Goal: Task Accomplishment & Management: Use online tool/utility

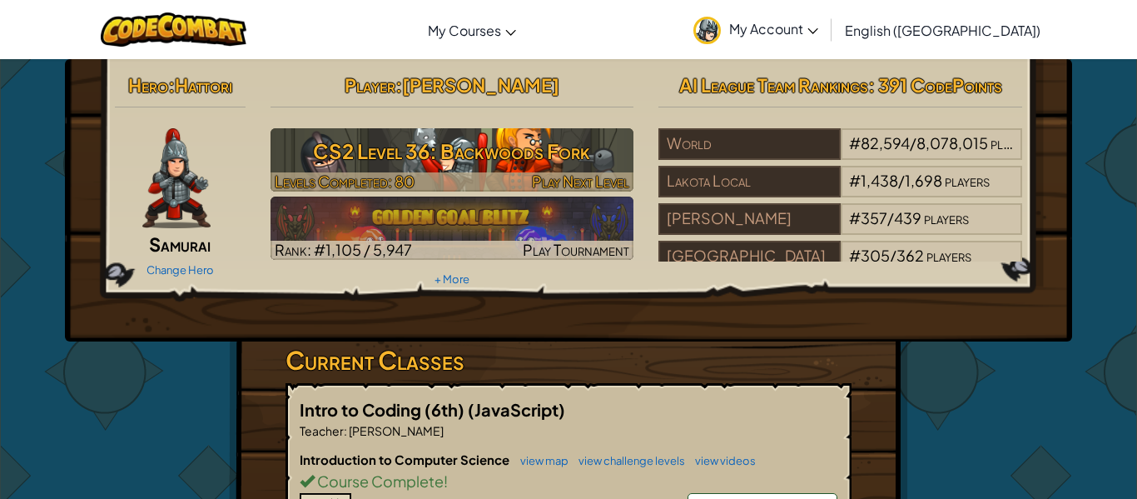
click at [466, 184] on div at bounding box center [453, 181] width 364 height 19
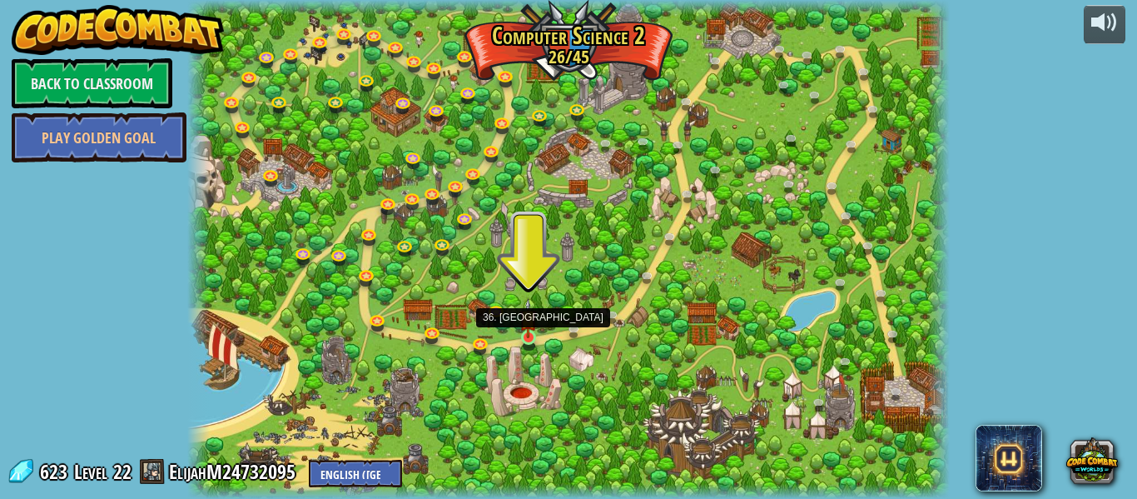
click at [521, 332] on img at bounding box center [528, 318] width 17 height 40
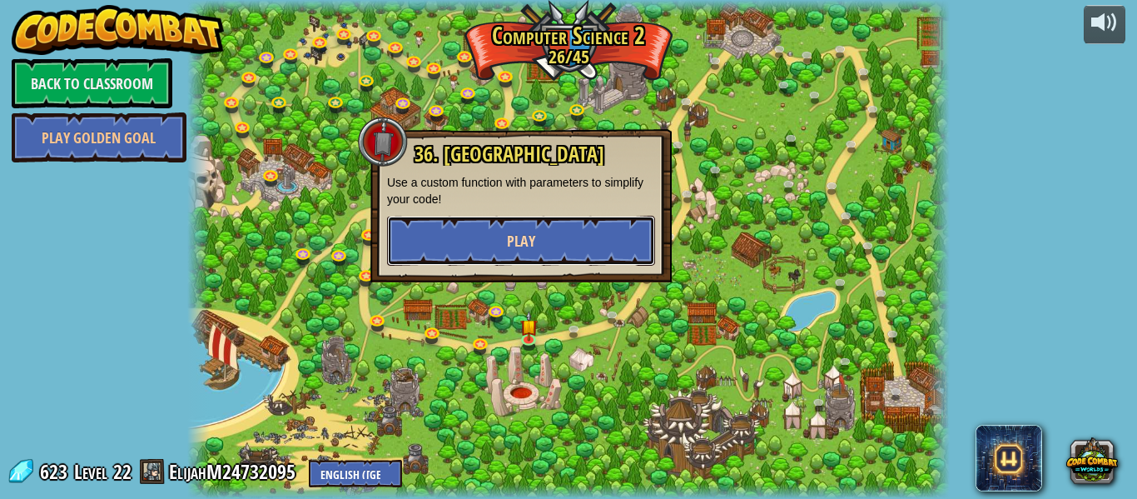
click at [586, 246] on button "Play" at bounding box center [521, 241] width 268 height 50
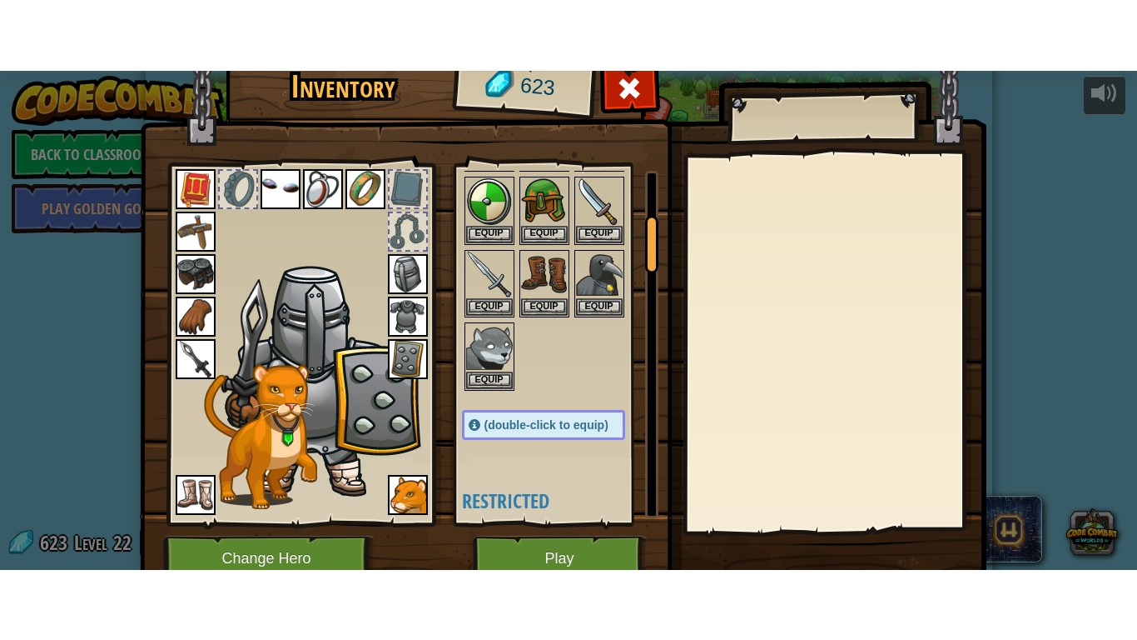
scroll to position [272, 0]
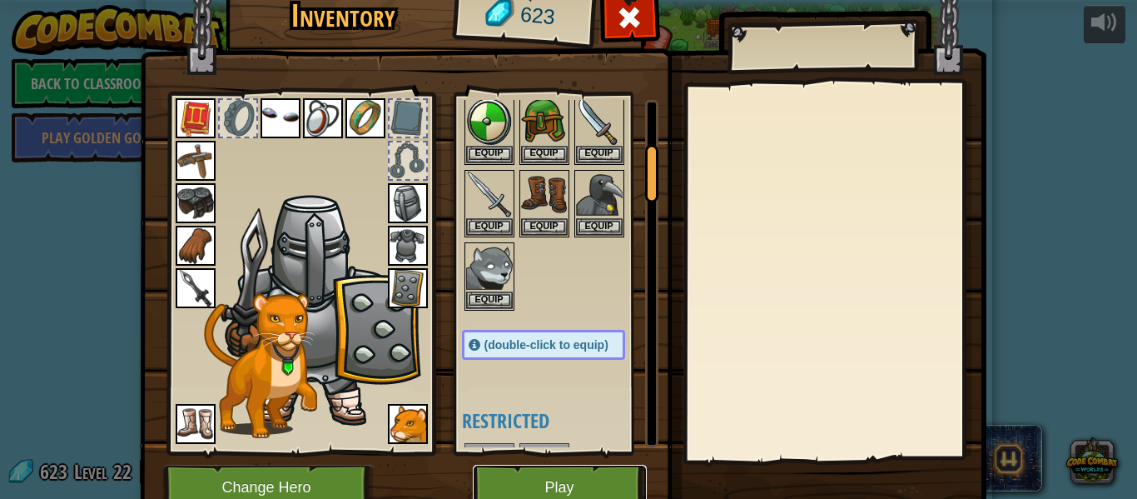
click at [575, 475] on button "Play" at bounding box center [560, 488] width 174 height 46
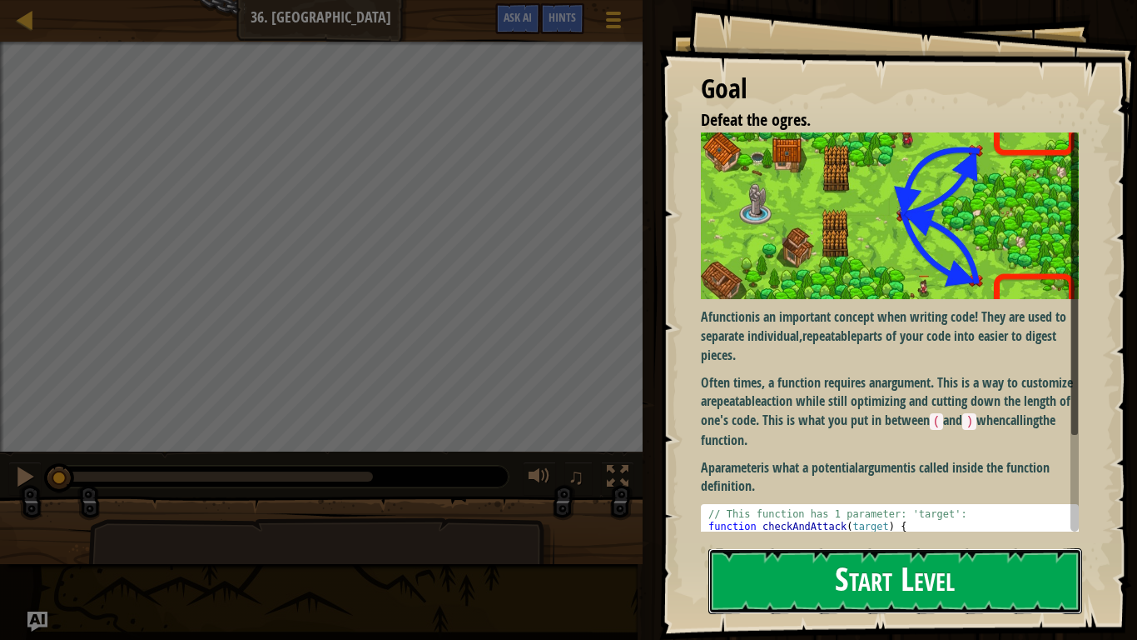
click at [991, 498] on button "Start Level" at bounding box center [896, 581] width 374 height 66
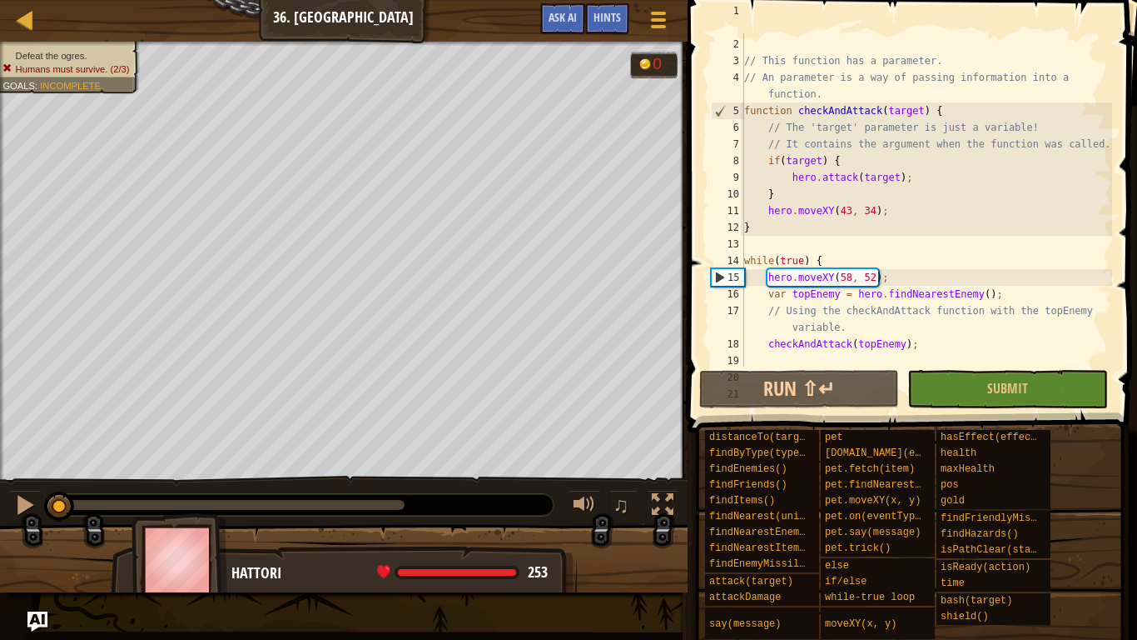
scroll to position [32, 0]
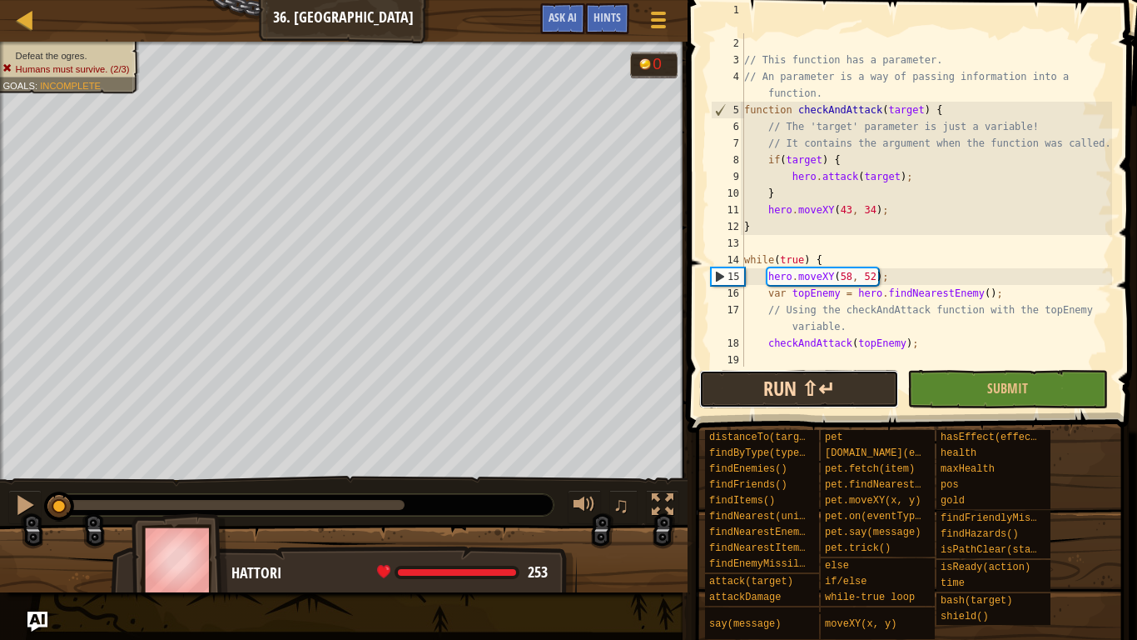
click at [894, 397] on button "Run ⇧↵" at bounding box center [799, 389] width 200 height 38
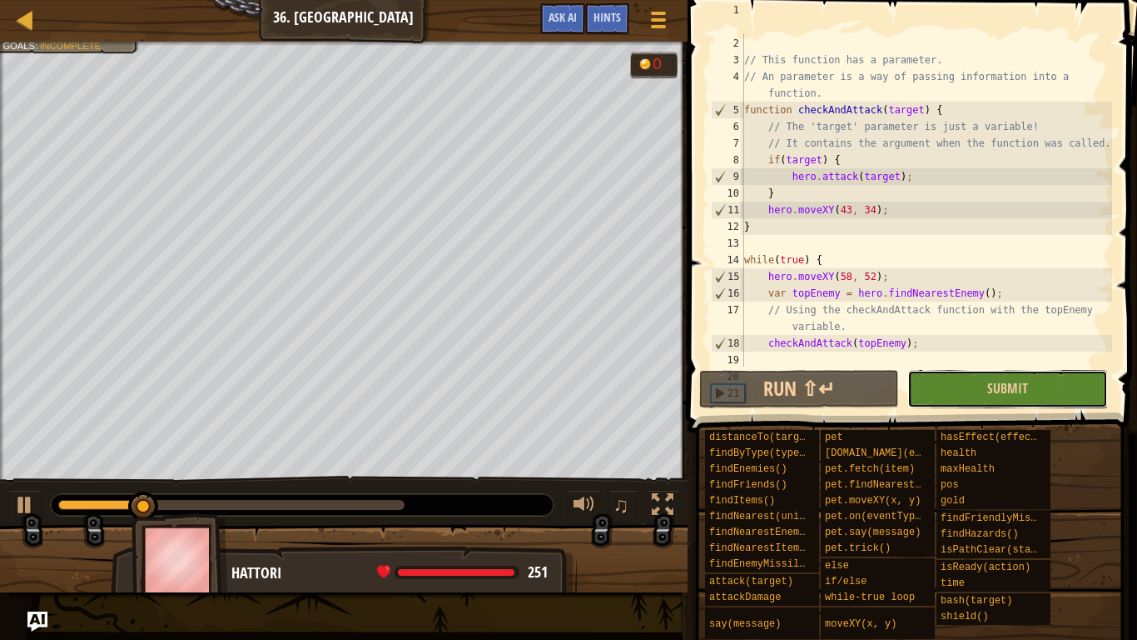
click at [981, 396] on button "Submit" at bounding box center [1008, 389] width 200 height 38
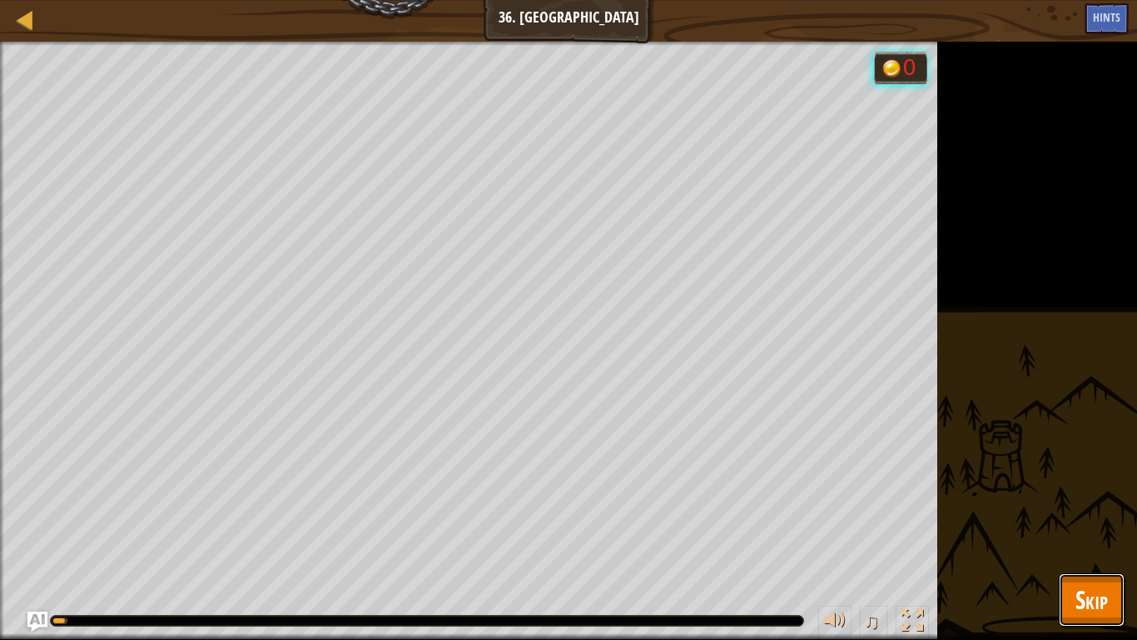
click at [1097, 498] on span "Skip" at bounding box center [1092, 599] width 32 height 34
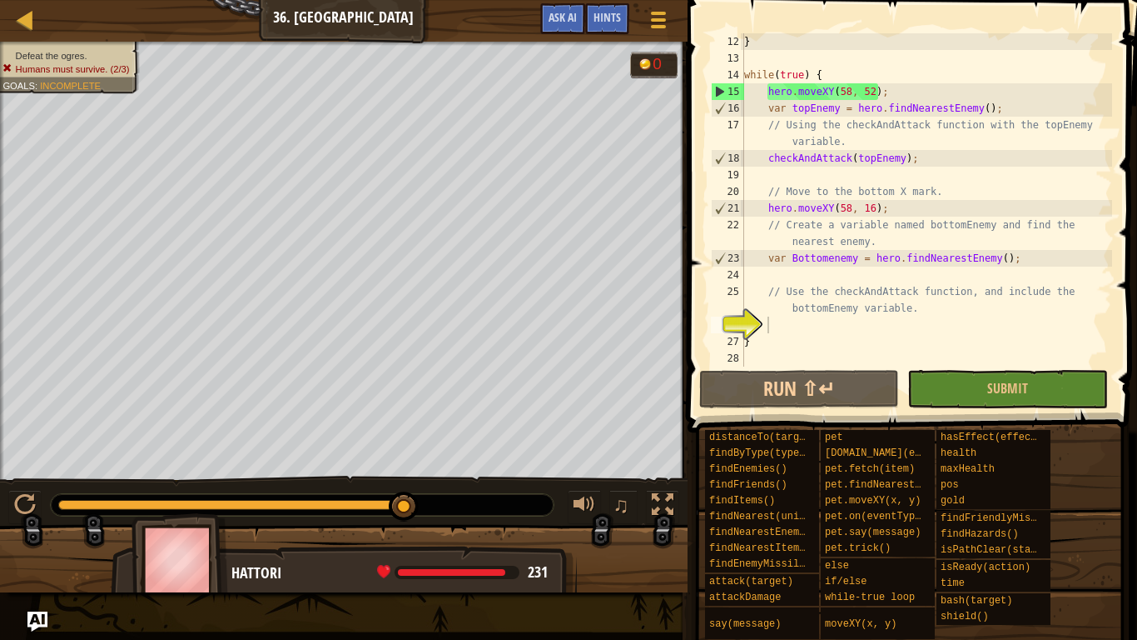
scroll to position [217, 0]
type textarea "}"
click at [892, 333] on div "} while ( true ) { hero . moveXY ( 58 , 52 ) ; var topEnemy = hero . findNeares…" at bounding box center [926, 216] width 371 height 366
click at [889, 321] on div "} while ( true ) { hero . moveXY ( 58 , 52 ) ; var topEnemy = hero . findNeares…" at bounding box center [926, 216] width 371 height 366
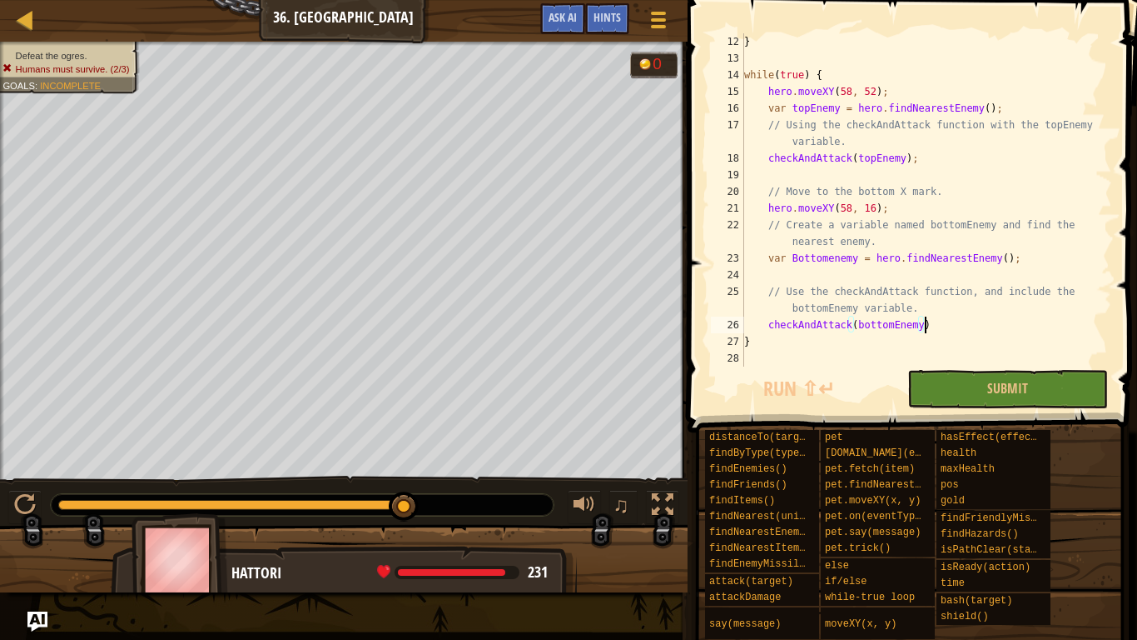
scroll to position [7, 26]
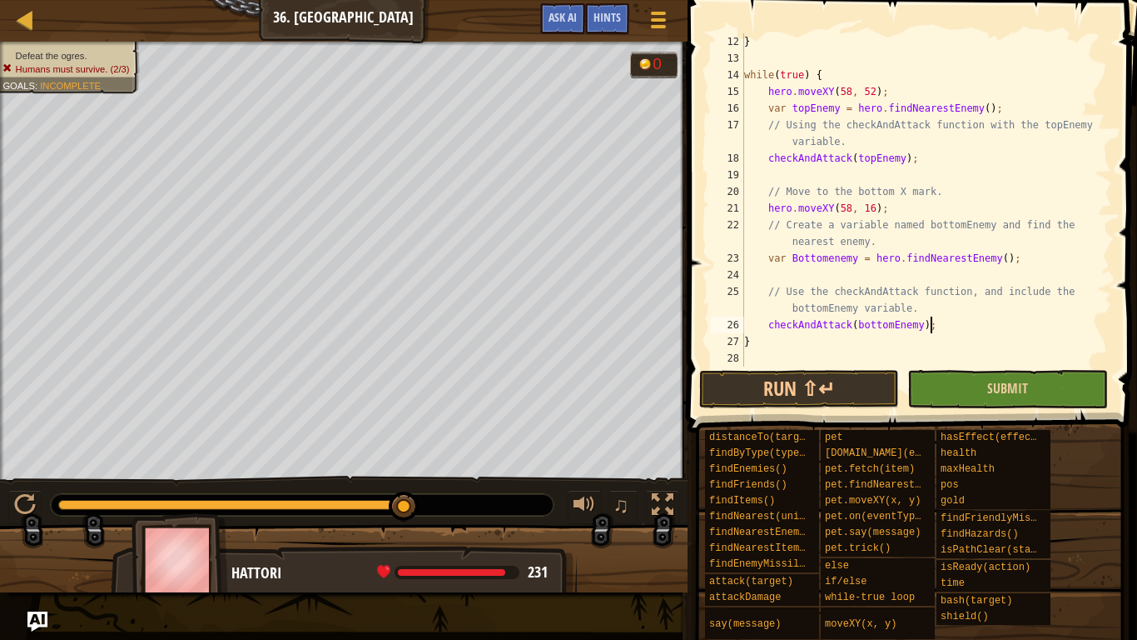
type textarea "checkAndAttack(bottomEnemy);"
click at [971, 372] on button "Submit" at bounding box center [1008, 389] width 200 height 38
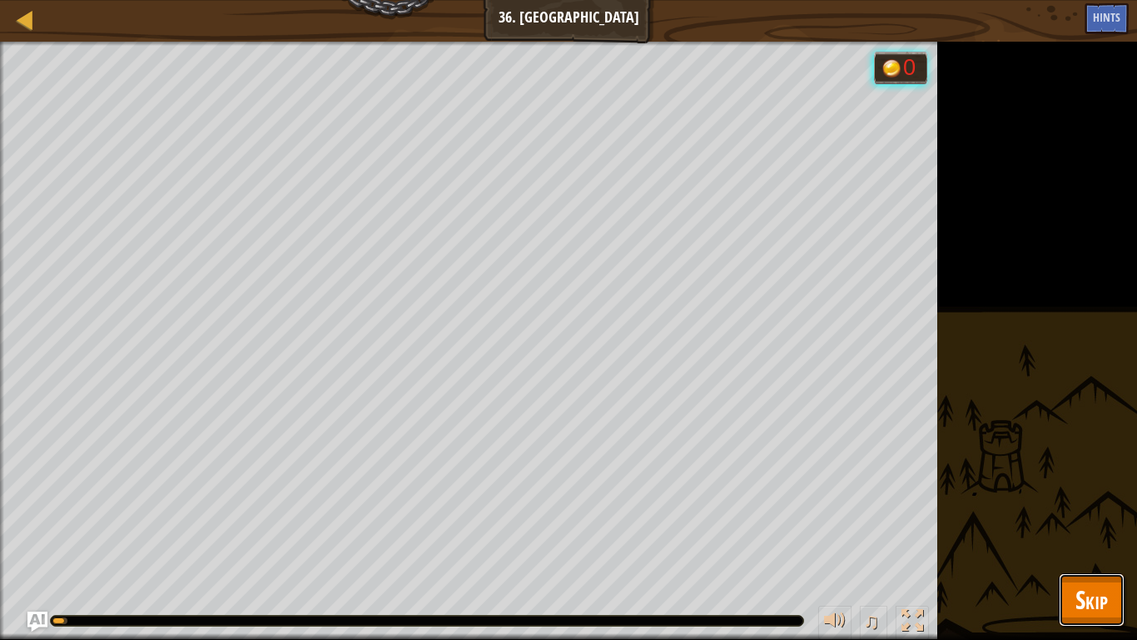
click at [1077, 498] on span "Skip" at bounding box center [1092, 599] width 32 height 34
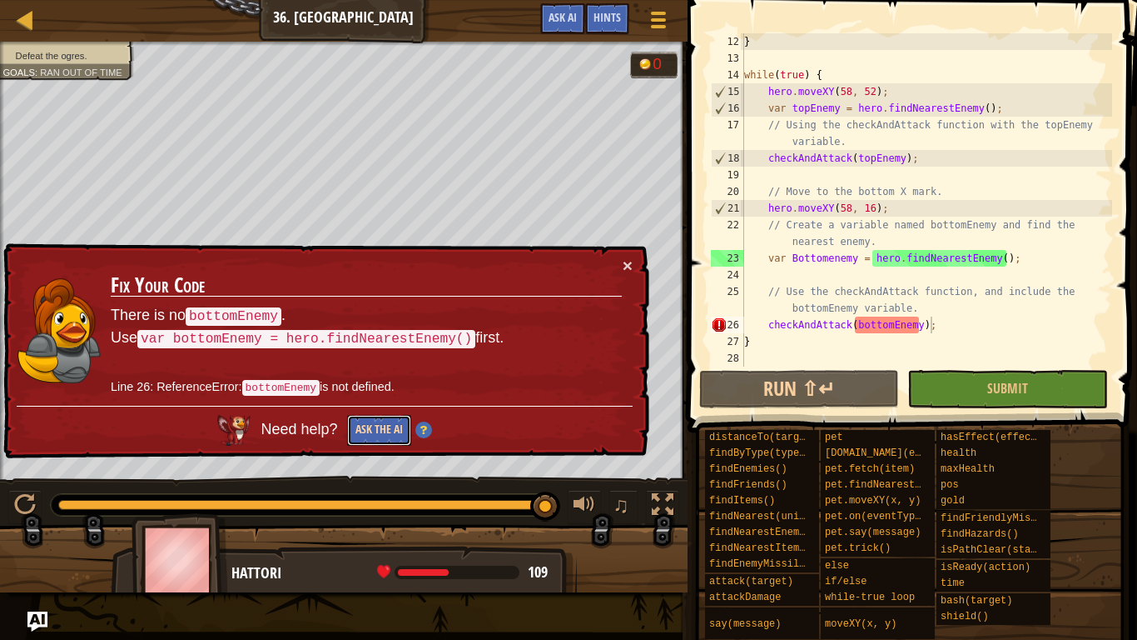
click at [347, 424] on button "Ask the AI" at bounding box center [379, 430] width 64 height 31
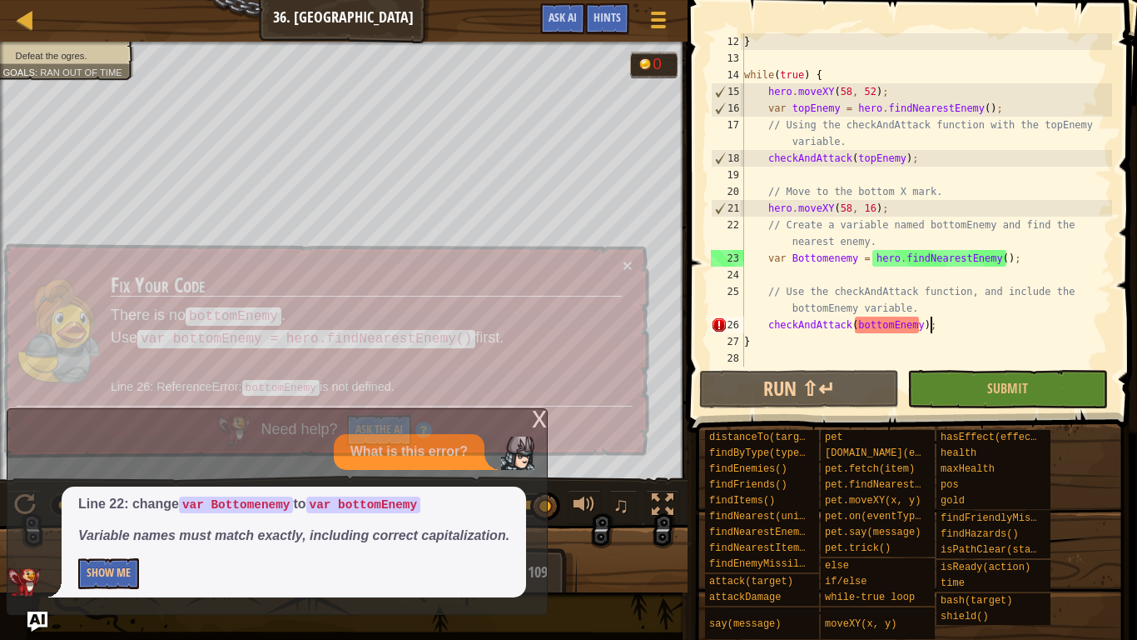
click at [127, 498] on div "Line 22: change var Bottomenemy to var bottomEnemy Variable names must match ex…" at bounding box center [294, 541] width 465 height 111
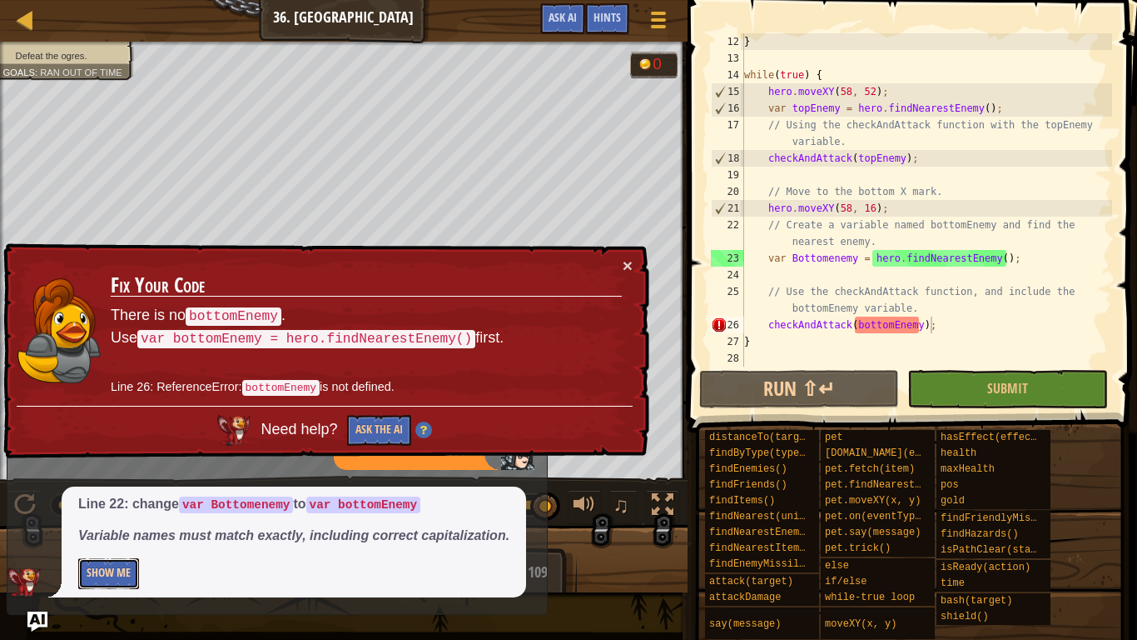
click at [129, 498] on button "Show Me" at bounding box center [108, 573] width 61 height 31
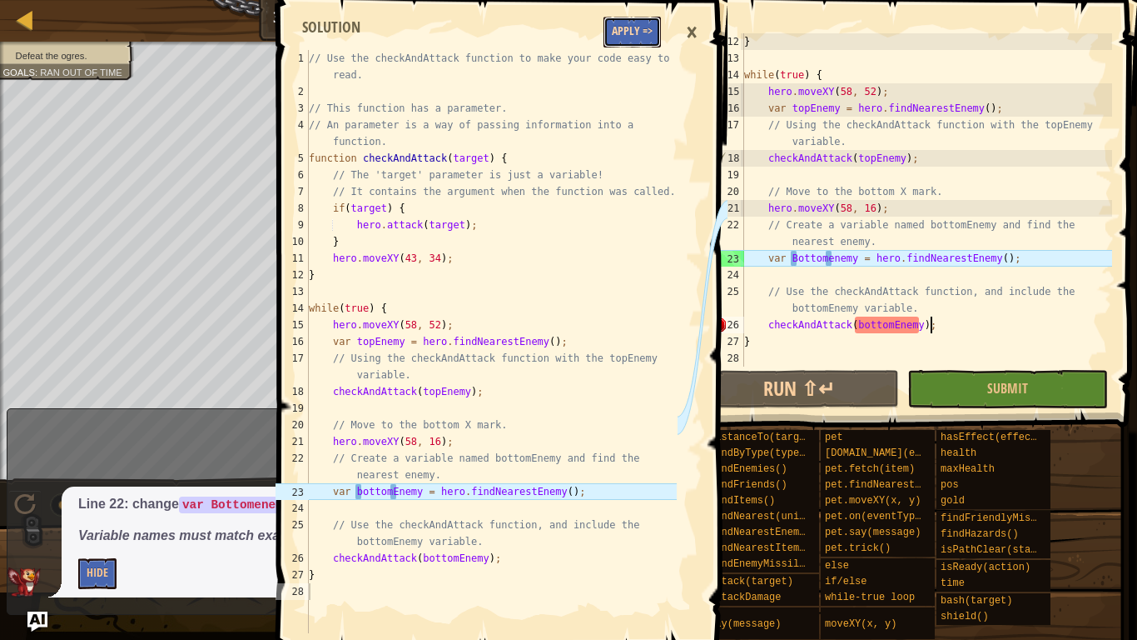
click at [639, 26] on button "Apply =>" at bounding box center [632, 32] width 57 height 31
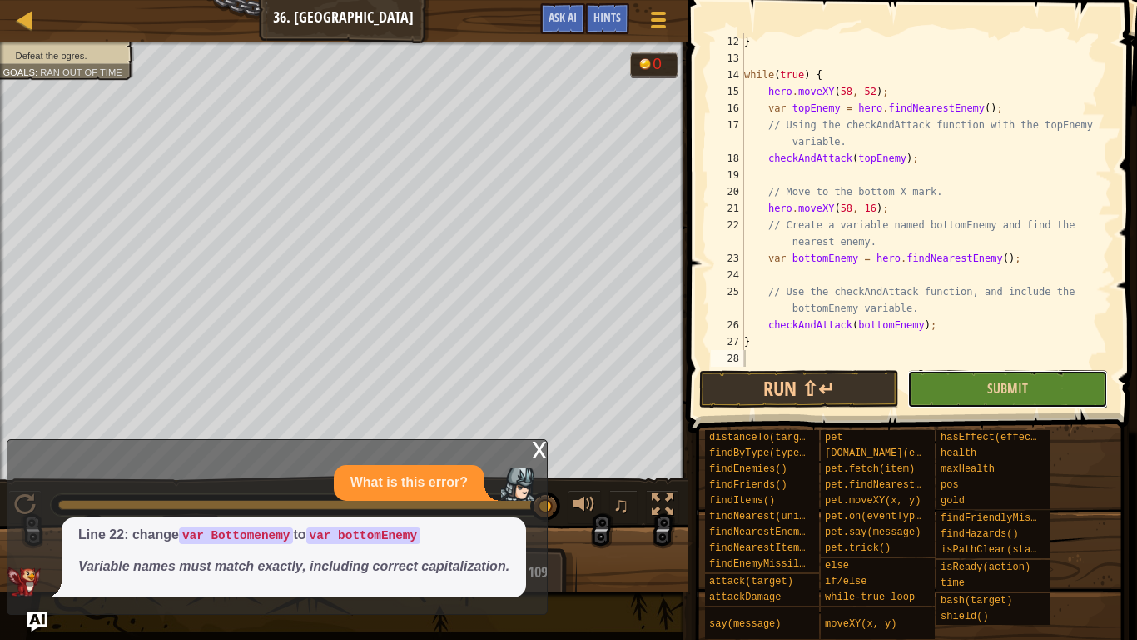
click at [970, 394] on button "Submit" at bounding box center [1008, 389] width 200 height 38
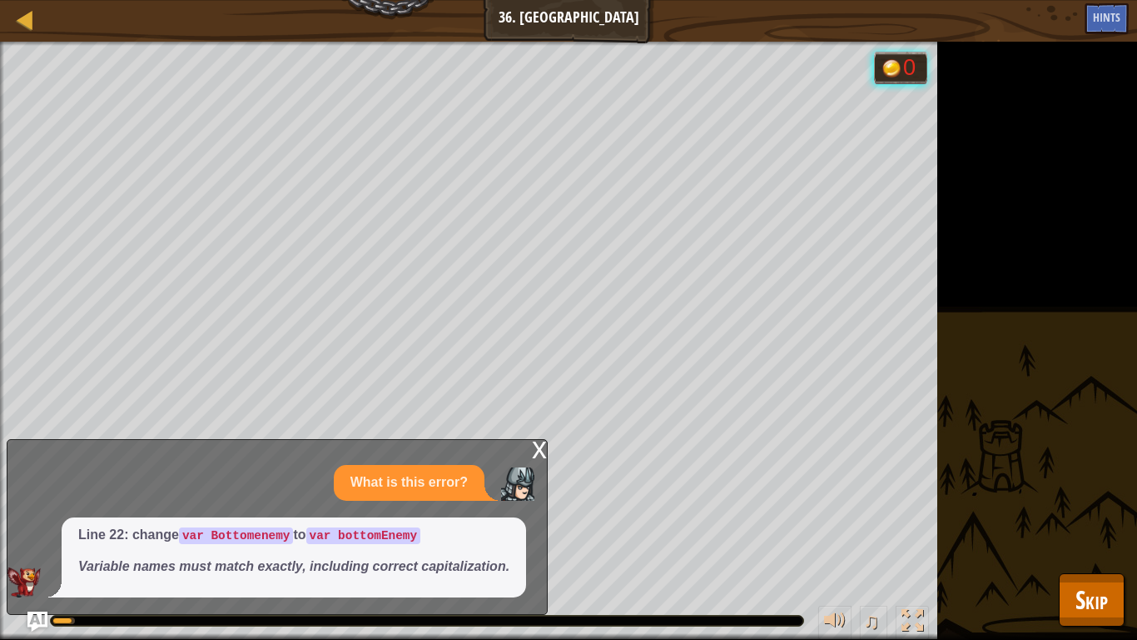
click at [529, 446] on div "x What is this error? Line 22: change var Bottomenemy to var bottomEnemy Variab…" at bounding box center [277, 527] width 541 height 176
click at [535, 447] on div "x" at bounding box center [539, 448] width 15 height 17
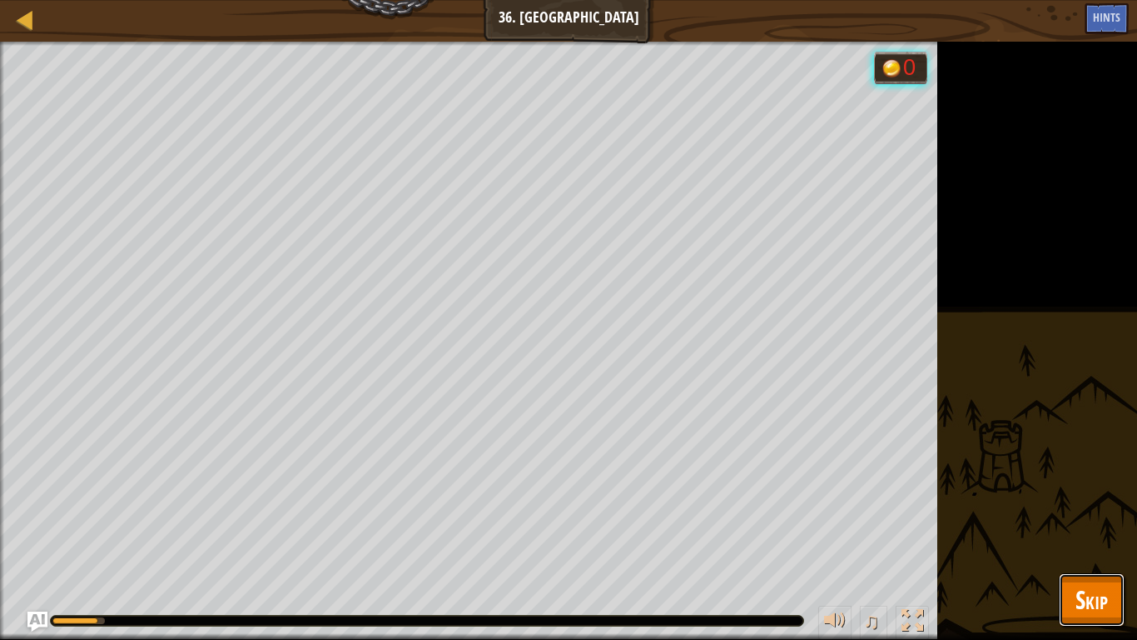
click at [1120, 498] on button "Skip" at bounding box center [1092, 599] width 66 height 53
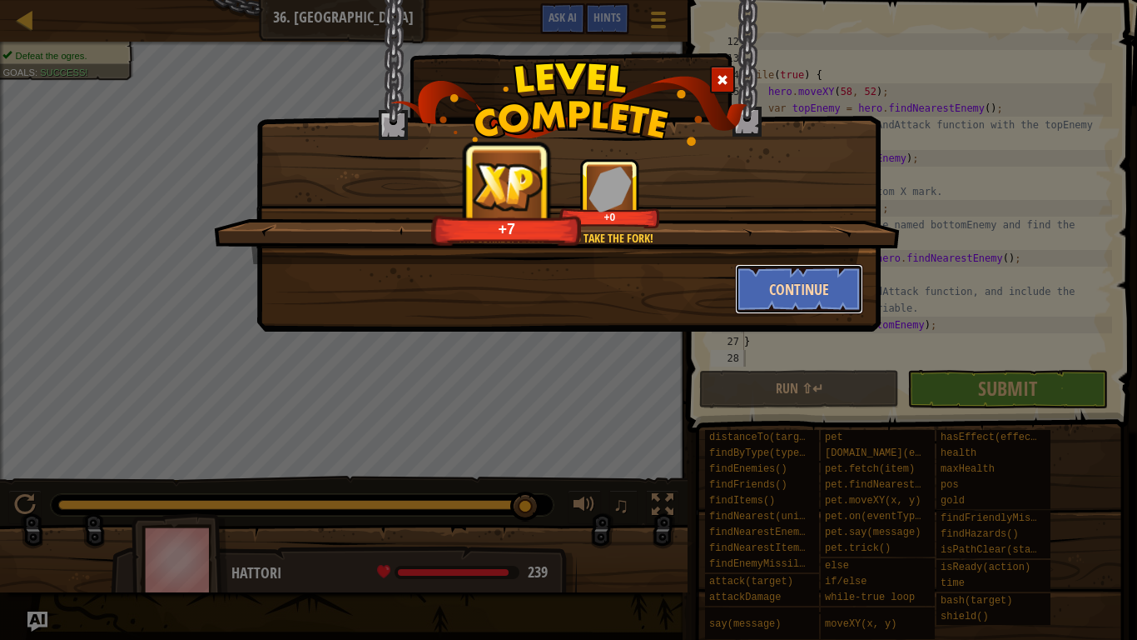
click at [776, 306] on button "Continue" at bounding box center [799, 289] width 129 height 50
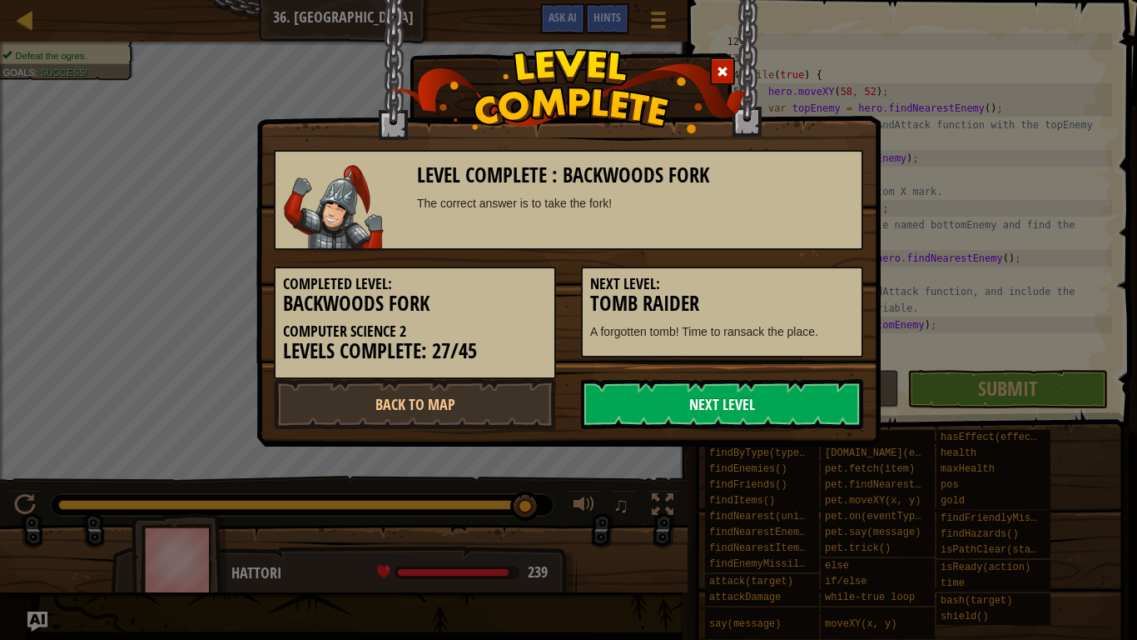
click at [619, 416] on link "Next Level" at bounding box center [722, 404] width 282 height 50
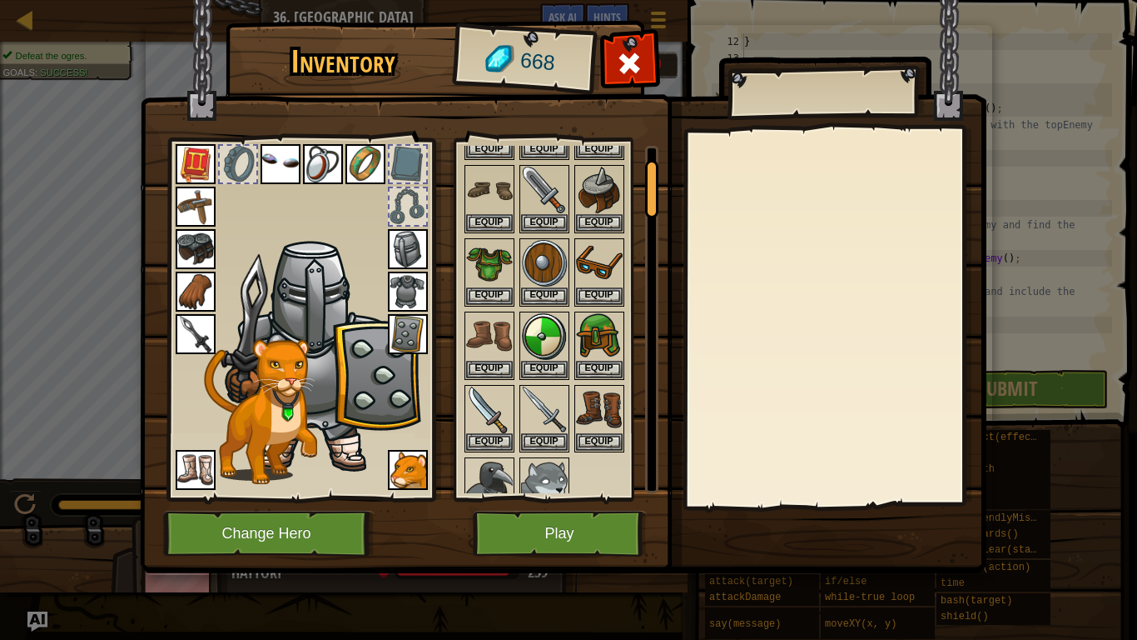
scroll to position [117, 0]
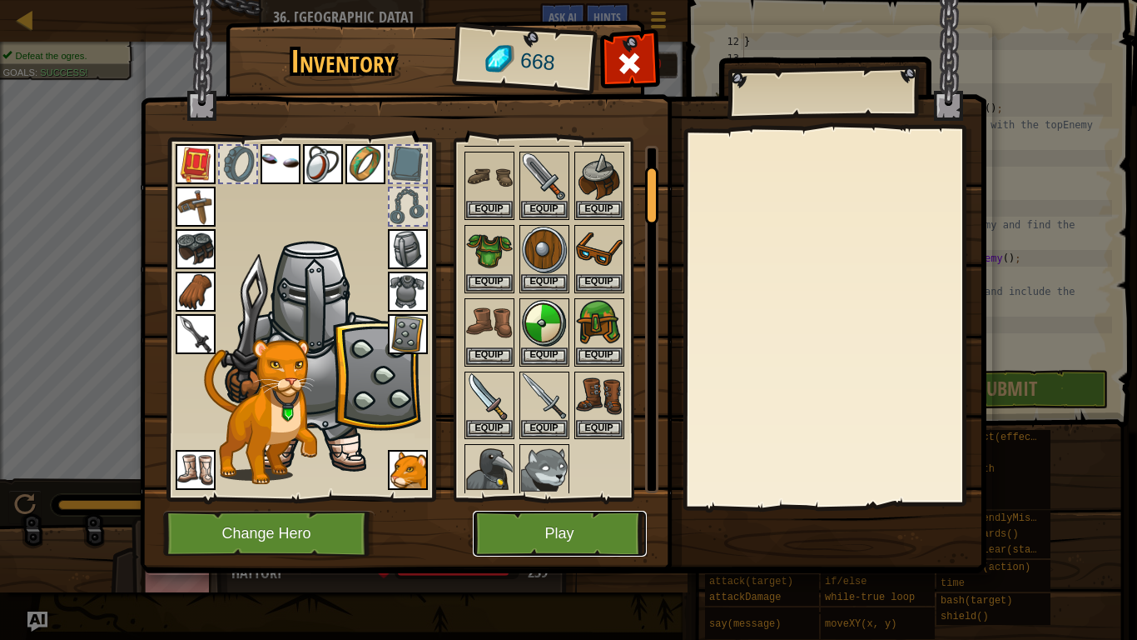
click at [534, 498] on button "Play" at bounding box center [560, 533] width 174 height 46
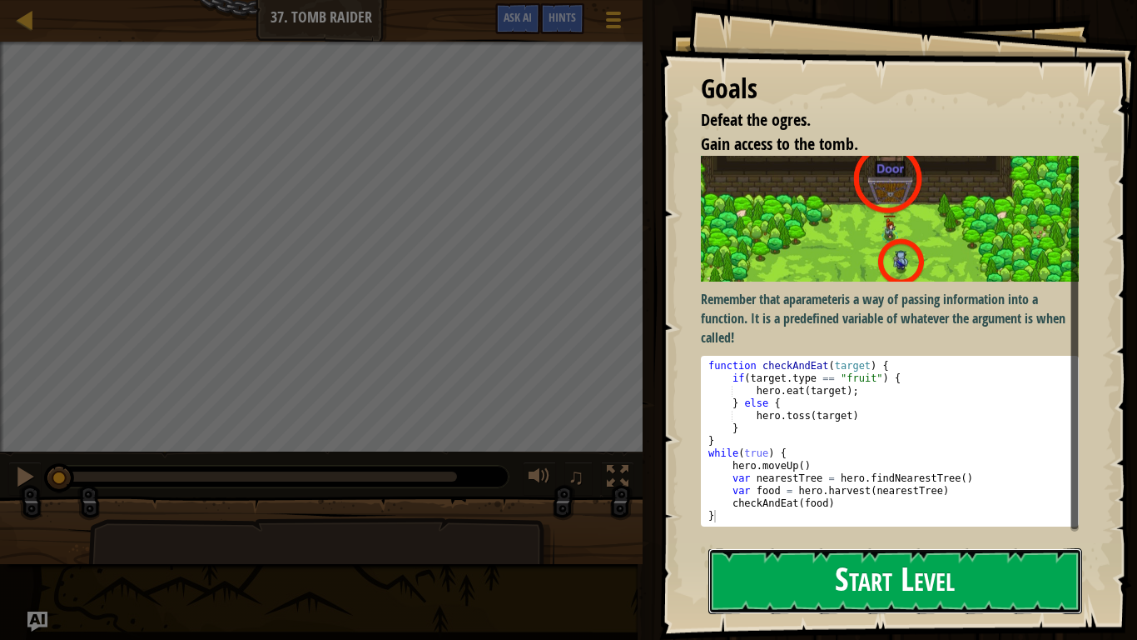
click at [834, 498] on button "Start Level" at bounding box center [896, 581] width 374 height 66
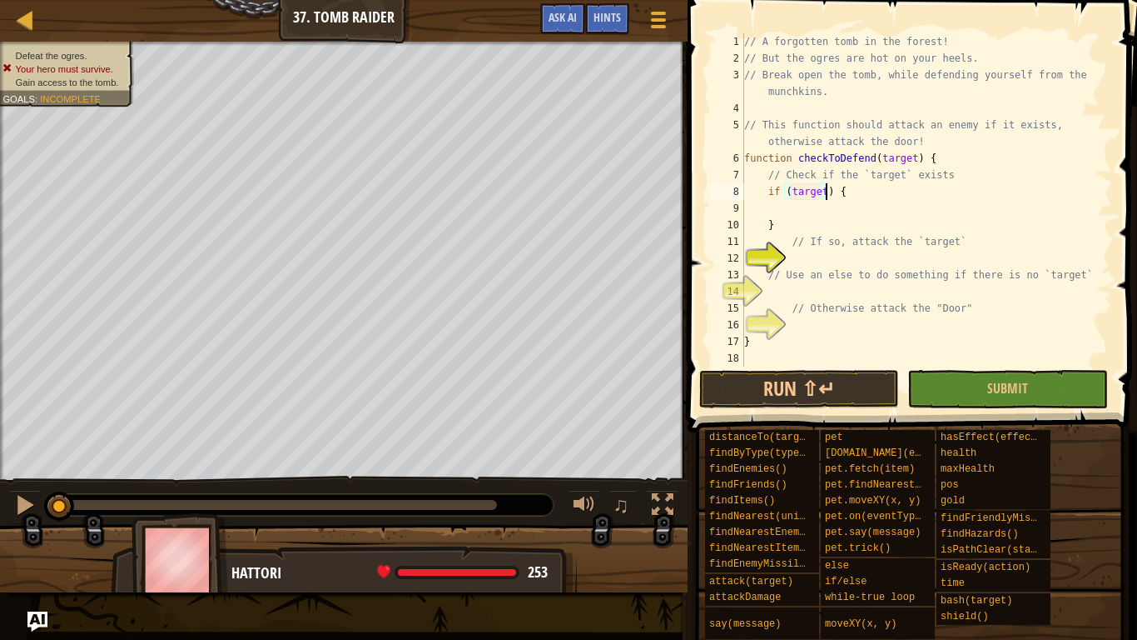
scroll to position [7, 12]
click at [849, 217] on div "// A forgotten tomb in the forest! // But the ogres are hot on your heels. // B…" at bounding box center [926, 216] width 371 height 366
type textarea "}"
click at [848, 213] on div "// A forgotten tomb in the forest! // But the ogres are hot on your heels. // B…" at bounding box center [926, 216] width 371 height 366
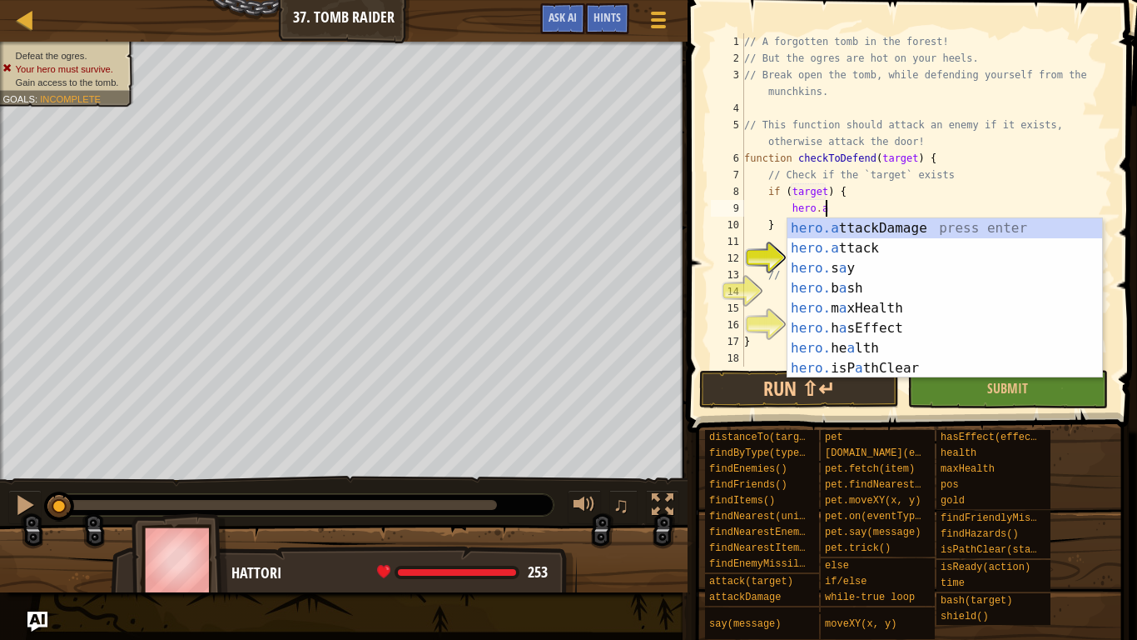
scroll to position [7, 12]
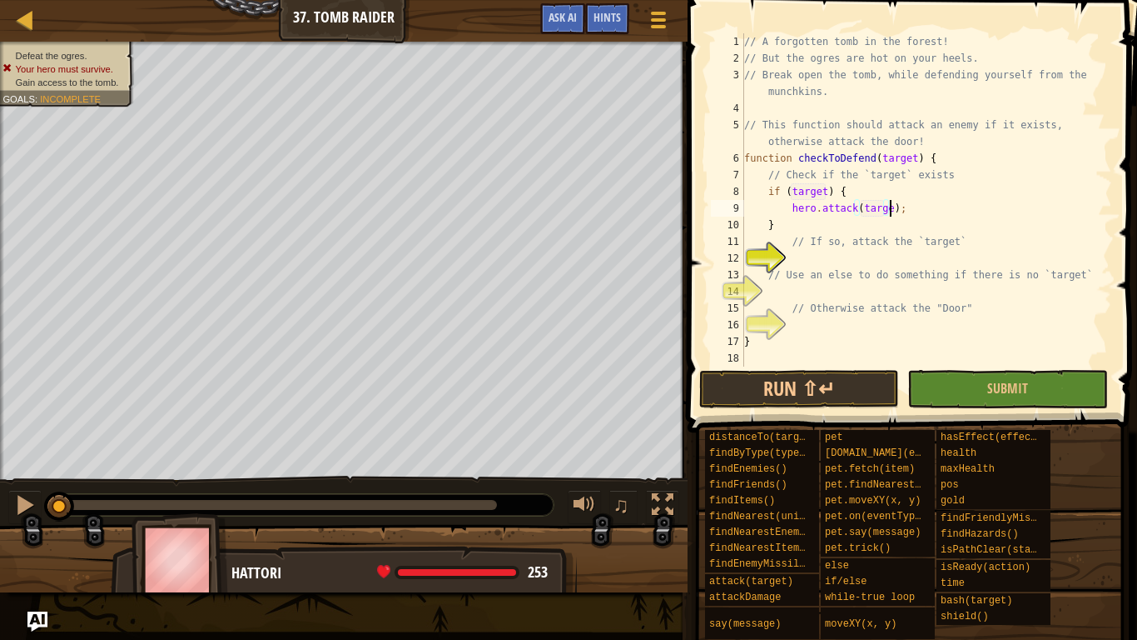
type textarea "hero.attack(target);"
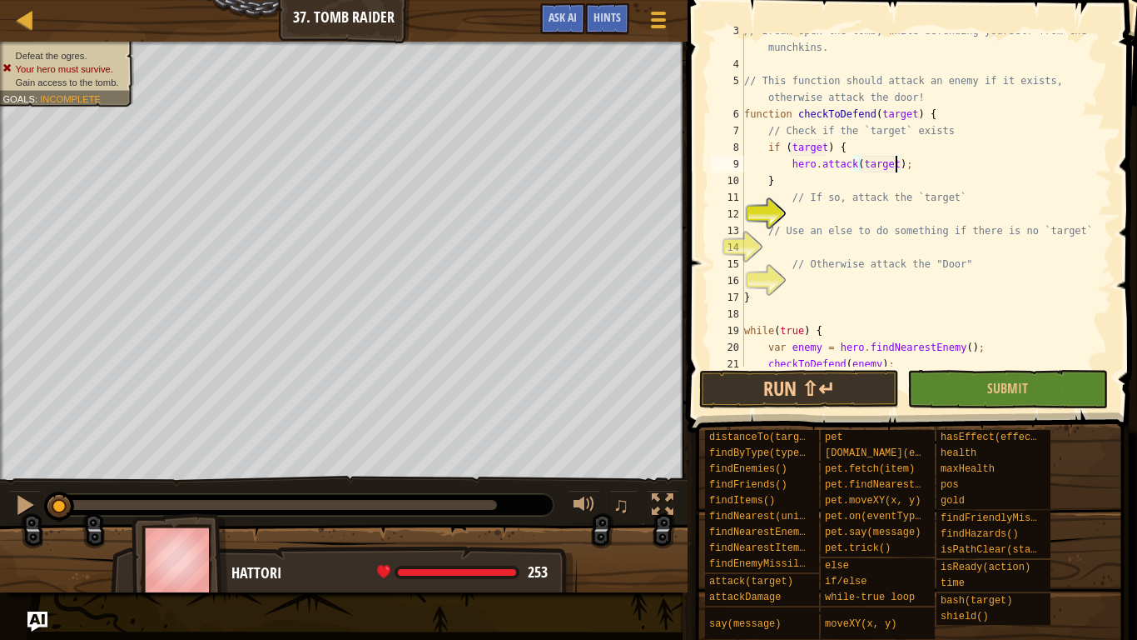
scroll to position [44, 0]
click at [896, 248] on div "// Break open the tomb, while defending yourself from the munchkins. // This fu…" at bounding box center [926, 213] width 371 height 383
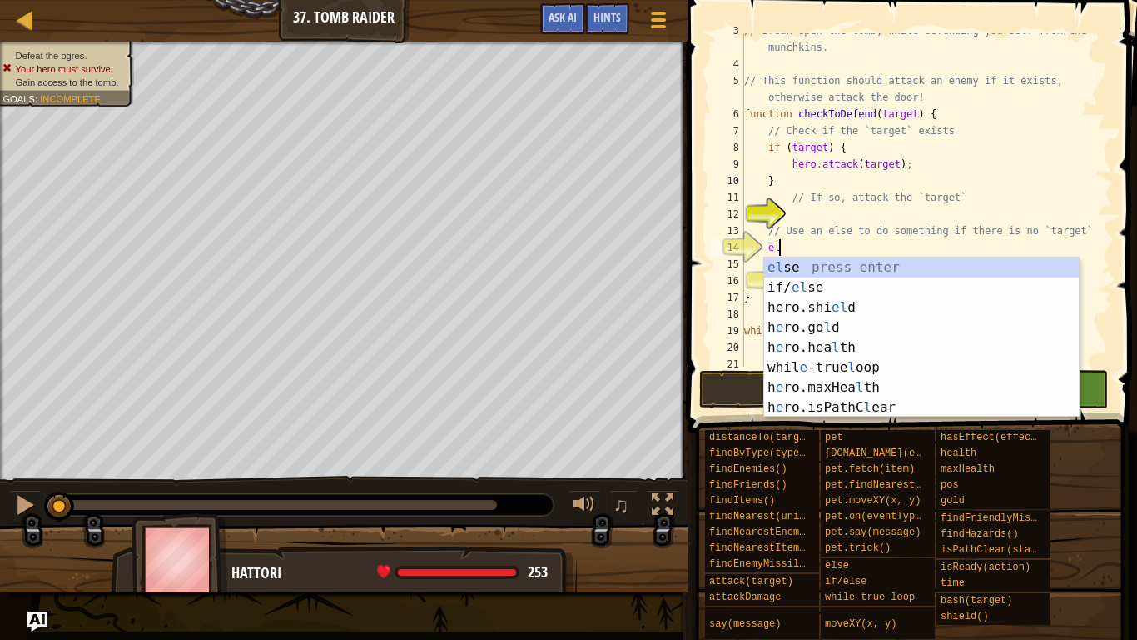
type textarea "else"
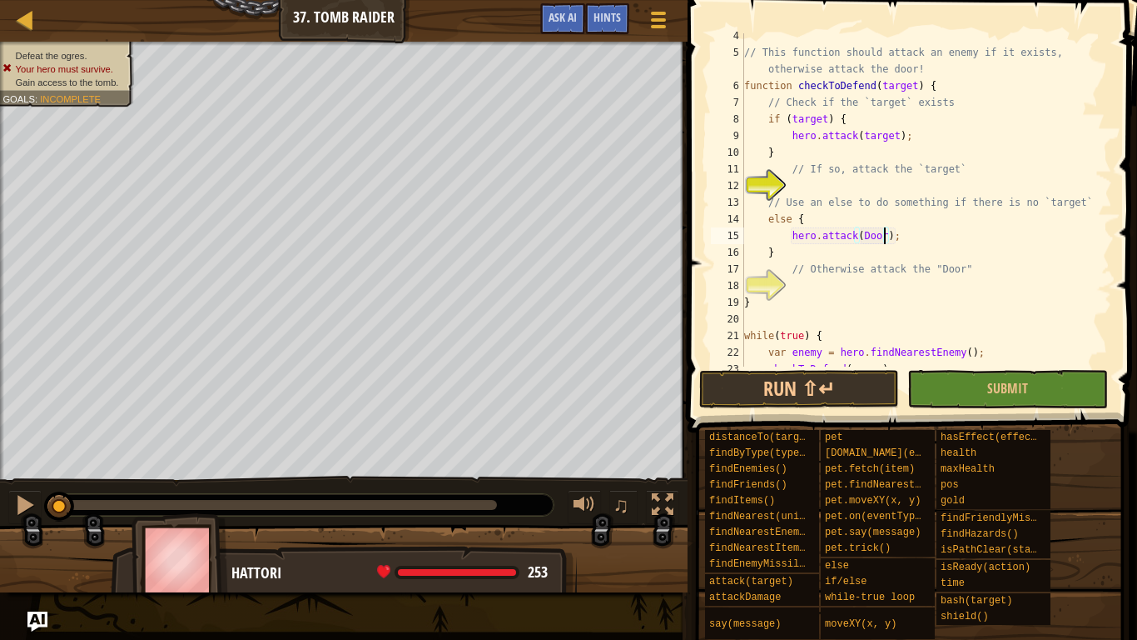
scroll to position [117, 0]
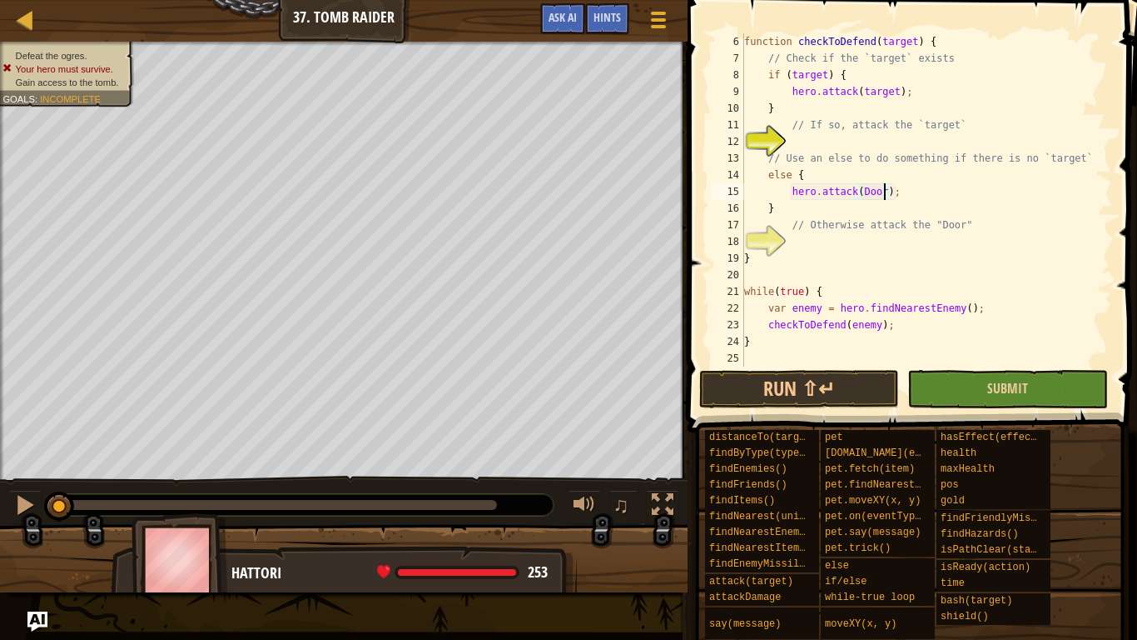
type textarea "hero.attack(Door);"
click at [965, 374] on button "Submit" at bounding box center [1008, 389] width 200 height 38
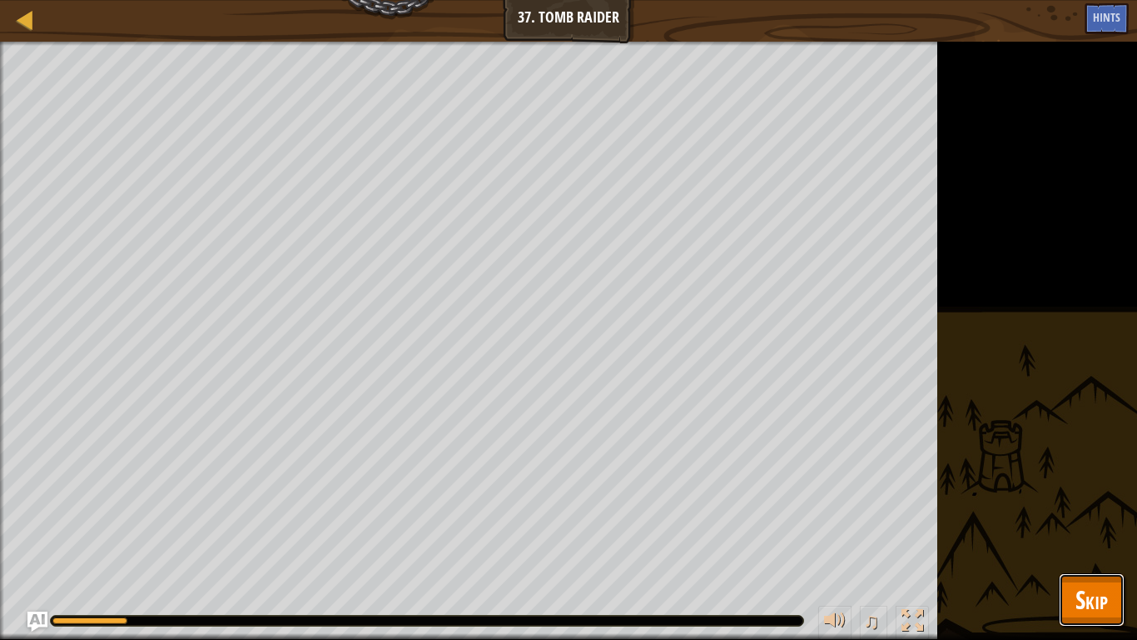
click at [1082, 498] on span "Skip" at bounding box center [1092, 599] width 32 height 34
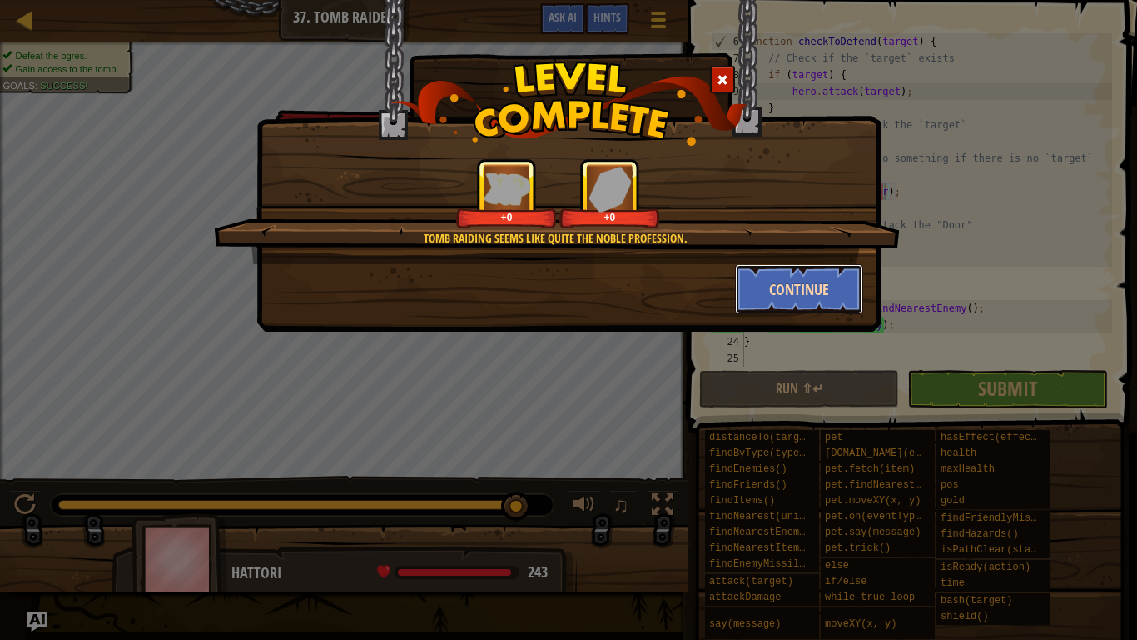
click at [776, 292] on button "Continue" at bounding box center [799, 289] width 129 height 50
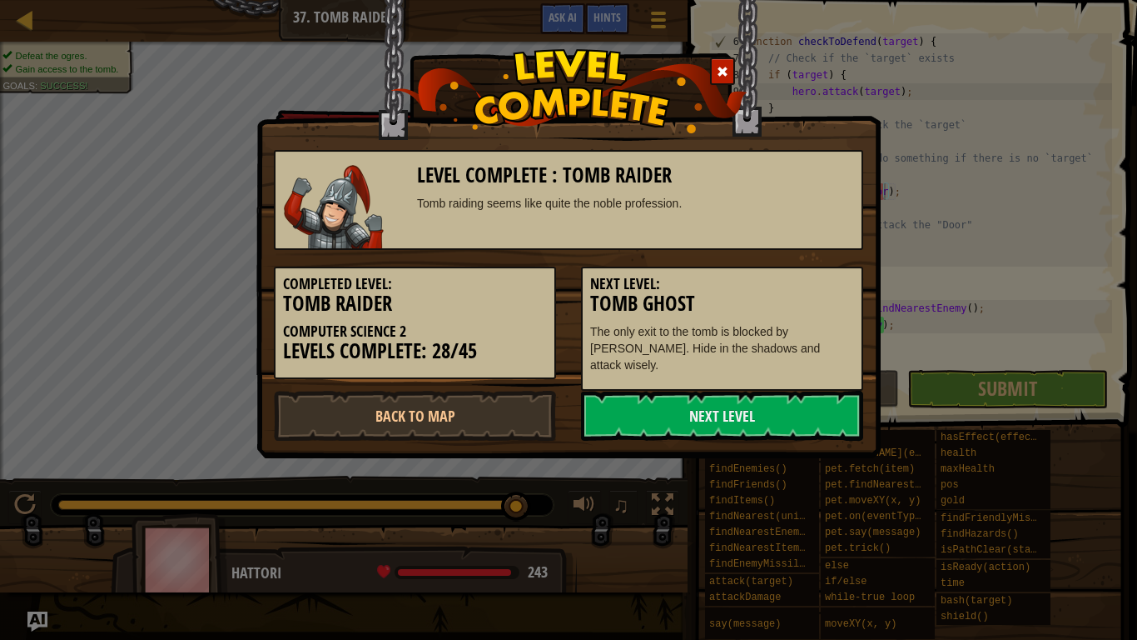
click at [776, 292] on h3 "Tomb Ghost" at bounding box center [722, 303] width 264 height 22
click at [745, 399] on link "Next Level" at bounding box center [722, 416] width 282 height 50
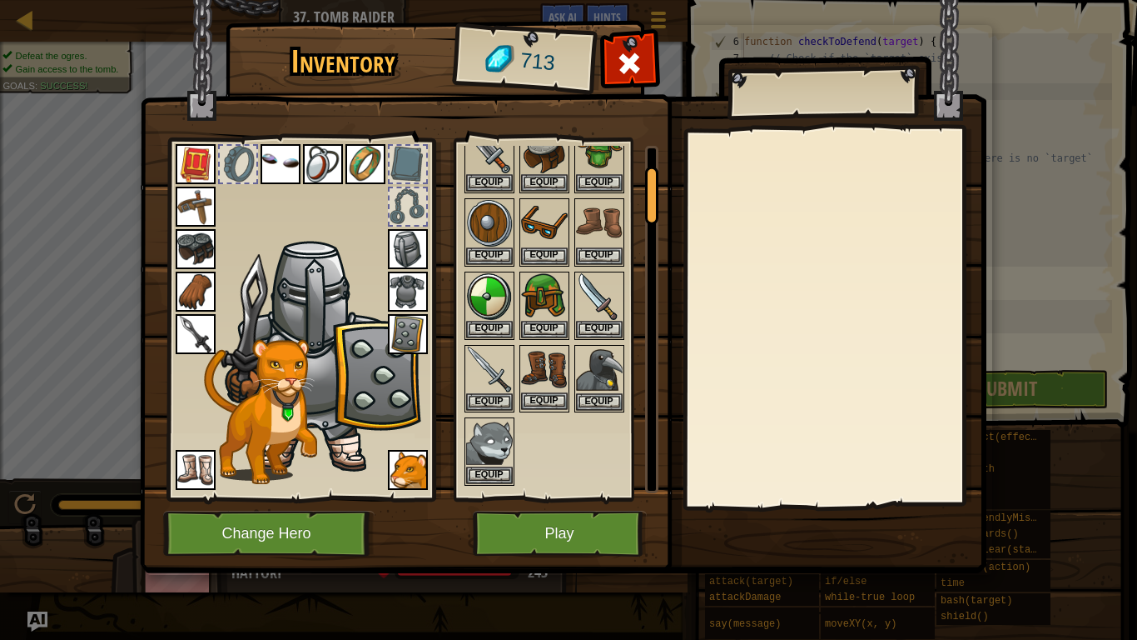
scroll to position [163, 0]
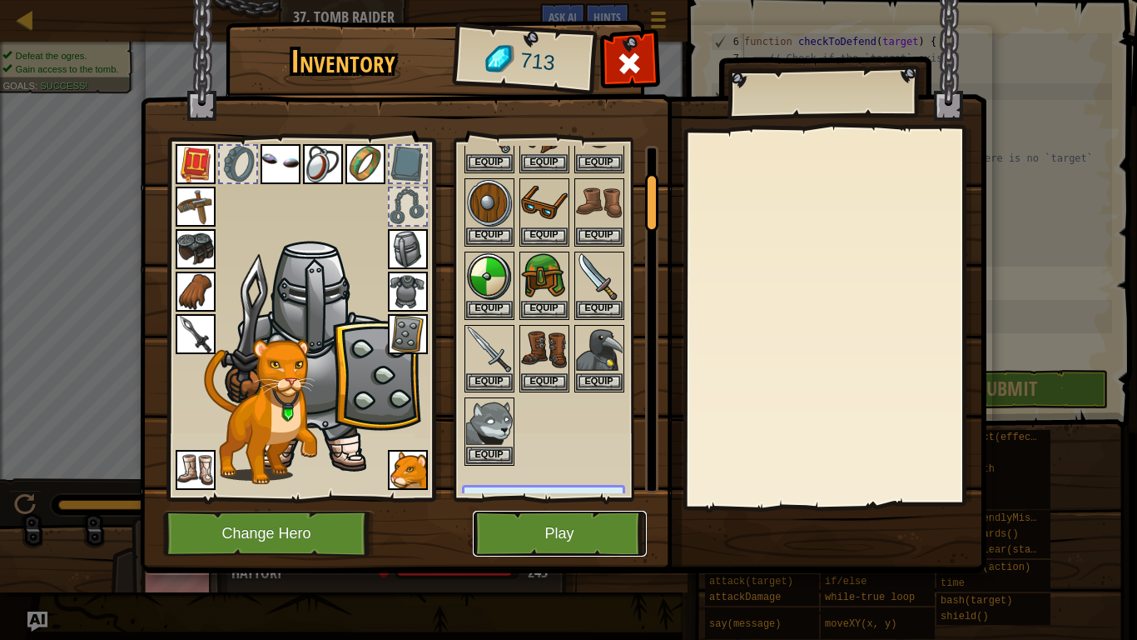
click at [590, 498] on button "Play" at bounding box center [560, 533] width 174 height 46
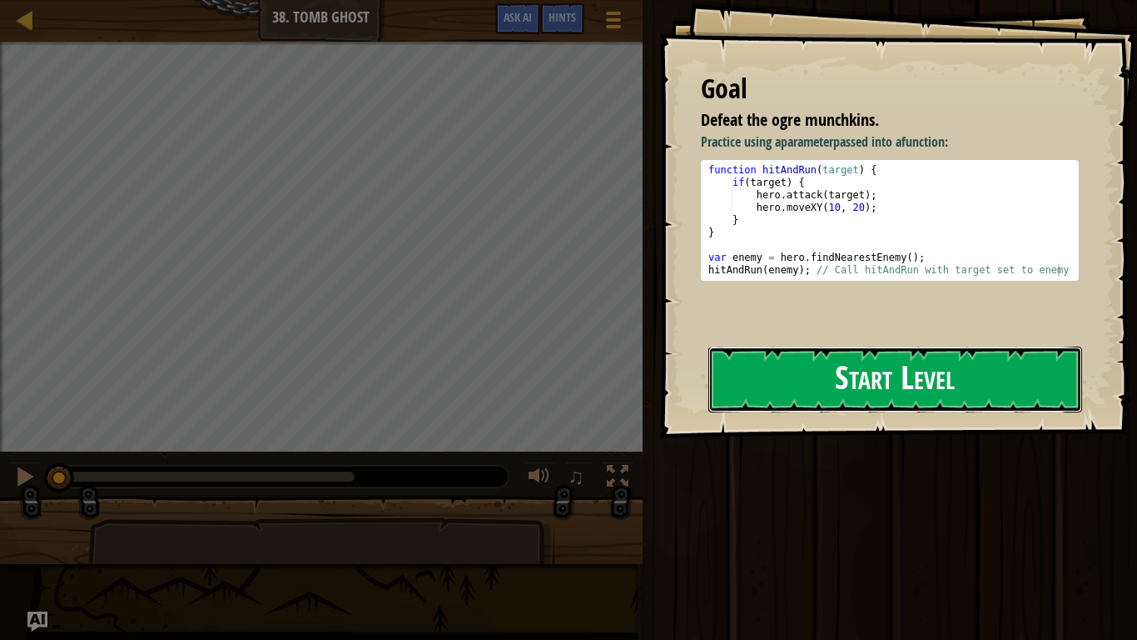
click at [888, 346] on button "Start Level" at bounding box center [896, 379] width 374 height 66
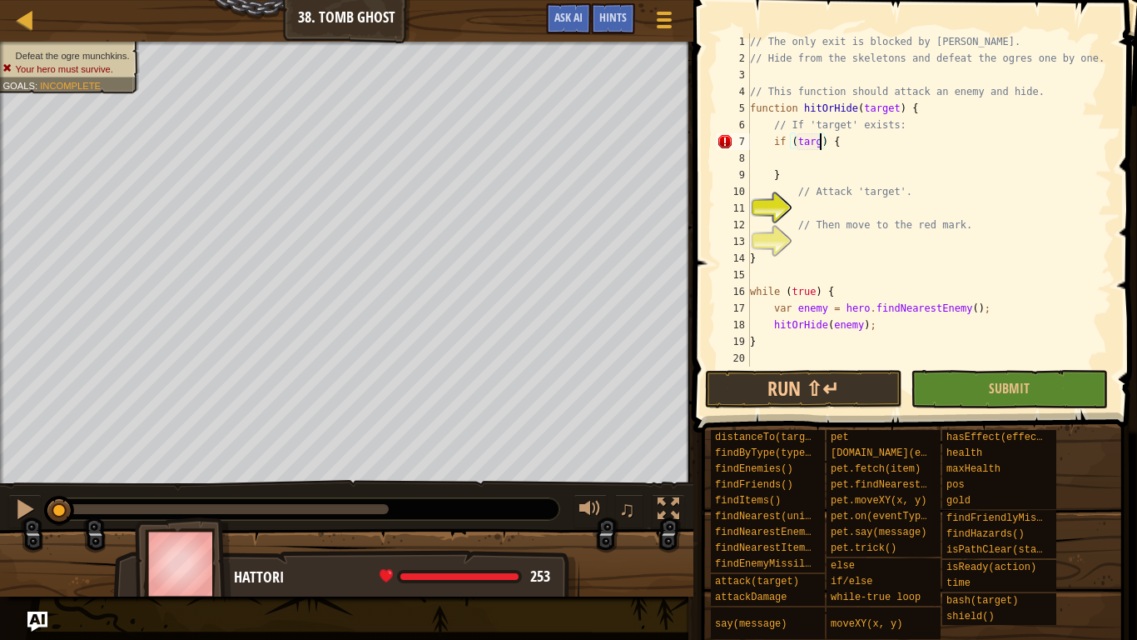
scroll to position [7, 12]
click at [862, 175] on div "// The only exit is blocked by [PERSON_NAME] // Hide from the skeletons and def…" at bounding box center [930, 216] width 366 height 366
click at [834, 143] on div "// The only exit is blocked by [PERSON_NAME] // Hide from the skeletons and def…" at bounding box center [930, 216] width 366 height 366
type textarea "if (target) {"
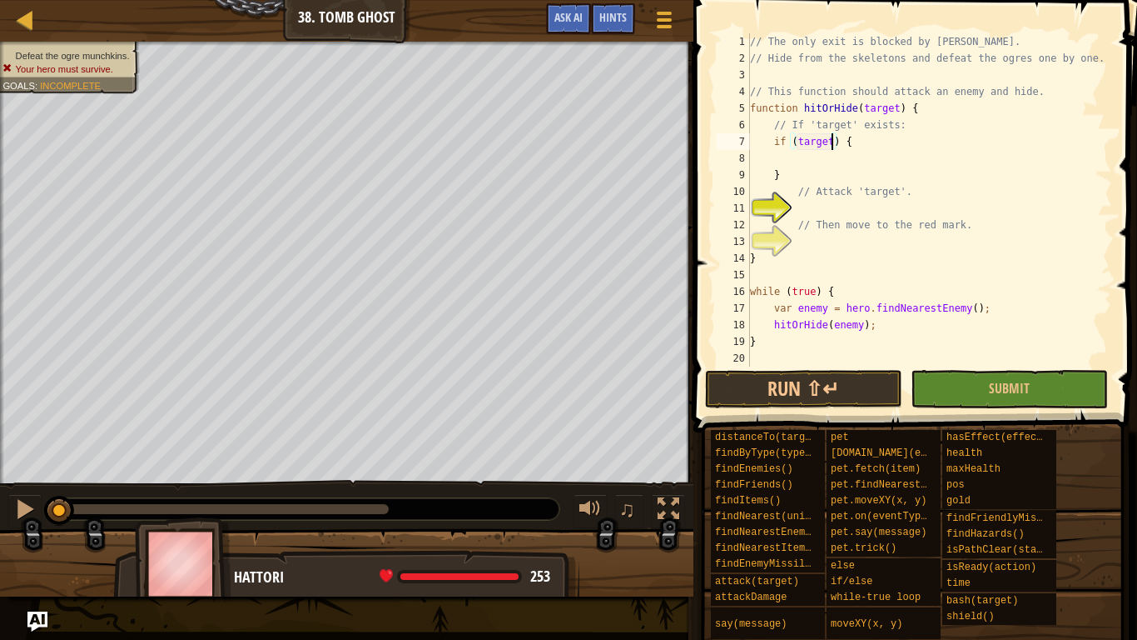
click at [836, 155] on div "// The only exit is blocked by [PERSON_NAME] // Hide from the skeletons and def…" at bounding box center [930, 216] width 366 height 366
click at [866, 256] on div "// The only exit is blocked by [PERSON_NAME] // Hide from the skeletons and def…" at bounding box center [930, 216] width 366 height 366
type textarea "}"
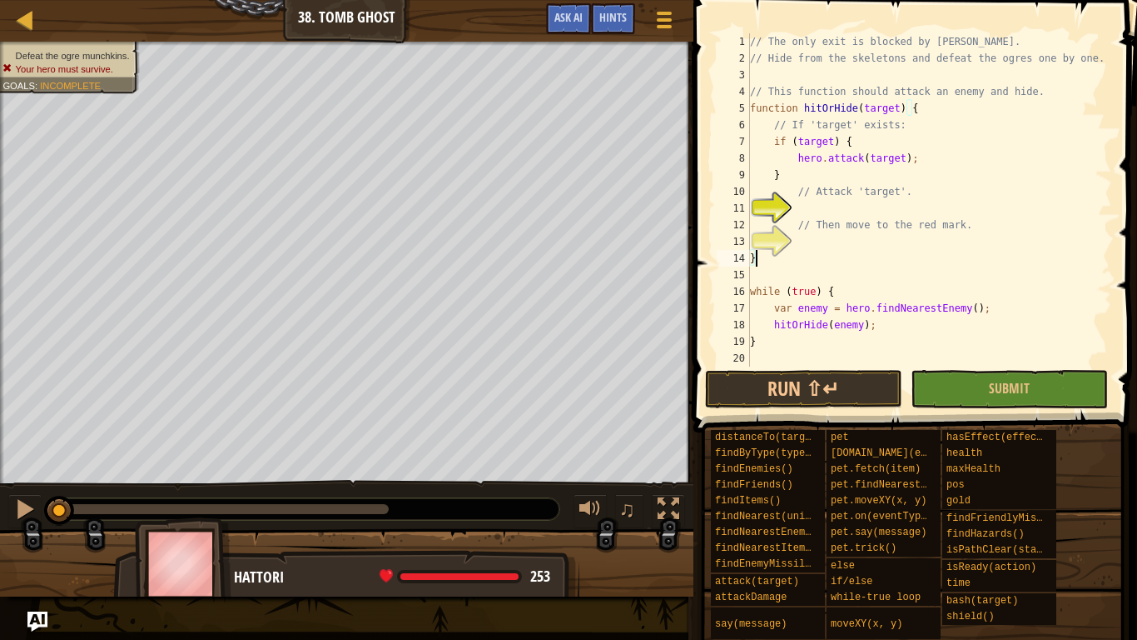
click at [859, 241] on div "// The only exit is blocked by [PERSON_NAME] // Hide from the skeletons and def…" at bounding box center [930, 216] width 366 height 366
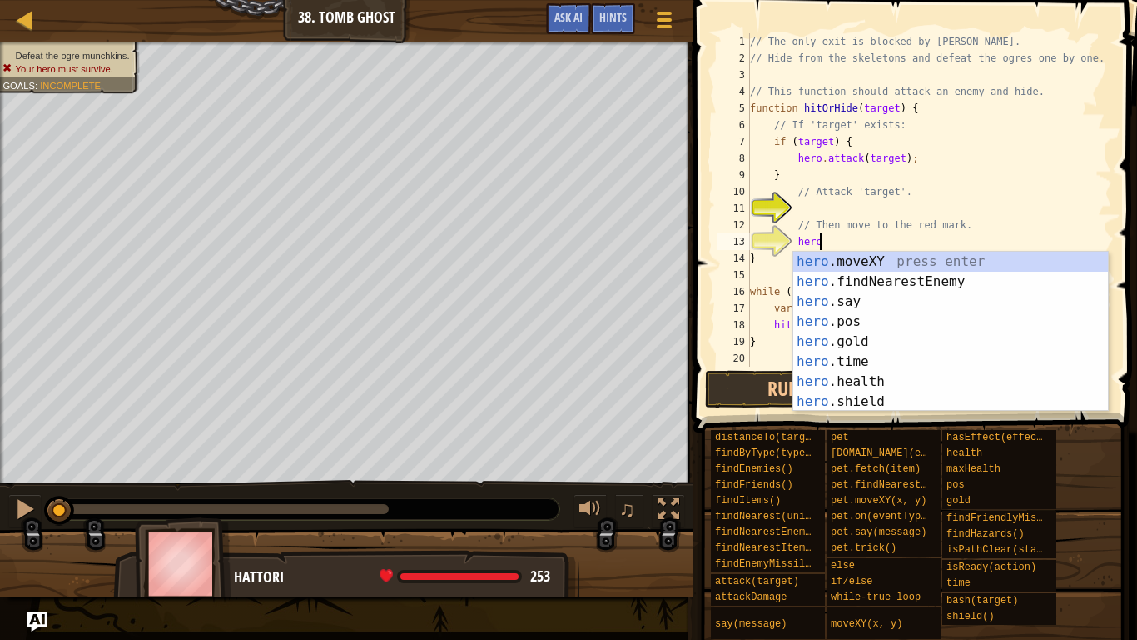
scroll to position [7, 9]
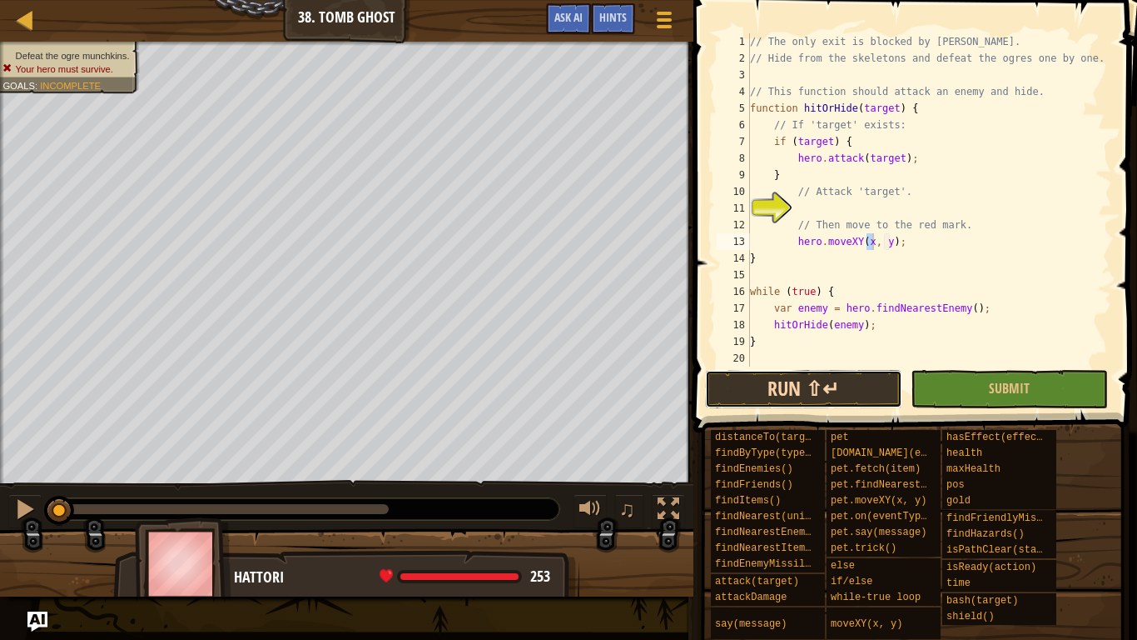
click at [776, 396] on button "Run ⇧↵" at bounding box center [803, 389] width 197 height 38
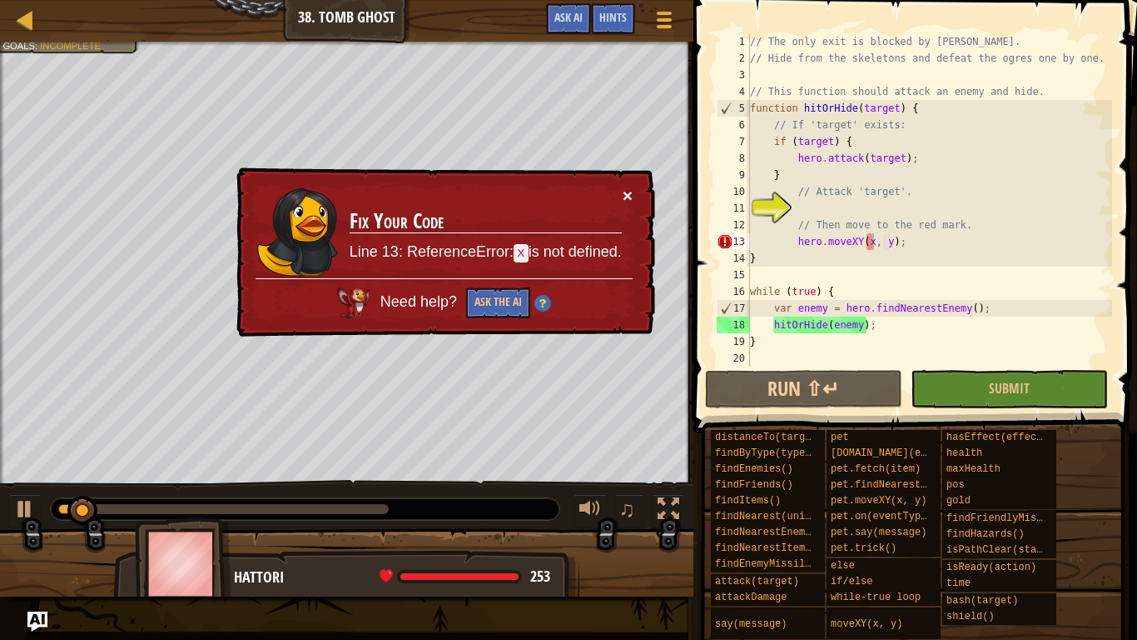
click at [627, 196] on button "×" at bounding box center [628, 195] width 10 height 17
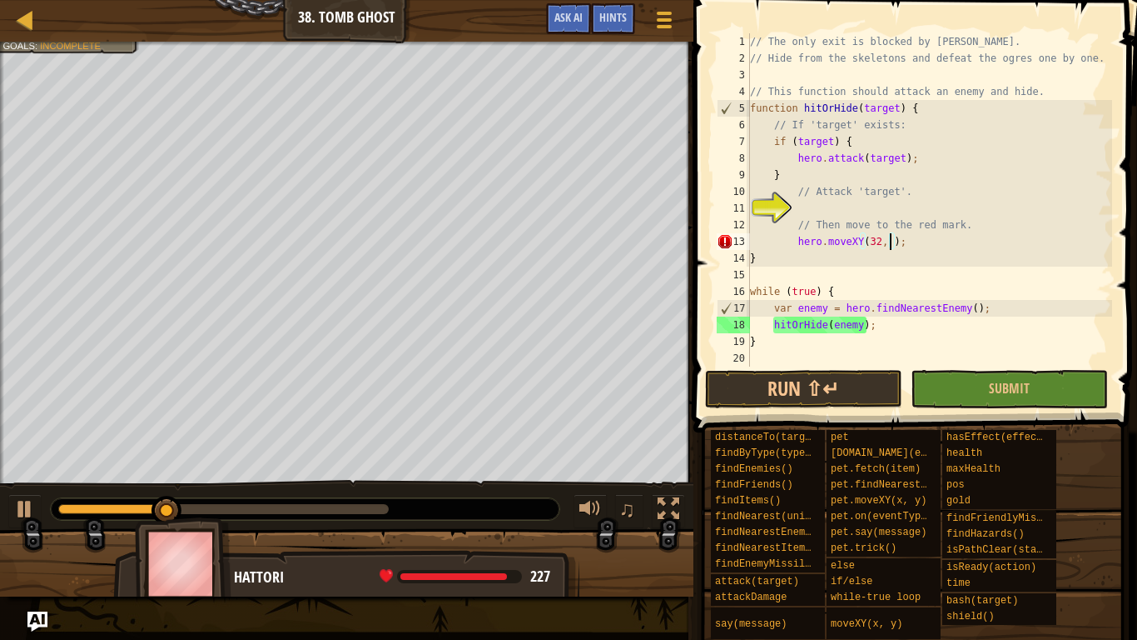
scroll to position [7, 22]
type textarea "hero.moveXY(32, 18);"
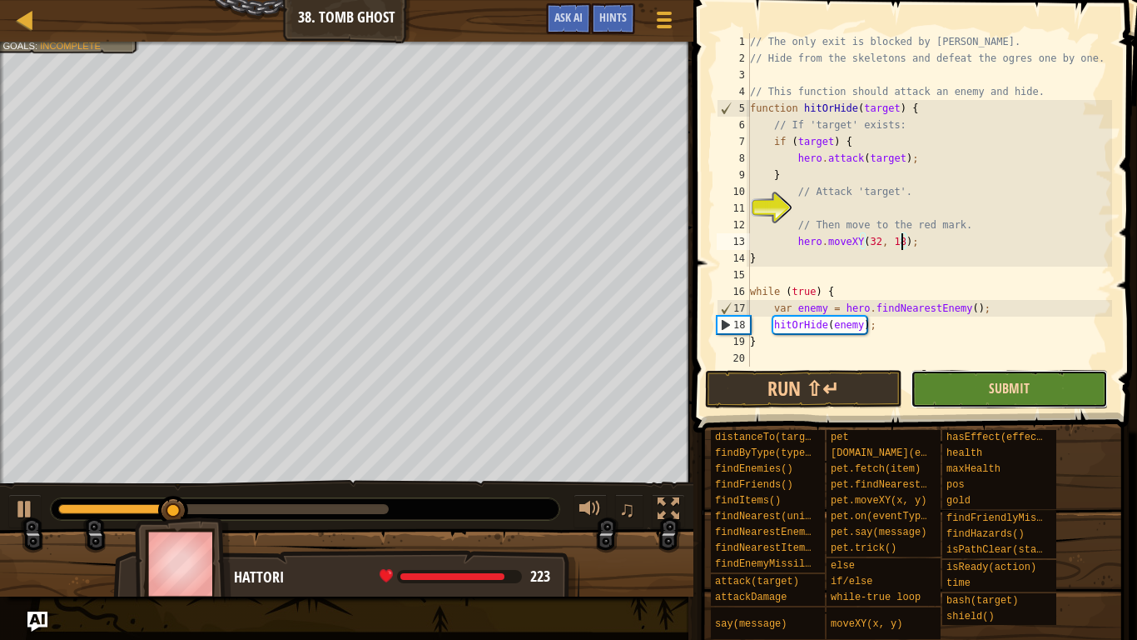
click at [1003, 396] on span "Submit" at bounding box center [1009, 388] width 41 height 18
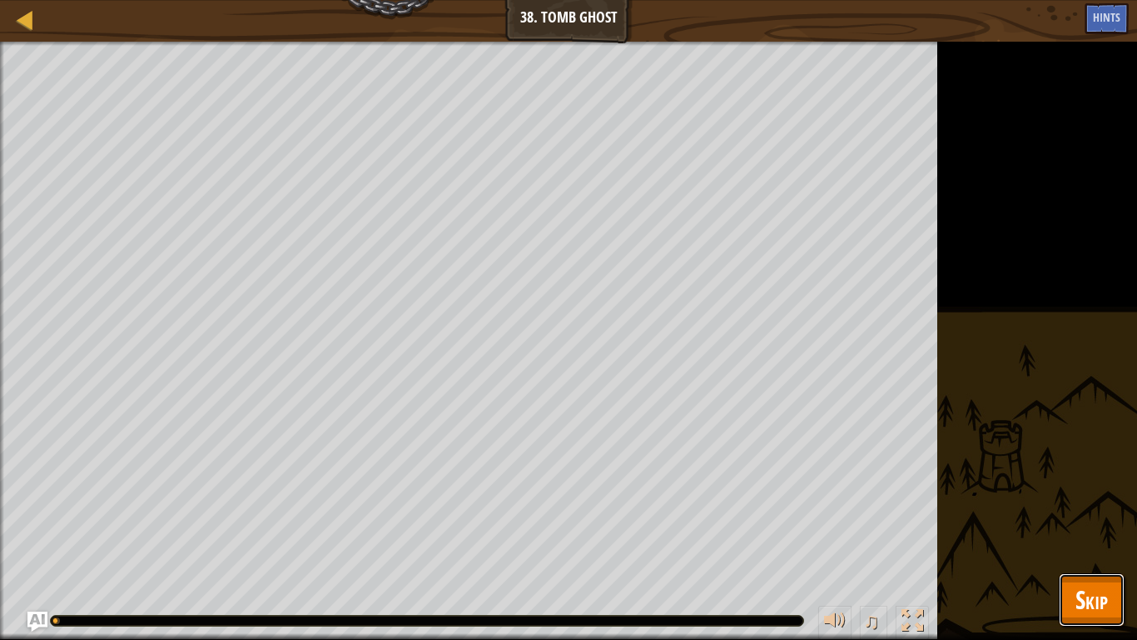
click at [1098, 498] on span "Skip" at bounding box center [1092, 599] width 32 height 34
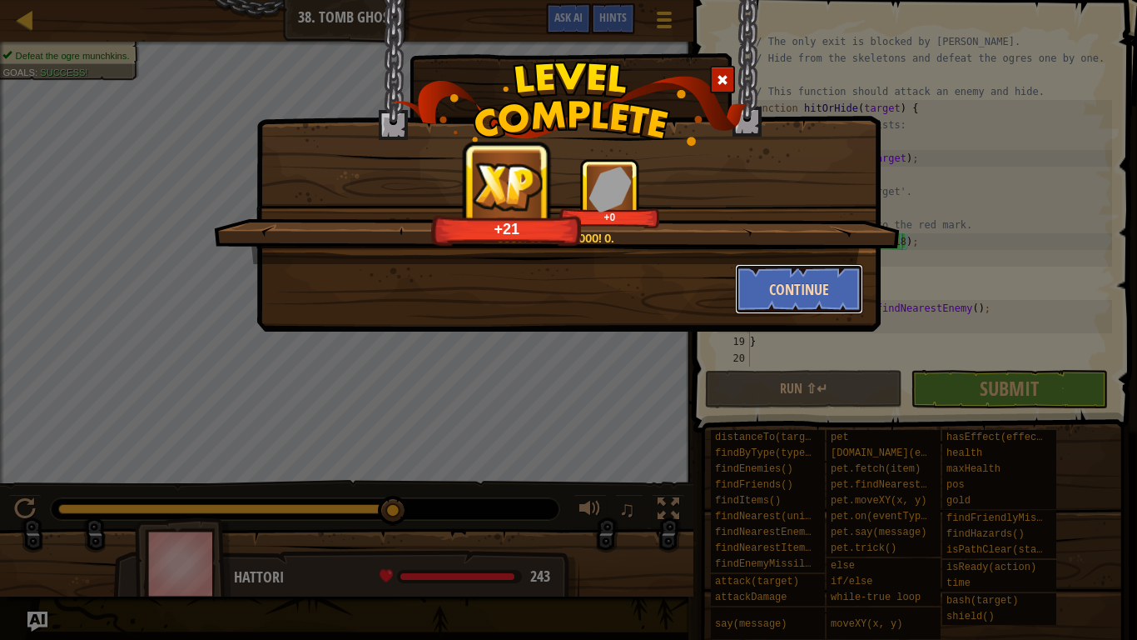
click at [818, 280] on button "Continue" at bounding box center [799, 289] width 129 height 50
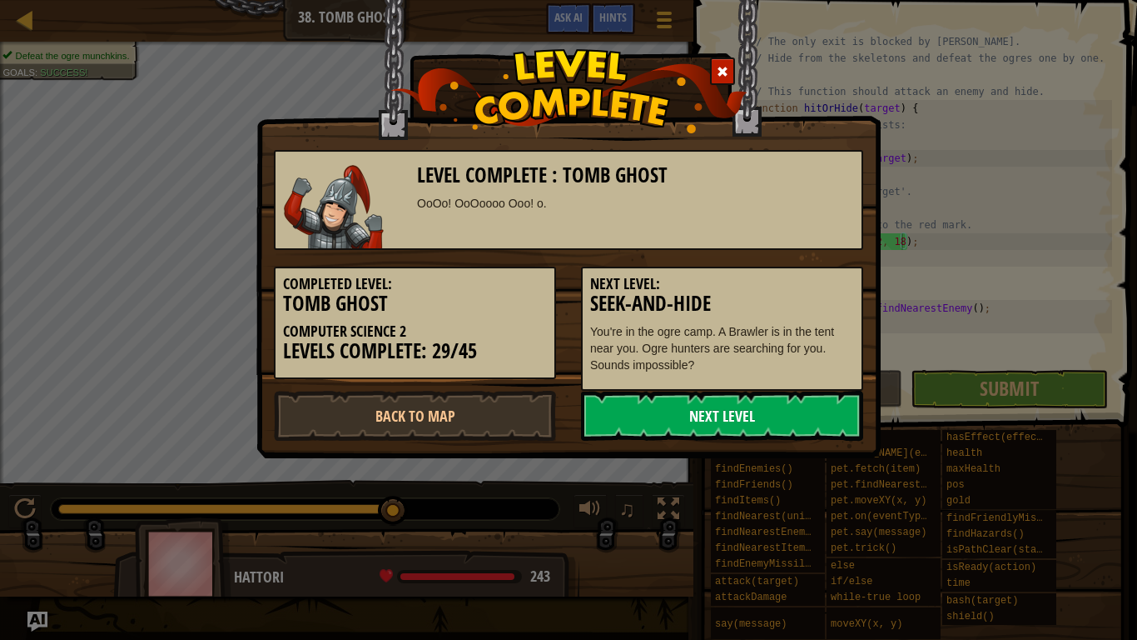
click at [680, 411] on link "Next Level" at bounding box center [722, 416] width 282 height 50
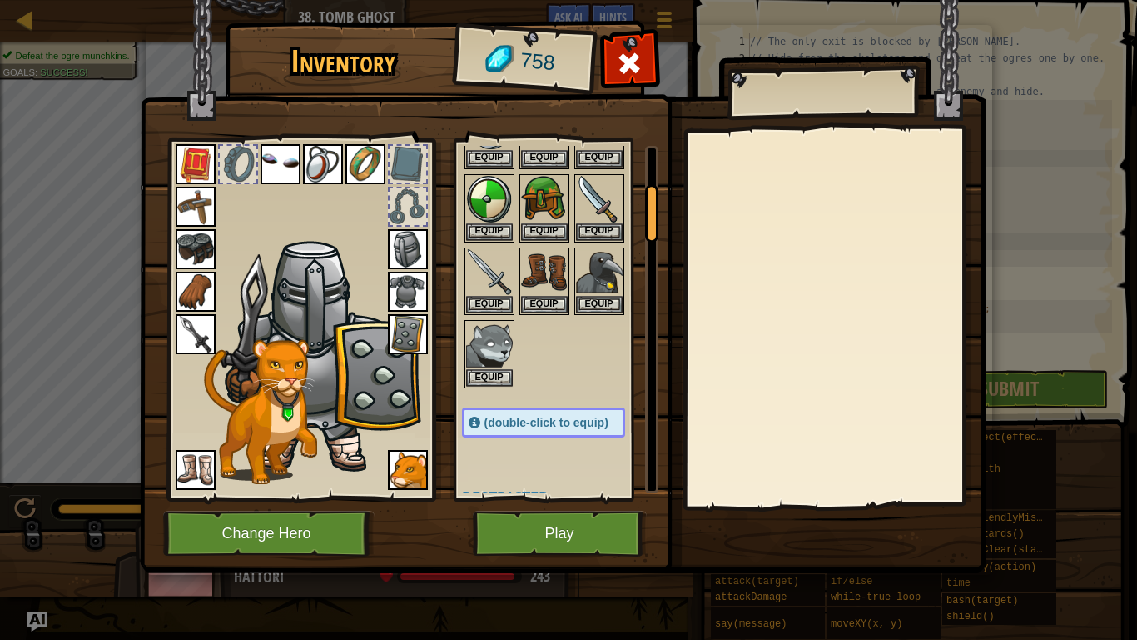
scroll to position [241, 0]
click at [546, 498] on button "Play" at bounding box center [560, 533] width 174 height 46
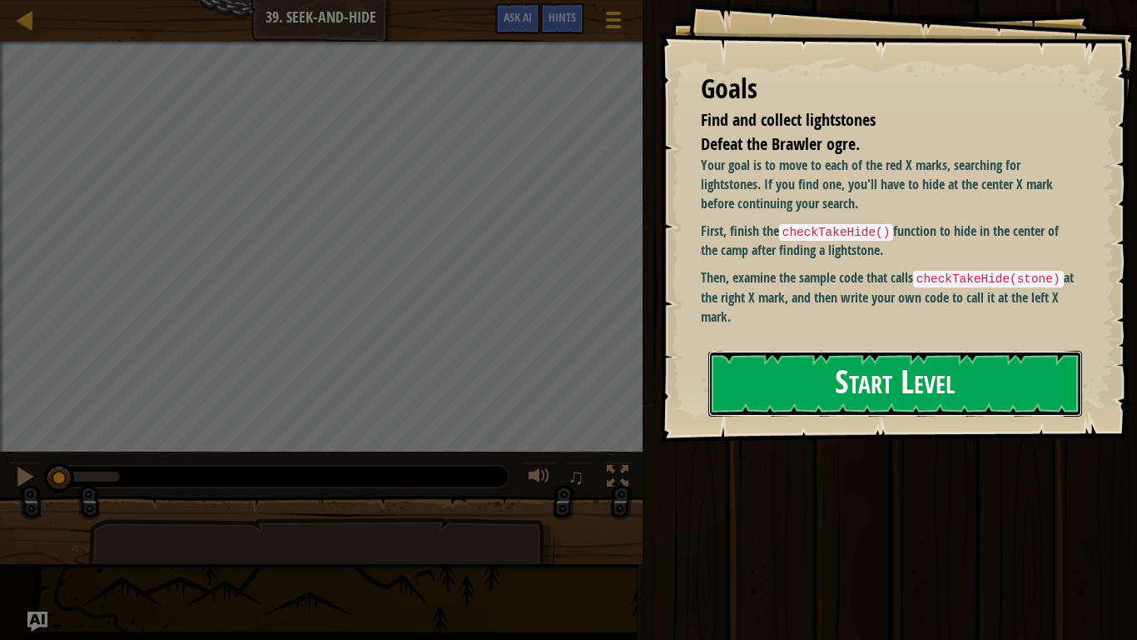
click at [803, 356] on button "Start Level" at bounding box center [896, 384] width 374 height 66
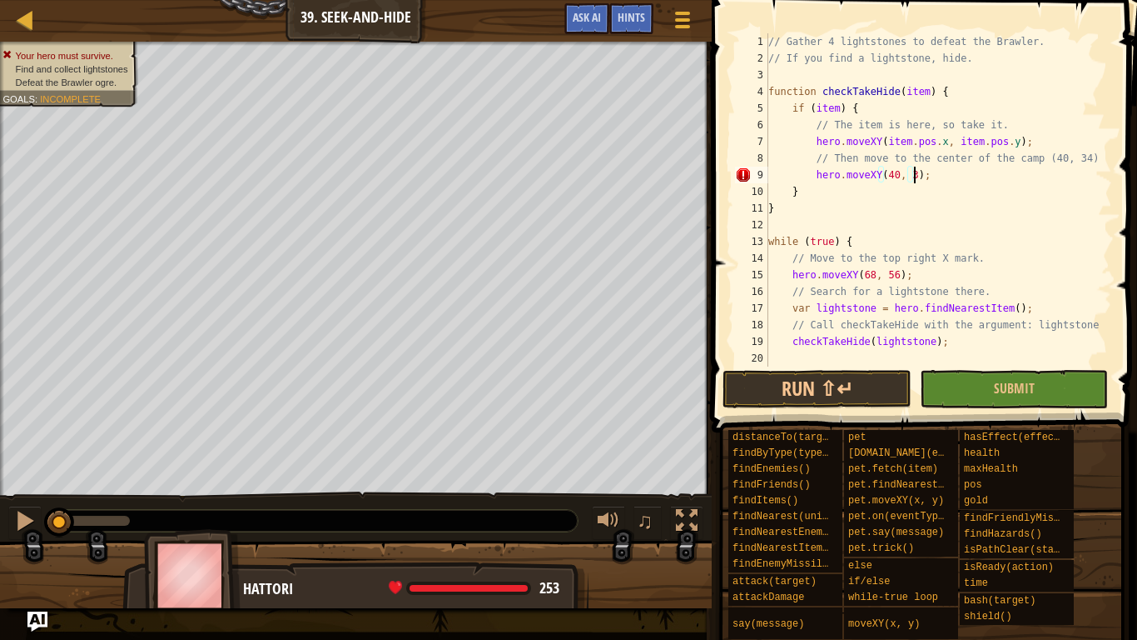
scroll to position [7, 22]
type textarea "hero.moveXY(40, 34);"
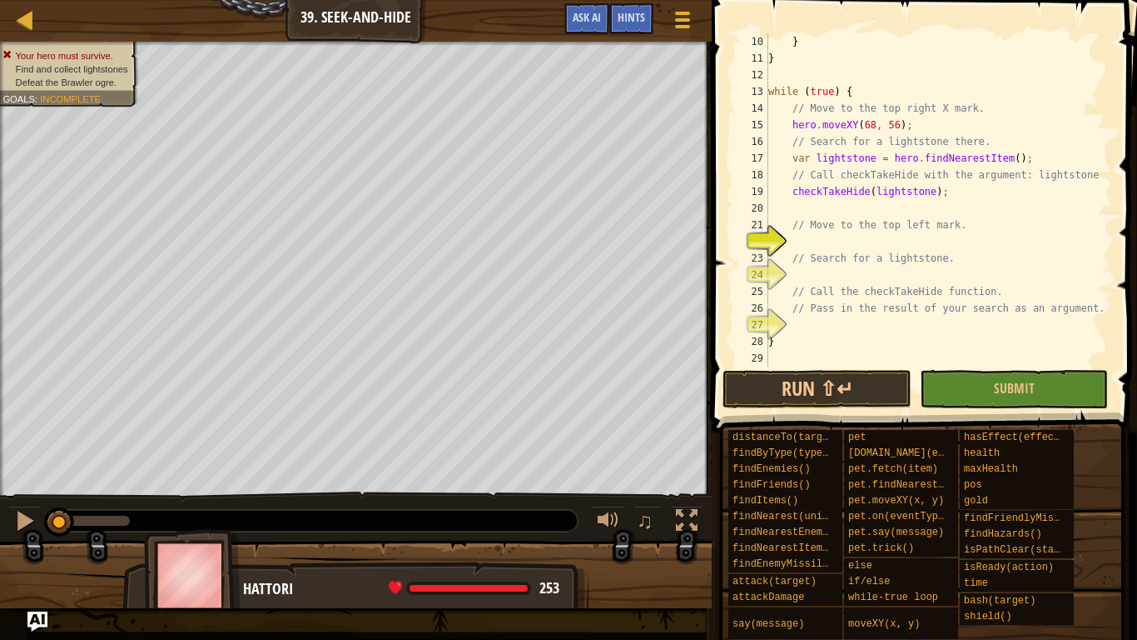
scroll to position [150, 0]
click at [899, 236] on div "} } while ( true ) { // Move to the top right X mark. hero . moveXY ( 68 , 56 )…" at bounding box center [938, 216] width 347 height 366
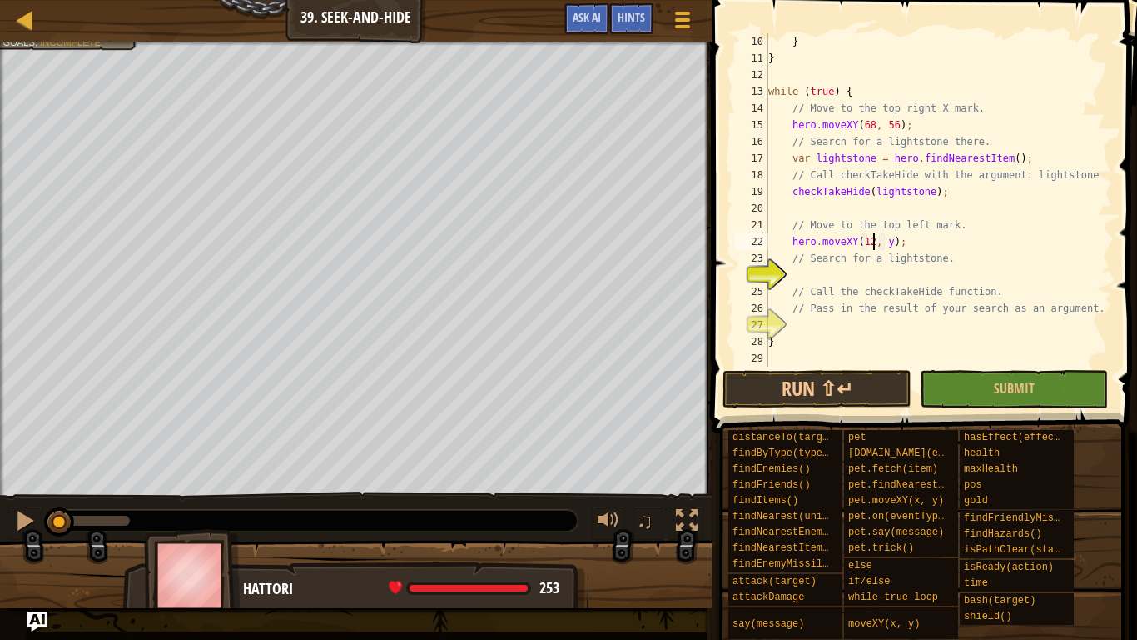
scroll to position [7, 15]
type textarea "hero.moveXY(12, 56);"
click at [859, 281] on div "} } while ( true ) { // Move to the top right X mark. hero . moveXY ( 68 , 56 )…" at bounding box center [938, 216] width 347 height 366
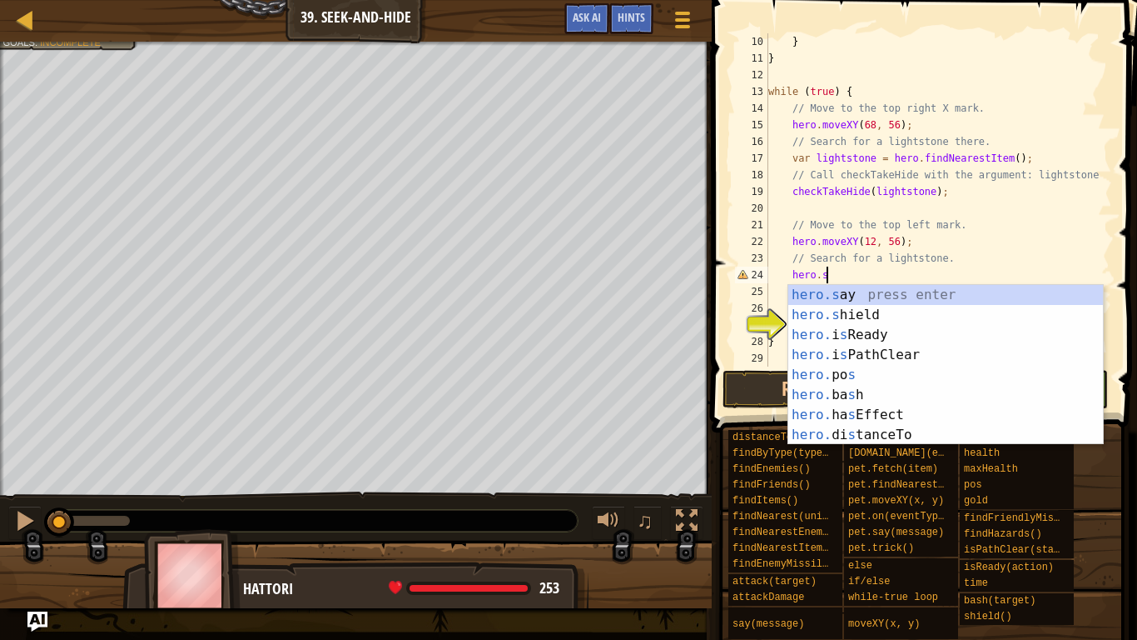
scroll to position [7, 7]
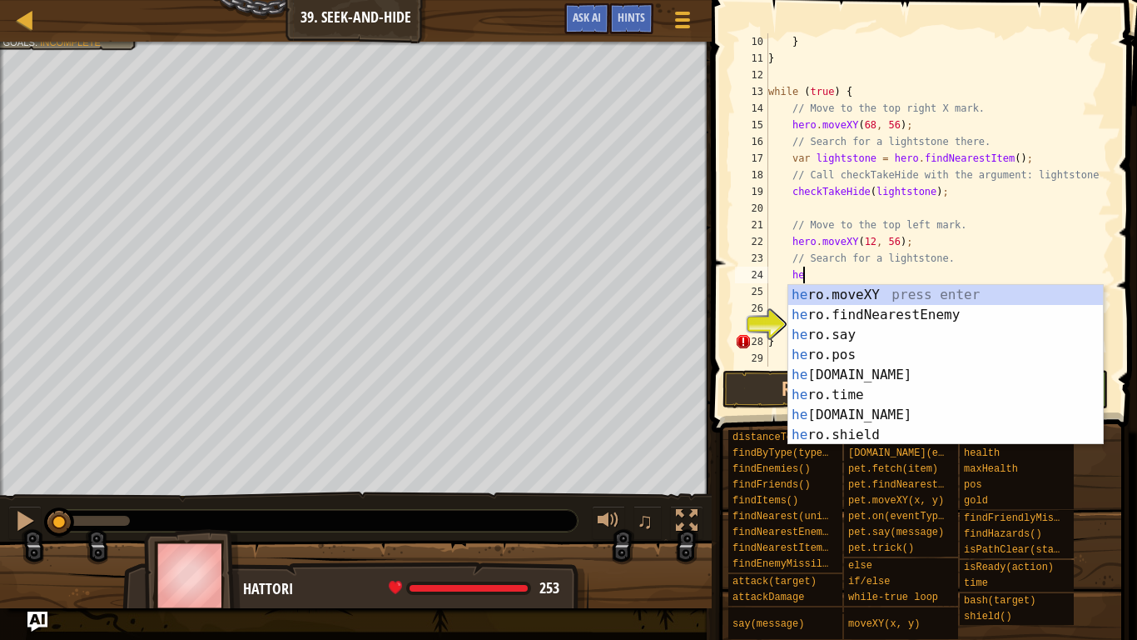
type textarea "h"
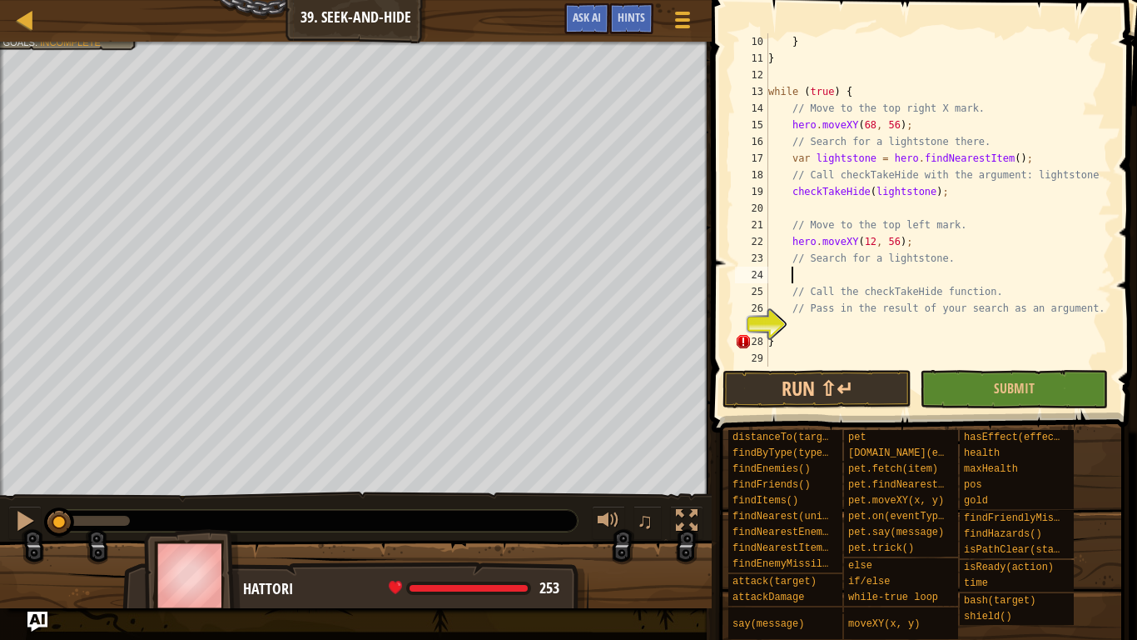
scroll to position [7, 2]
click at [889, 320] on div "} } while ( true ) { // Move to the top right X mark. hero . moveXY ( 68 , 56 )…" at bounding box center [938, 216] width 347 height 366
click at [877, 276] on div "} } while ( true ) { // Move to the top right X mark. hero . moveXY ( 68 , 56 )…" at bounding box center [938, 216] width 347 height 366
click at [30, 18] on div at bounding box center [25, 19] width 21 height 21
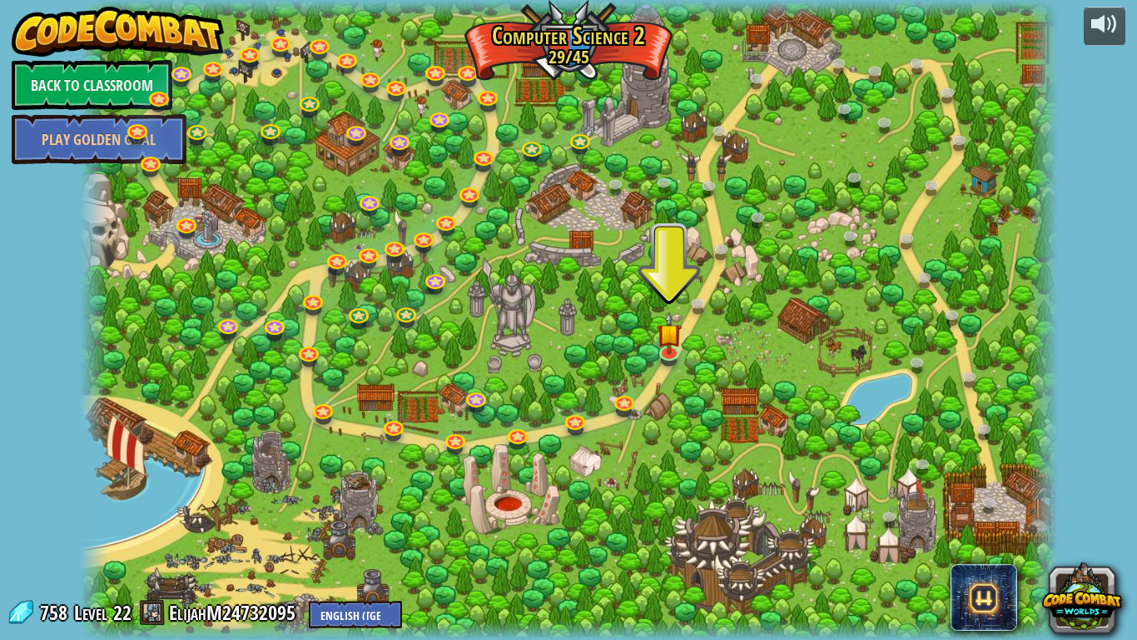
click at [511, 487] on div at bounding box center [569, 320] width 978 height 640
click at [988, 498] on link at bounding box center [992, 504] width 33 height 33
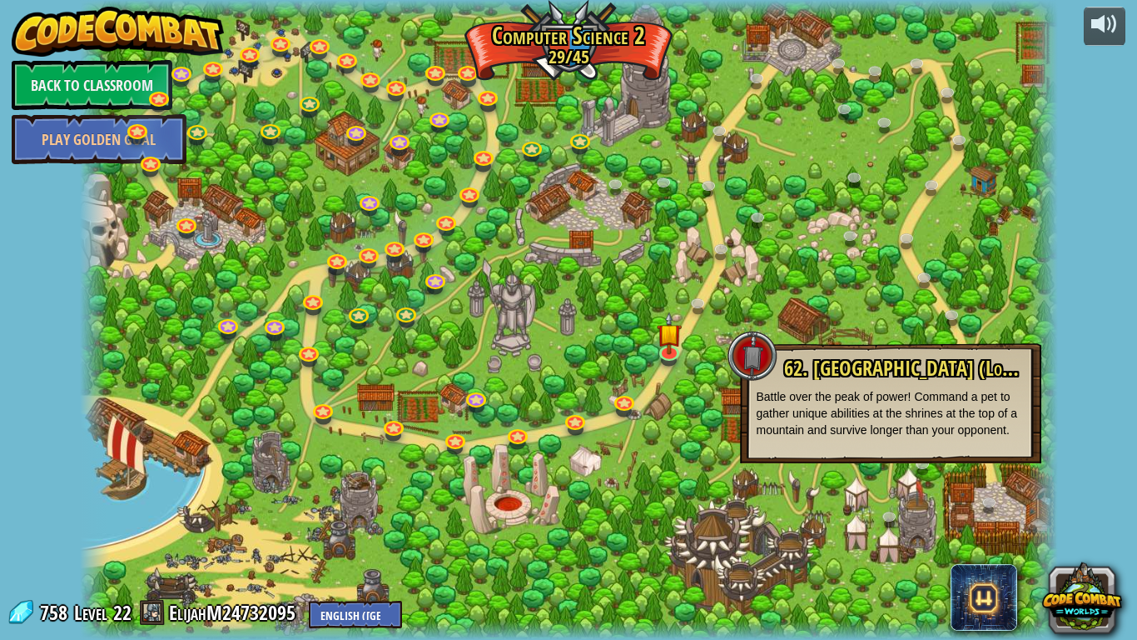
click at [869, 496] on div at bounding box center [569, 320] width 978 height 640
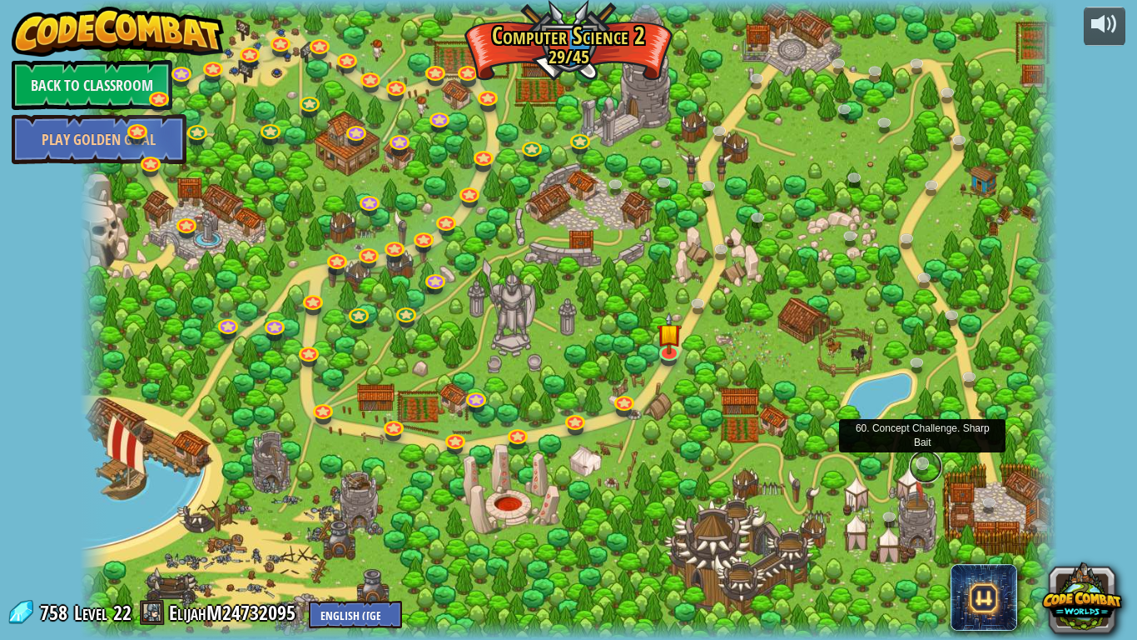
click at [918, 466] on link at bounding box center [925, 466] width 33 height 33
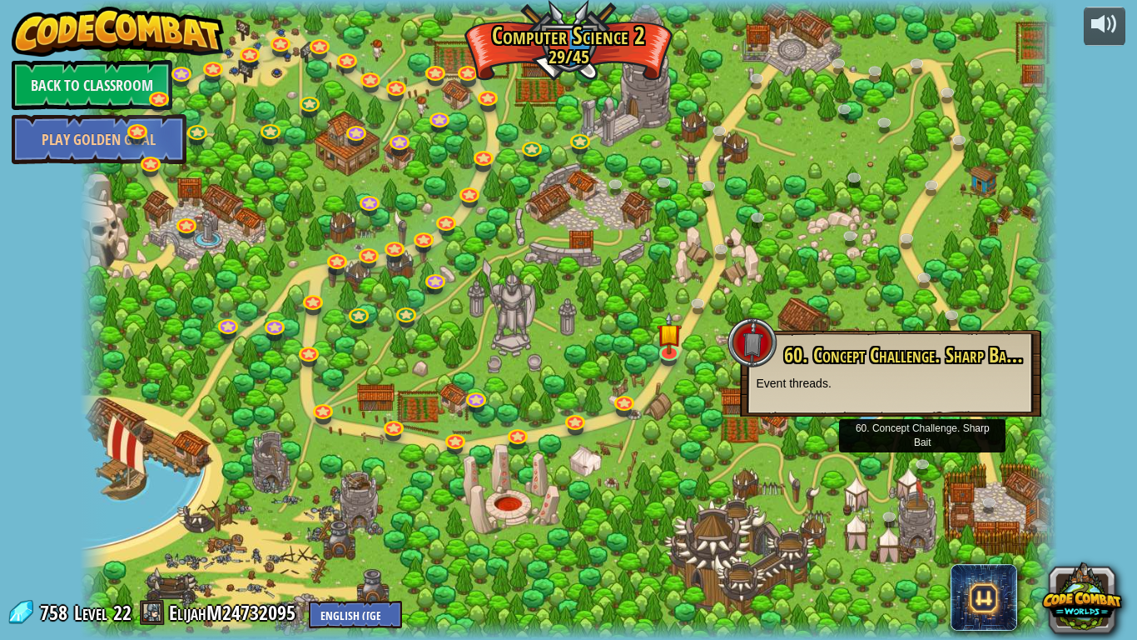
click at [1027, 451] on div at bounding box center [569, 320] width 978 height 640
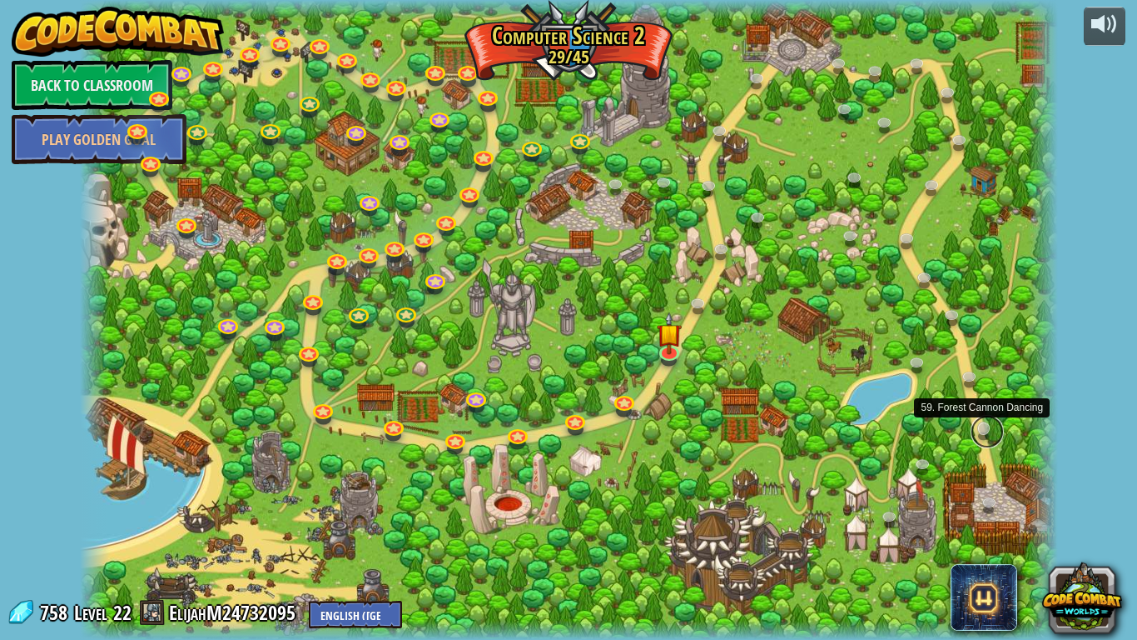
click at [992, 438] on link at bounding box center [987, 431] width 33 height 33
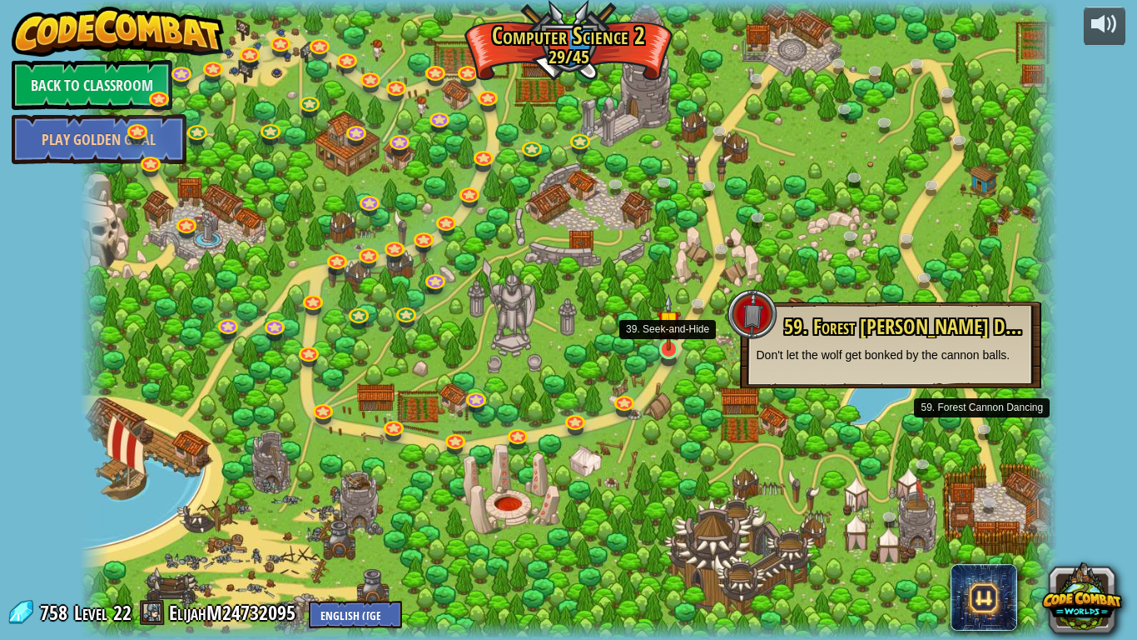
click at [674, 347] on img at bounding box center [669, 322] width 25 height 57
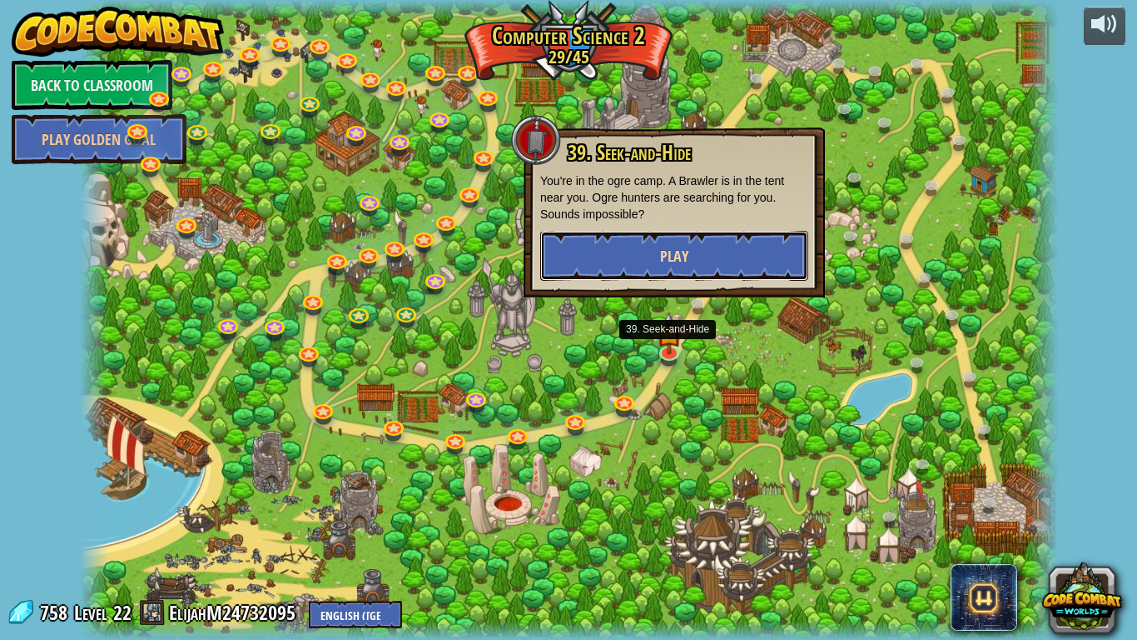
click at [629, 257] on button "Play" at bounding box center [674, 256] width 268 height 50
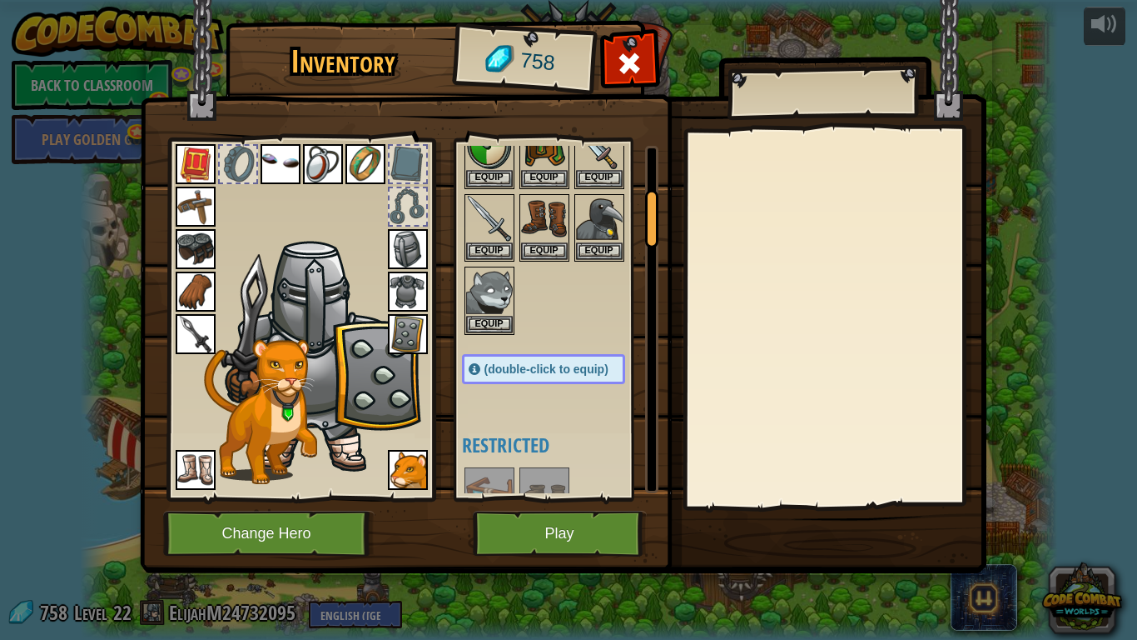
scroll to position [331, 0]
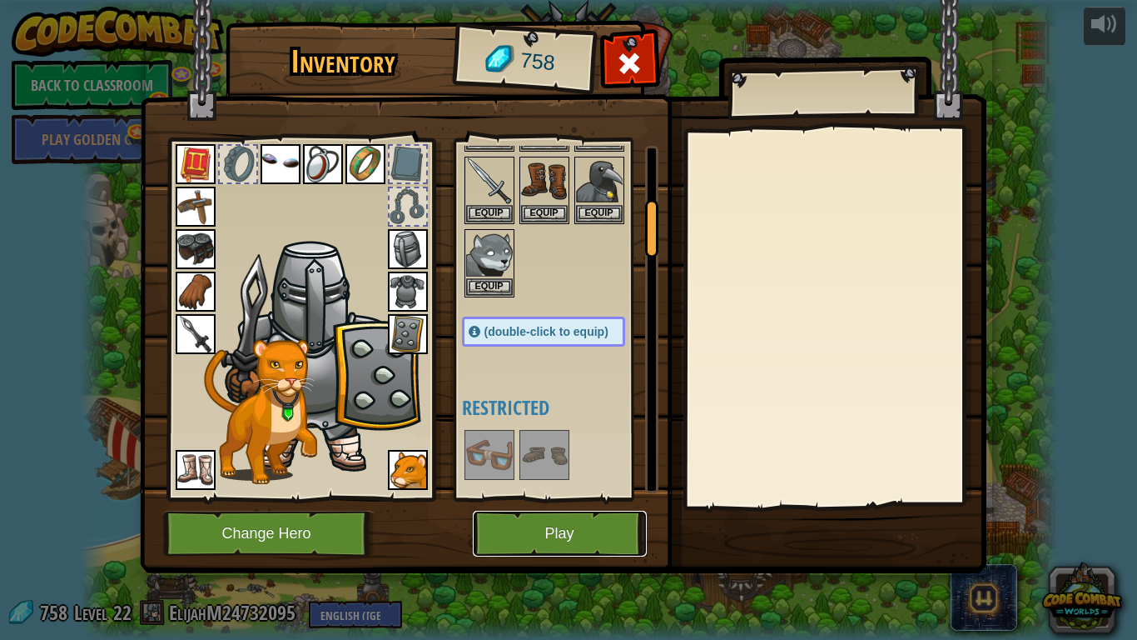
click at [562, 498] on button "Play" at bounding box center [560, 533] width 174 height 46
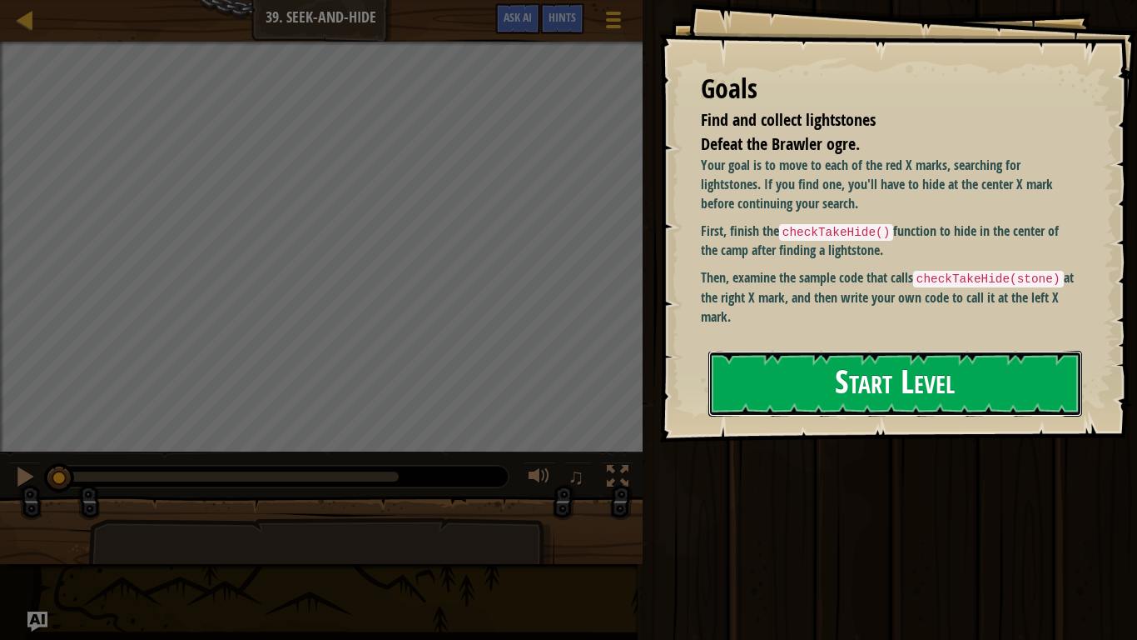
click at [834, 409] on button "Start Level" at bounding box center [896, 384] width 374 height 66
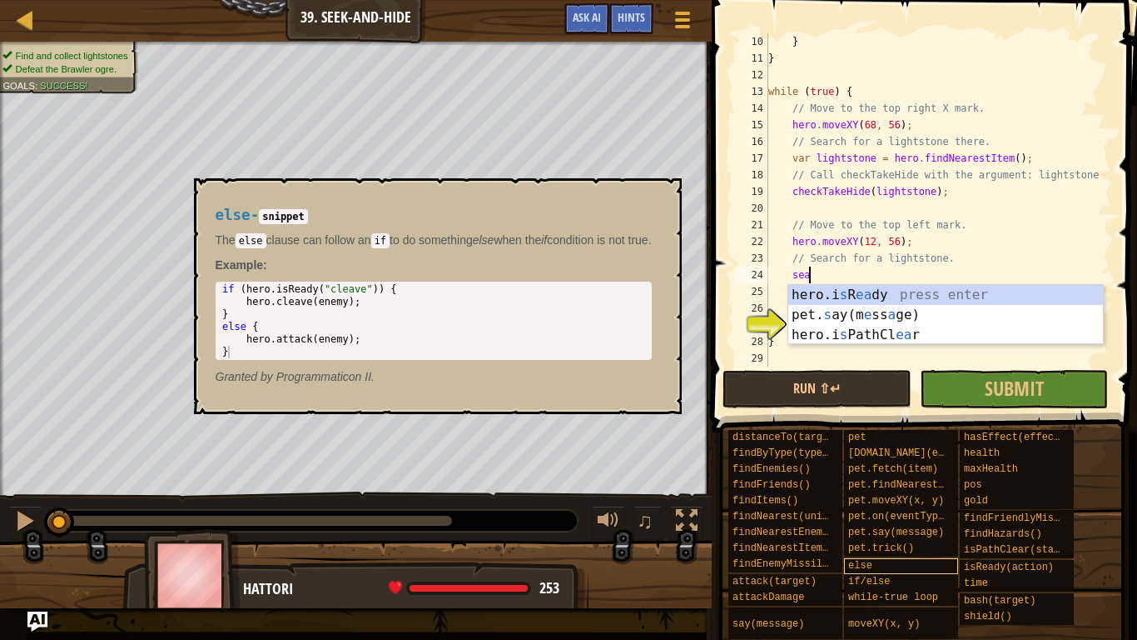
scroll to position [7, 6]
type textarea "s"
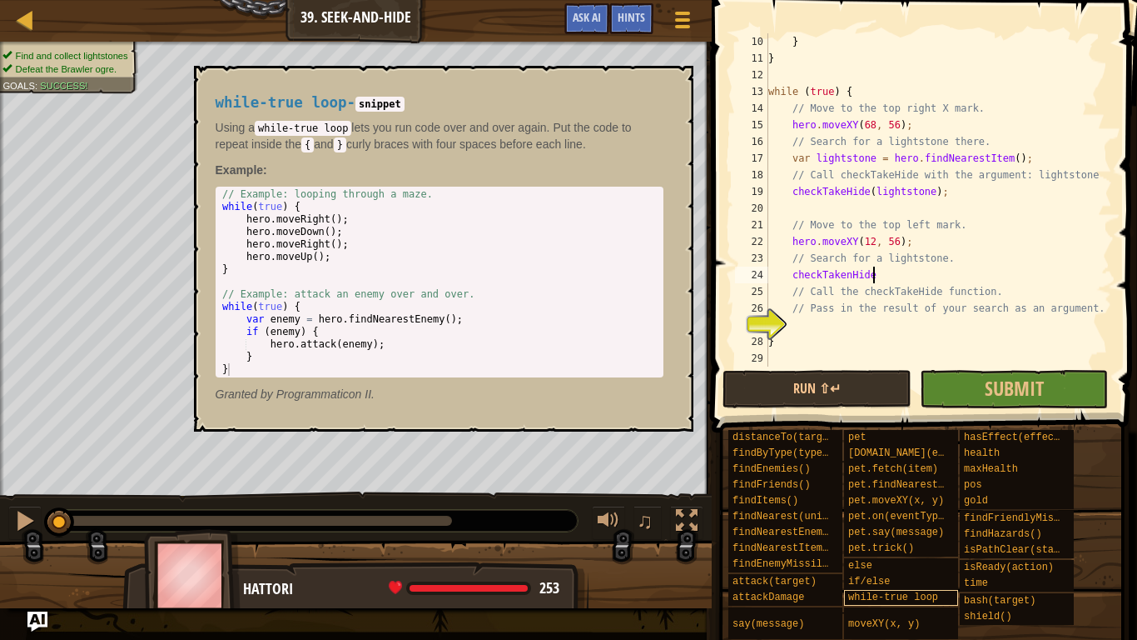
scroll to position [7, 14]
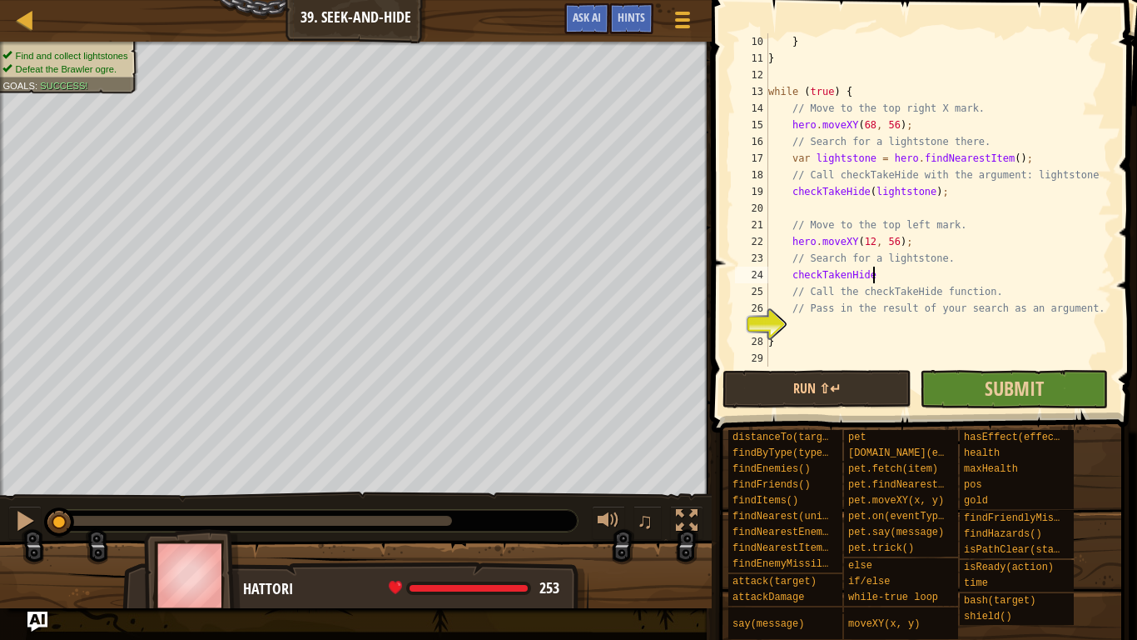
type textarea "checkTakenHide"
click at [965, 376] on button "Submit" at bounding box center [1014, 389] width 188 height 38
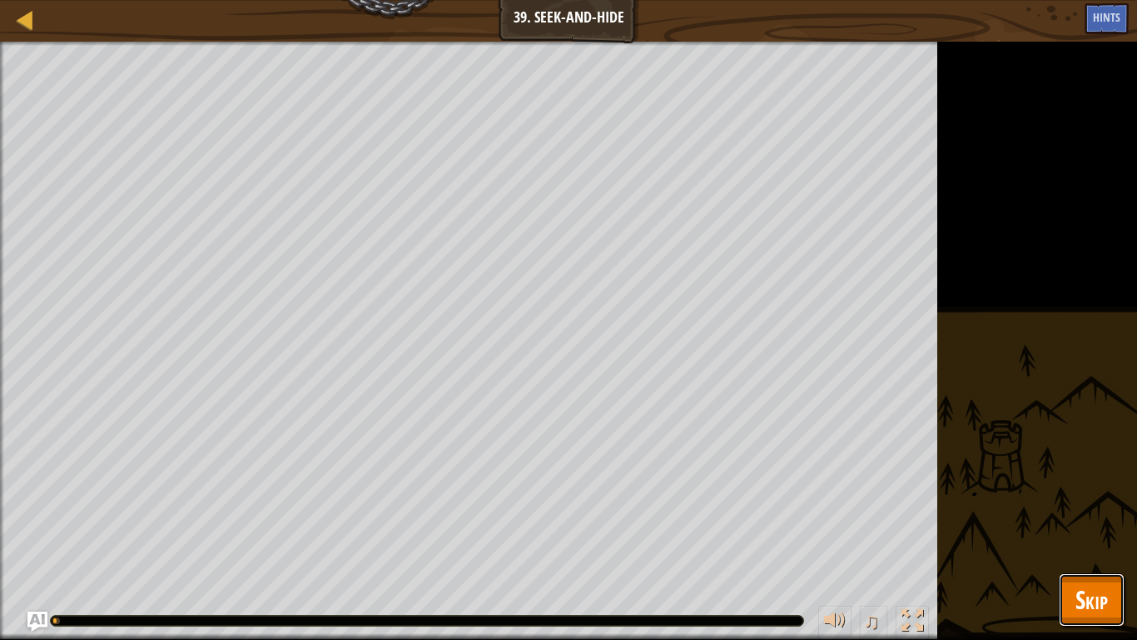
click at [1093, 498] on button "Skip" at bounding box center [1092, 599] width 66 height 53
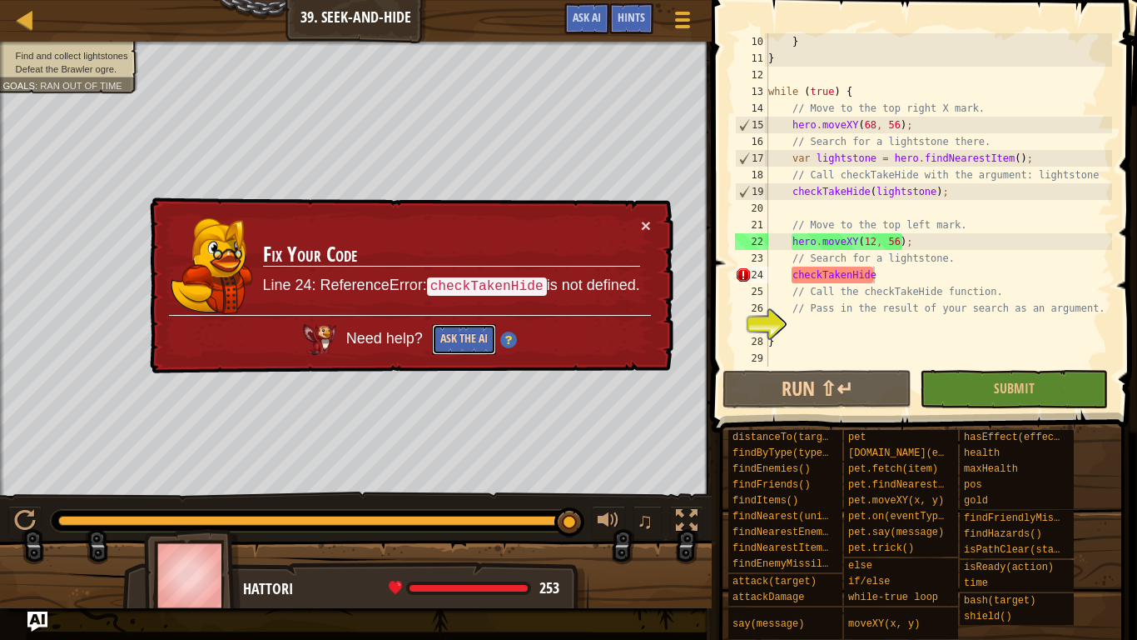
click at [469, 333] on button "Ask the AI" at bounding box center [464, 339] width 64 height 31
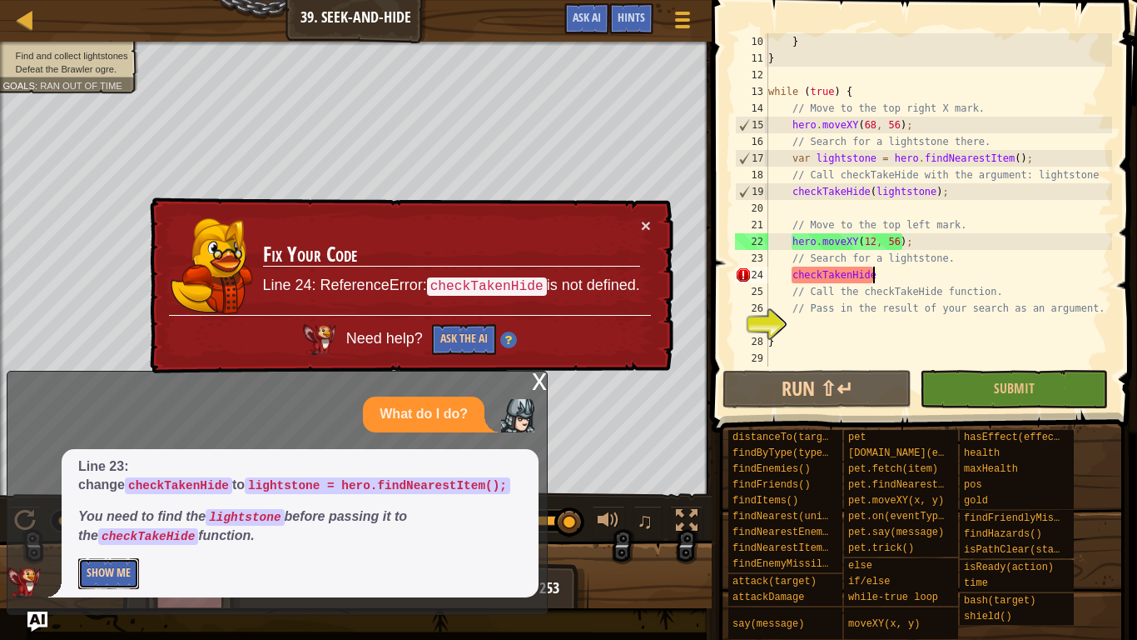
click at [134, 498] on button "Show Me" at bounding box center [108, 573] width 61 height 31
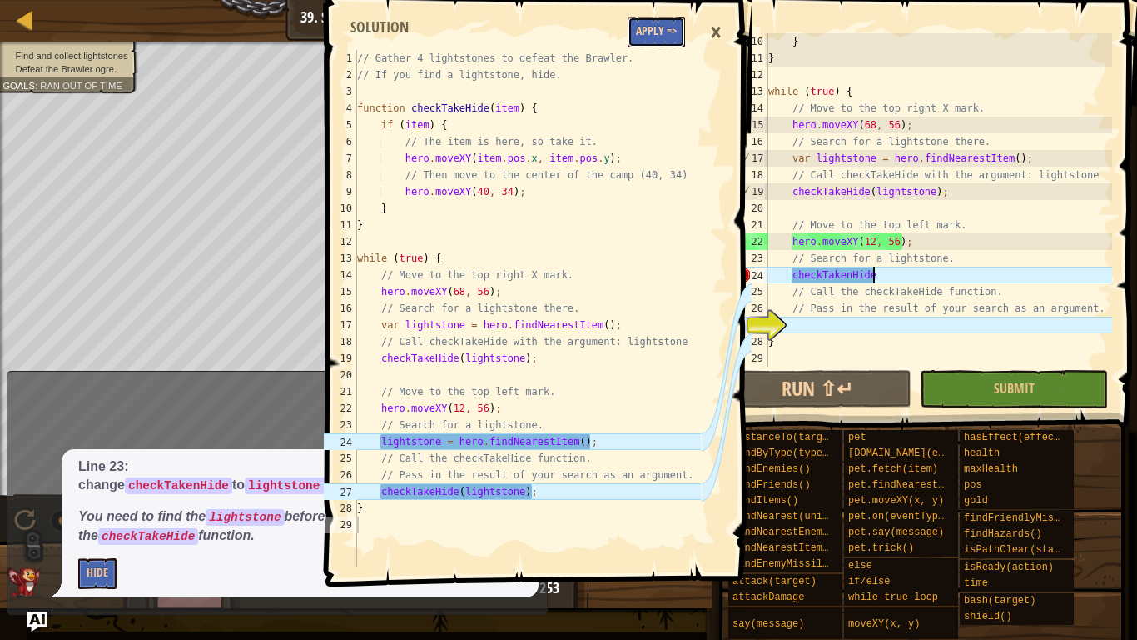
click at [677, 20] on button "Apply =>" at bounding box center [656, 32] width 57 height 31
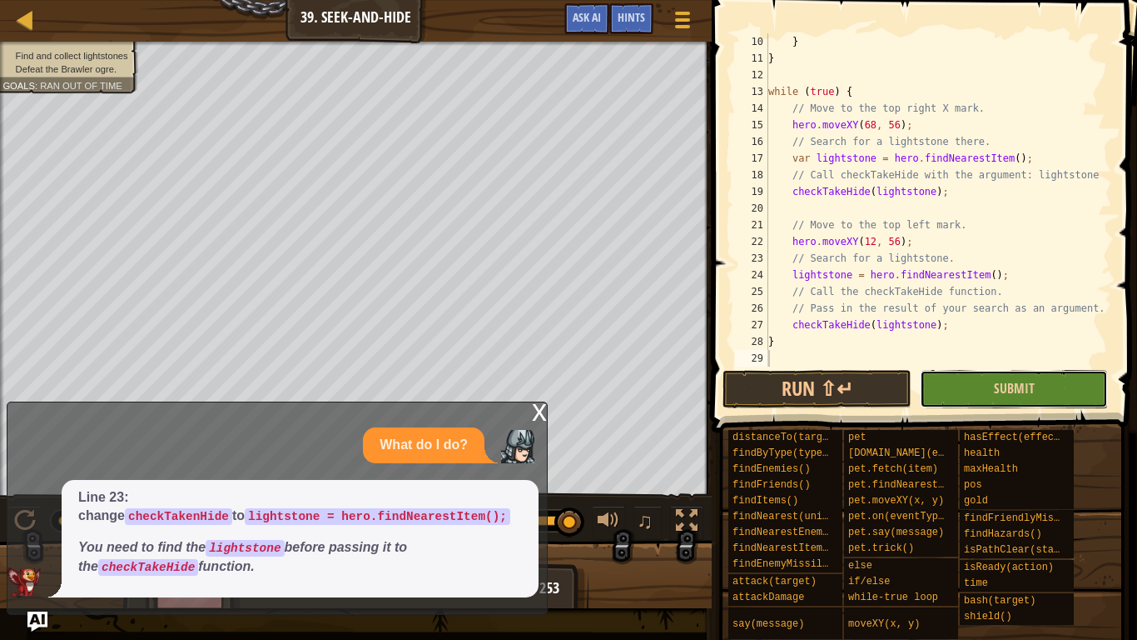
click at [984, 376] on button "Submit" at bounding box center [1014, 389] width 188 height 38
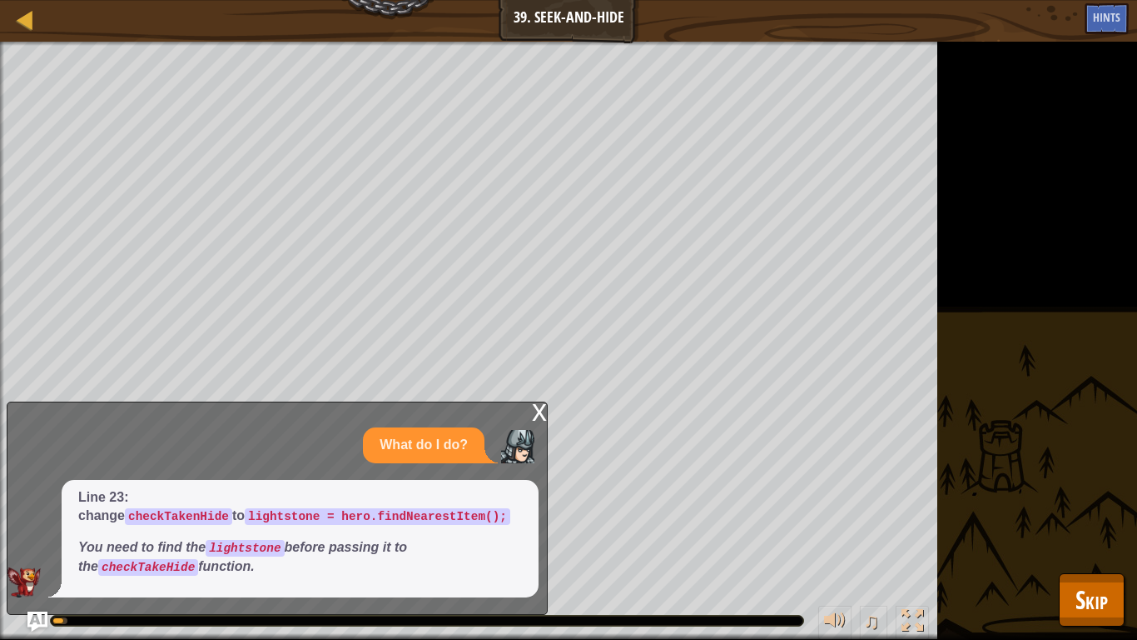
click at [540, 413] on div "x" at bounding box center [539, 410] width 15 height 17
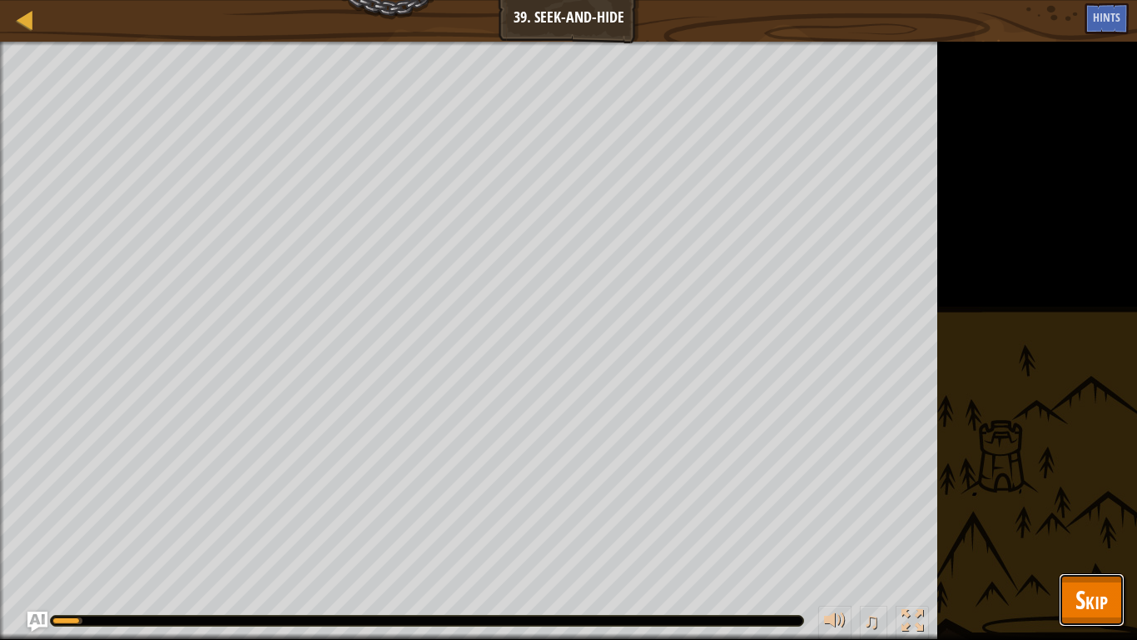
click at [1063, 498] on button "Skip" at bounding box center [1092, 599] width 66 height 53
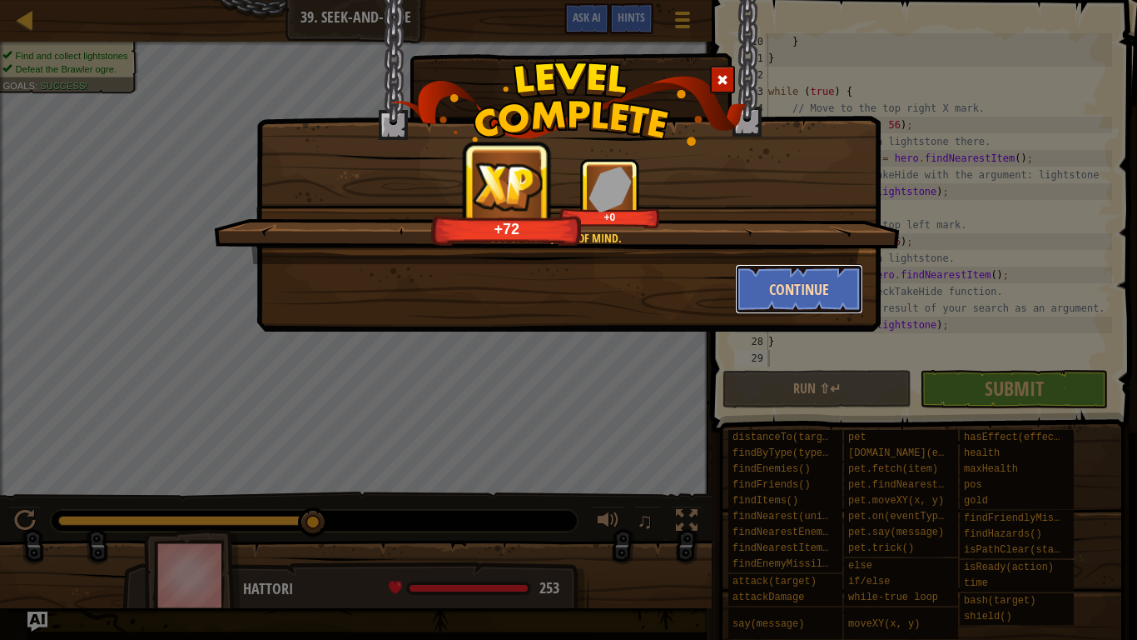
click at [769, 282] on button "Continue" at bounding box center [799, 289] width 129 height 50
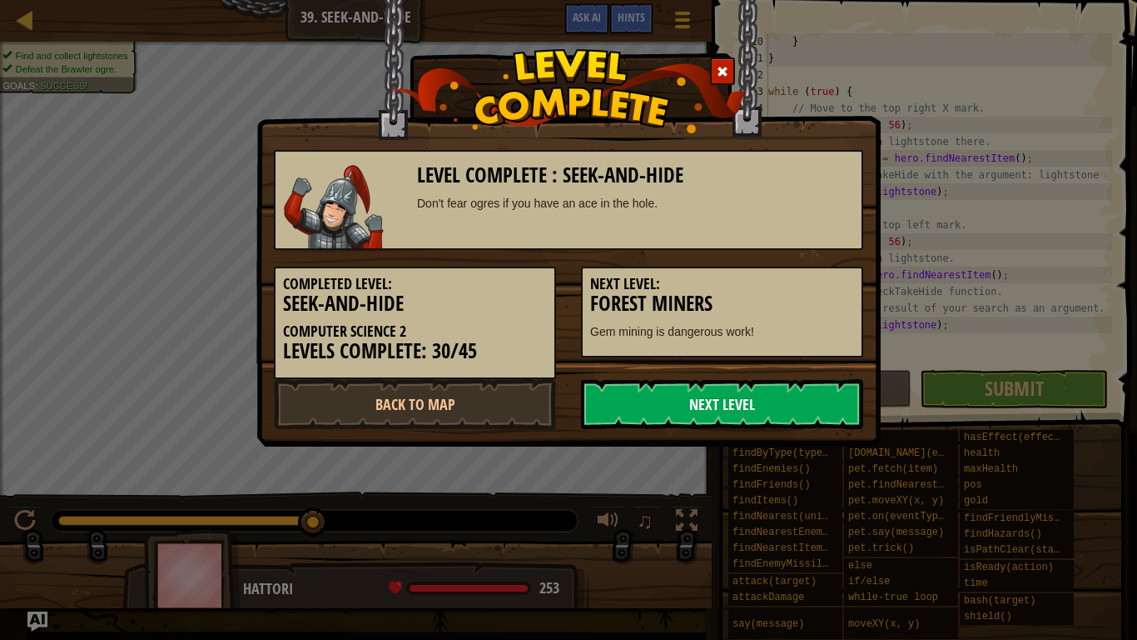
click at [677, 391] on link "Next Level" at bounding box center [722, 404] width 282 height 50
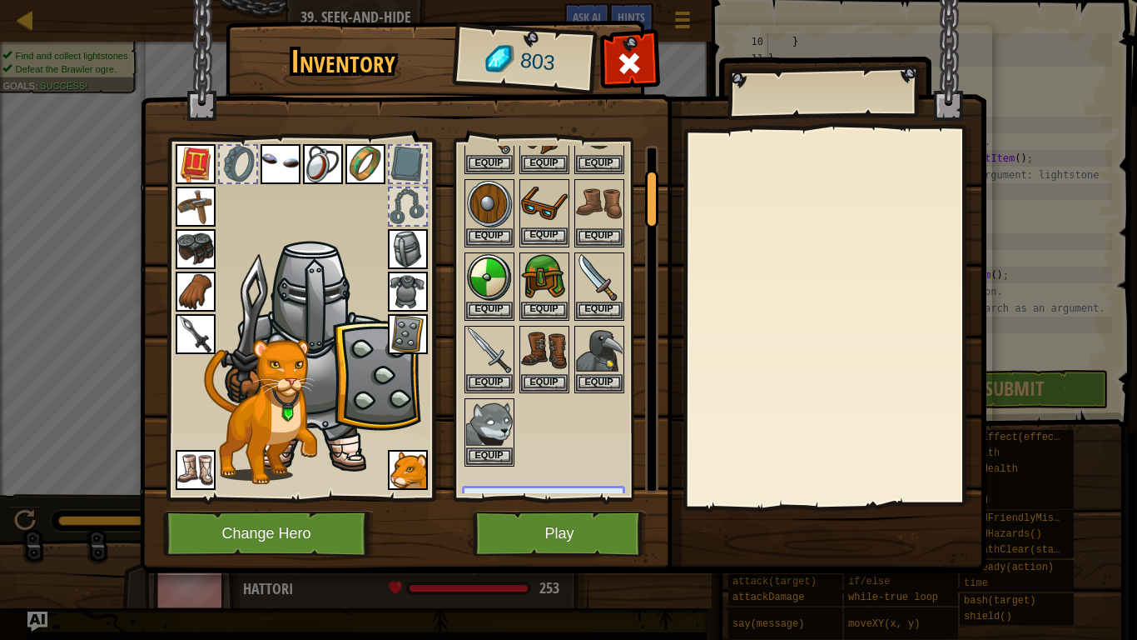
scroll to position [184, 0]
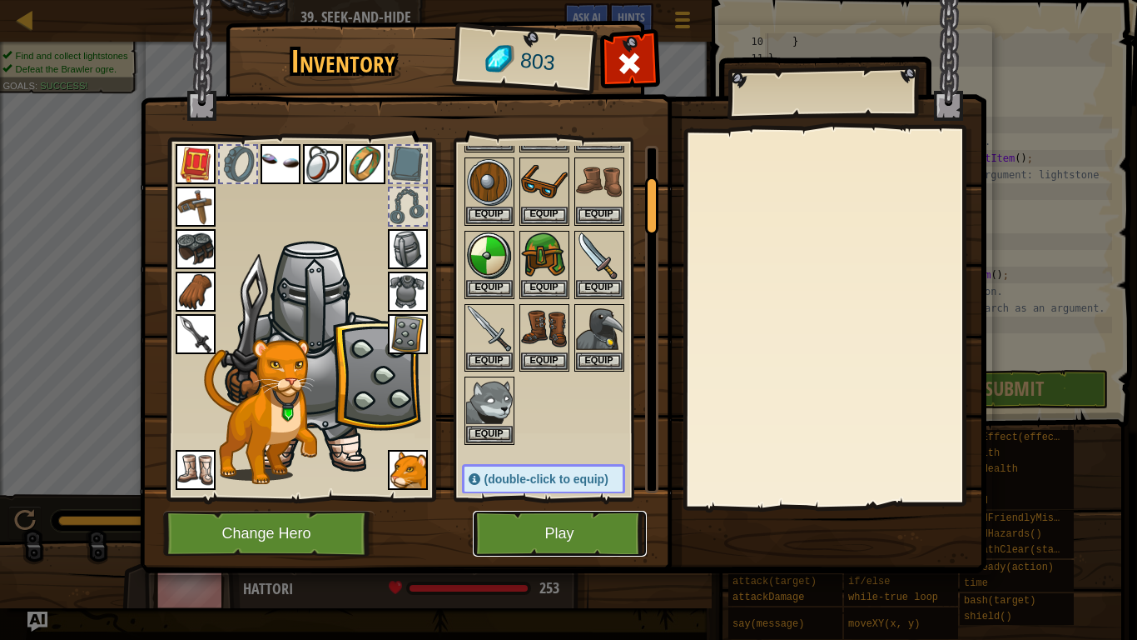
click at [550, 498] on button "Play" at bounding box center [560, 533] width 174 height 46
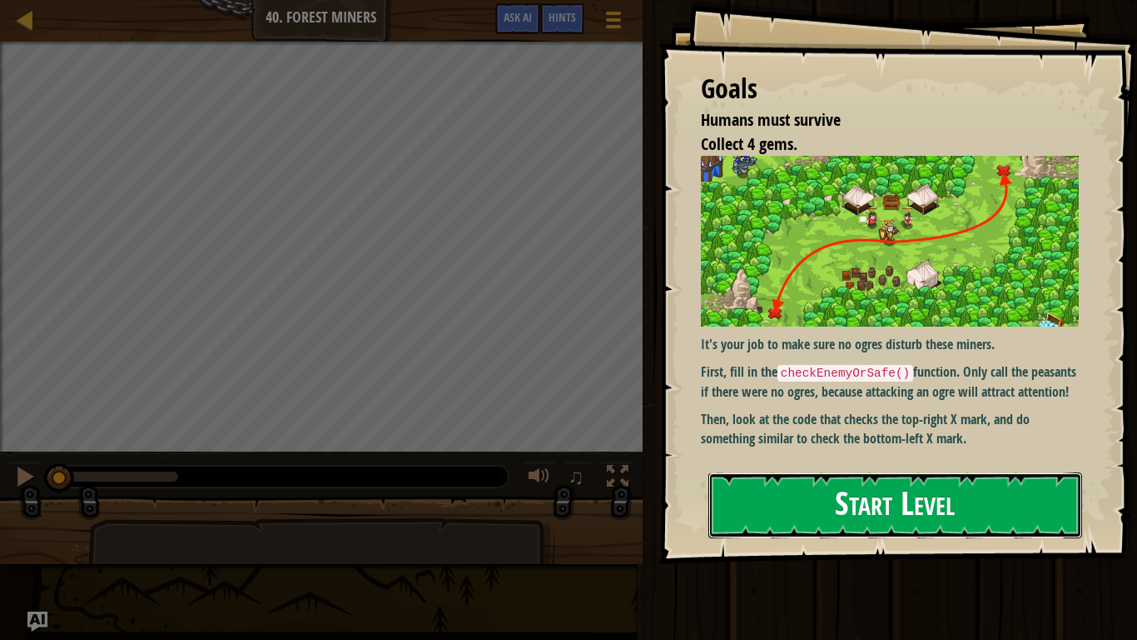
click at [795, 498] on button "Start Level" at bounding box center [896, 505] width 374 height 66
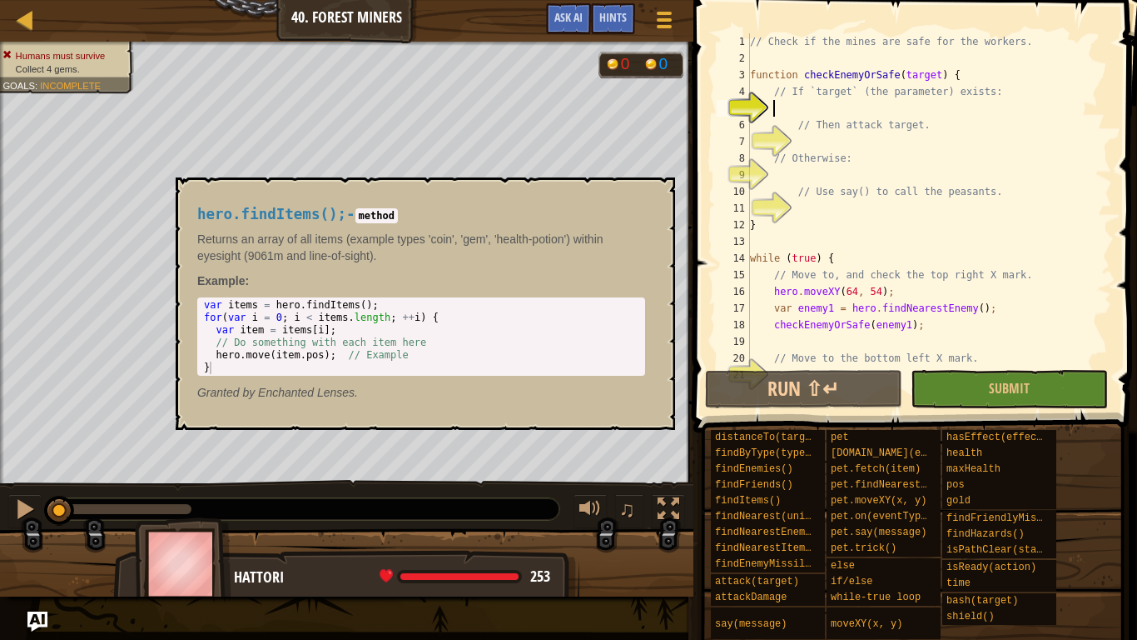
scroll to position [7, 4]
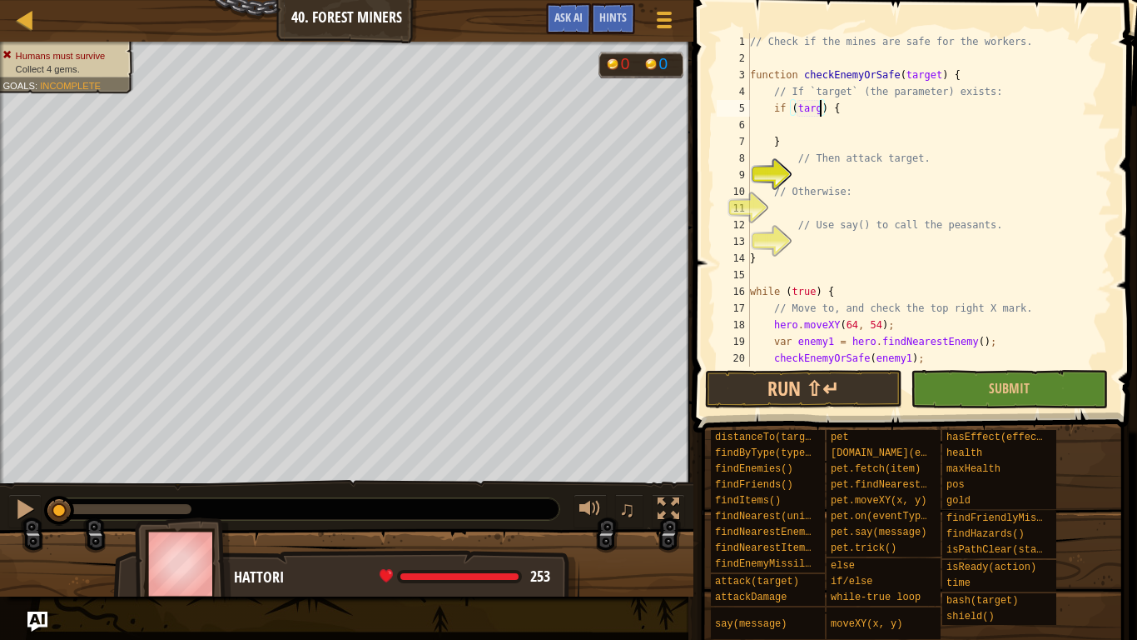
type textarea "if (target) {"
click at [834, 119] on div "// Check if the mines are safe for the workers. function checkEnemyOrSafe ( tar…" at bounding box center [930, 216] width 366 height 366
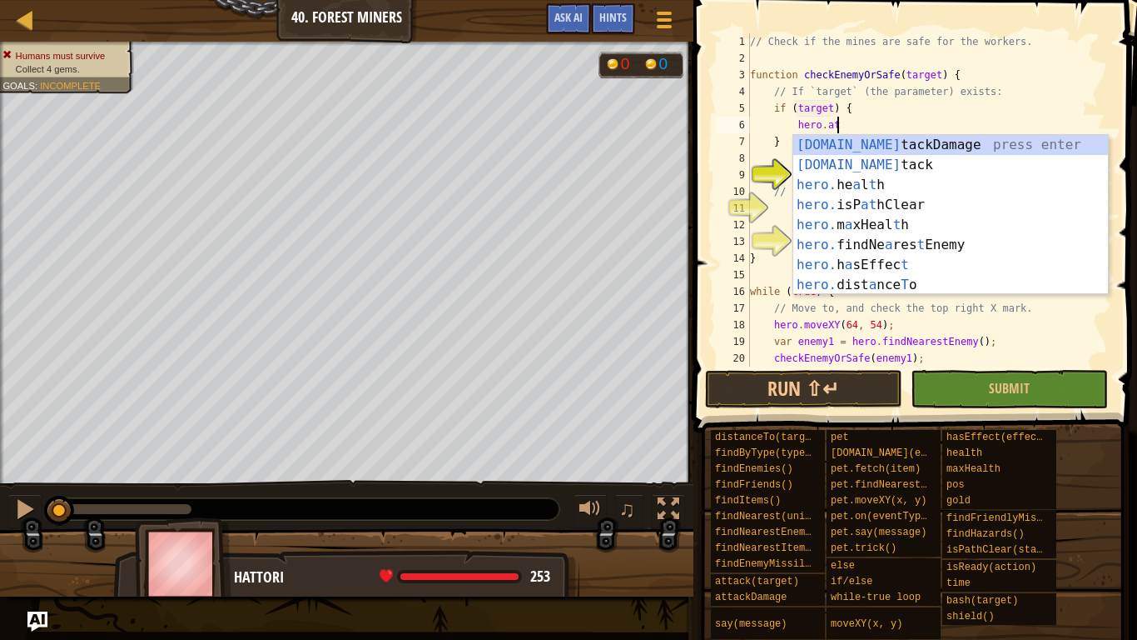
scroll to position [7, 12]
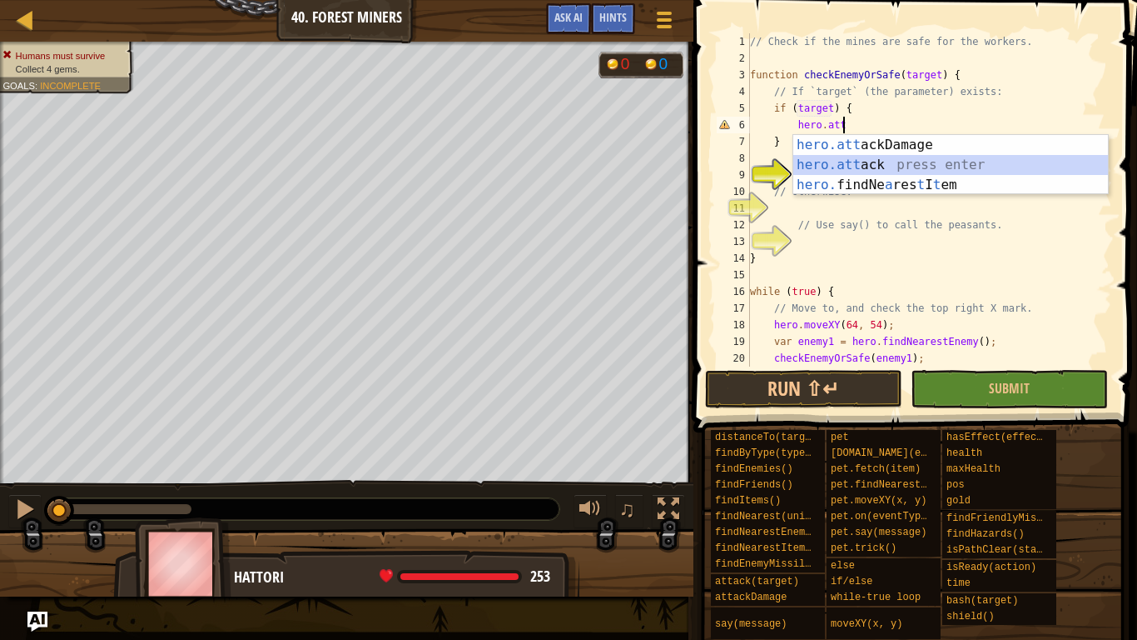
type textarea "hero.attack(enemy);"
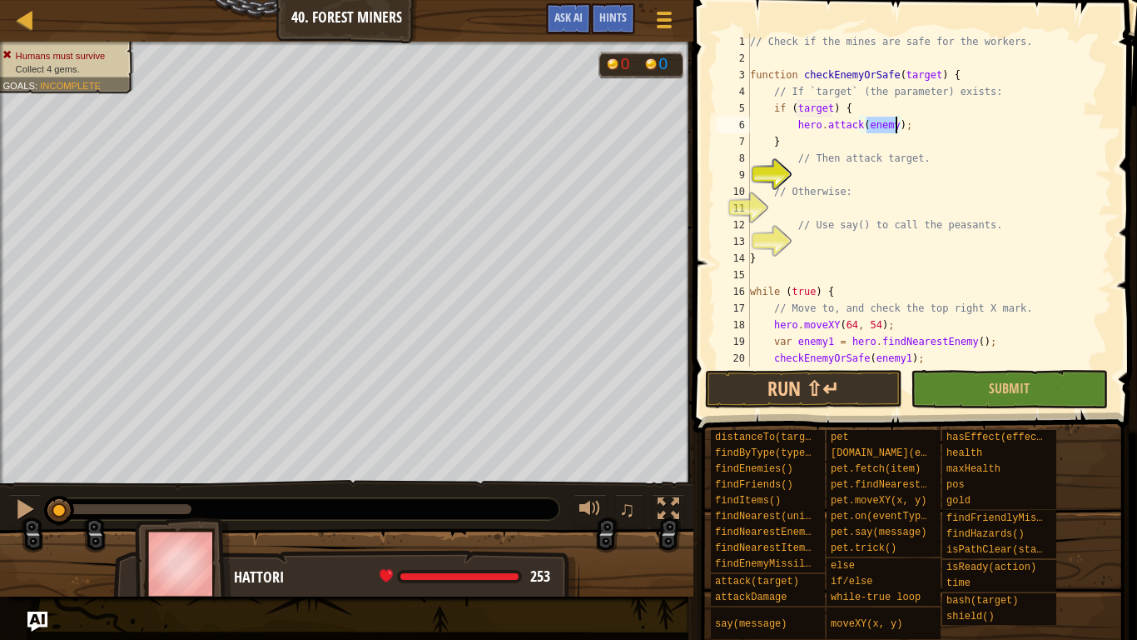
click at [852, 178] on div "// Check if the mines are safe for the workers. function checkEnemyOrSafe ( tar…" at bounding box center [930, 216] width 366 height 366
click at [847, 207] on div "// Check if the mines are safe for the workers. function checkEnemyOrSafe ( tar…" at bounding box center [930, 216] width 366 height 366
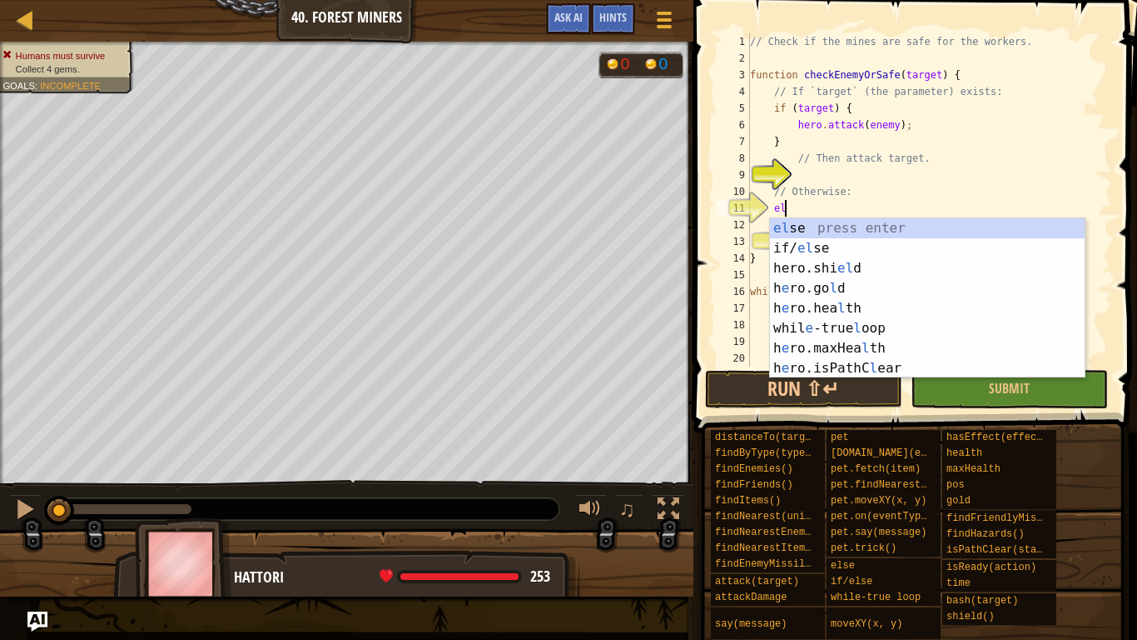
type textarea "else"
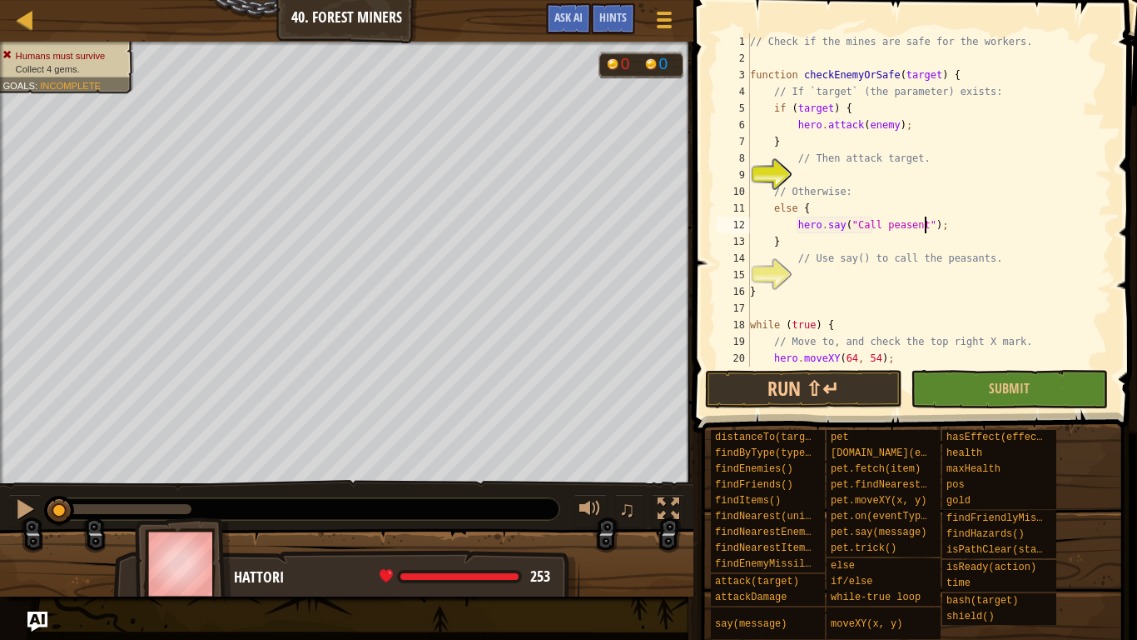
scroll to position [7, 26]
type textarea "hero.say("Call peasents");"
click at [959, 381] on button "Submit" at bounding box center [1009, 389] width 197 height 38
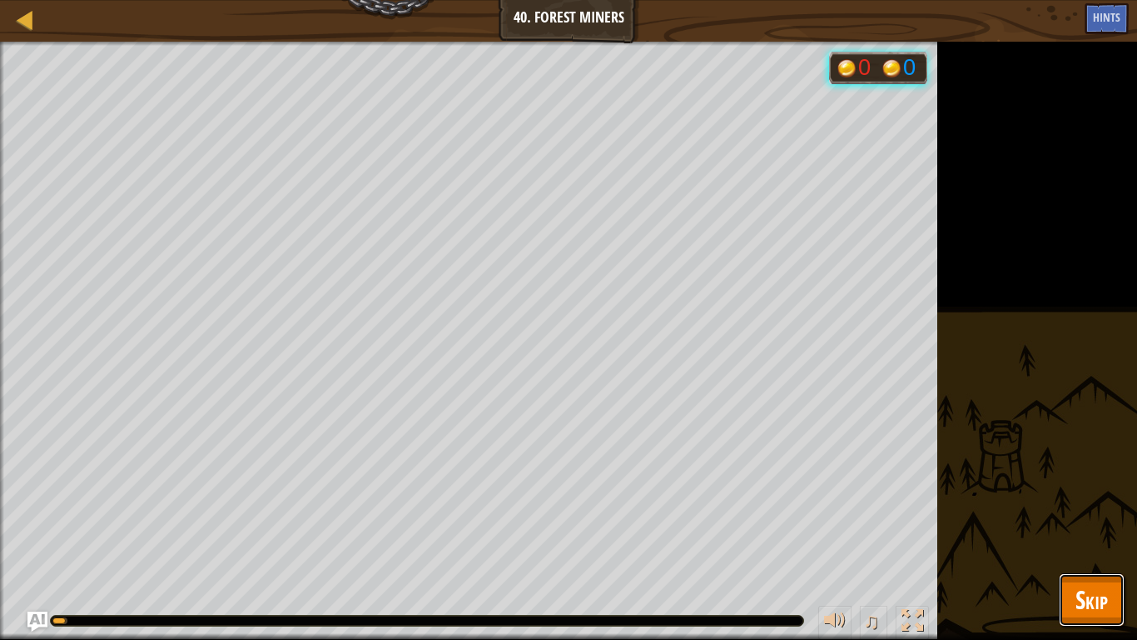
click at [1113, 498] on button "Skip" at bounding box center [1092, 599] width 66 height 53
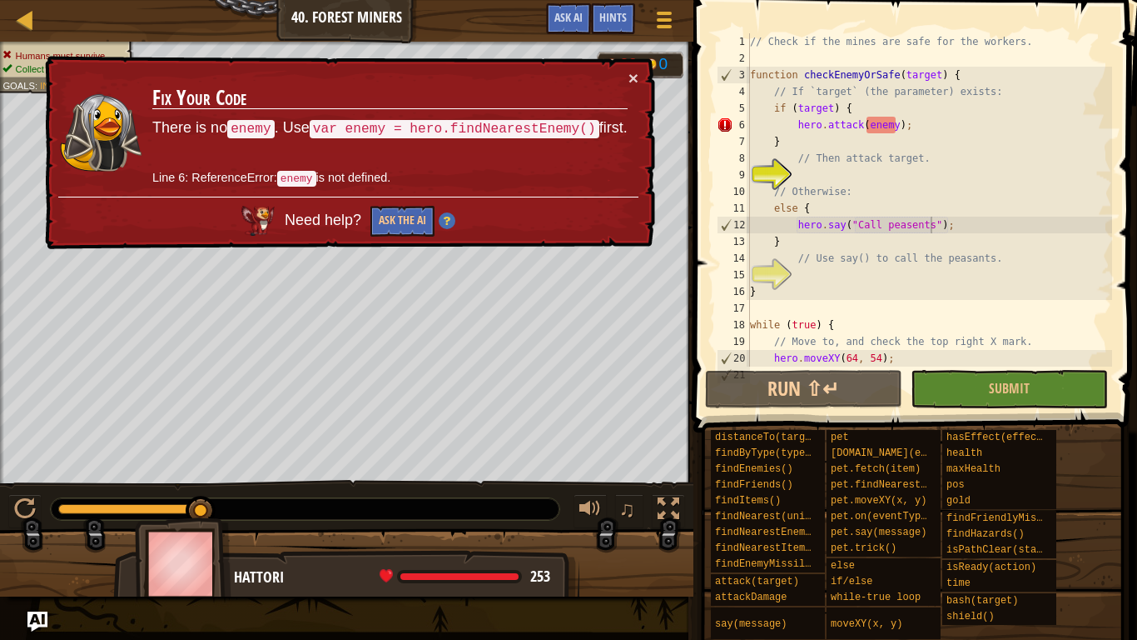
click at [394, 236] on div "× Fix Your Code There is no enemy . Use var enemy = hero.findNearestEnemy() fir…" at bounding box center [349, 153] width 614 height 194
click at [391, 222] on button "Ask the AI" at bounding box center [403, 221] width 64 height 31
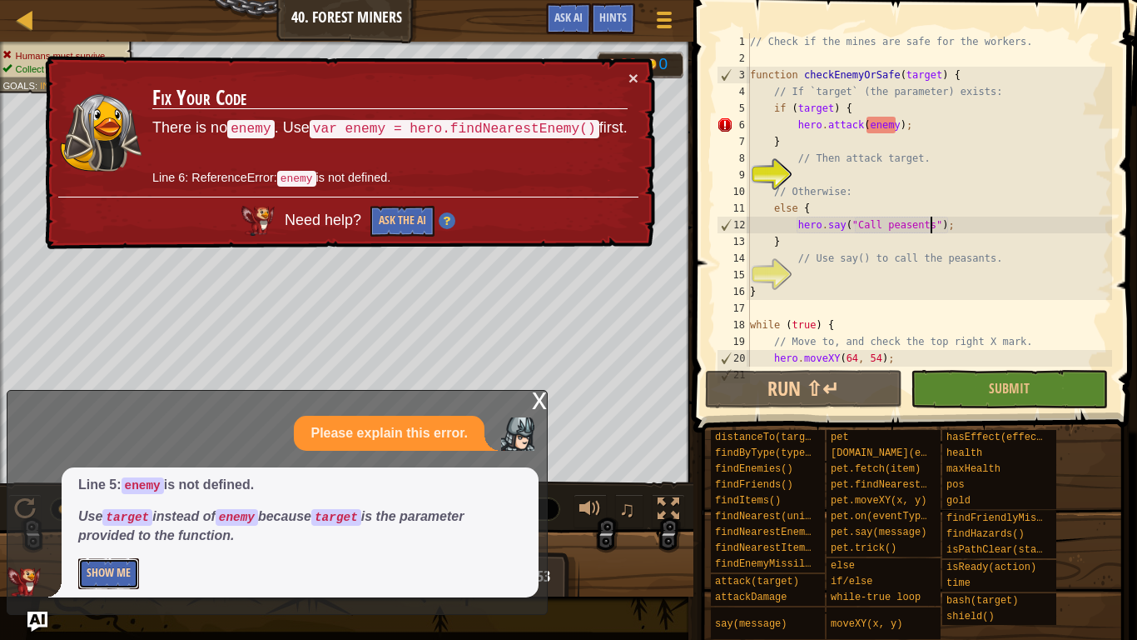
click at [132, 498] on button "Show Me" at bounding box center [108, 573] width 61 height 31
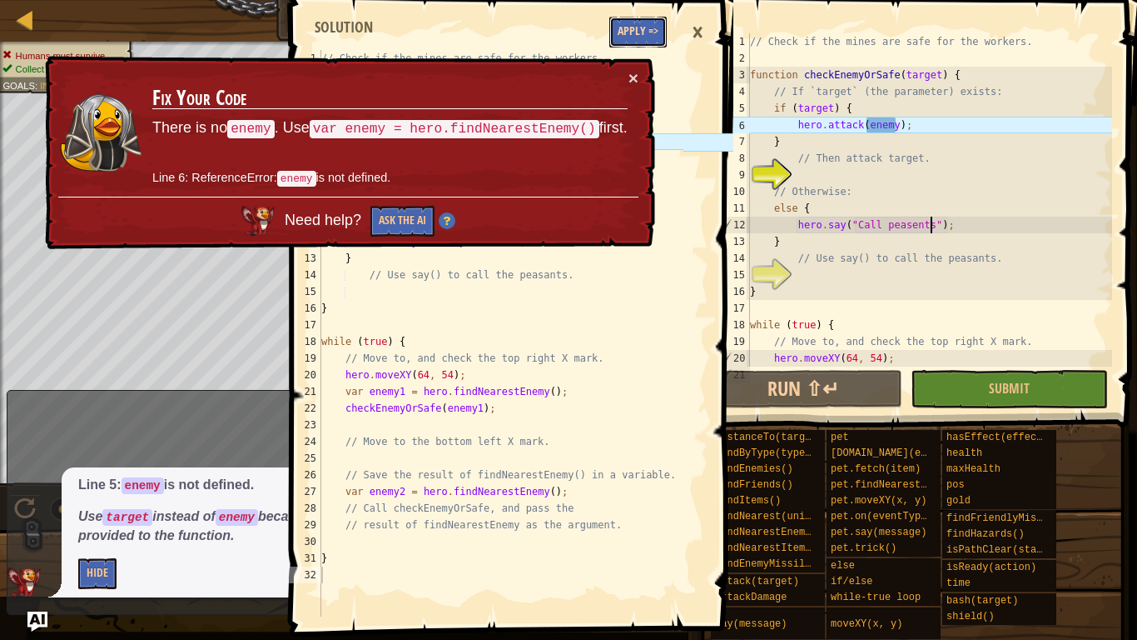
click at [632, 24] on button "Apply =>" at bounding box center [638, 32] width 57 height 31
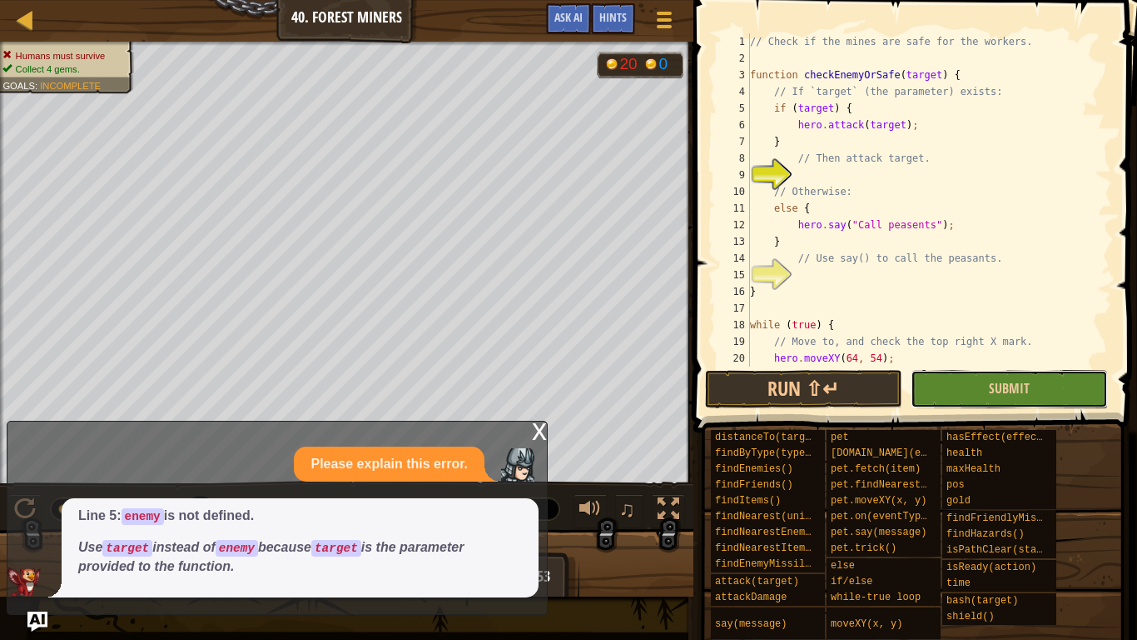
click at [988, 385] on button "Submit" at bounding box center [1009, 389] width 197 height 38
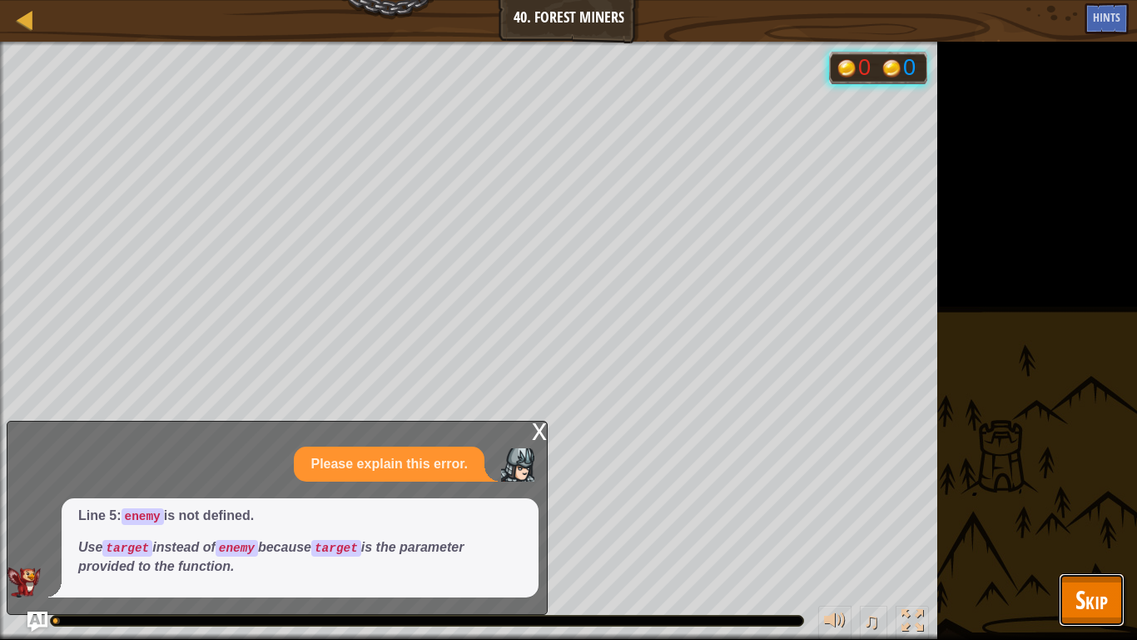
click at [1097, 498] on button "Skip" at bounding box center [1092, 599] width 66 height 53
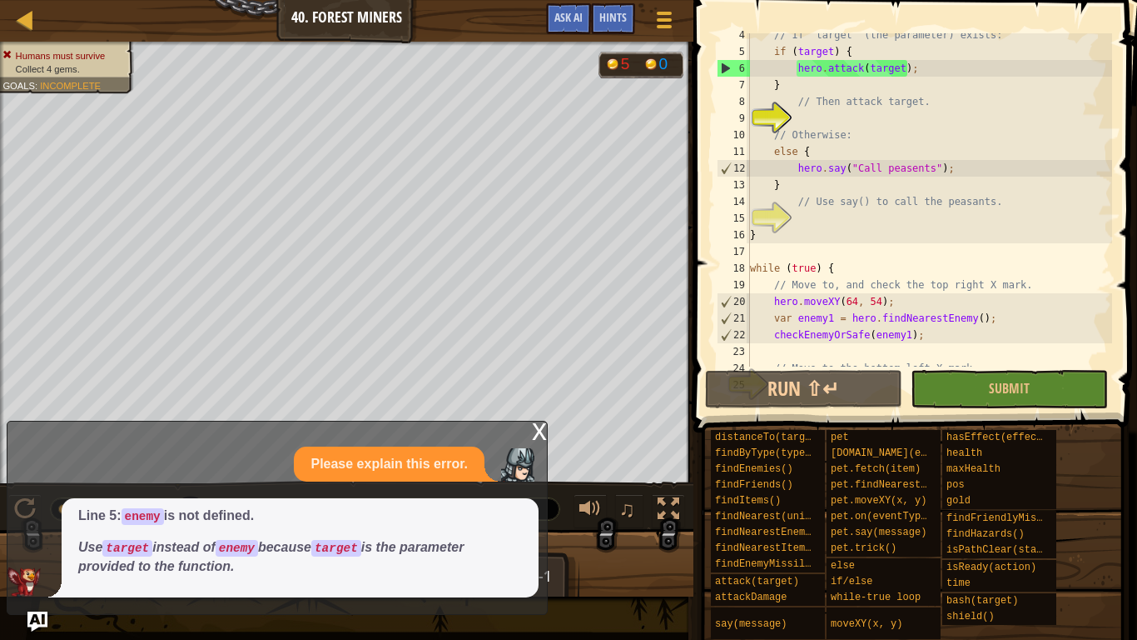
scroll to position [200, 0]
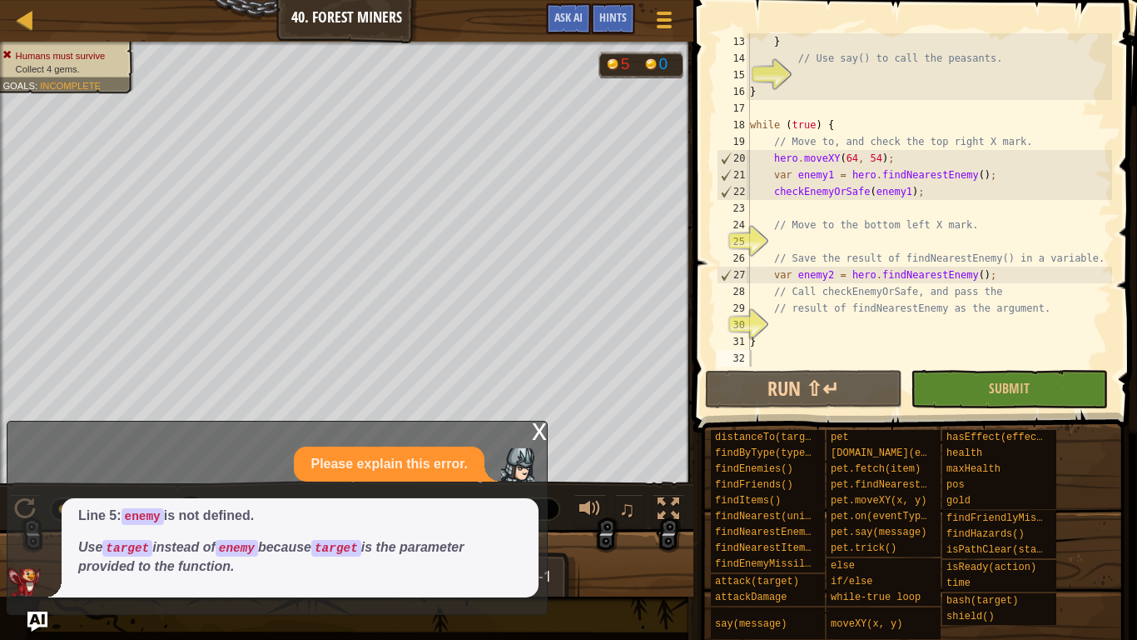
click at [534, 423] on div "x" at bounding box center [539, 429] width 15 height 17
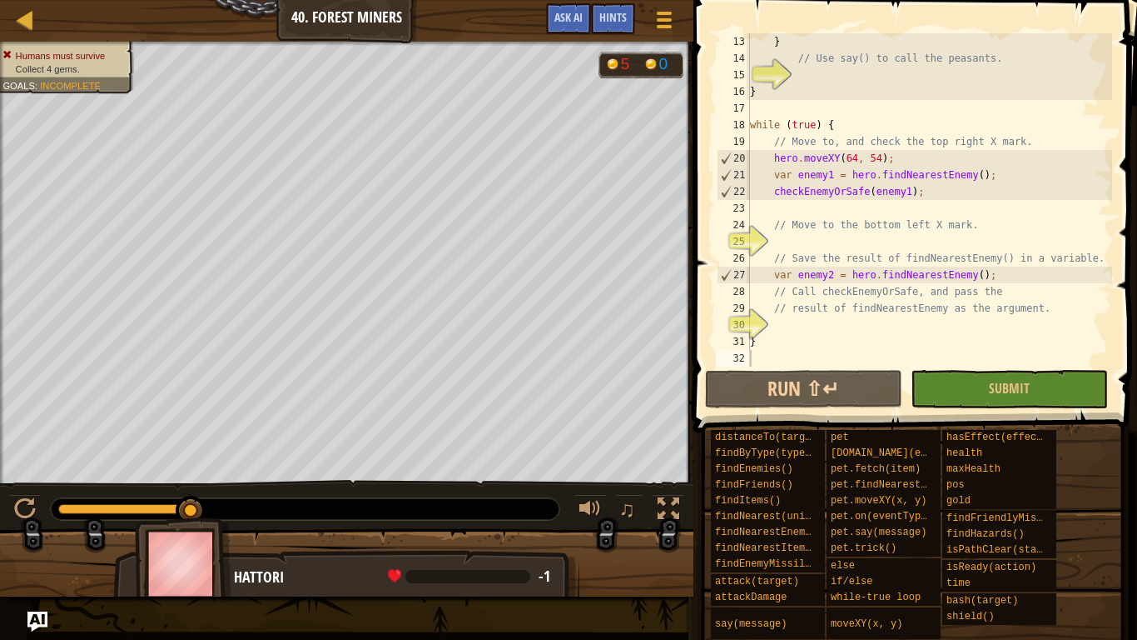
click at [894, 244] on div "} // Use say() to call the peasants. } while ( true ) { // Move to, and check t…" at bounding box center [930, 216] width 366 height 366
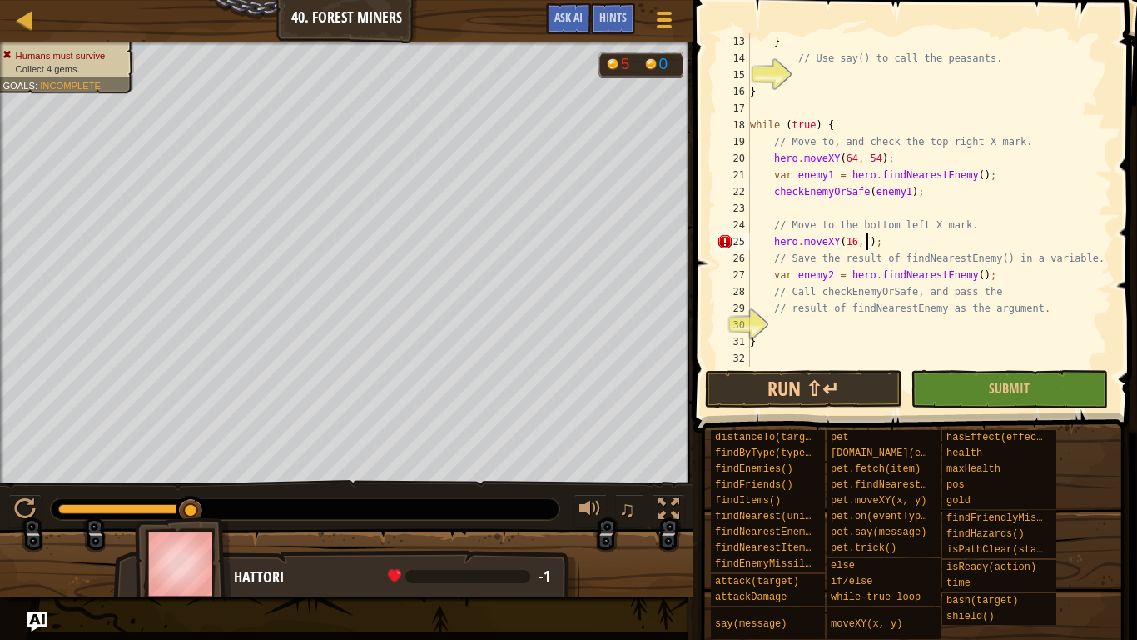
scroll to position [7, 18]
type textarea "hero.moveXY(16, 14);"
click at [986, 377] on button "Submit" at bounding box center [1009, 389] width 197 height 38
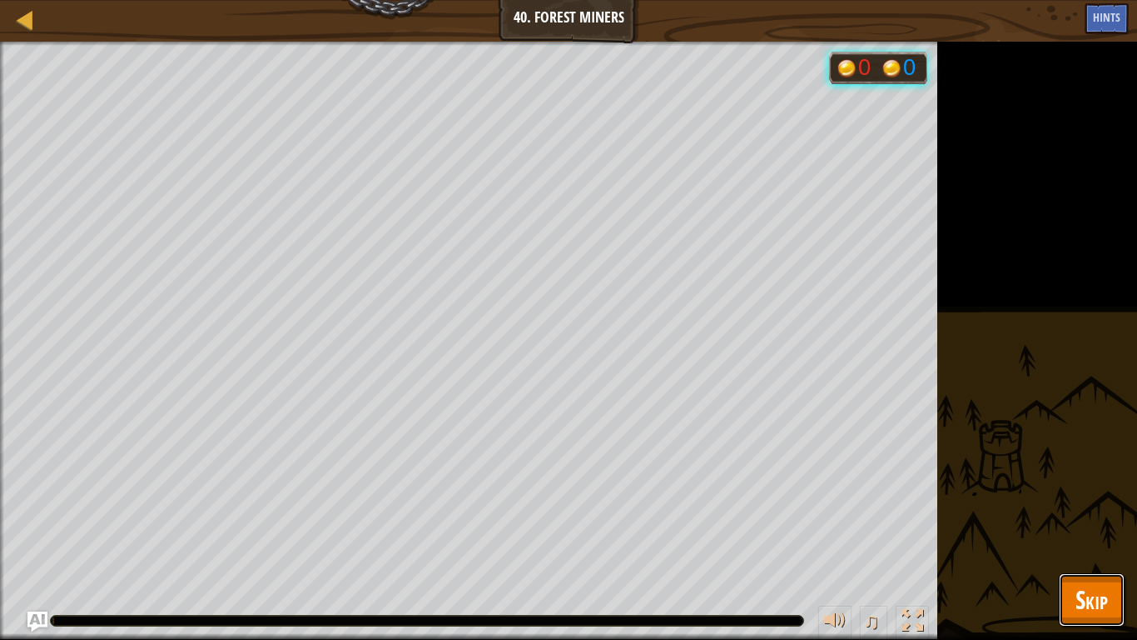
click at [1107, 498] on span "Skip" at bounding box center [1092, 599] width 32 height 34
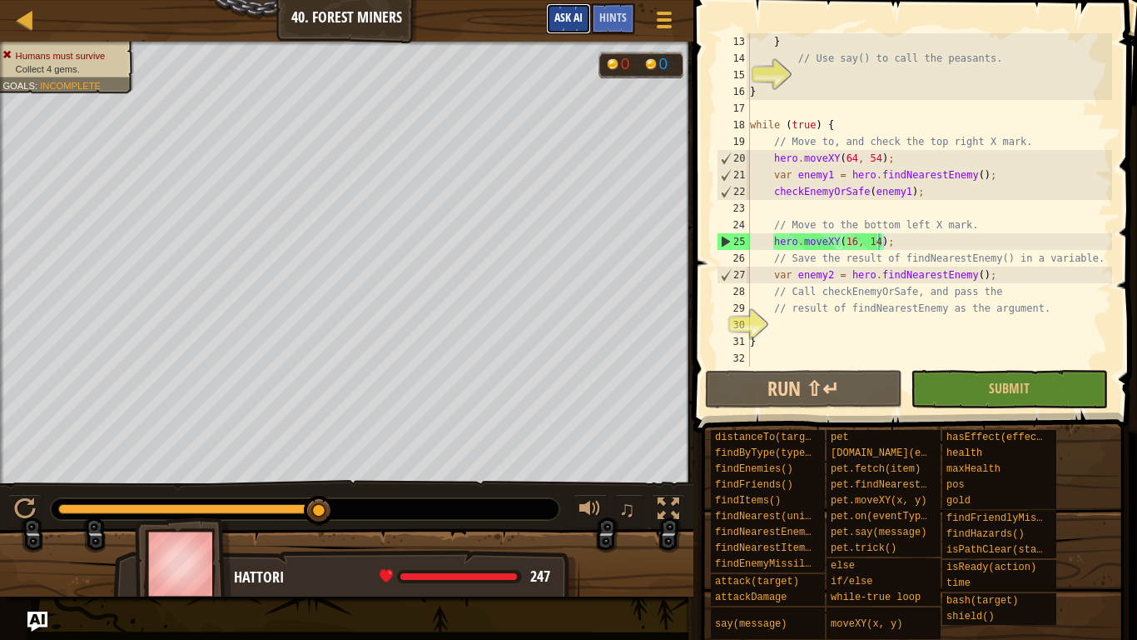
click at [565, 13] on span "Ask AI" at bounding box center [569, 17] width 28 height 16
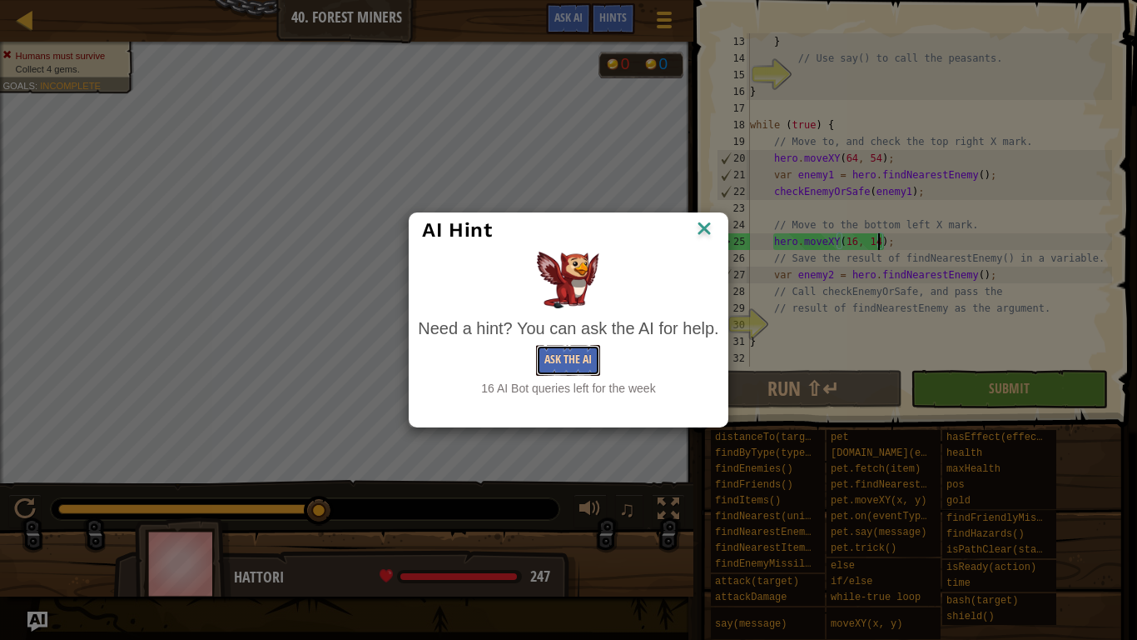
click at [590, 371] on button "Ask the AI" at bounding box center [568, 360] width 64 height 31
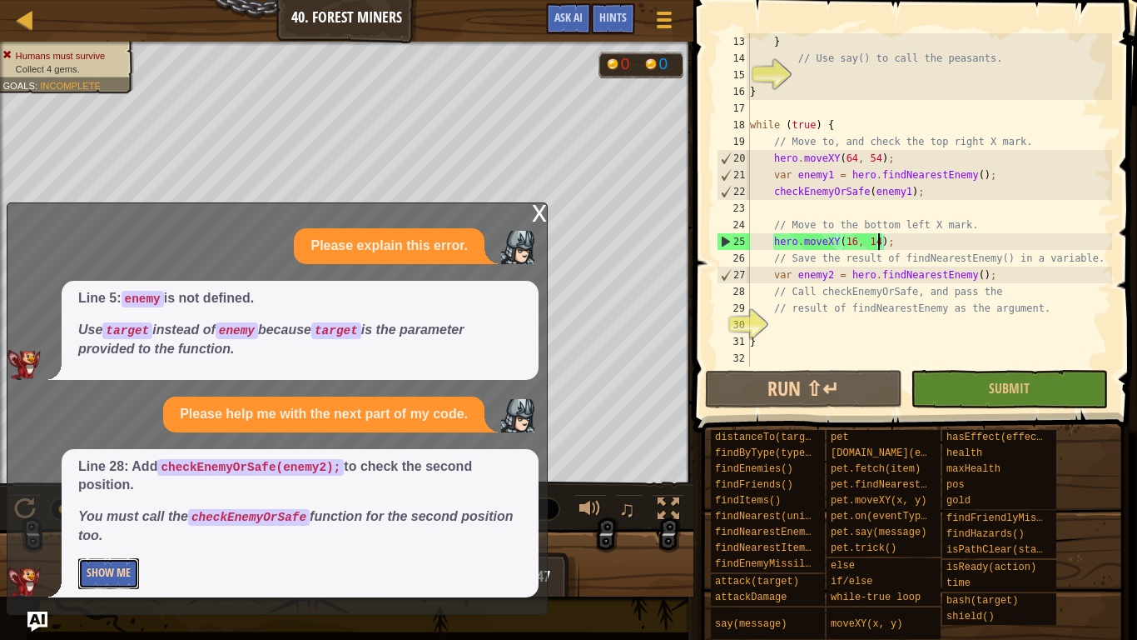
click at [104, 498] on button "Show Me" at bounding box center [108, 573] width 61 height 31
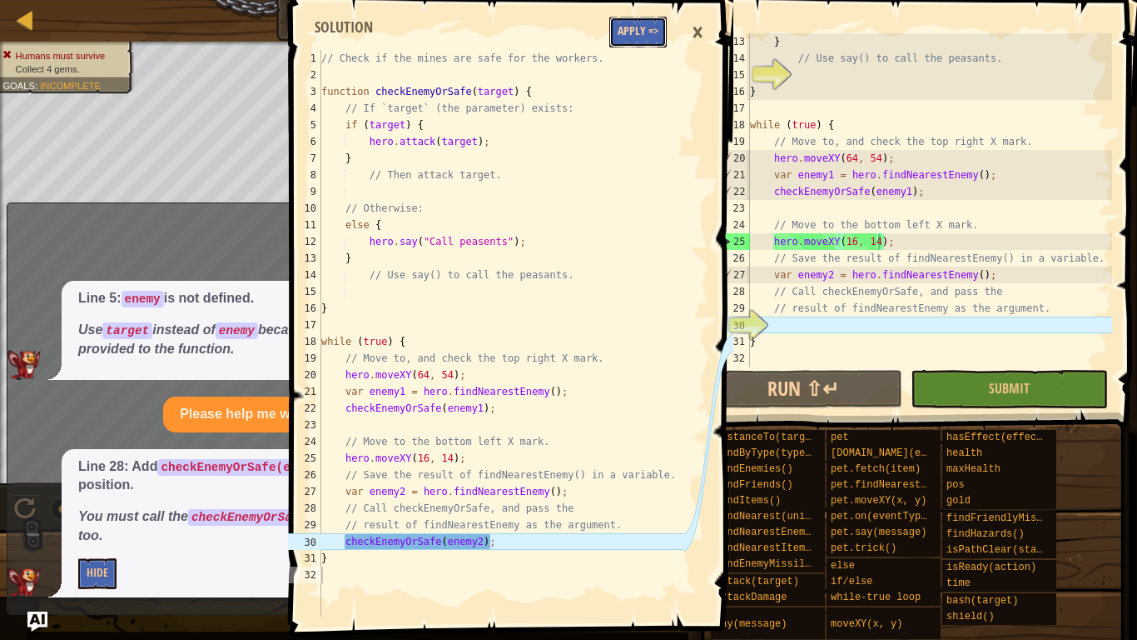
click at [622, 44] on button "Apply =>" at bounding box center [638, 32] width 57 height 31
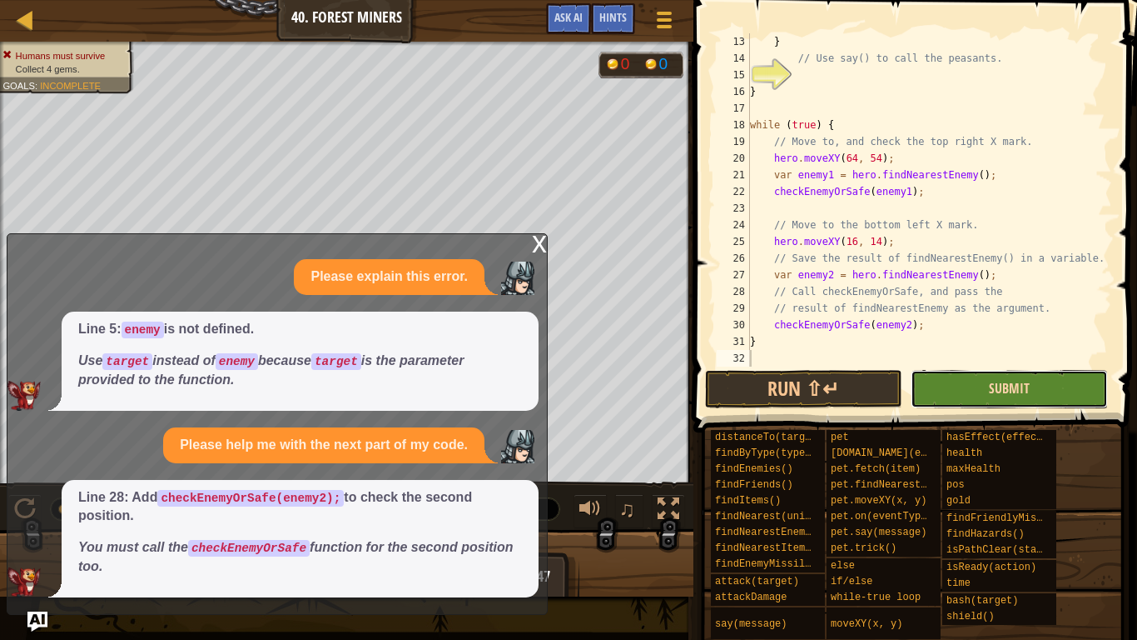
click at [1026, 386] on span "Submit" at bounding box center [1009, 388] width 41 height 18
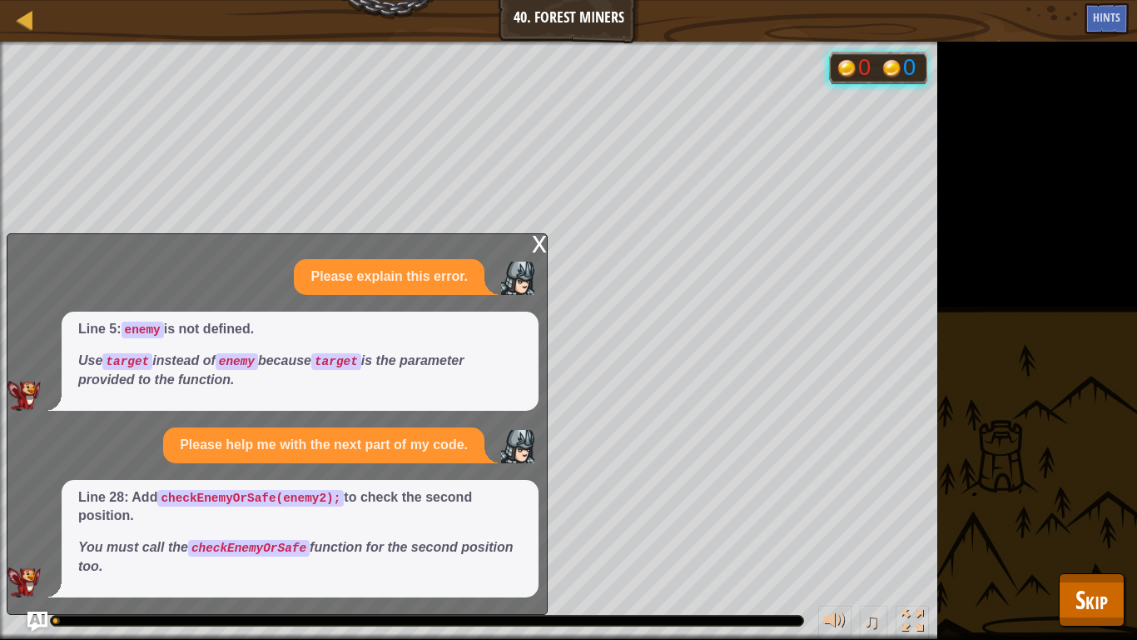
click at [538, 239] on div "x" at bounding box center [539, 242] width 15 height 17
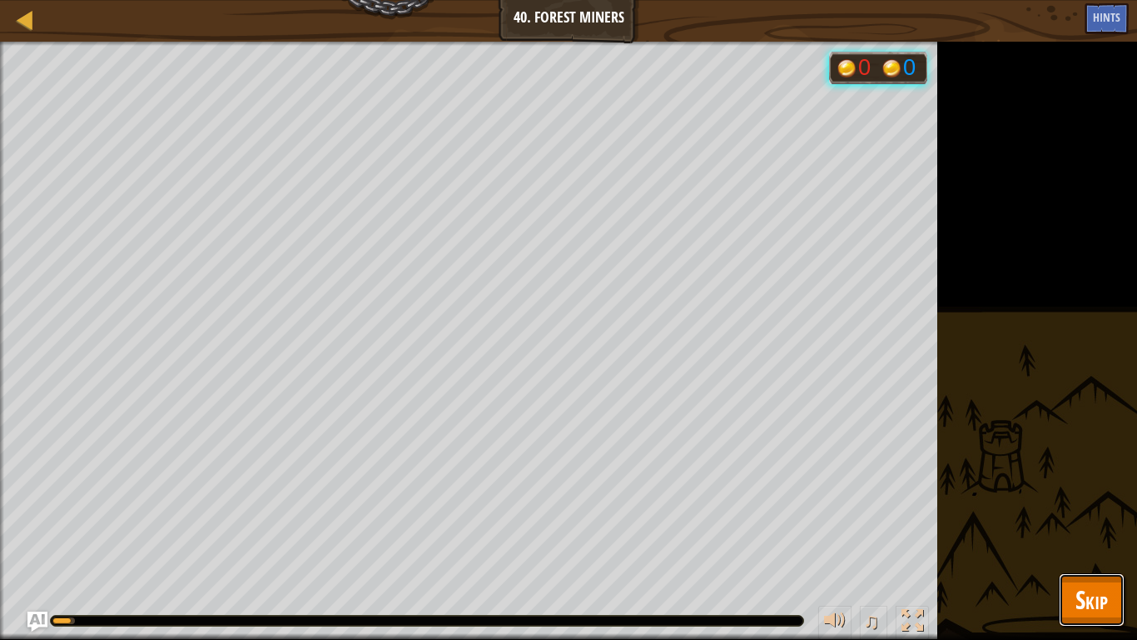
click at [1092, 498] on span "Skip" at bounding box center [1092, 599] width 32 height 34
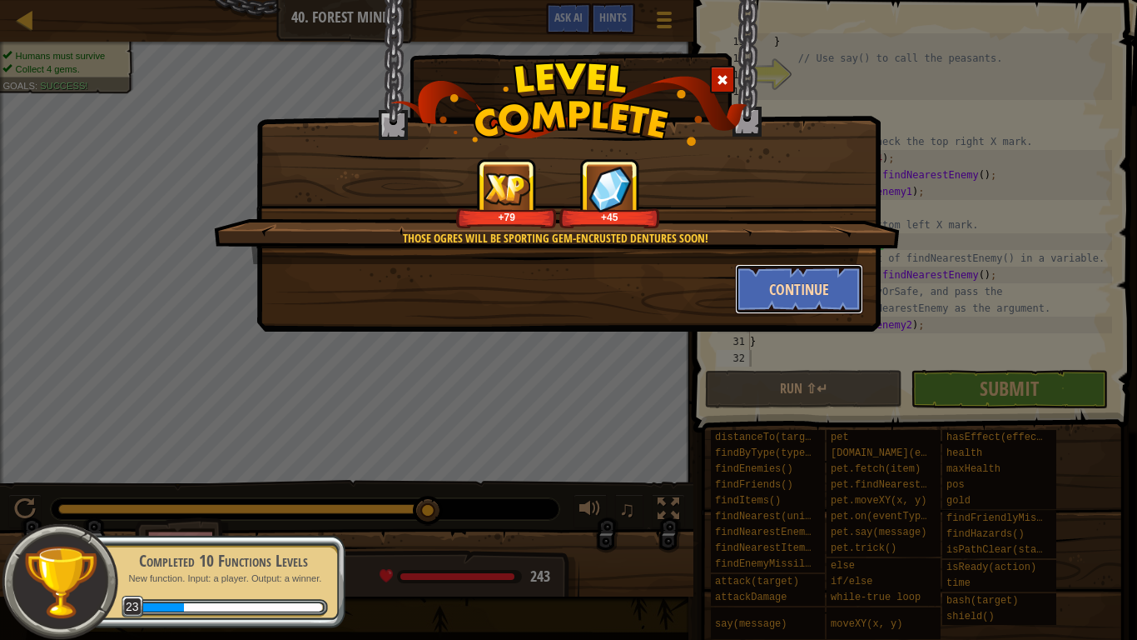
click at [825, 283] on button "Continue" at bounding box center [799, 289] width 129 height 50
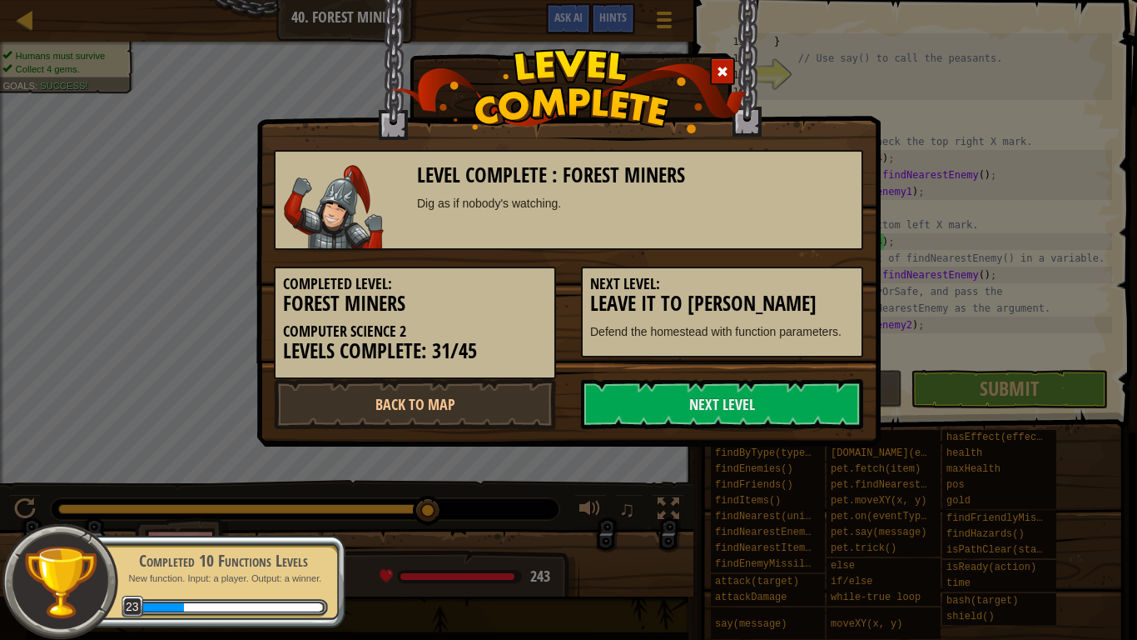
click at [825, 283] on h5 "Next Level:" at bounding box center [722, 284] width 264 height 17
click at [757, 388] on link "Next Level" at bounding box center [722, 404] width 282 height 50
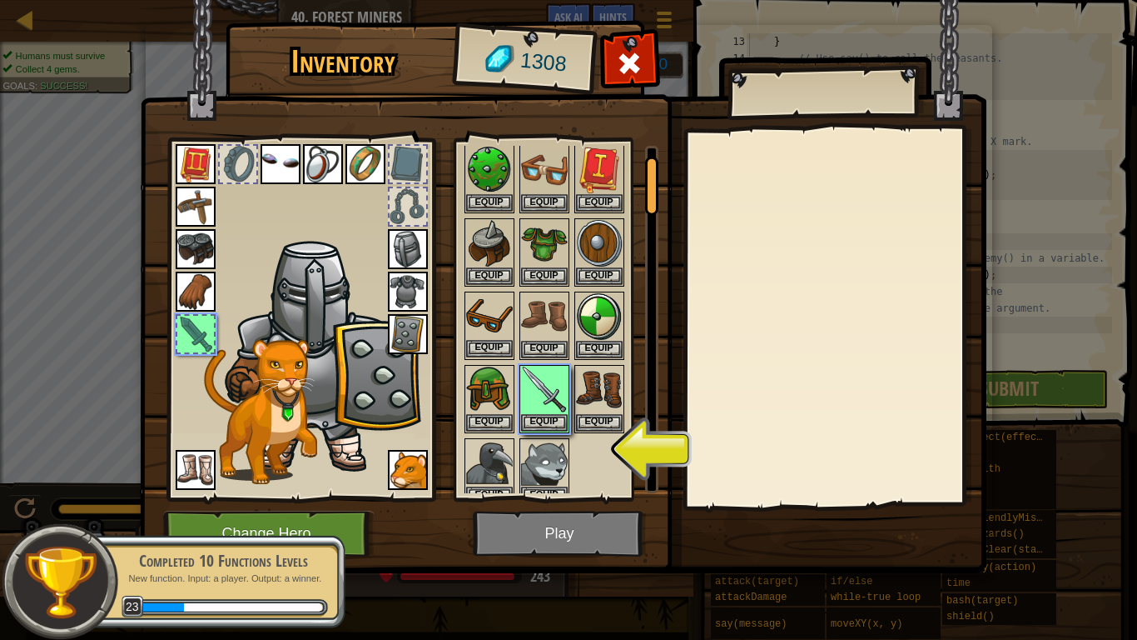
scroll to position [52, 0]
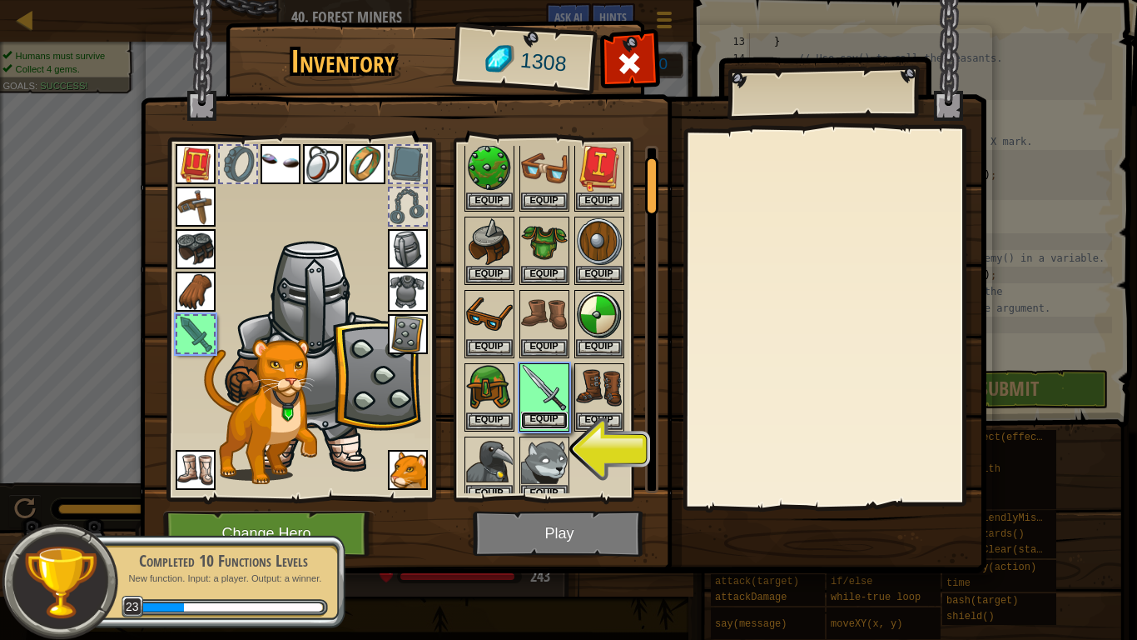
click at [535, 416] on button "Equip" at bounding box center [544, 419] width 47 height 17
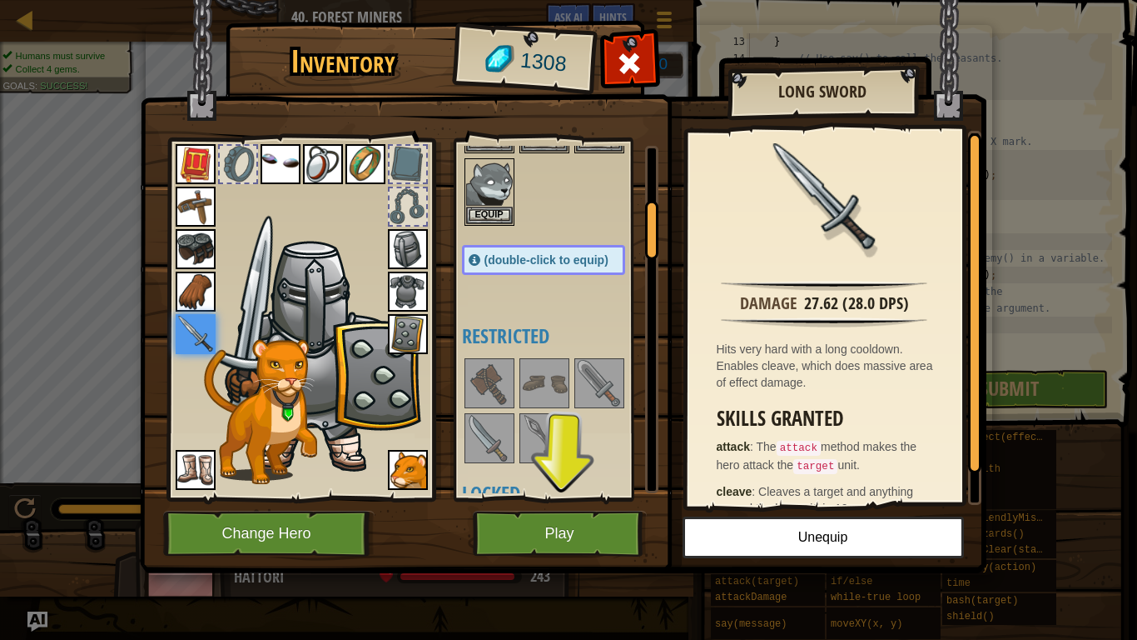
scroll to position [339, 0]
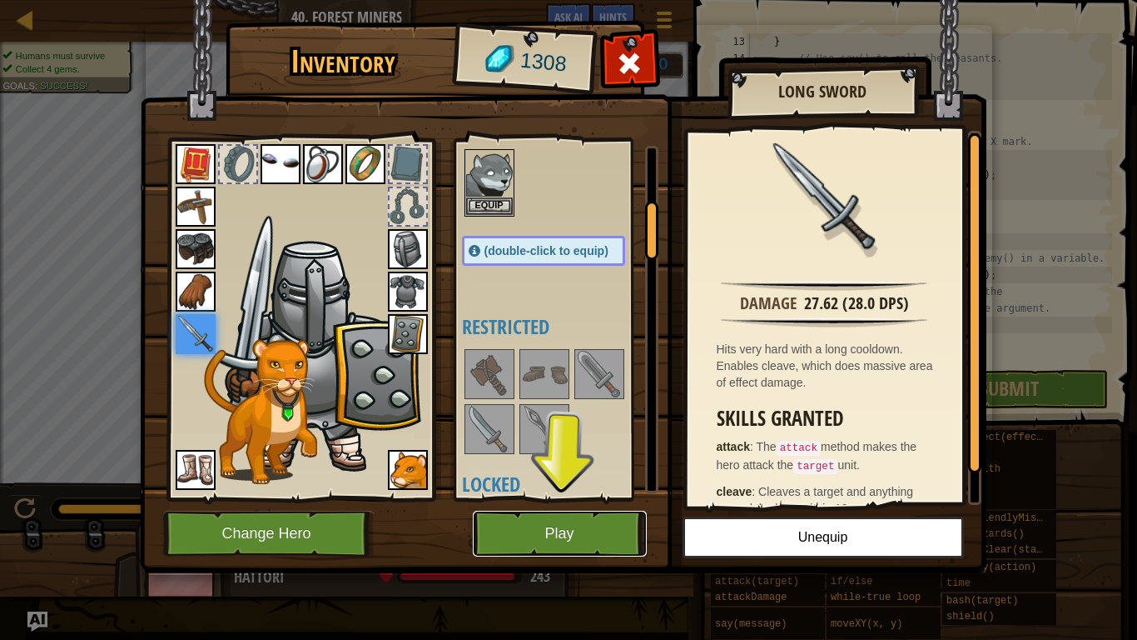
click at [561, 498] on button "Play" at bounding box center [560, 533] width 174 height 46
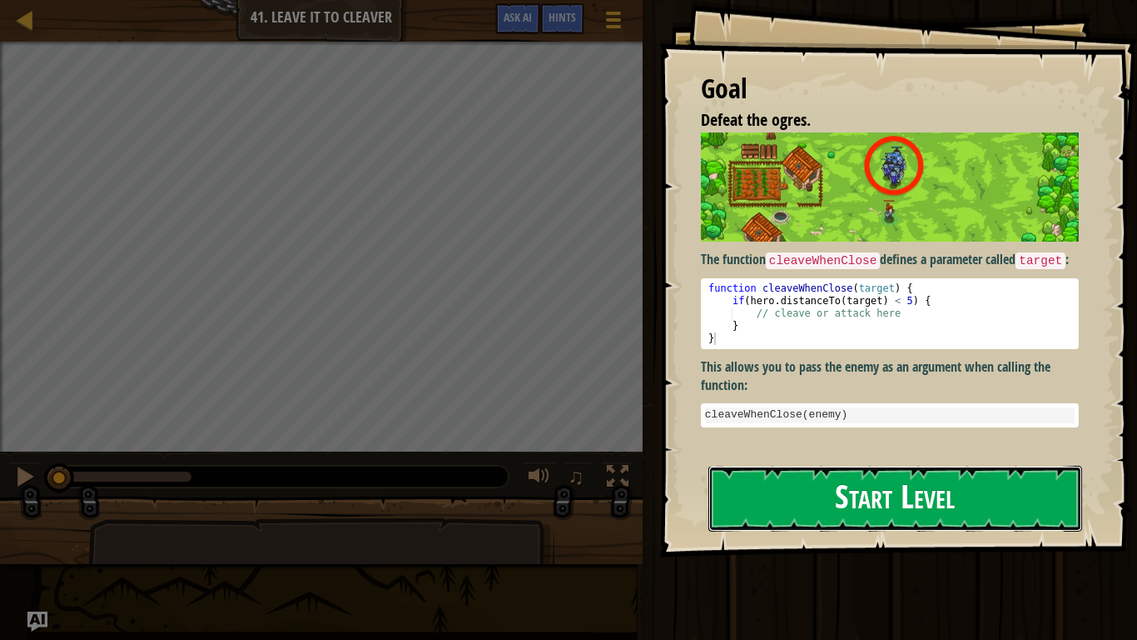
click at [809, 498] on button "Start Level" at bounding box center [896, 498] width 374 height 66
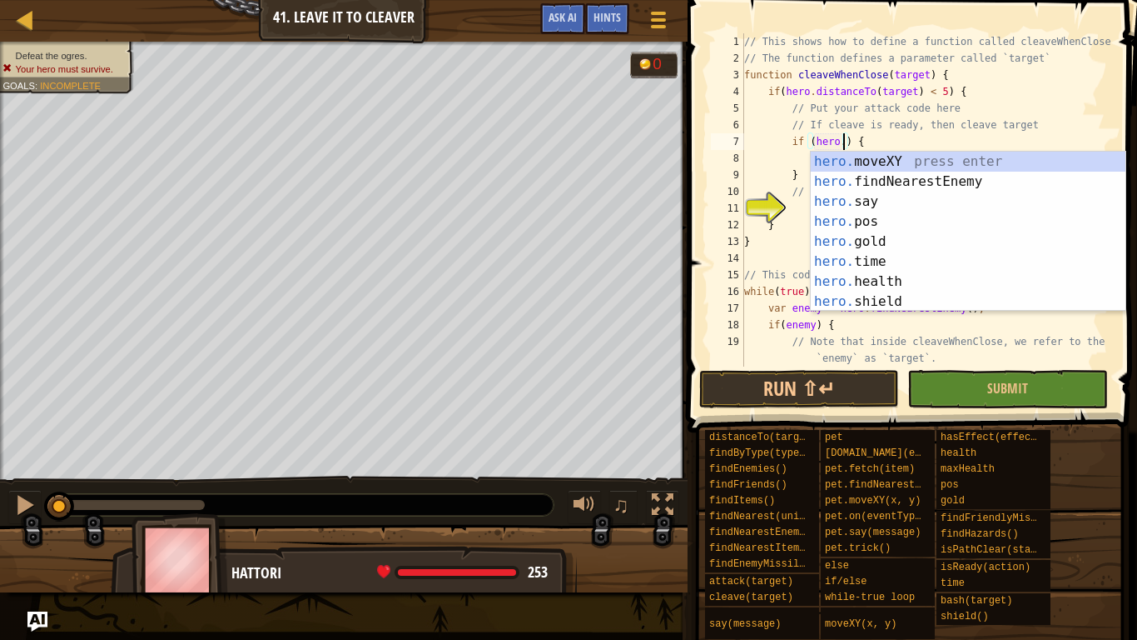
scroll to position [7, 16]
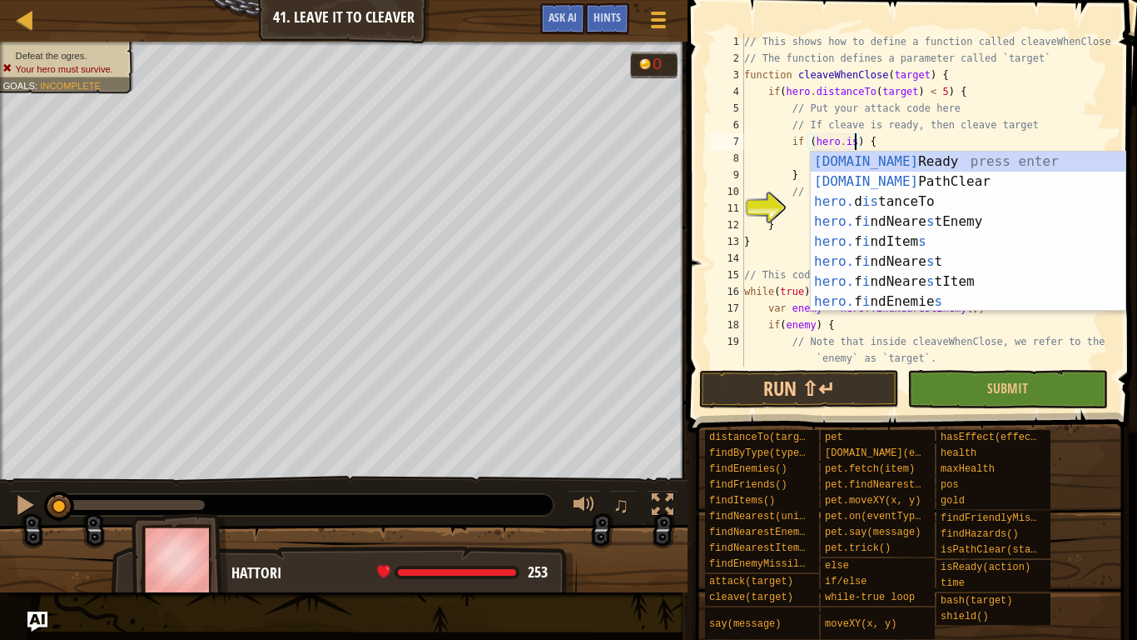
type textarea "if (hero.isReady("cleave")) {"
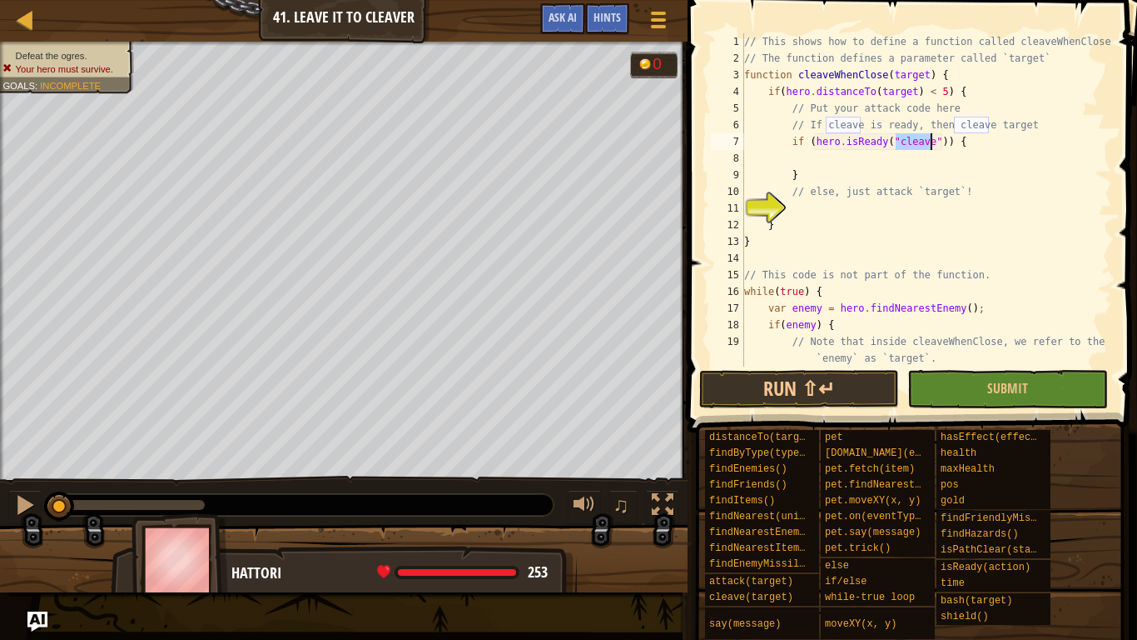
click at [858, 159] on div "// This shows how to define a function called cleaveWhenClose // The function d…" at bounding box center [926, 216] width 371 height 366
click at [877, 198] on div "// This shows how to define a function called cleaveWhenClose // The function d…" at bounding box center [926, 216] width 371 height 366
type textarea "// else, just attack `target`!"
click at [882, 214] on div "// This shows how to define a function called cleaveWhenClose // The function d…" at bounding box center [926, 216] width 371 height 366
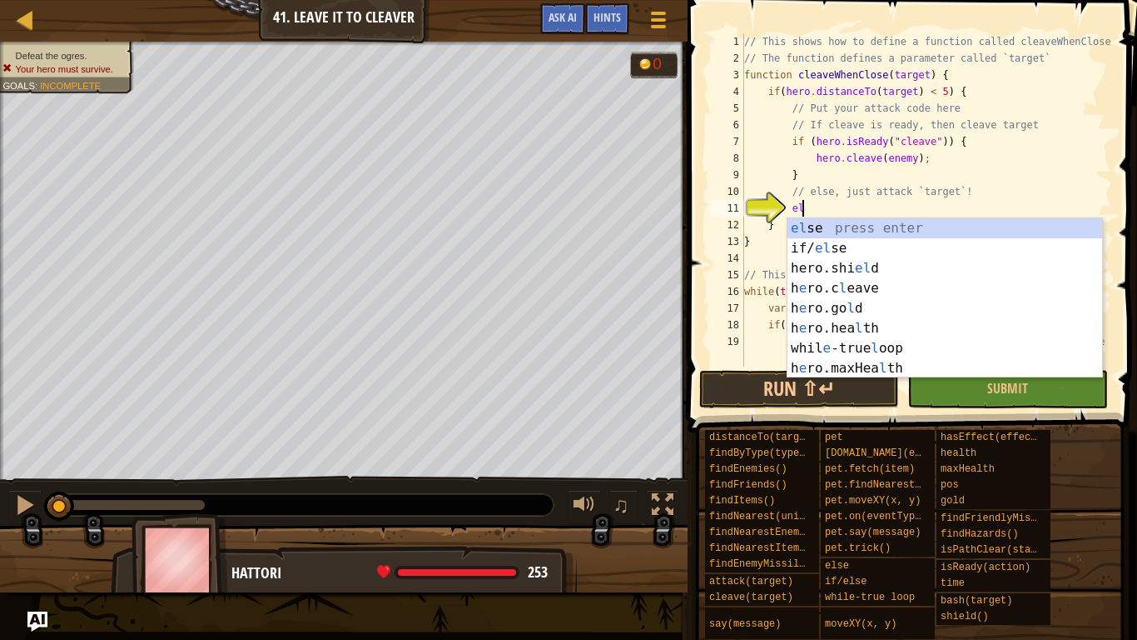
type textarea "else"
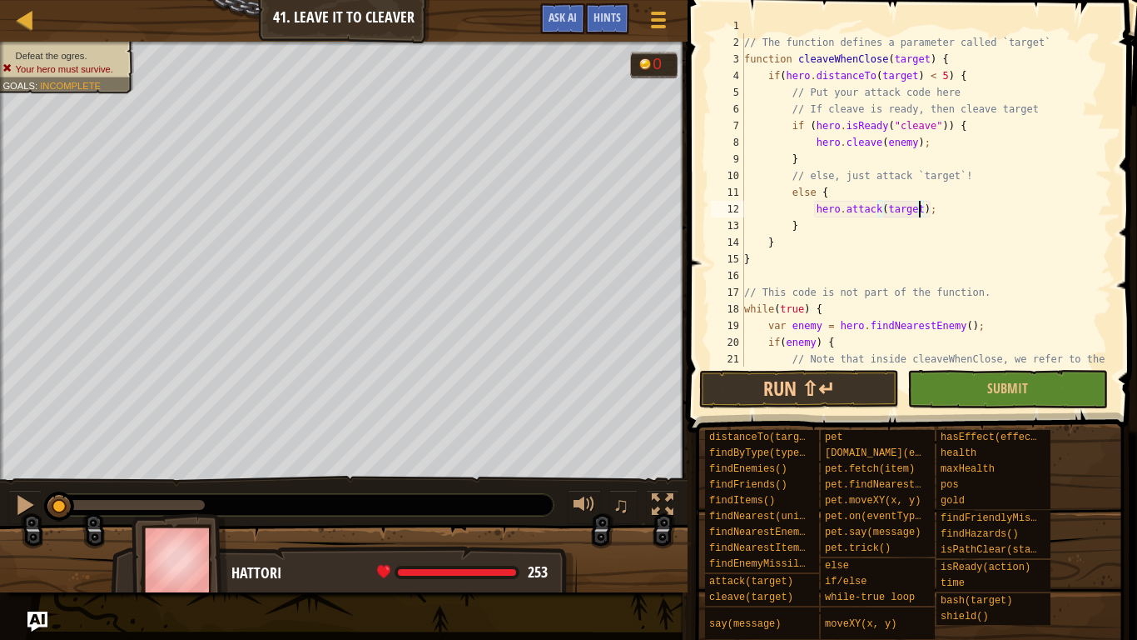
scroll to position [100, 0]
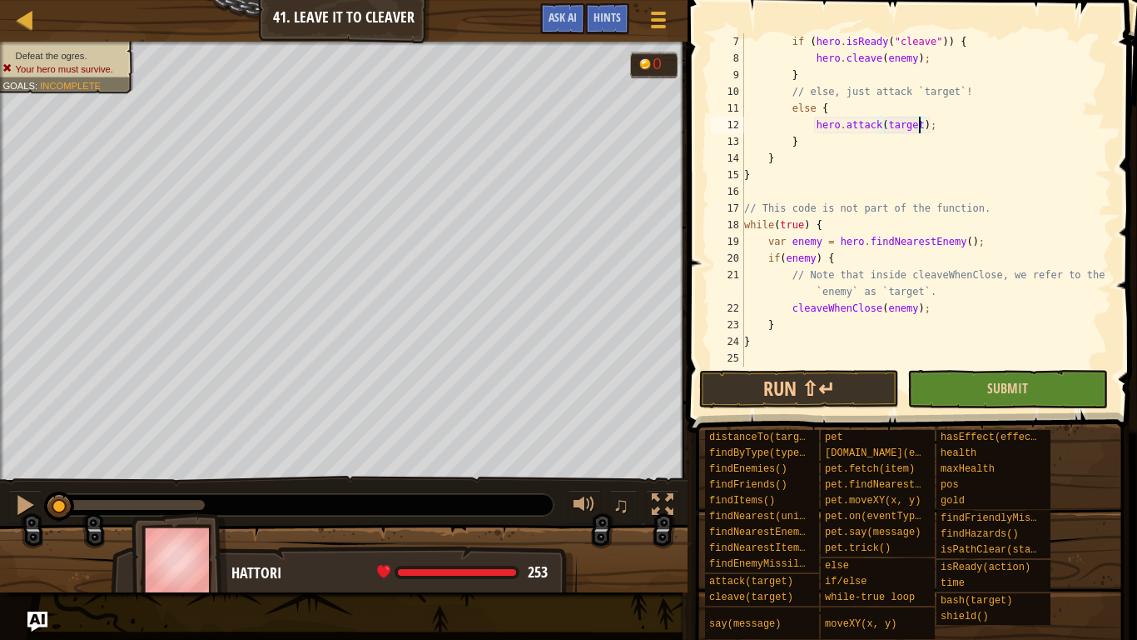
type textarea "hero.attack(target);"
click at [968, 376] on button "Submit" at bounding box center [1008, 389] width 200 height 38
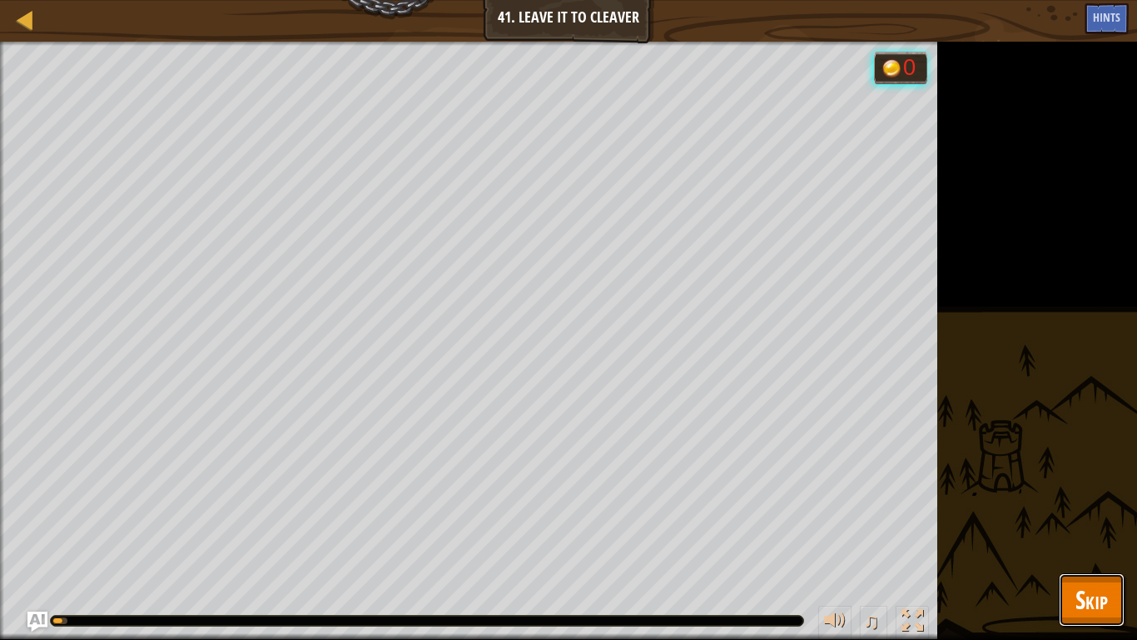
click at [1065, 498] on button "Skip" at bounding box center [1092, 599] width 66 height 53
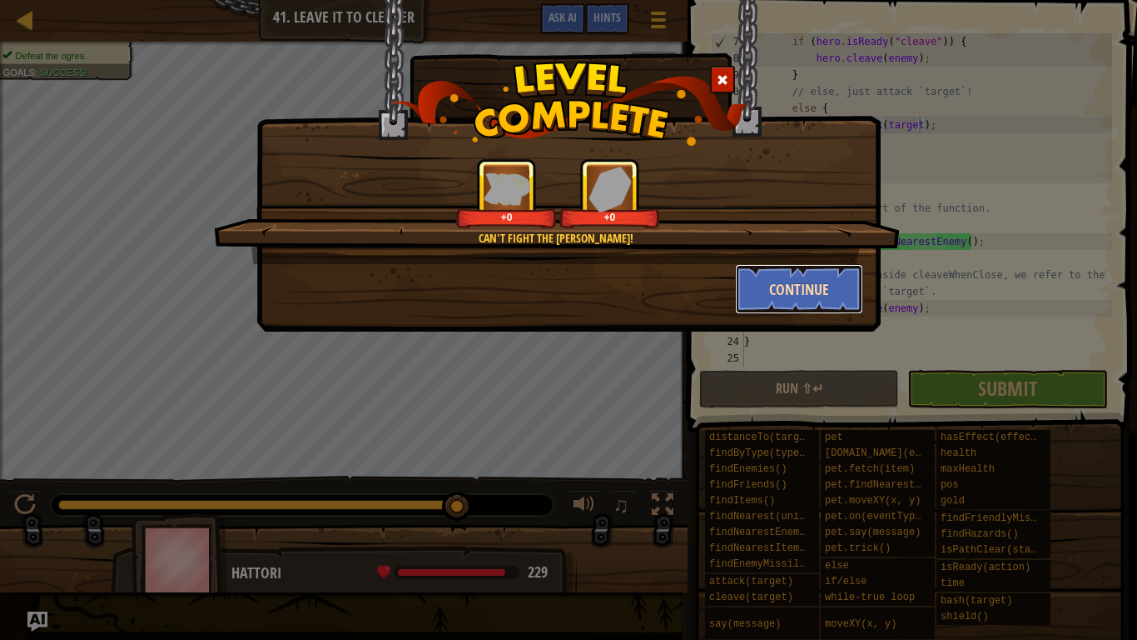
click at [788, 287] on button "Continue" at bounding box center [799, 289] width 129 height 50
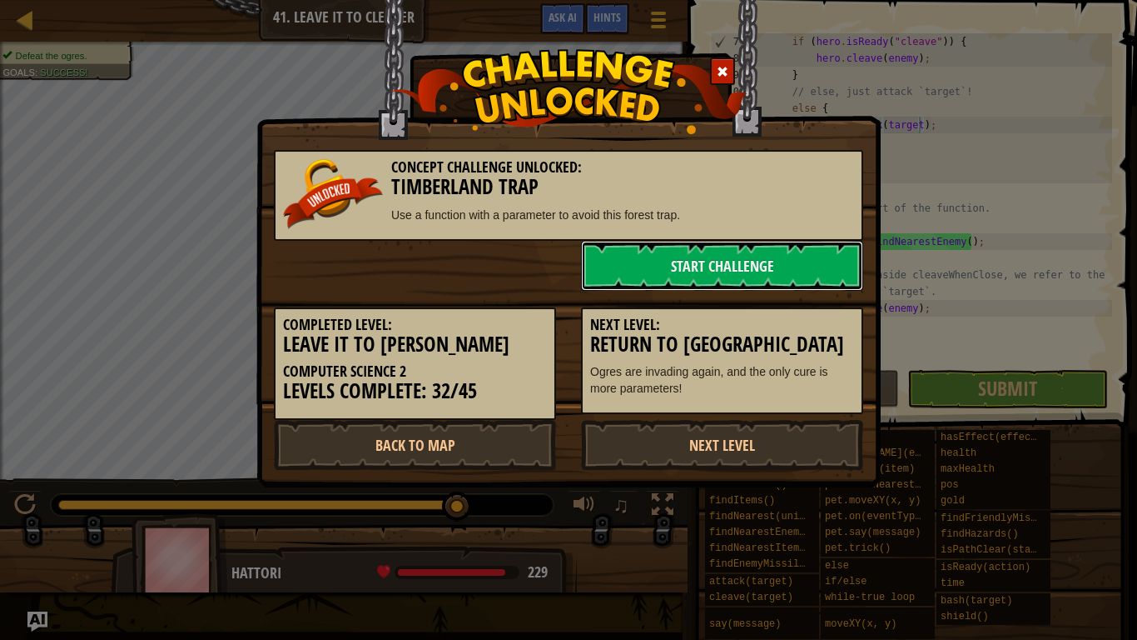
click at [788, 287] on link "Start Challenge" at bounding box center [722, 266] width 282 height 50
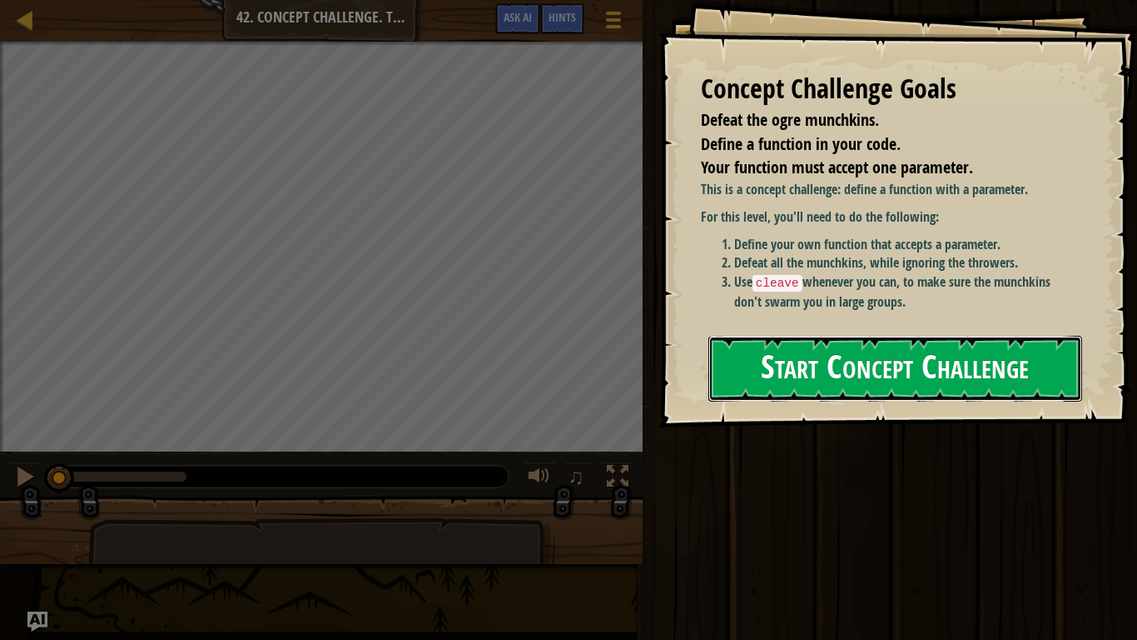
click at [784, 380] on button "Start Concept Challenge" at bounding box center [896, 369] width 374 height 66
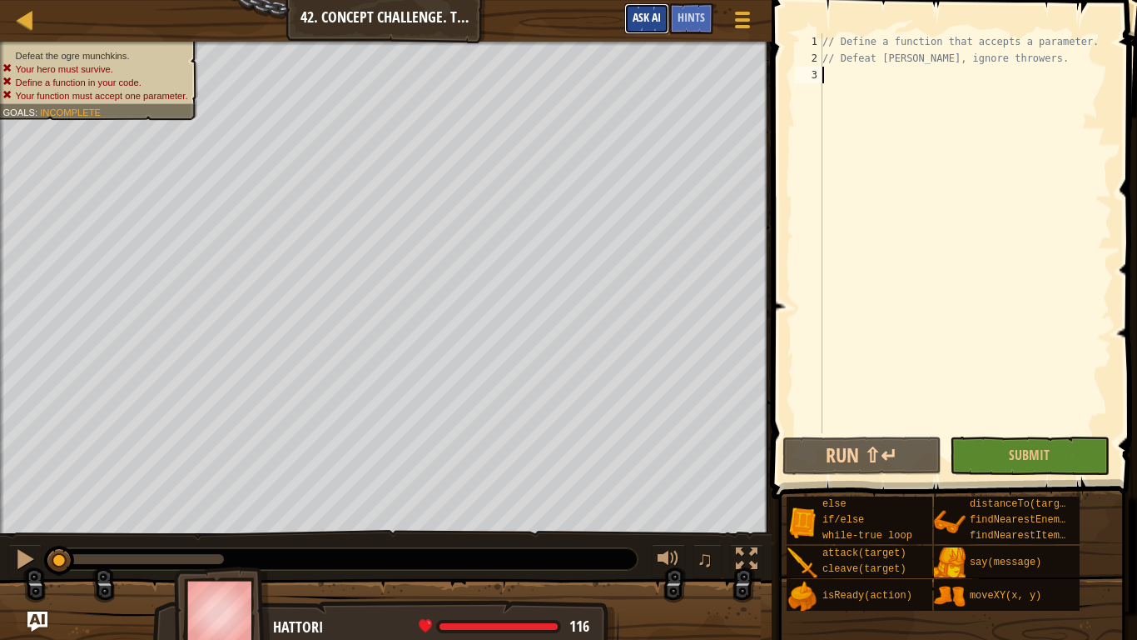
click at [644, 29] on button "Ask AI" at bounding box center [647, 18] width 45 height 31
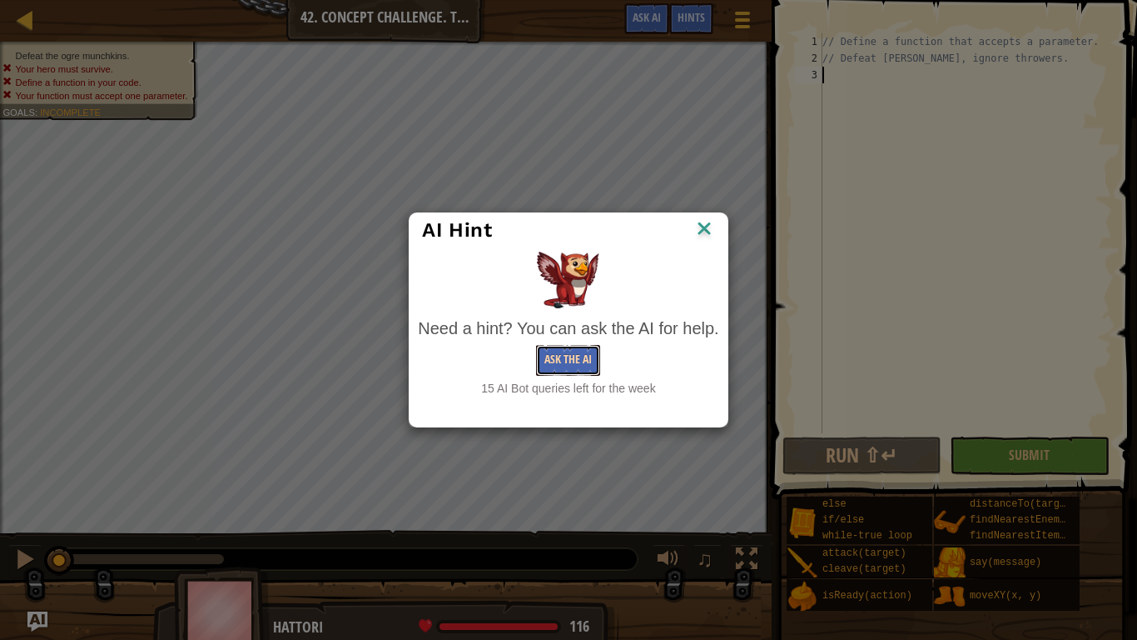
click at [596, 351] on button "Ask the AI" at bounding box center [568, 360] width 64 height 31
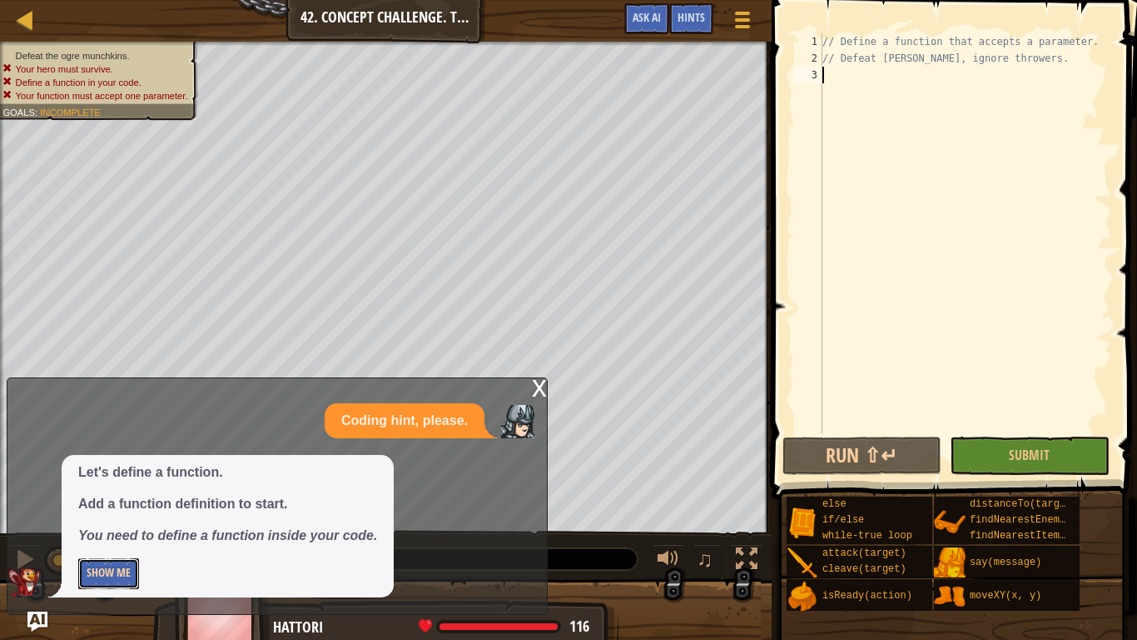
click at [107, 498] on button "Show Me" at bounding box center [108, 573] width 61 height 31
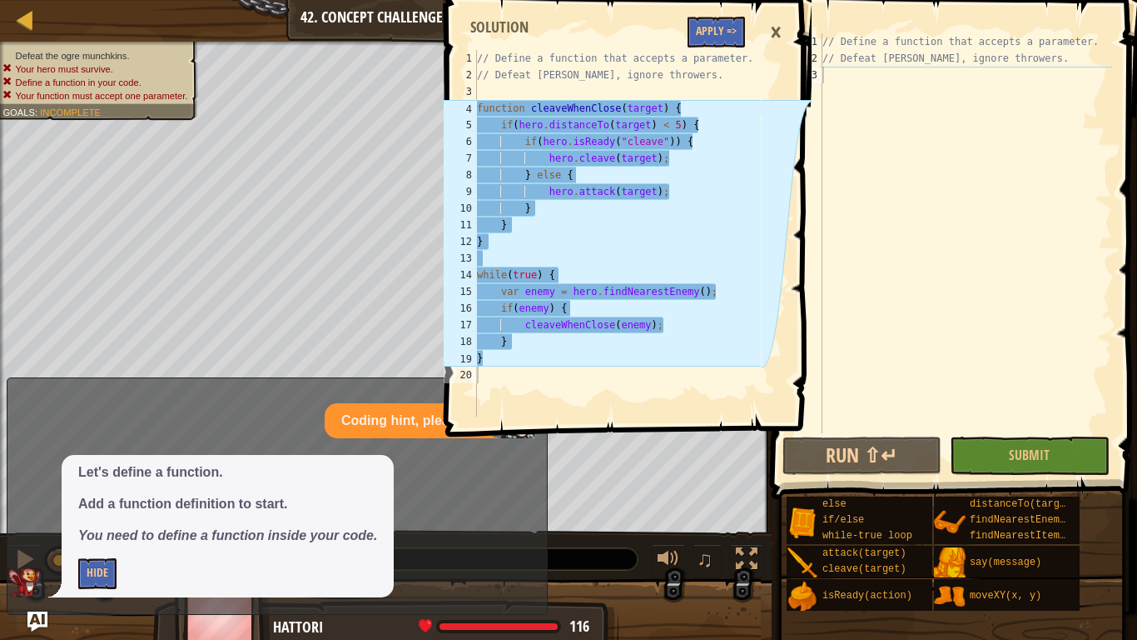
type textarea "// Define a function that accepts a parameter."
click at [712, 54] on div "// Define a function that accepts a parameter. // Defeat [PERSON_NAME], ignore …" at bounding box center [617, 250] width 287 height 400
click at [710, 38] on button "Apply =>" at bounding box center [716, 32] width 57 height 31
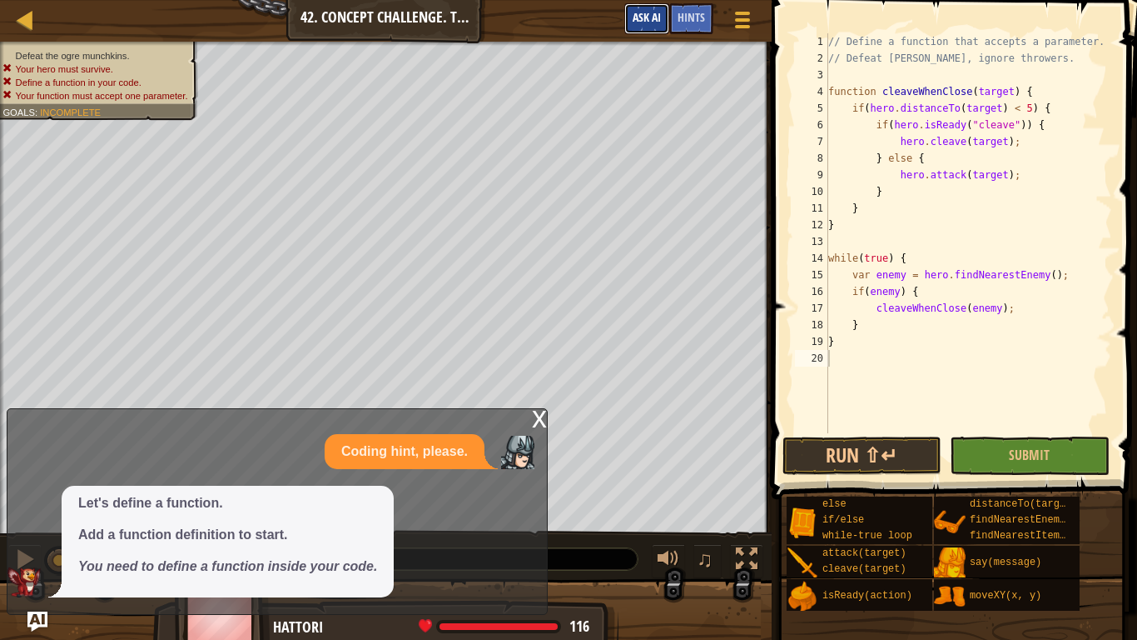
click at [648, 9] on button "Ask AI" at bounding box center [647, 18] width 45 height 31
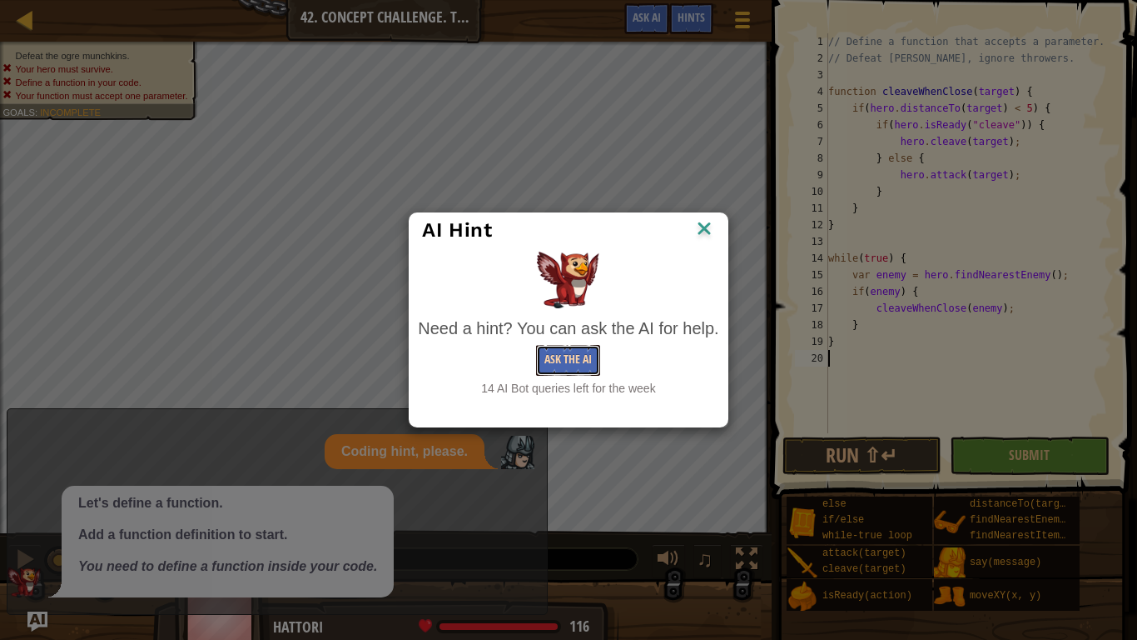
click at [560, 369] on button "Ask the AI" at bounding box center [568, 360] width 64 height 31
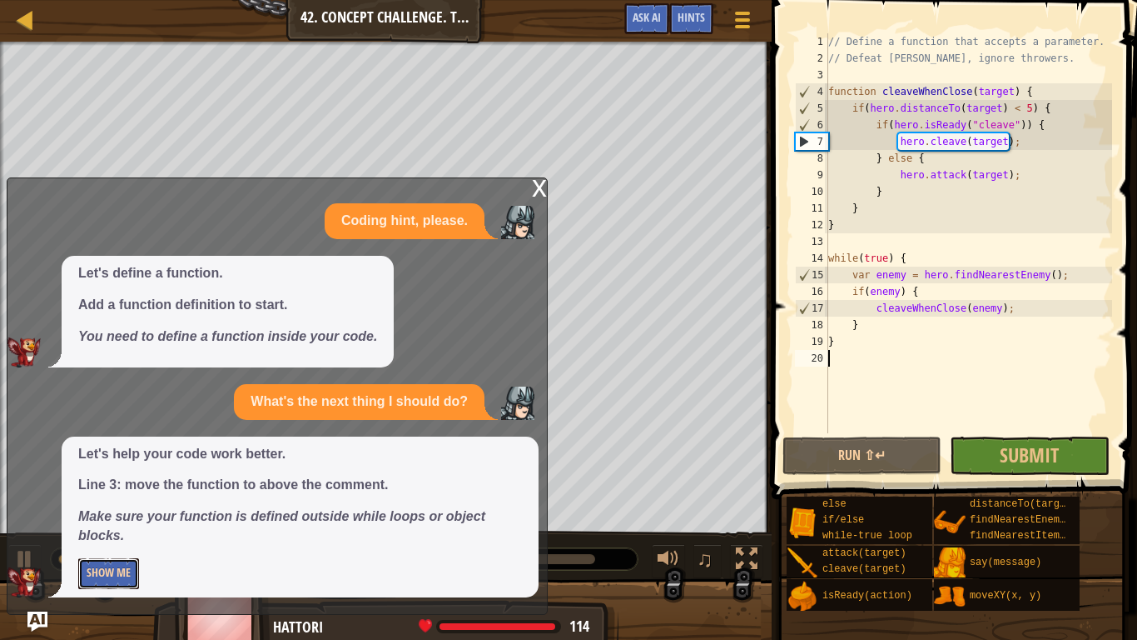
click at [107, 498] on button "Show Me" at bounding box center [108, 573] width 61 height 31
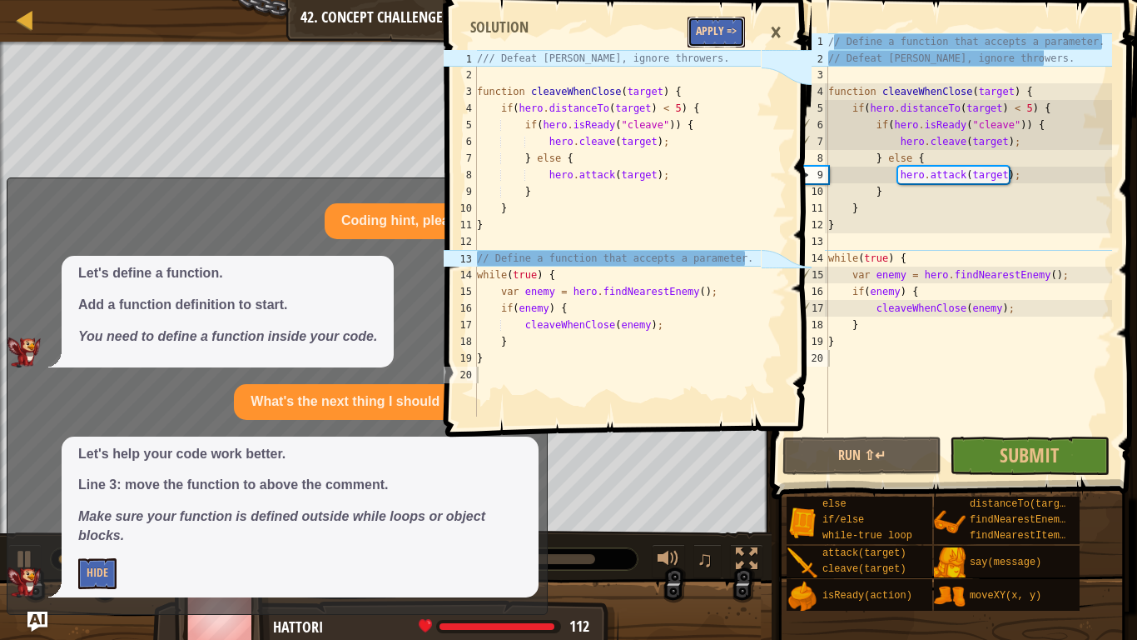
click at [726, 17] on button "Apply =>" at bounding box center [716, 32] width 57 height 31
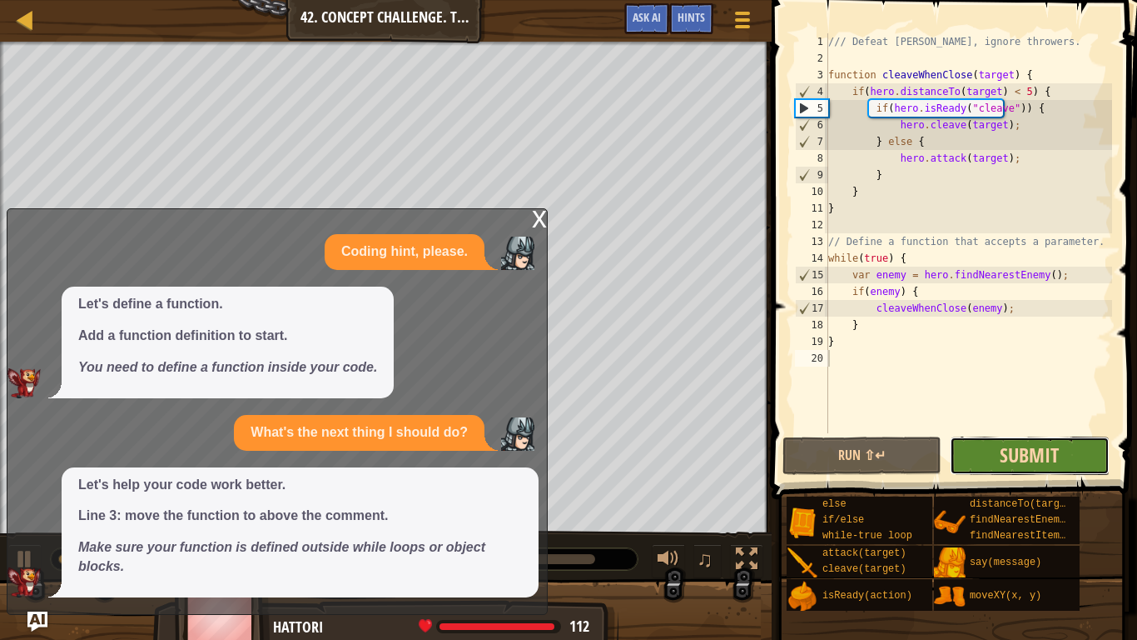
click at [1012, 462] on span "Submit" at bounding box center [1029, 454] width 59 height 27
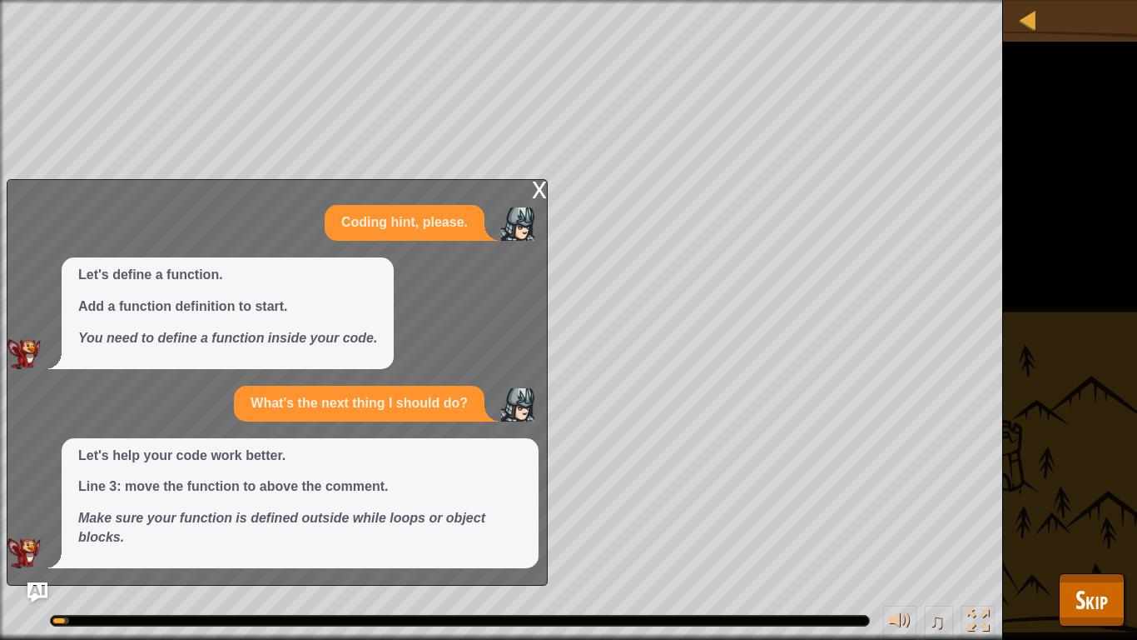
click at [528, 185] on div "x Coding hint, please. Let's define a function. Add a function definition to st…" at bounding box center [277, 382] width 541 height 406
click at [545, 188] on div "x" at bounding box center [539, 188] width 15 height 17
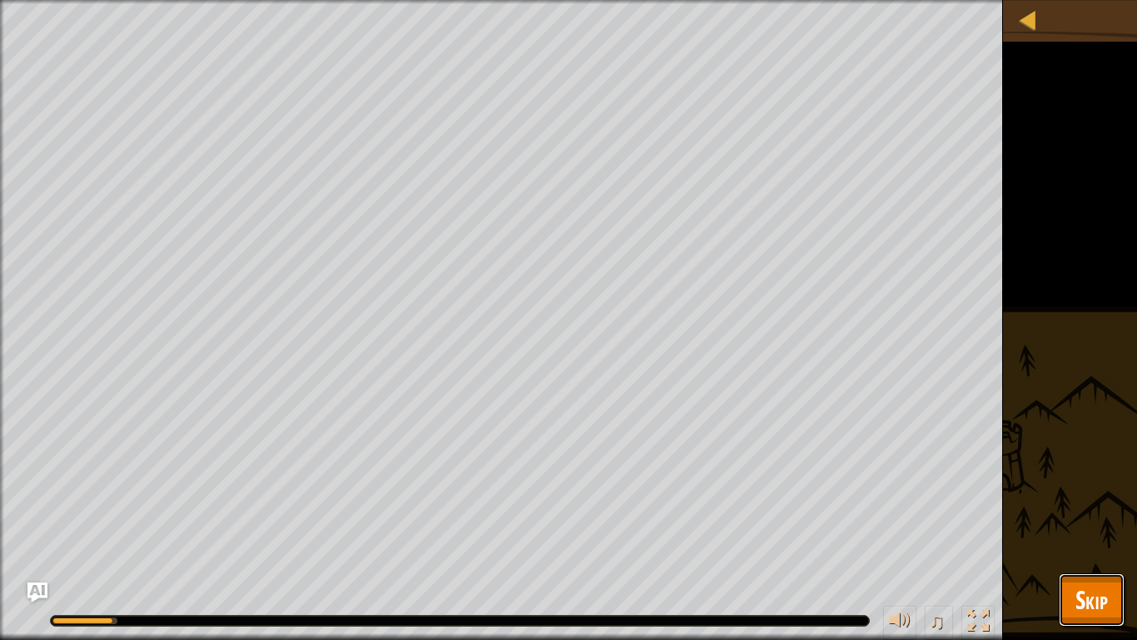
click at [1098, 498] on span "Skip" at bounding box center [1092, 599] width 32 height 34
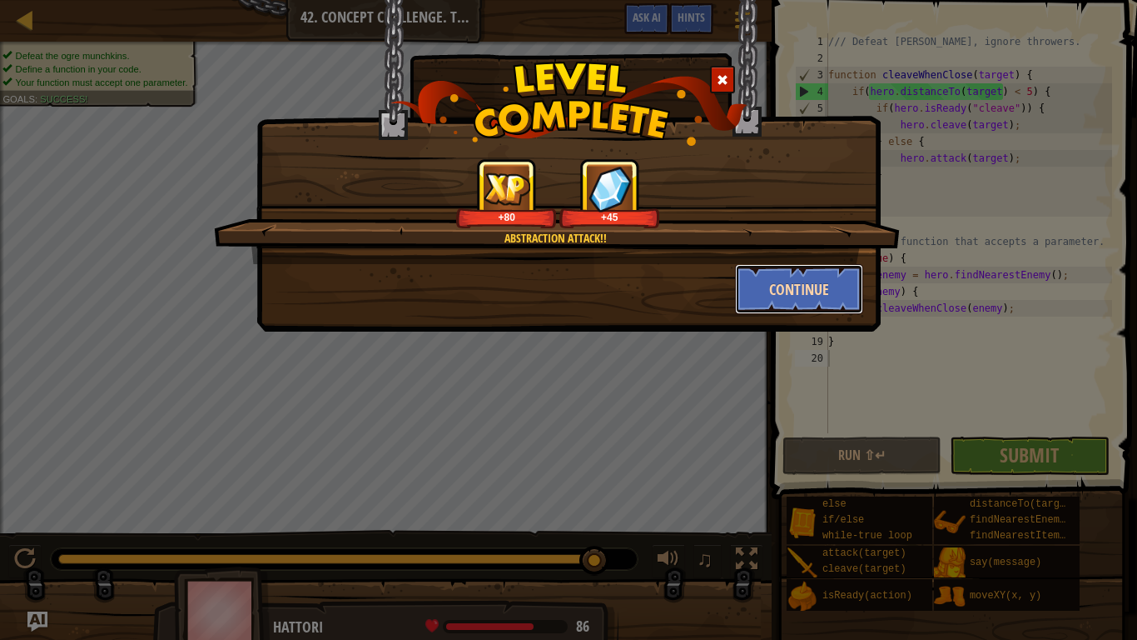
click at [767, 301] on button "Continue" at bounding box center [799, 289] width 129 height 50
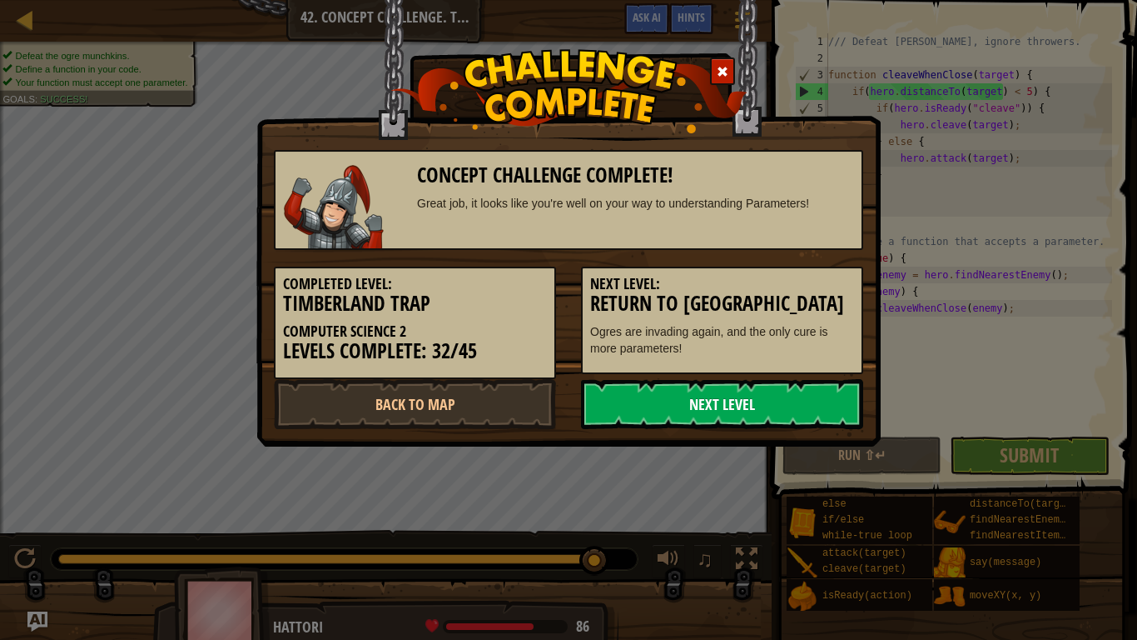
click at [791, 381] on link "Next Level" at bounding box center [722, 404] width 282 height 50
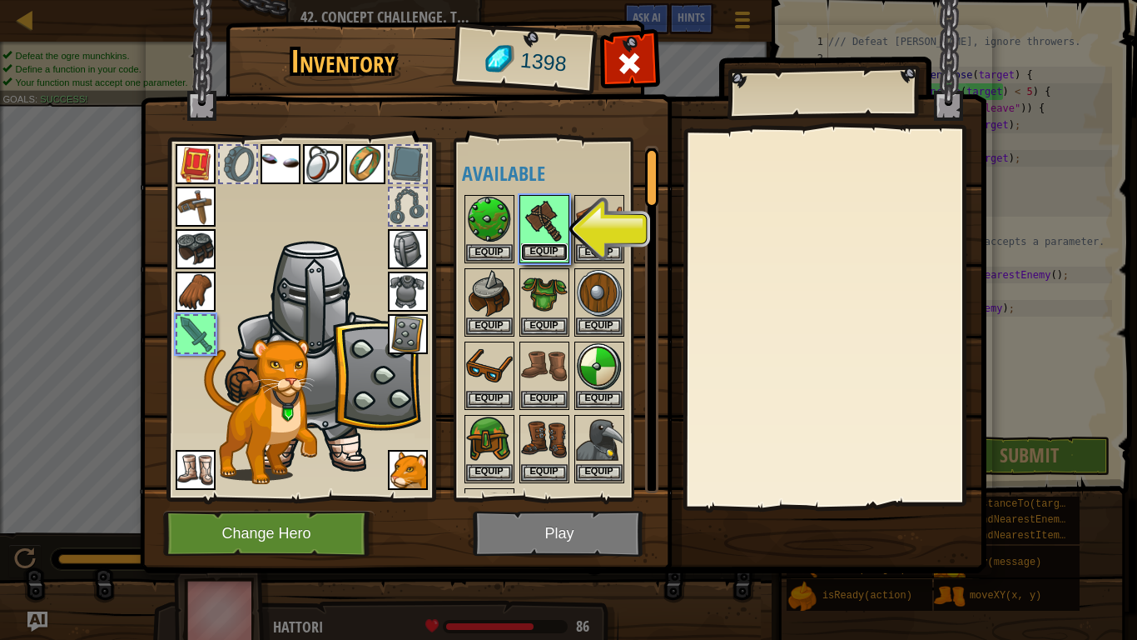
click at [562, 246] on button "Equip" at bounding box center [544, 251] width 47 height 17
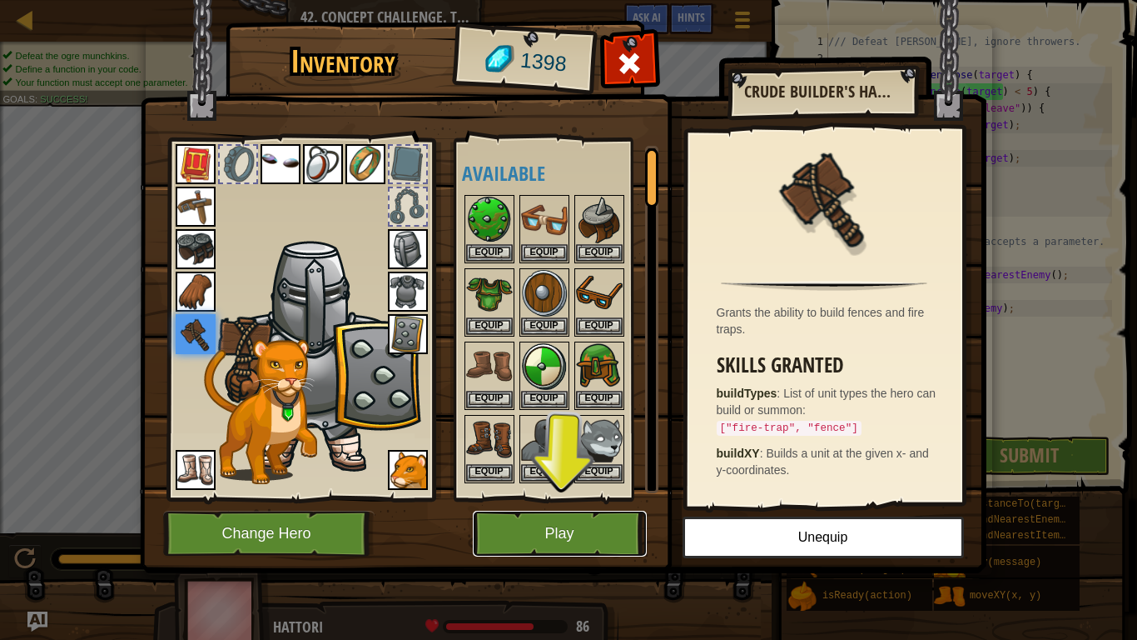
click at [614, 498] on button "Play" at bounding box center [560, 533] width 174 height 46
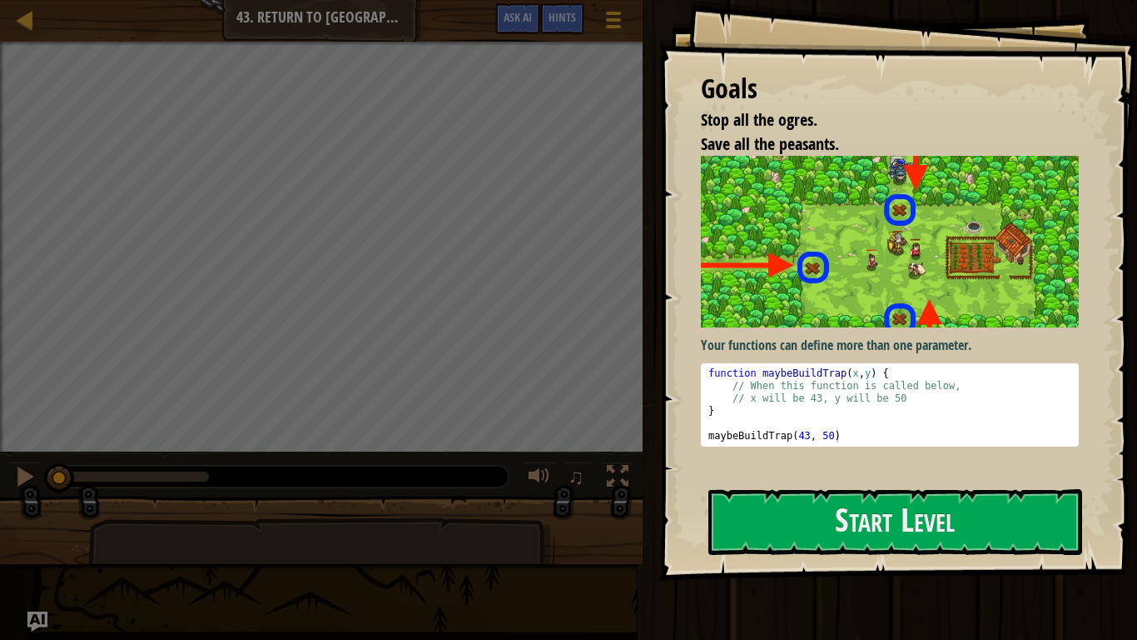
click at [854, 498] on div at bounding box center [896, 589] width 374 height 37
click at [845, 498] on button "Start Level" at bounding box center [896, 522] width 374 height 66
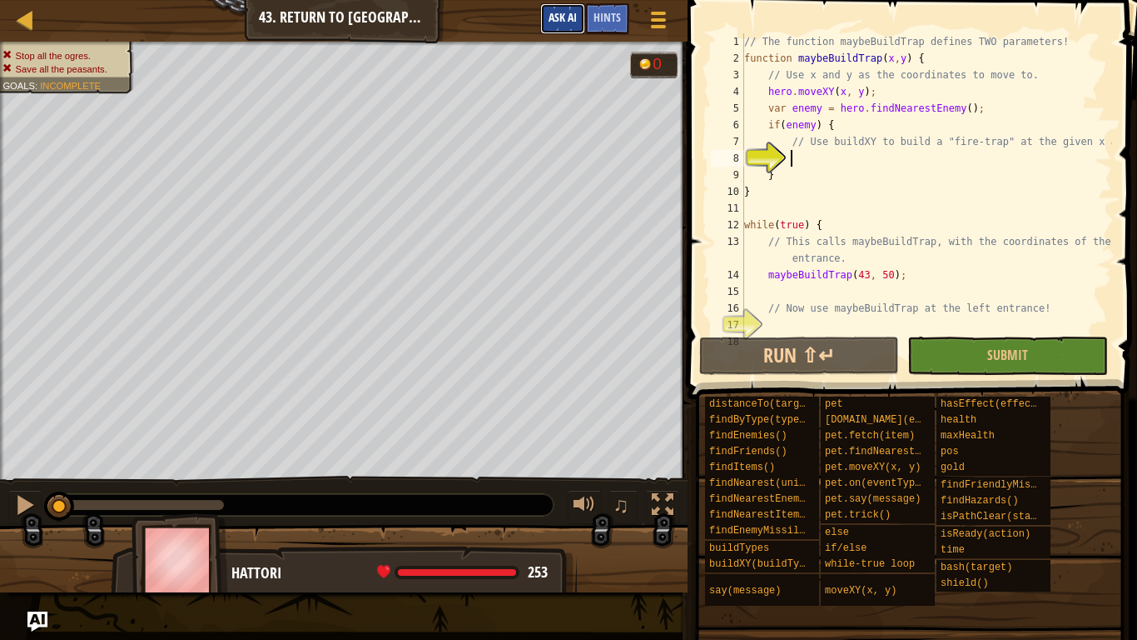
click at [560, 16] on span "Ask AI" at bounding box center [563, 17] width 28 height 16
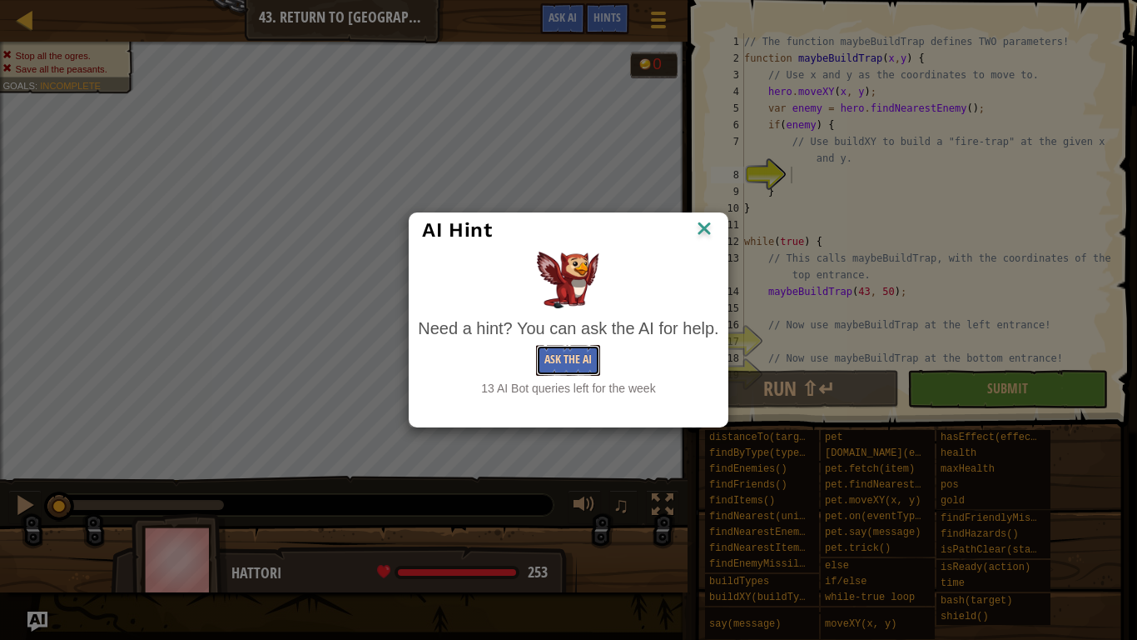
click at [595, 358] on button "Ask the AI" at bounding box center [568, 360] width 64 height 31
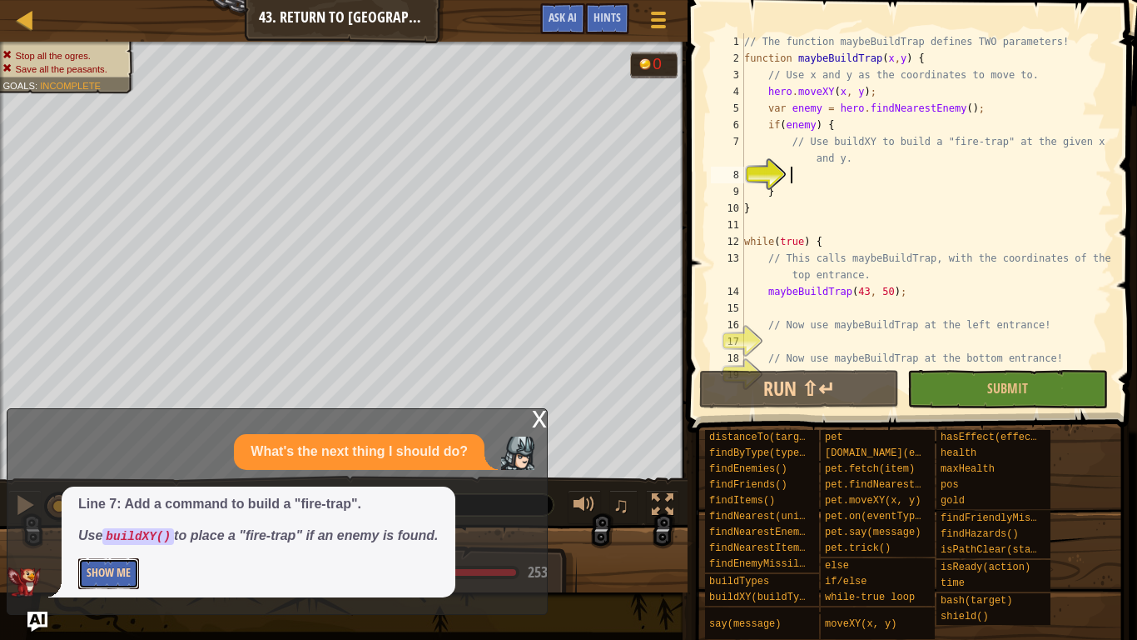
click at [116, 498] on button "Show Me" at bounding box center [108, 573] width 61 height 31
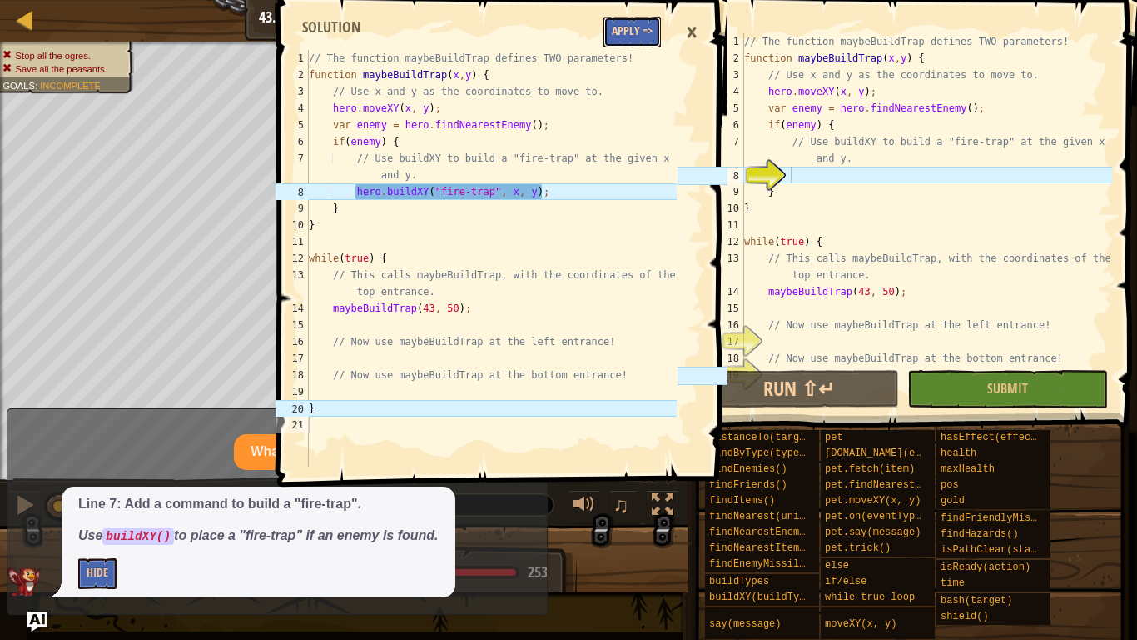
click at [638, 32] on button "Apply =>" at bounding box center [632, 32] width 57 height 31
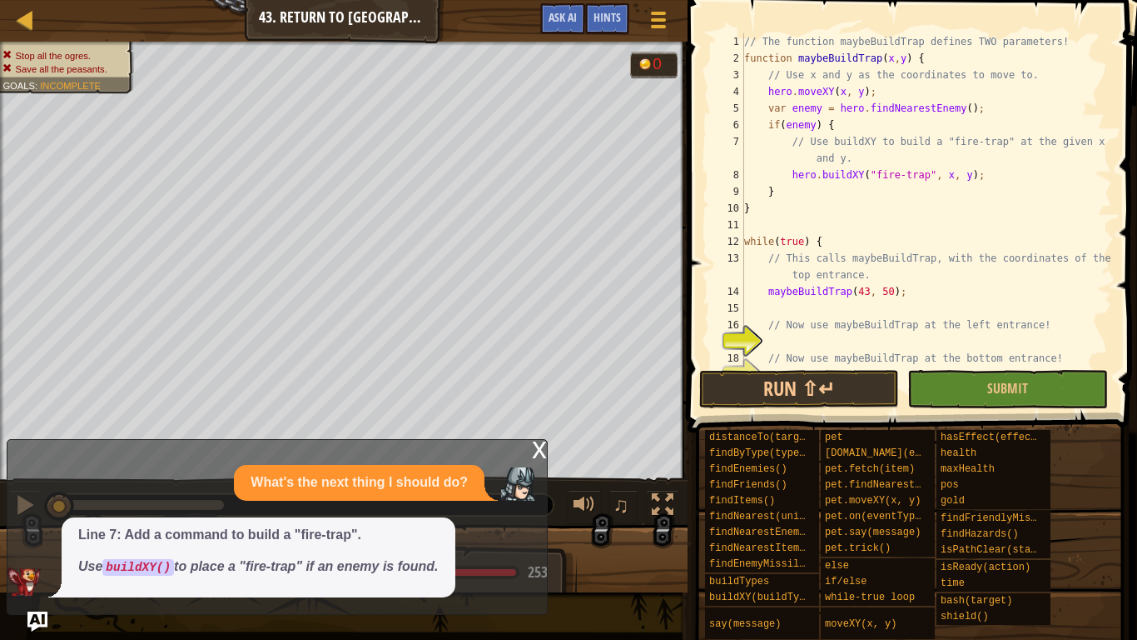
scroll to position [50, 0]
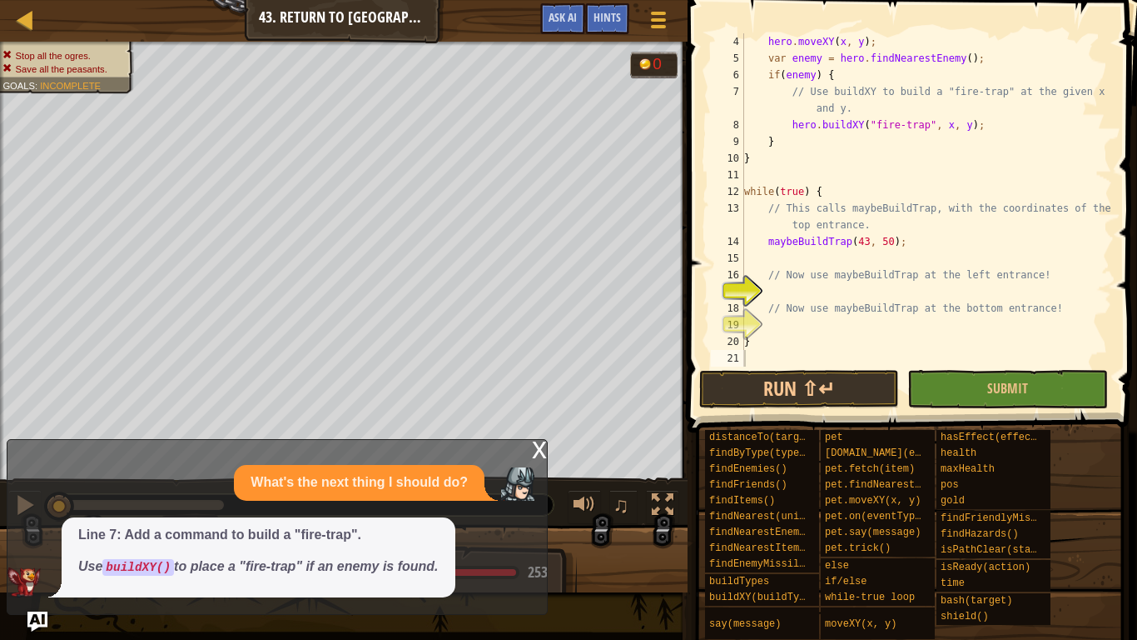
click at [943, 296] on div "hero . moveXY ( x , y ) ; var enemy = hero . findNearestEnemy ( ) ; if ( enemy …" at bounding box center [926, 216] width 371 height 366
click at [948, 293] on div "hero . moveXY ( x , y ) ; var enemy = hero . findNearestEnemy ( ) ; if ( enemy …" at bounding box center [926, 216] width 371 height 366
type textarea "maybeBuildTrap(25,34);"
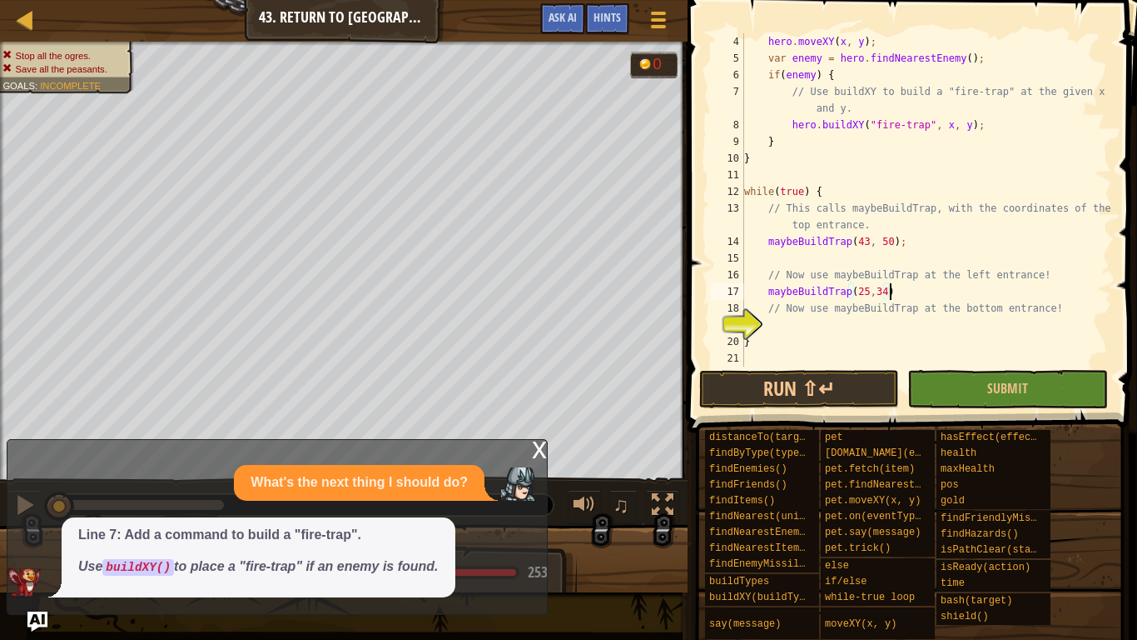
scroll to position [7, 21]
drag, startPoint x: 944, startPoint y: 291, endPoint x: 769, endPoint y: 289, distance: 175.7
click at [769, 289] on div "hero . moveXY ( x , y ) ; var enemy = hero . findNearestEnemy ( ) ; if ( enemy …" at bounding box center [926, 216] width 371 height 366
click at [807, 328] on div "hero . moveXY ( x , y ) ; var enemy = hero . findNearestEnemy ( ) ; if ( enemy …" at bounding box center [926, 216] width 371 height 366
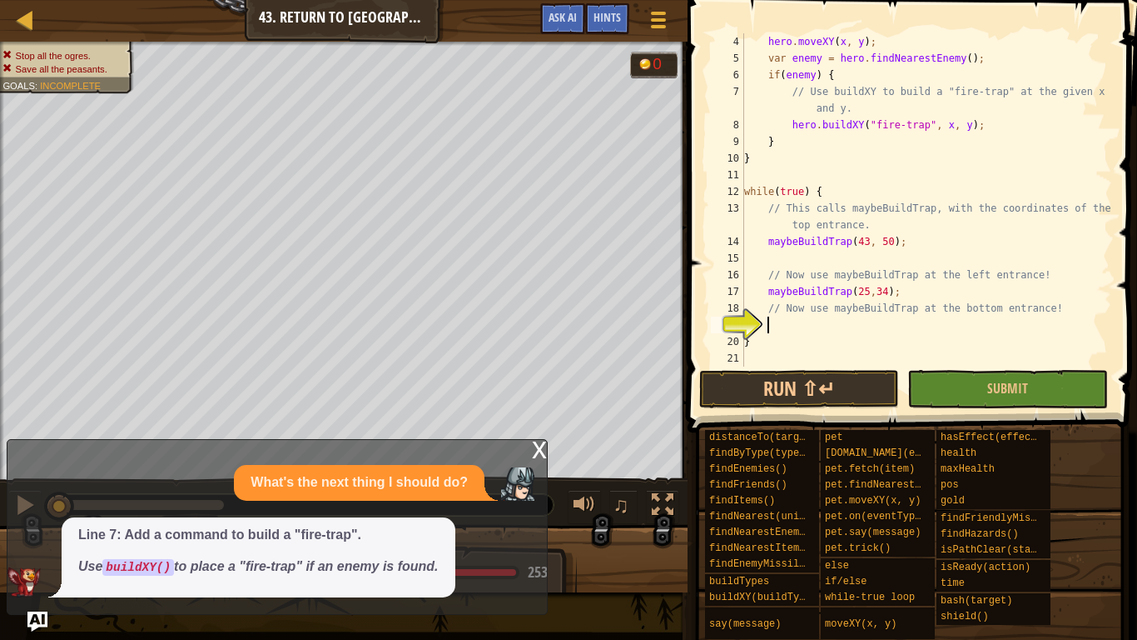
paste textarea "maybeBuildTrap(25,34);"
type textarea "maybeBuildTrap(43,20);"
click at [1023, 387] on span "Submit" at bounding box center [1008, 388] width 41 height 18
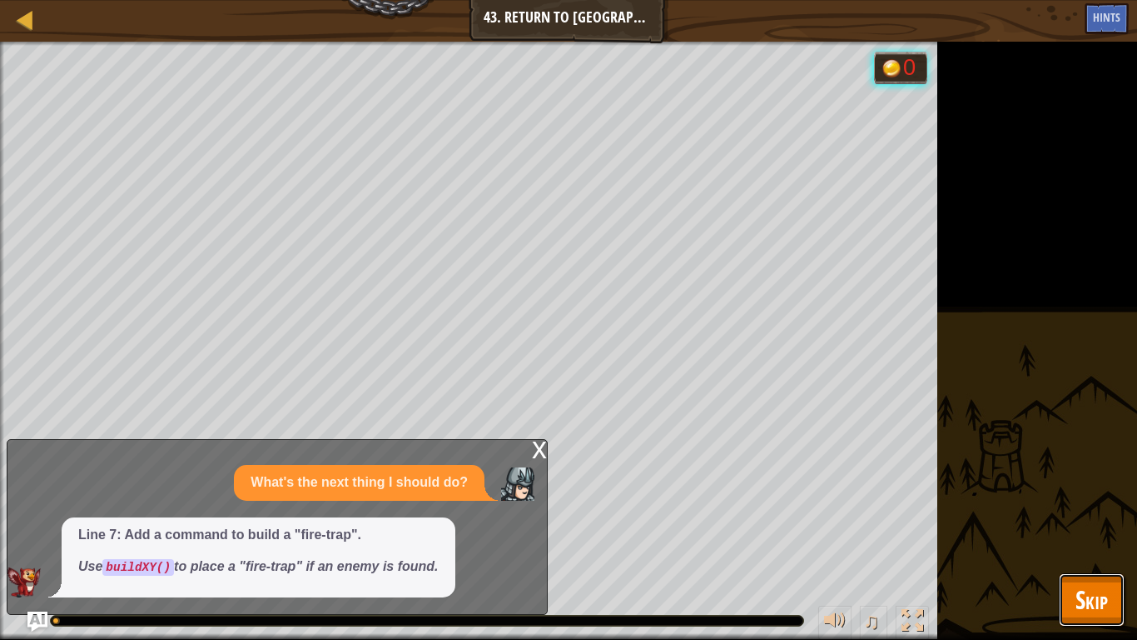
click at [1101, 498] on button "Skip" at bounding box center [1092, 599] width 66 height 53
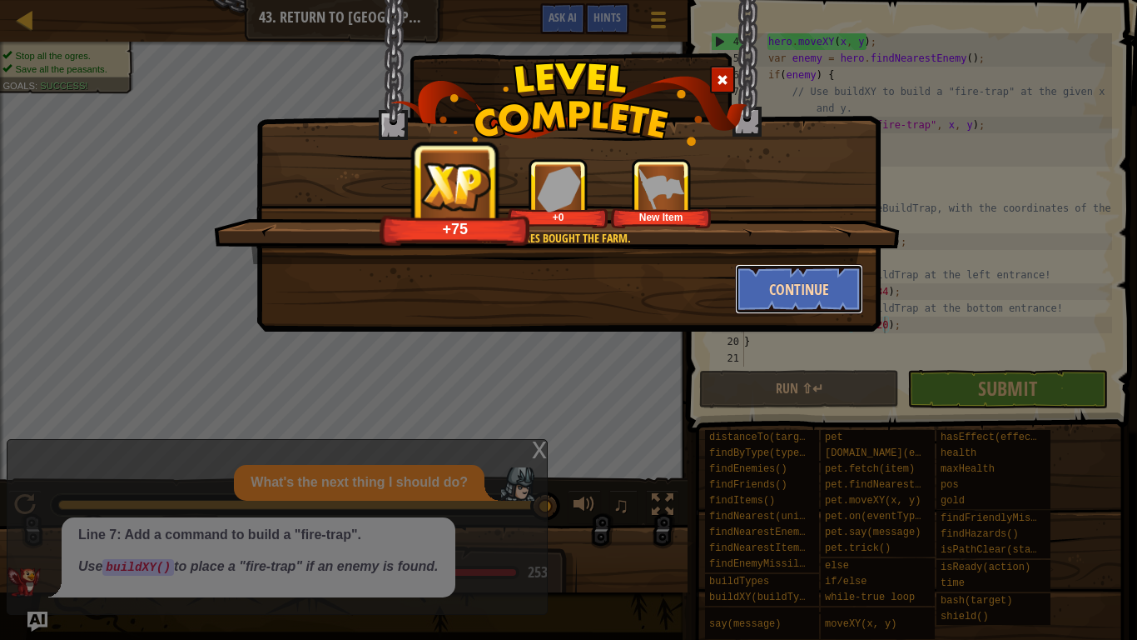
click at [742, 278] on button "Continue" at bounding box center [799, 289] width 129 height 50
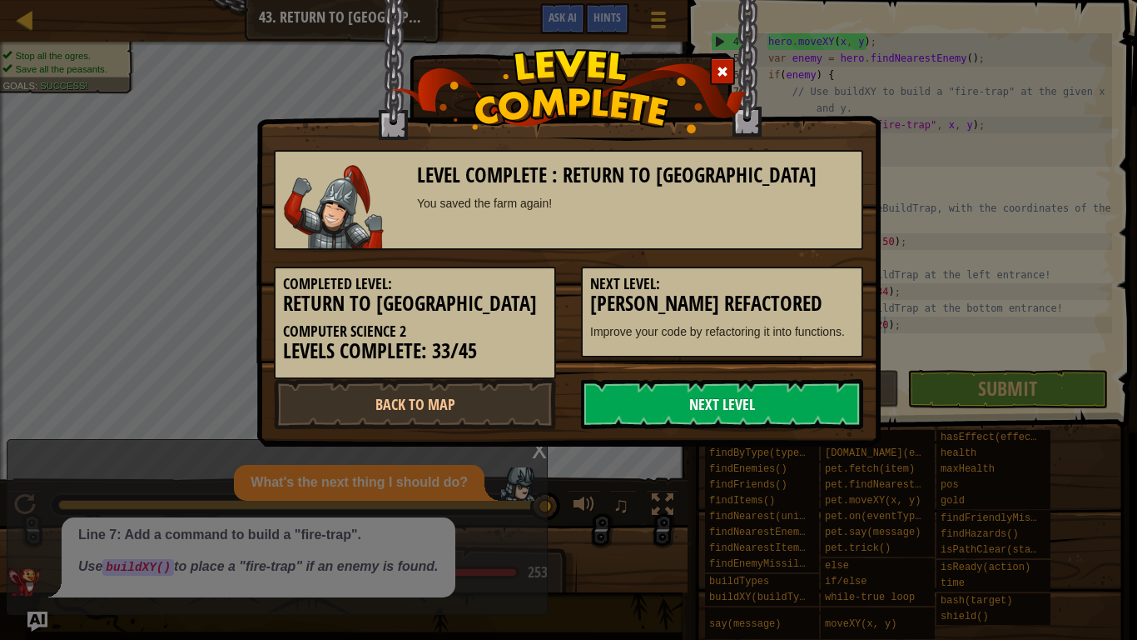
click at [690, 418] on link "Next Level" at bounding box center [722, 404] width 282 height 50
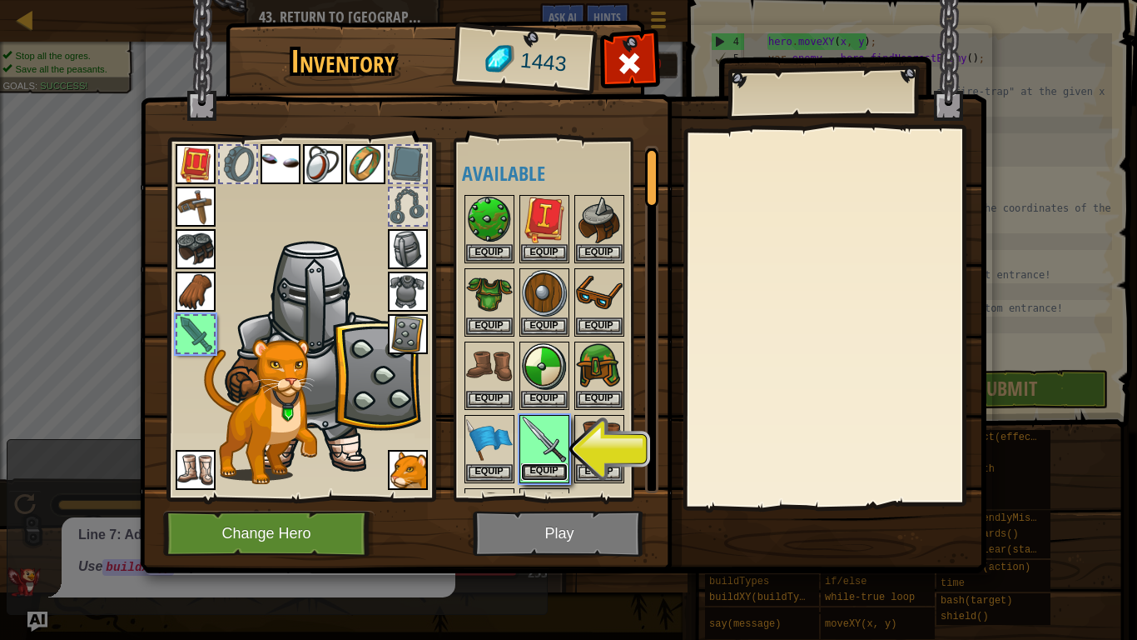
click at [540, 468] on button "Equip" at bounding box center [544, 471] width 47 height 17
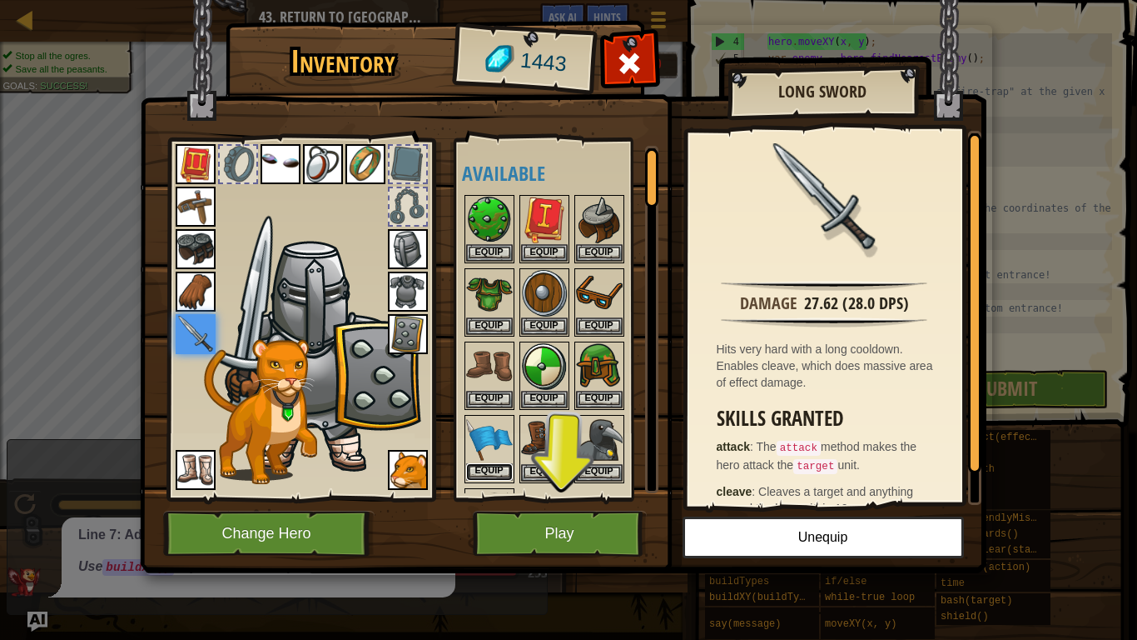
click at [488, 463] on button "Equip" at bounding box center [489, 471] width 47 height 17
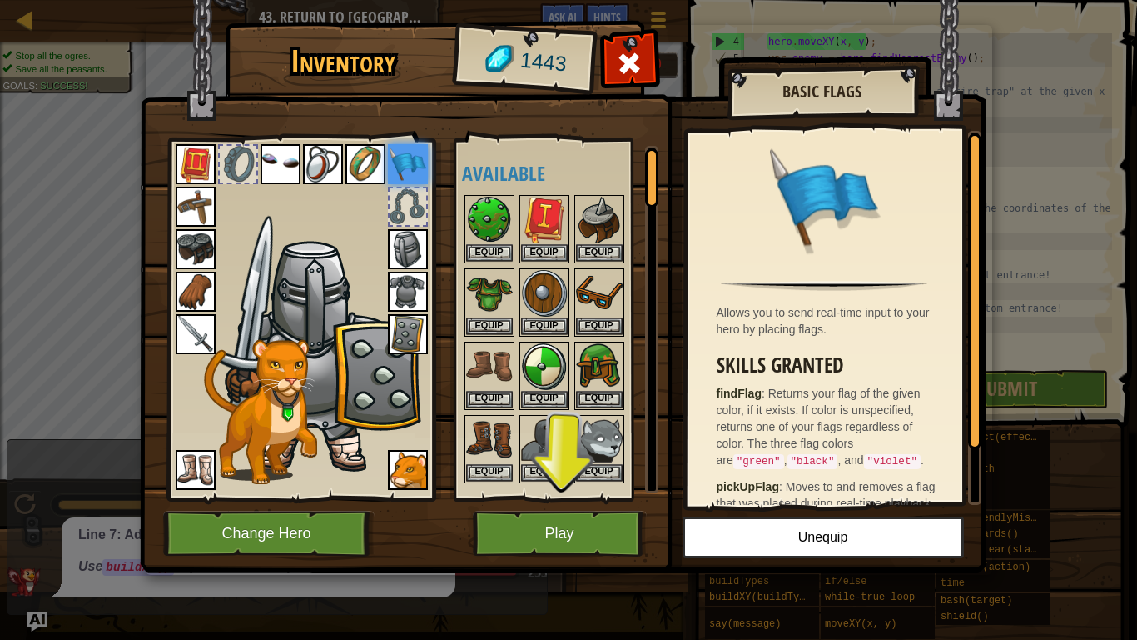
click at [557, 498] on img at bounding box center [563, 270] width 847 height 605
click at [557, 498] on button "Play" at bounding box center [560, 533] width 174 height 46
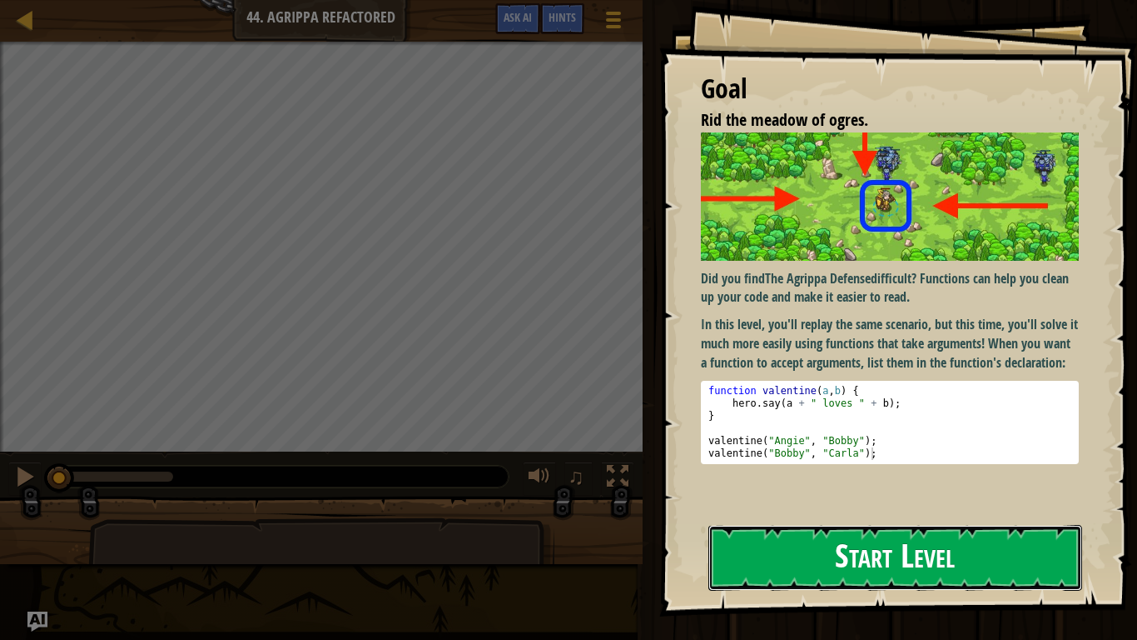
click at [1025, 498] on button "Start Level" at bounding box center [896, 558] width 374 height 66
click at [1014, 498] on button "Start Level" at bounding box center [896, 558] width 374 height 66
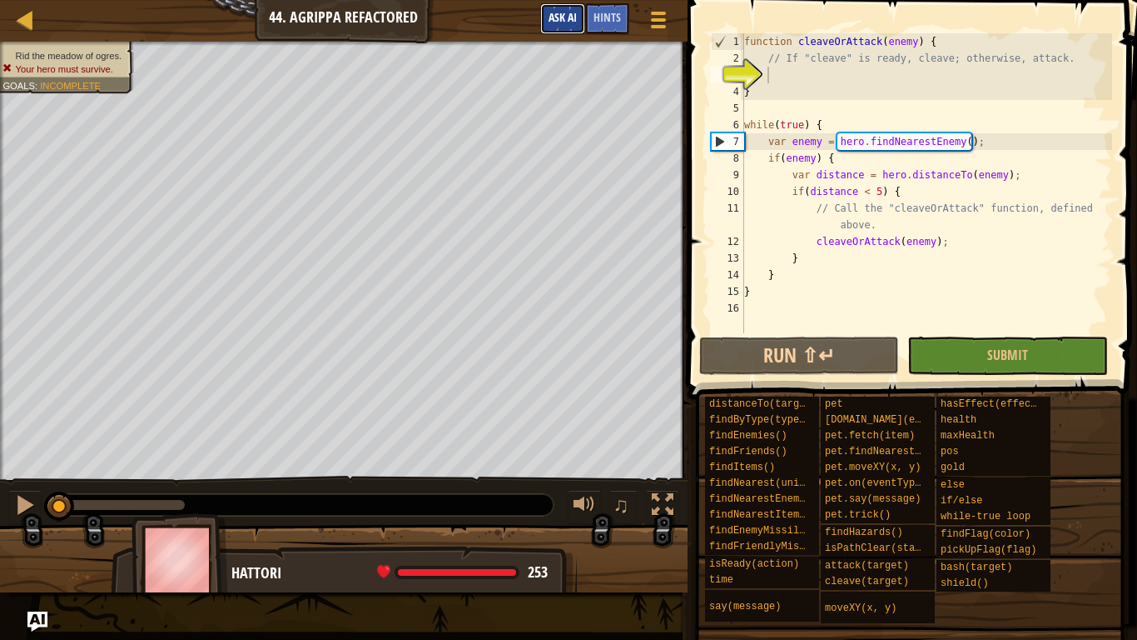
click at [565, 20] on span "Ask AI" at bounding box center [563, 17] width 28 height 16
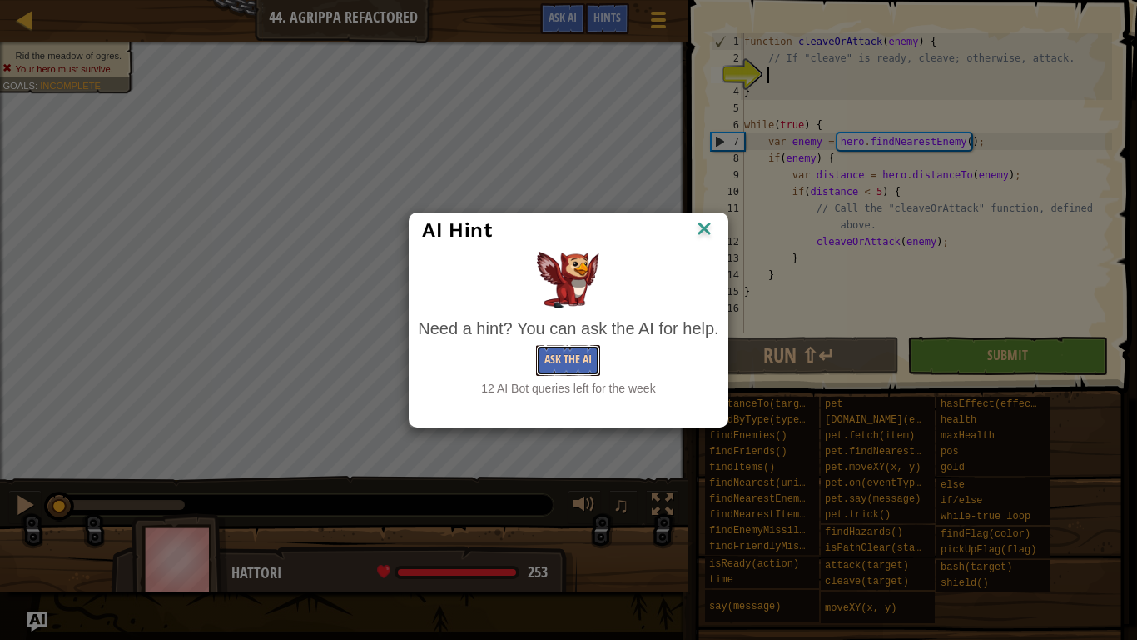
click at [558, 361] on button "Ask the AI" at bounding box center [568, 360] width 64 height 31
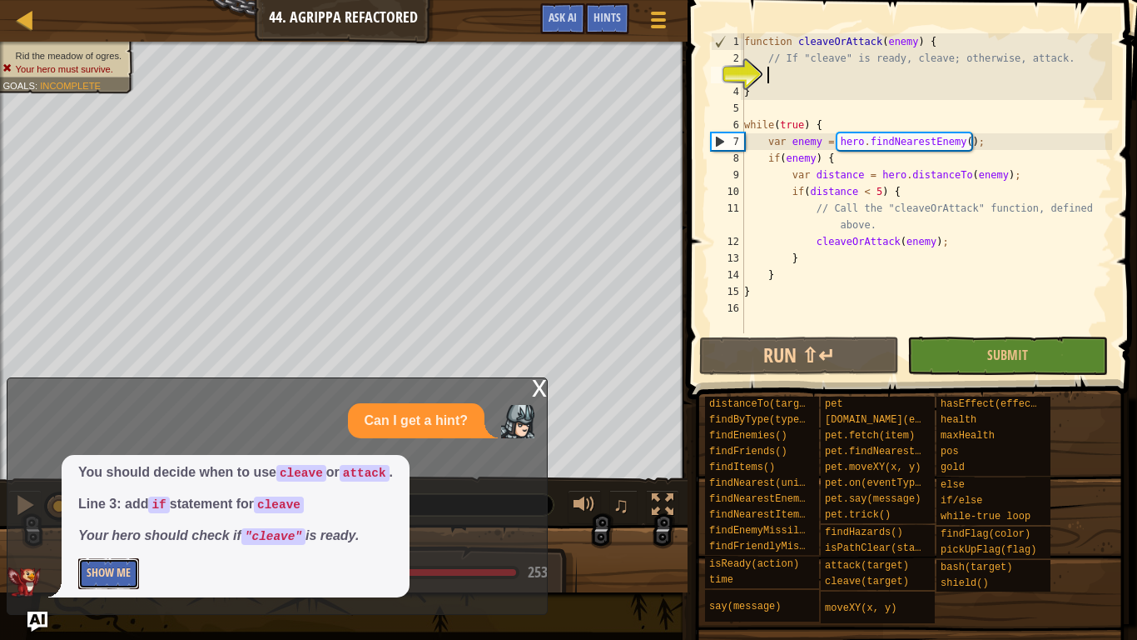
click at [98, 498] on button "Show Me" at bounding box center [108, 573] width 61 height 31
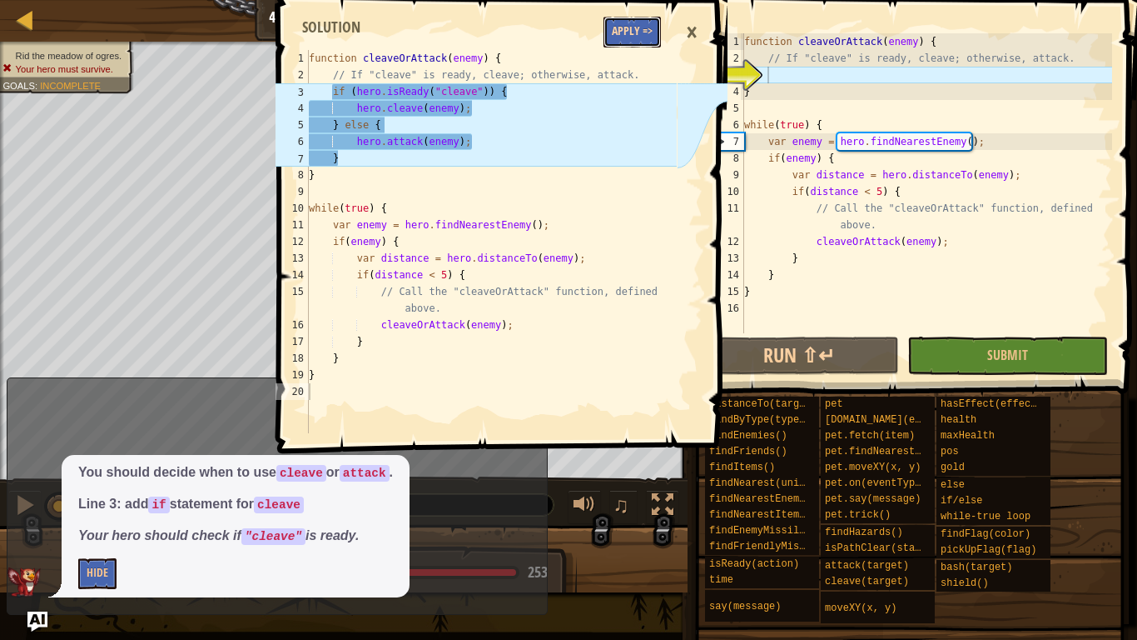
click at [659, 28] on button "Apply =>" at bounding box center [632, 32] width 57 height 31
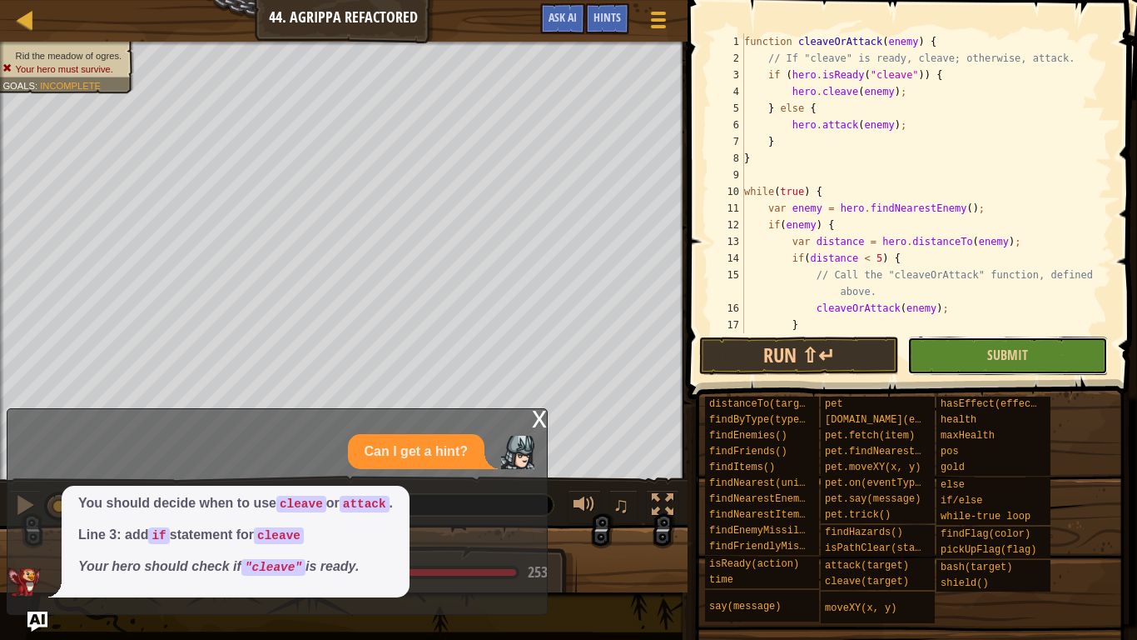
click at [1000, 369] on button "Submit" at bounding box center [1008, 355] width 200 height 38
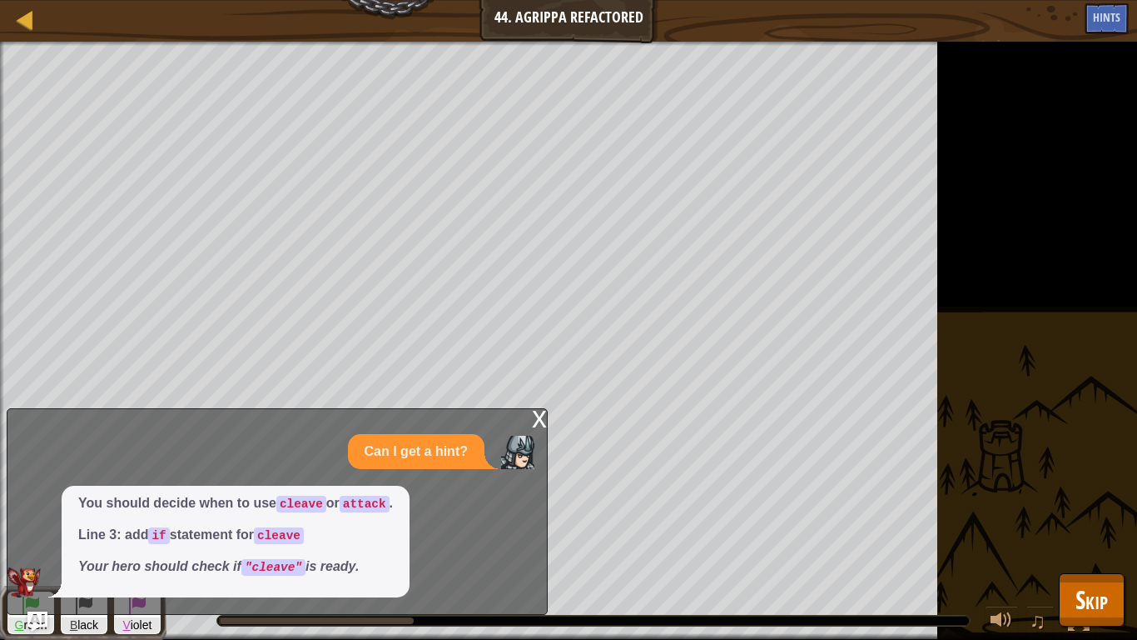
click at [535, 416] on div "x" at bounding box center [539, 417] width 15 height 17
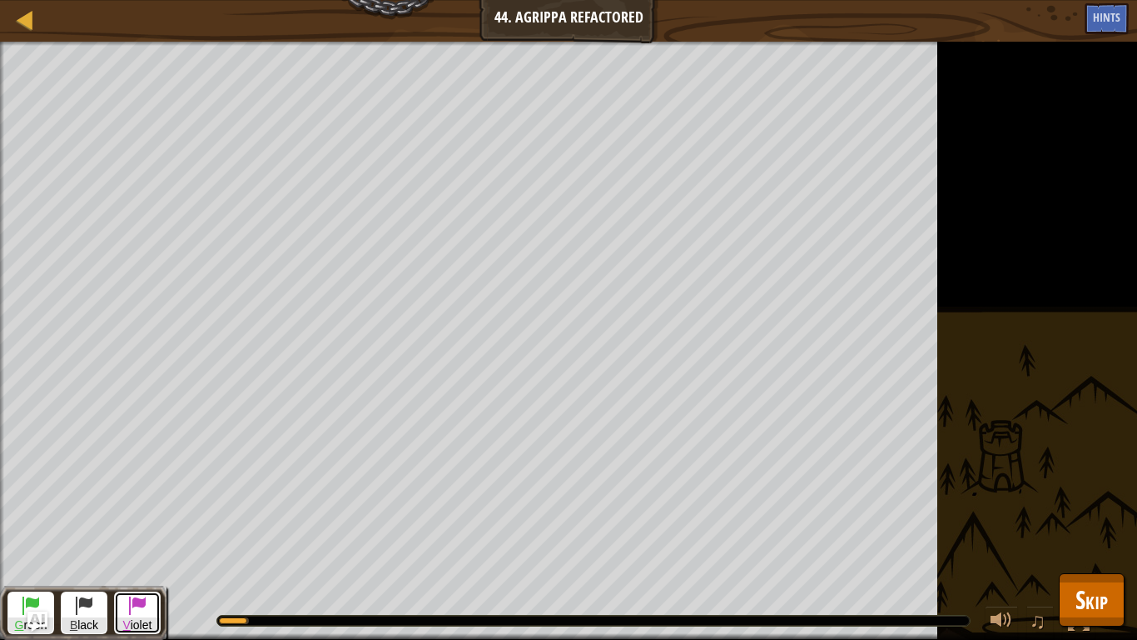
click at [140, 498] on span at bounding box center [137, 605] width 20 height 20
click at [95, 498] on button "B lack" at bounding box center [84, 612] width 47 height 42
click at [155, 498] on span "V iolet" at bounding box center [137, 625] width 45 height 16
click at [35, 498] on span at bounding box center [31, 605] width 20 height 20
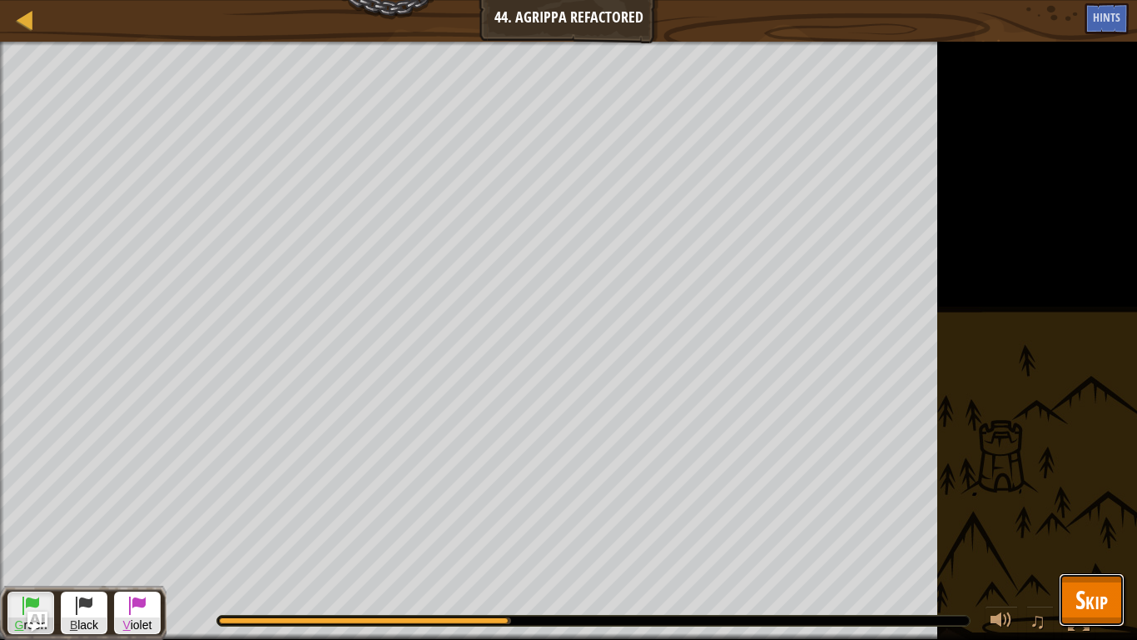
click at [1088, 498] on span "Skip" at bounding box center [1092, 599] width 32 height 34
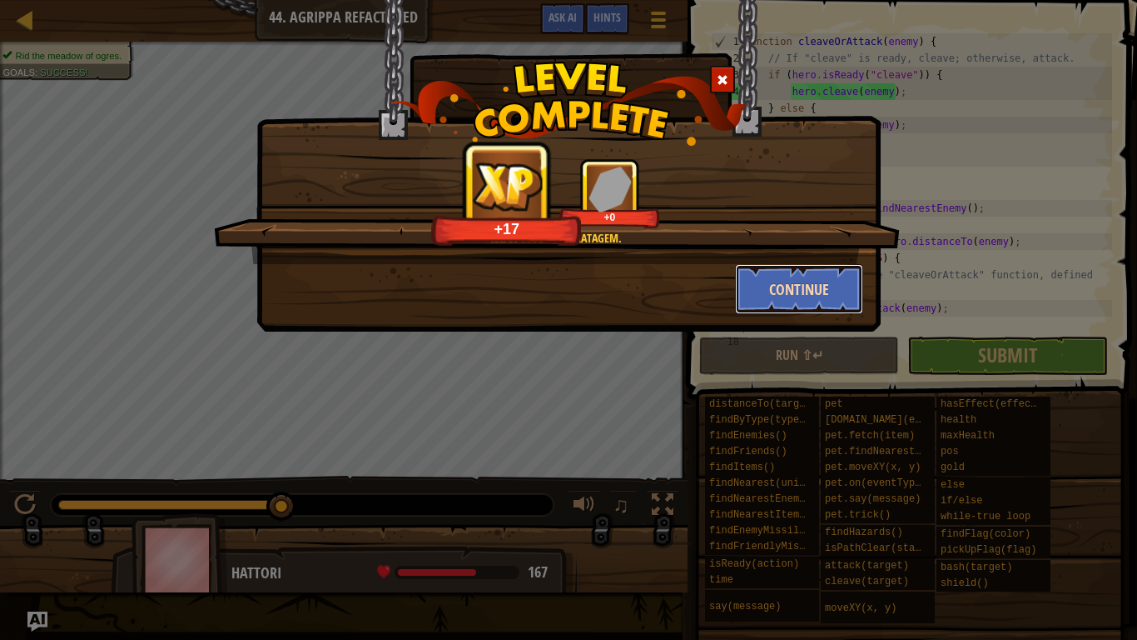
click at [826, 275] on button "Continue" at bounding box center [799, 289] width 129 height 50
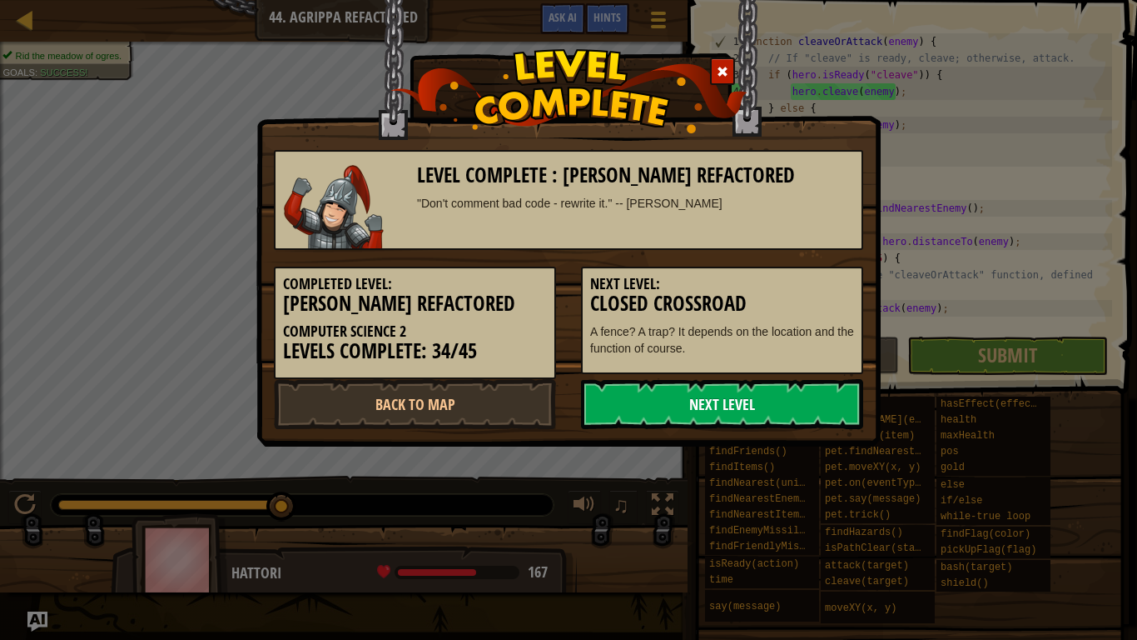
click at [672, 425] on link "Next Level" at bounding box center [722, 404] width 282 height 50
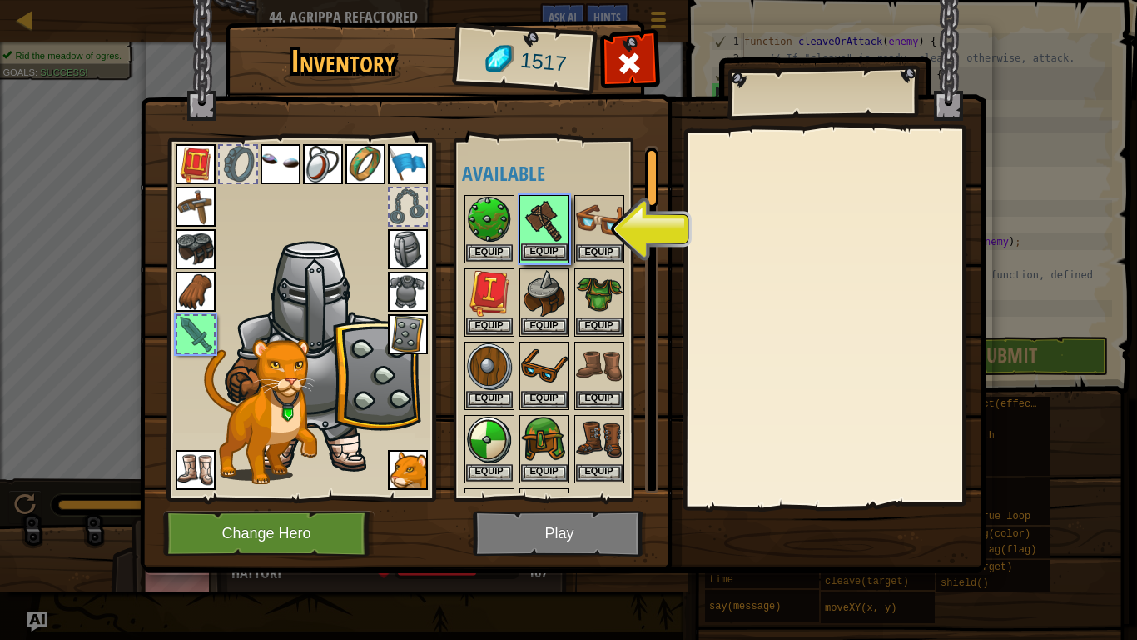
click at [534, 238] on img at bounding box center [544, 220] width 47 height 47
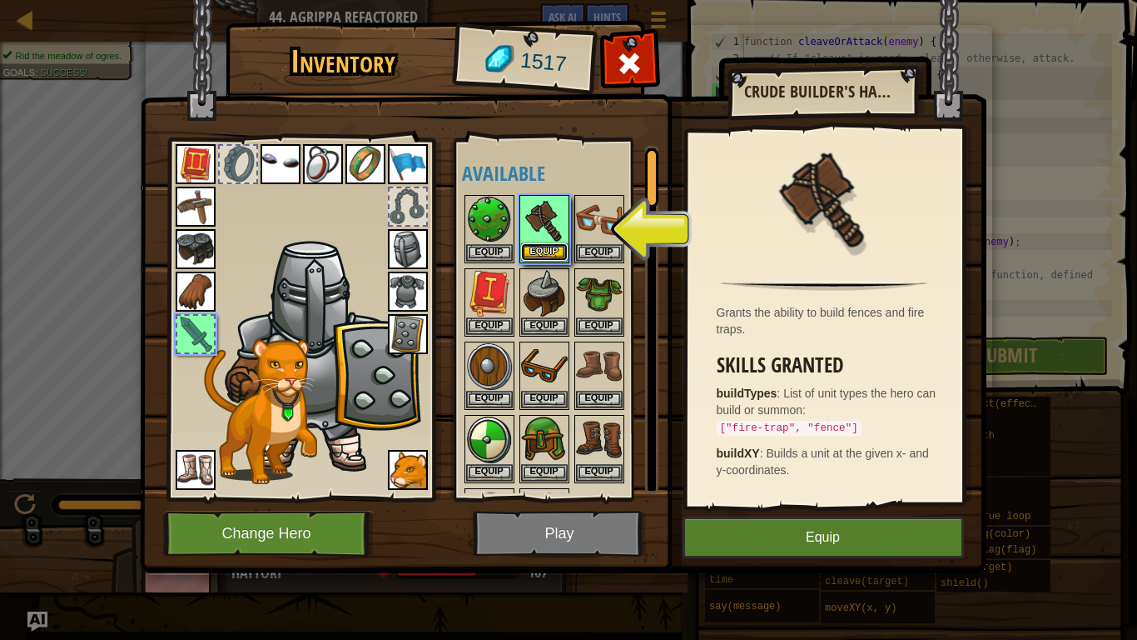
click at [537, 243] on button "Equip" at bounding box center [544, 251] width 47 height 17
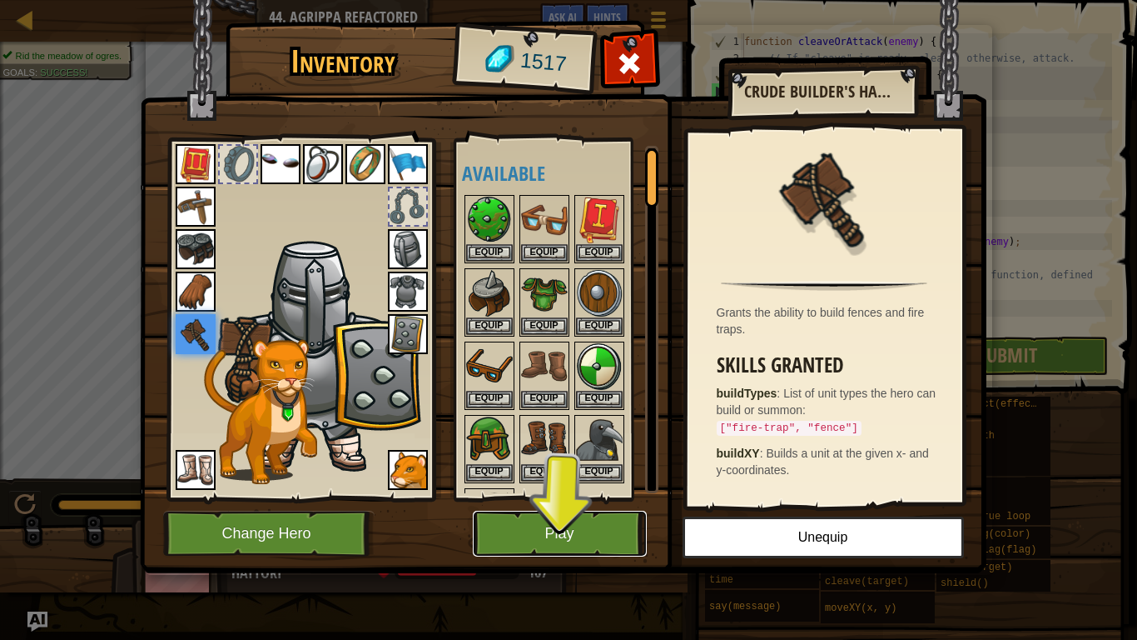
click at [564, 498] on button "Play" at bounding box center [560, 533] width 174 height 46
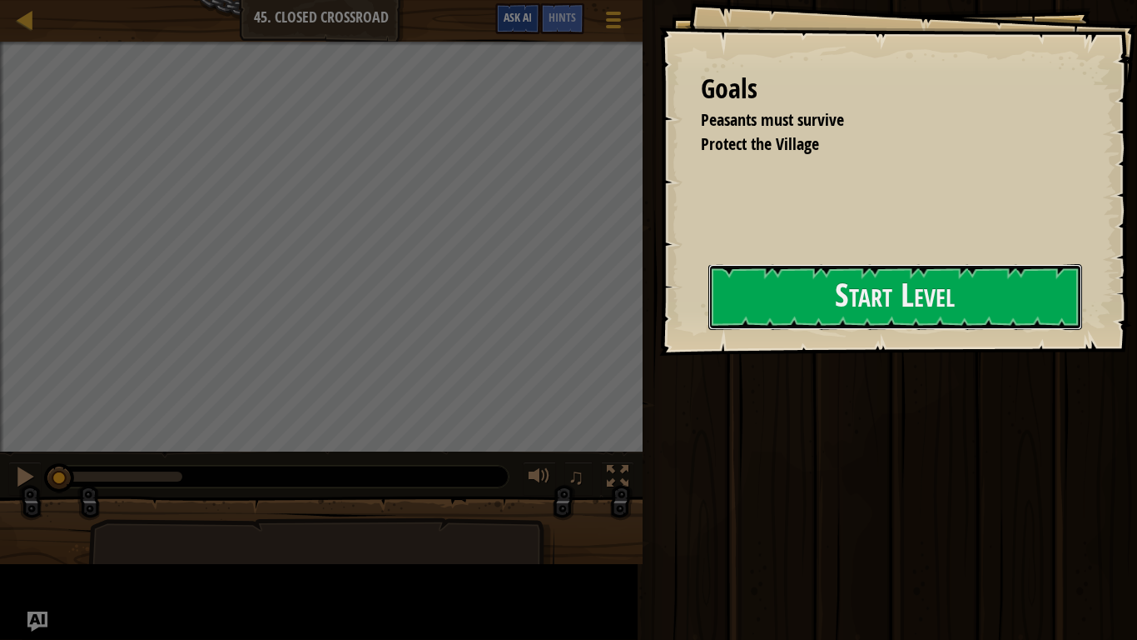
click at [836, 296] on button "Start Level" at bounding box center [896, 297] width 374 height 66
click at [519, 27] on button "Ask AI" at bounding box center [517, 18] width 45 height 31
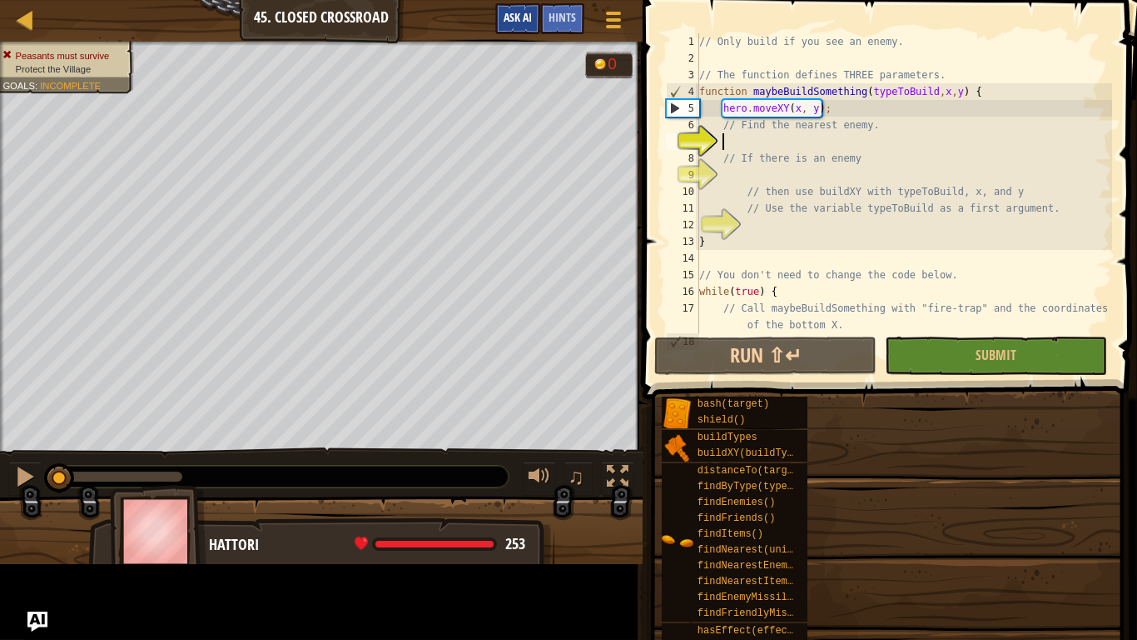
click at [515, 22] on span "Ask AI" at bounding box center [518, 17] width 28 height 16
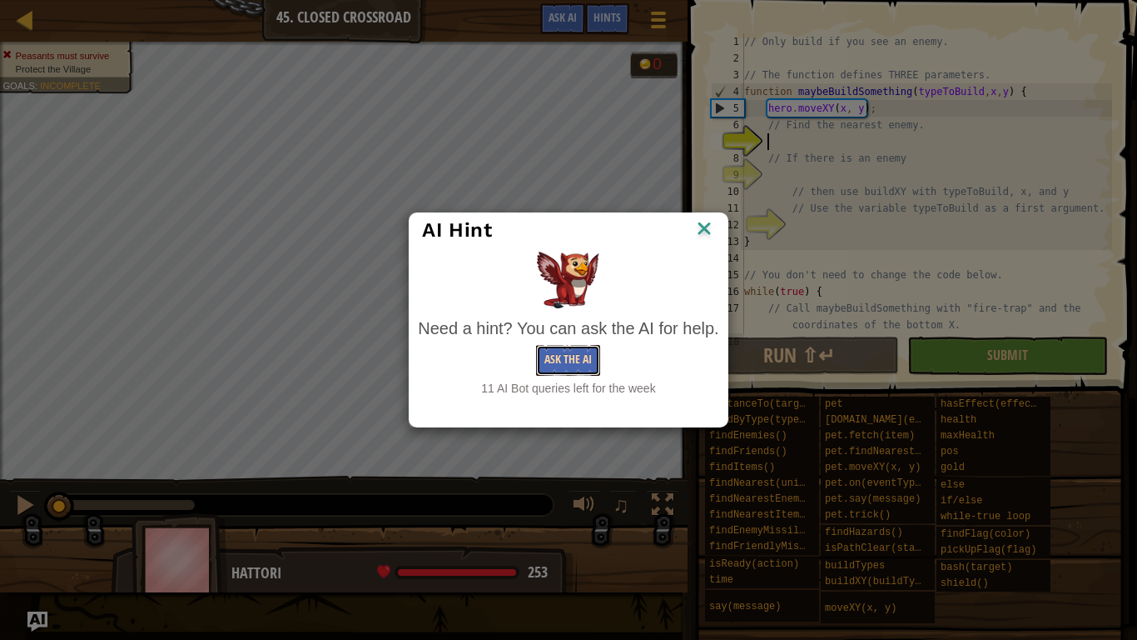
click at [585, 365] on button "Ask the AI" at bounding box center [568, 360] width 64 height 31
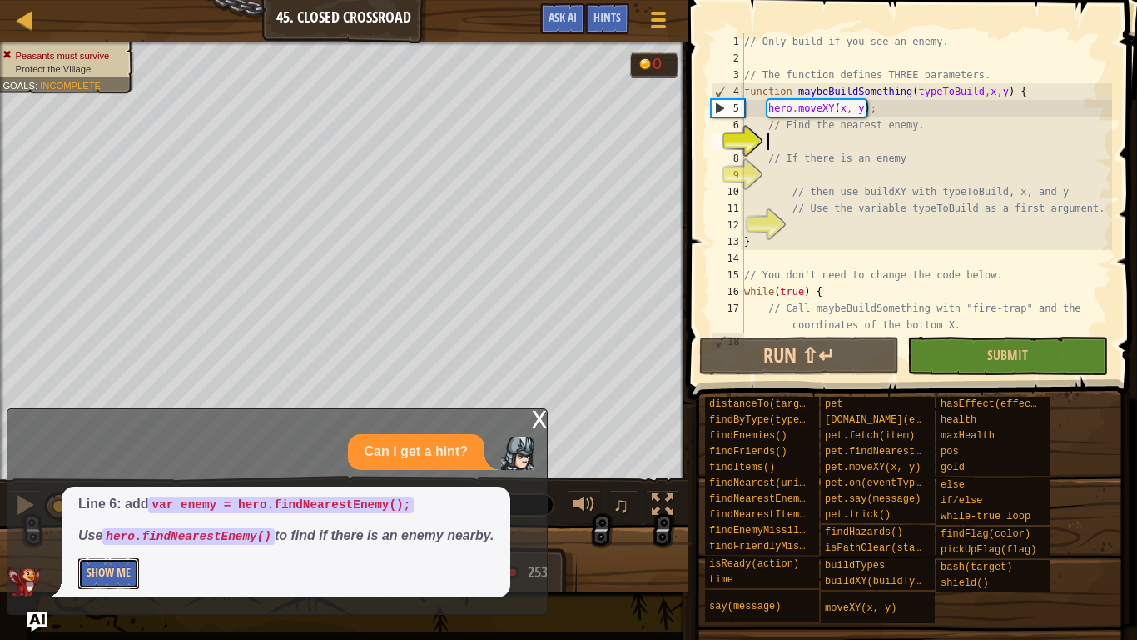
click at [110, 498] on button "Show Me" at bounding box center [108, 573] width 61 height 31
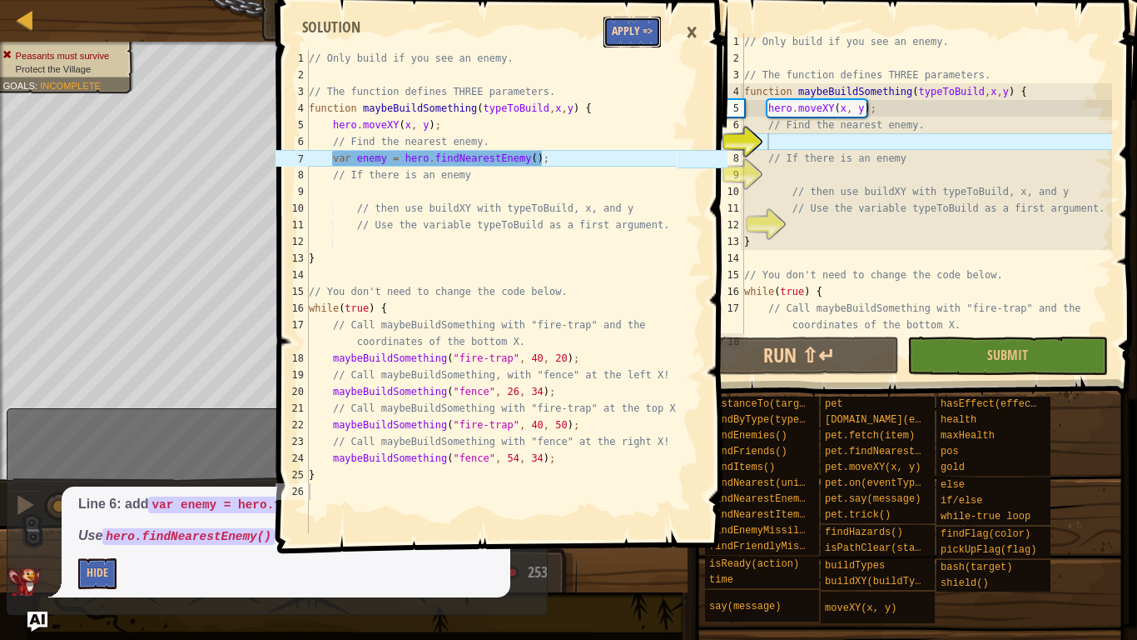
click at [628, 21] on button "Apply =>" at bounding box center [632, 32] width 57 height 31
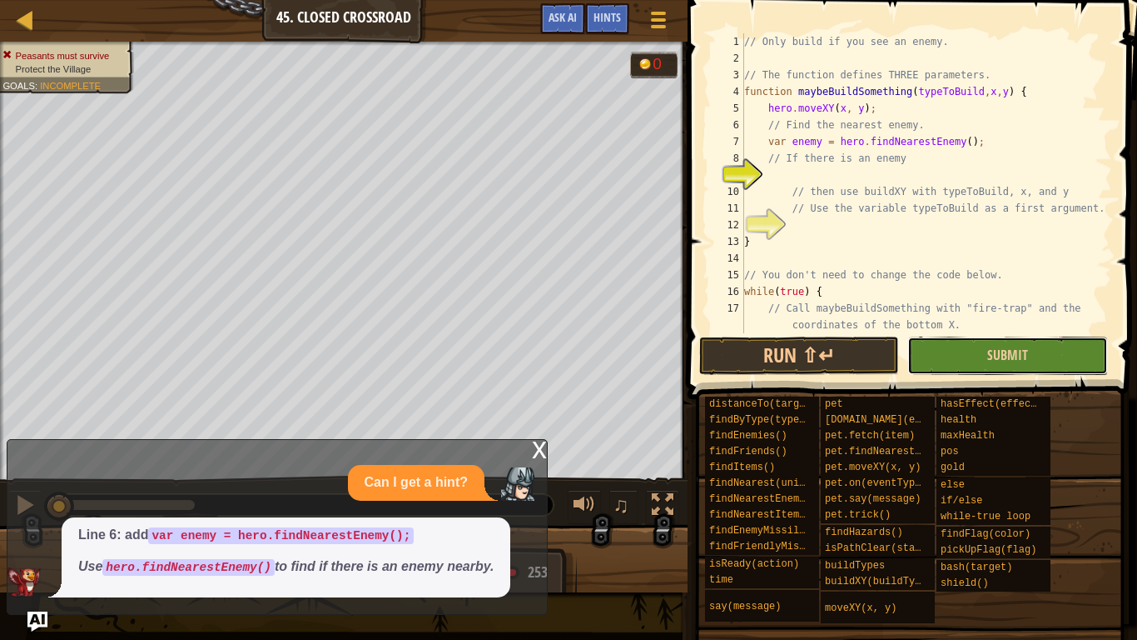
click at [980, 353] on button "Submit" at bounding box center [1008, 355] width 200 height 38
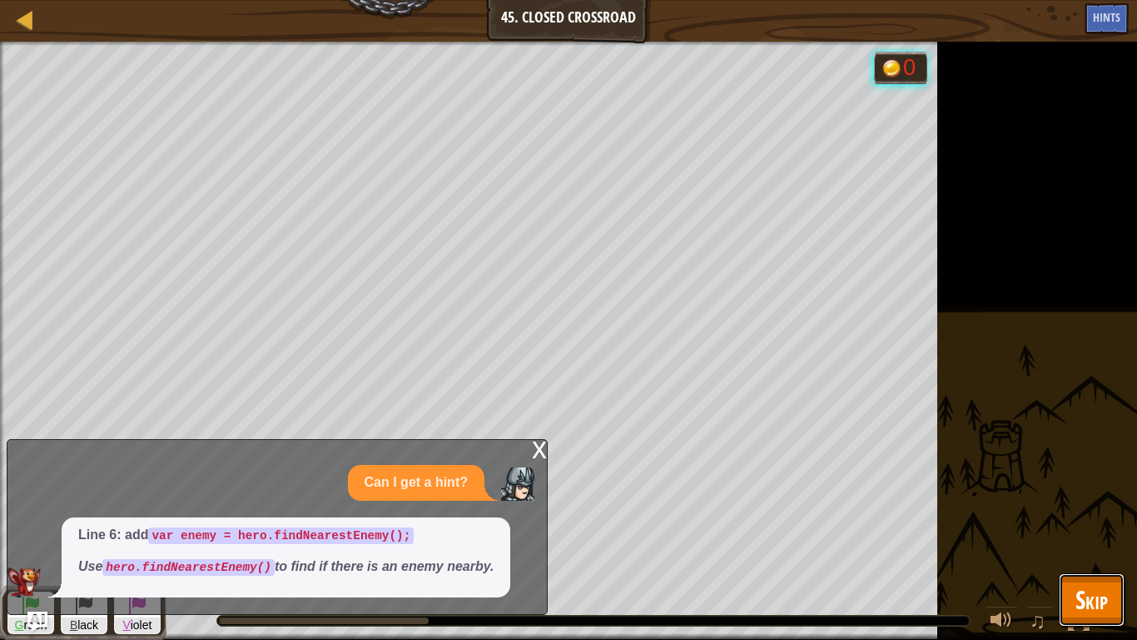
click at [1083, 498] on button "Skip" at bounding box center [1092, 599] width 66 height 53
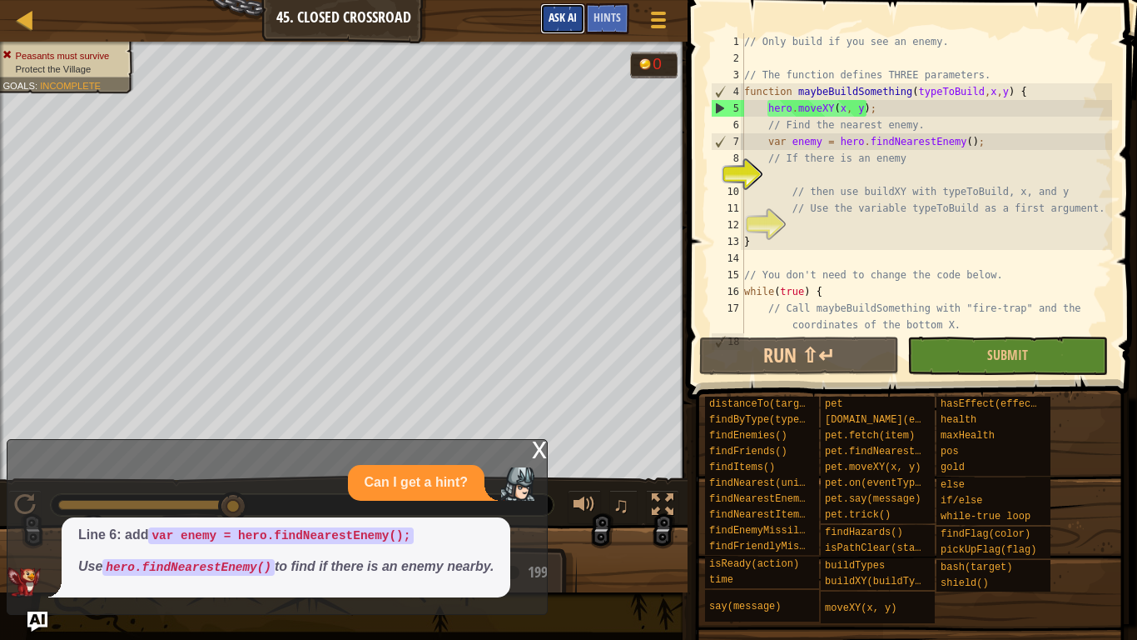
click at [574, 12] on span "Ask AI" at bounding box center [563, 17] width 28 height 16
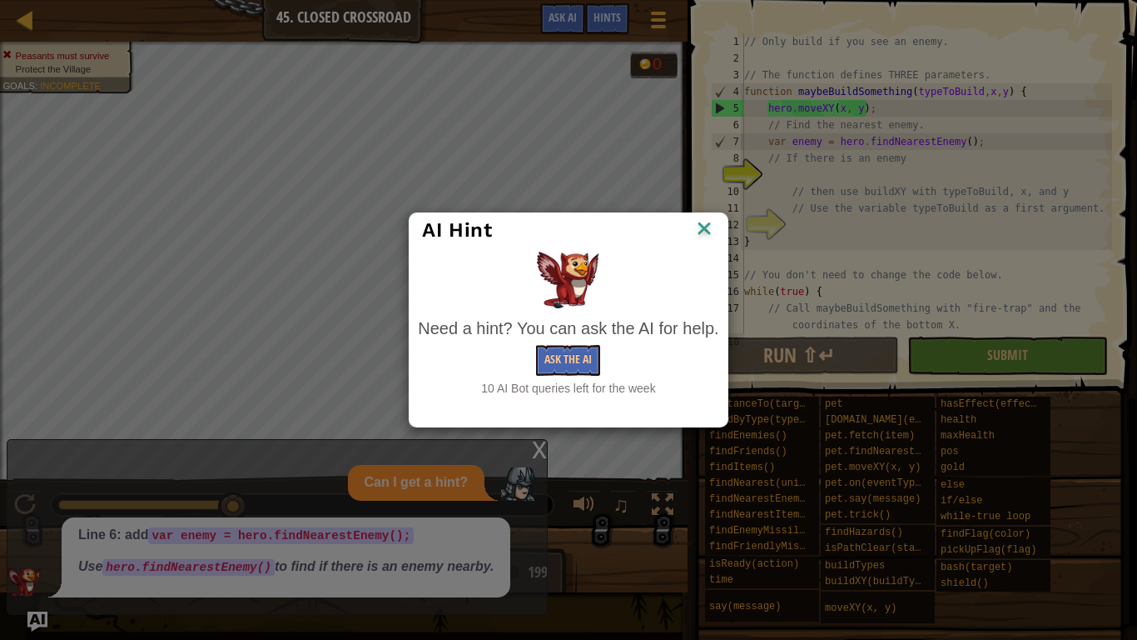
click at [586, 341] on div "Need a hint? You can ask the AI for help. Ask the AI 10 AI Bot queries left for…" at bounding box center [568, 356] width 301 height 80
click at [589, 353] on button "Ask the AI" at bounding box center [568, 360] width 64 height 31
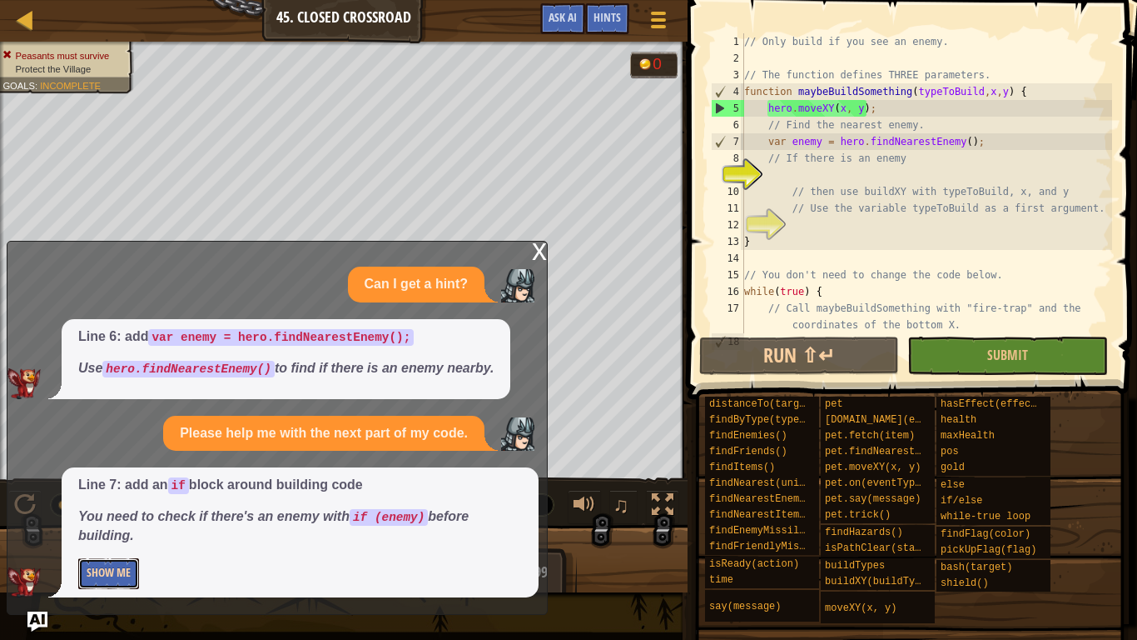
click at [87, 498] on button "Show Me" at bounding box center [108, 573] width 61 height 31
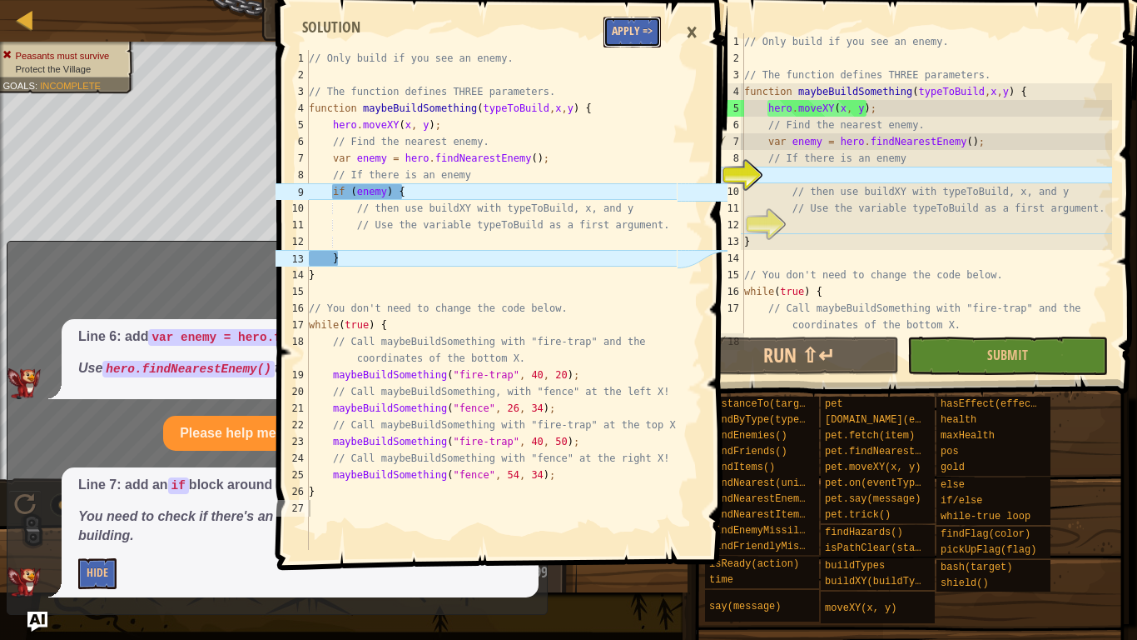
click at [625, 38] on button "Apply =>" at bounding box center [632, 32] width 57 height 31
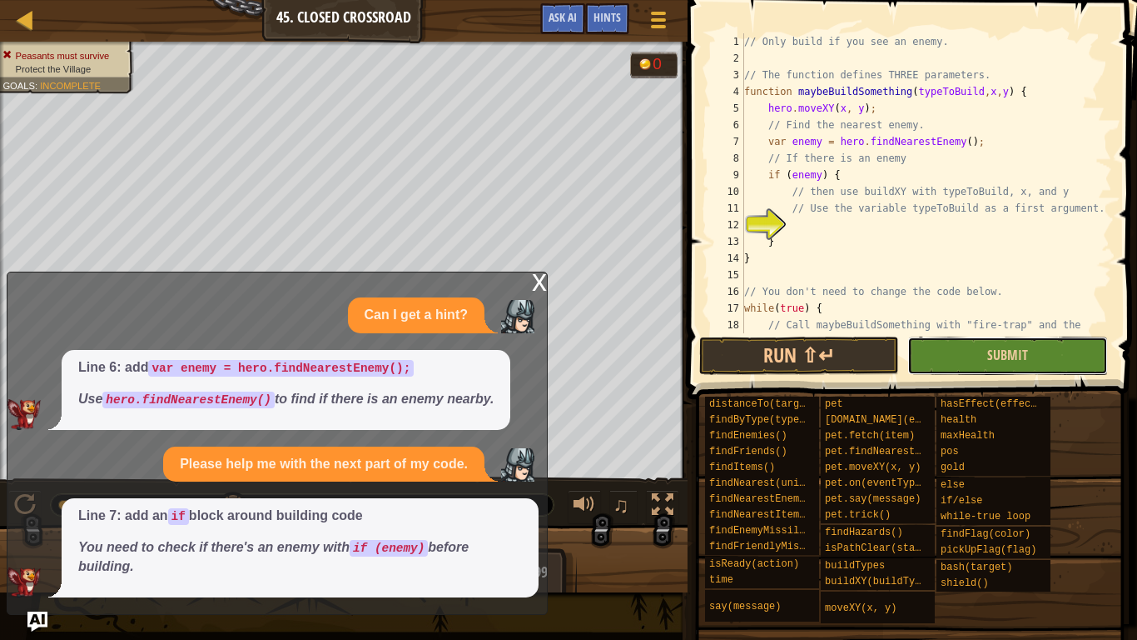
click at [1029, 346] on button "Submit" at bounding box center [1008, 355] width 200 height 38
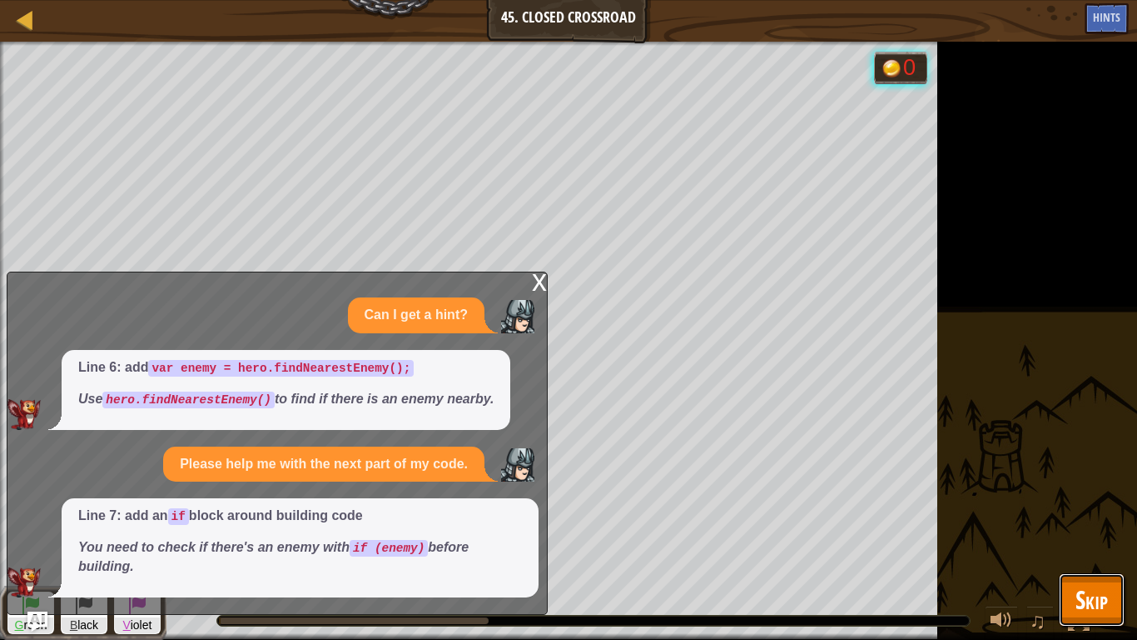
click at [1095, 498] on span "Skip" at bounding box center [1092, 599] width 32 height 34
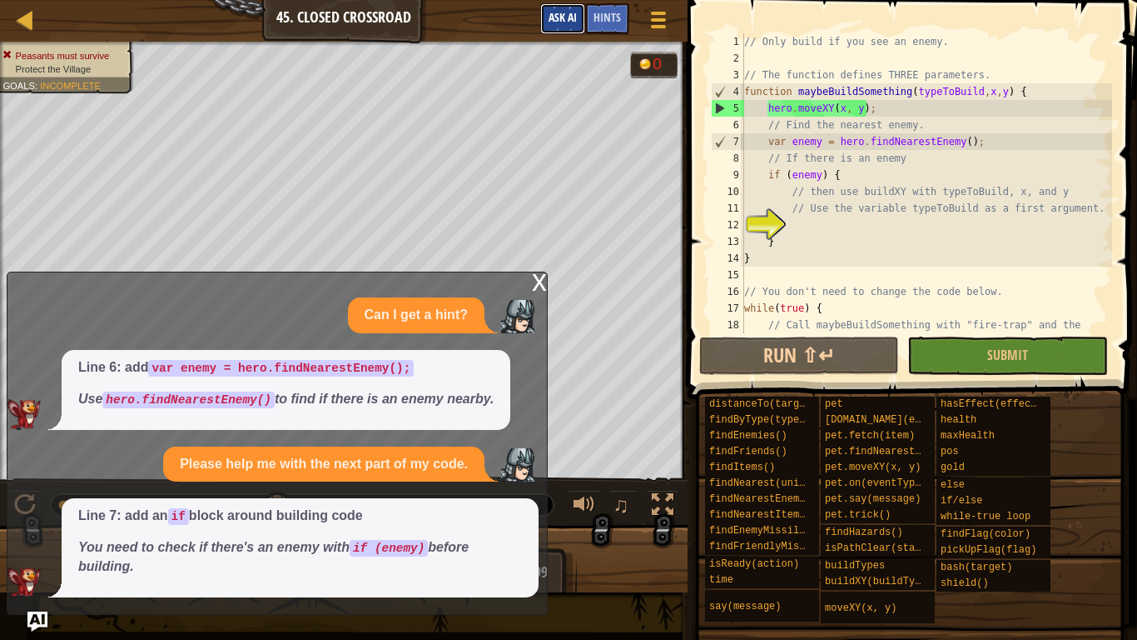
click at [562, 16] on span "Ask AI" at bounding box center [563, 17] width 28 height 16
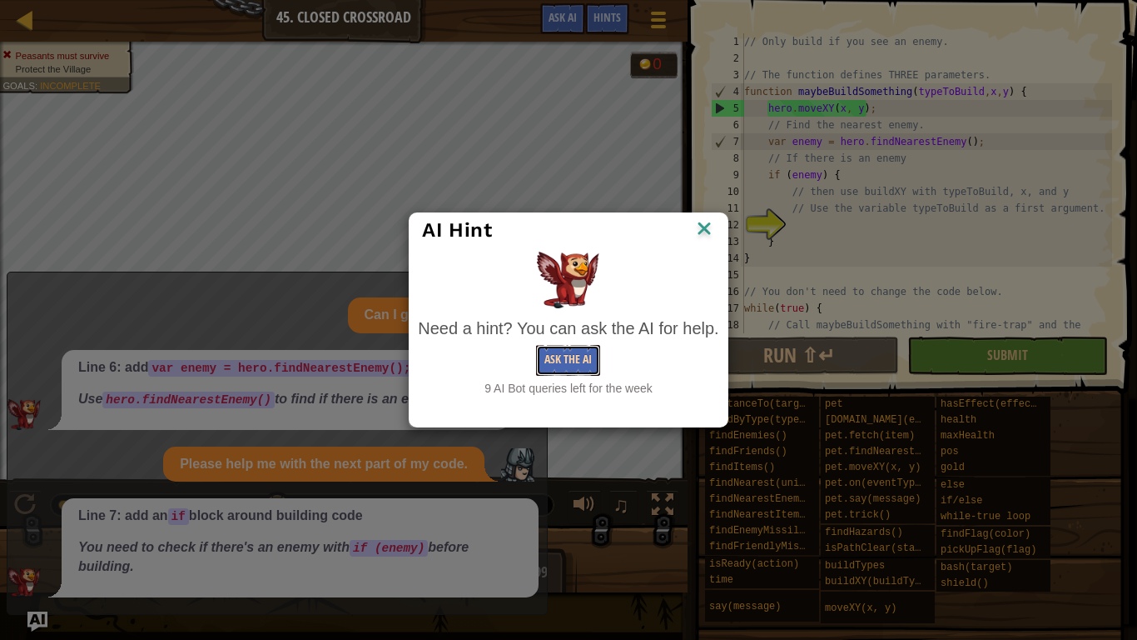
click at [553, 357] on button "Ask the AI" at bounding box center [568, 360] width 64 height 31
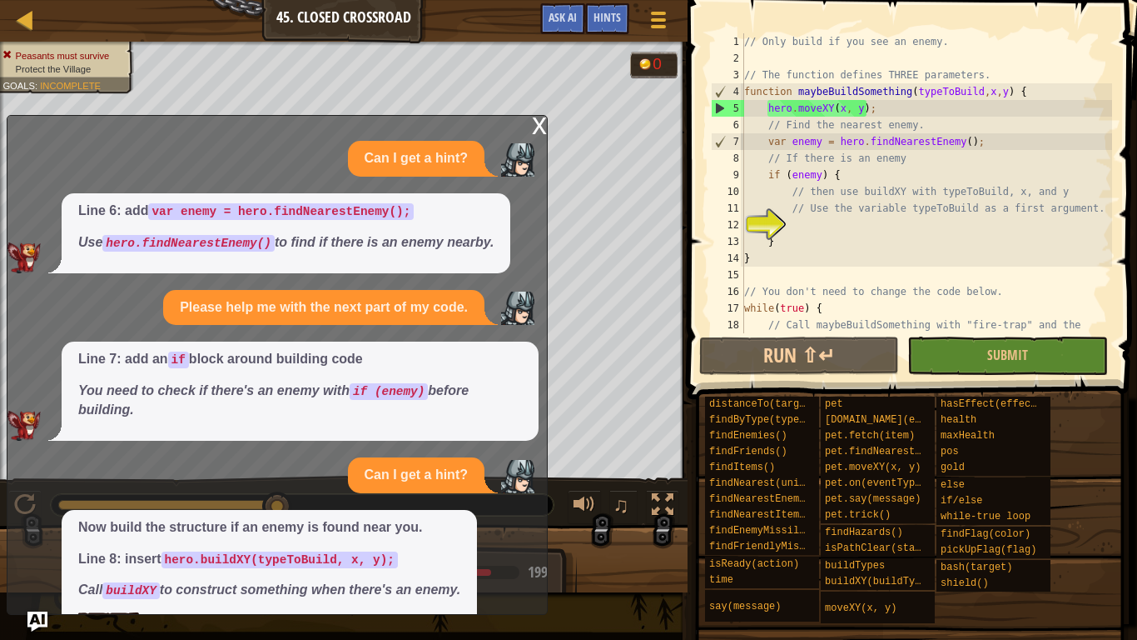
scroll to position [57, 0]
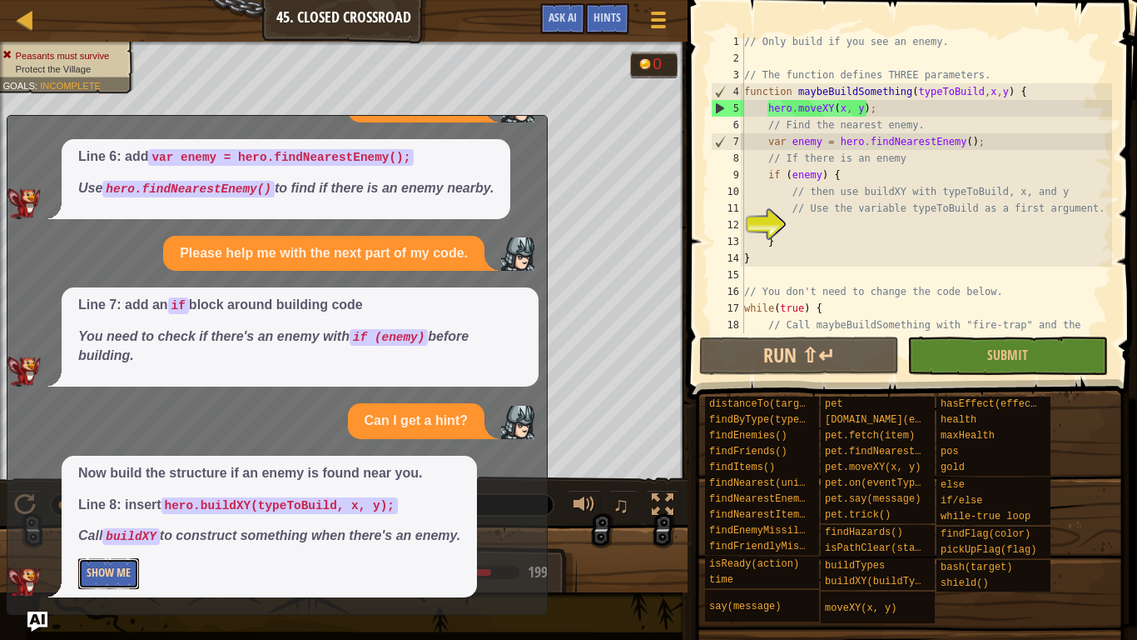
click at [126, 498] on button "Show Me" at bounding box center [108, 573] width 61 height 31
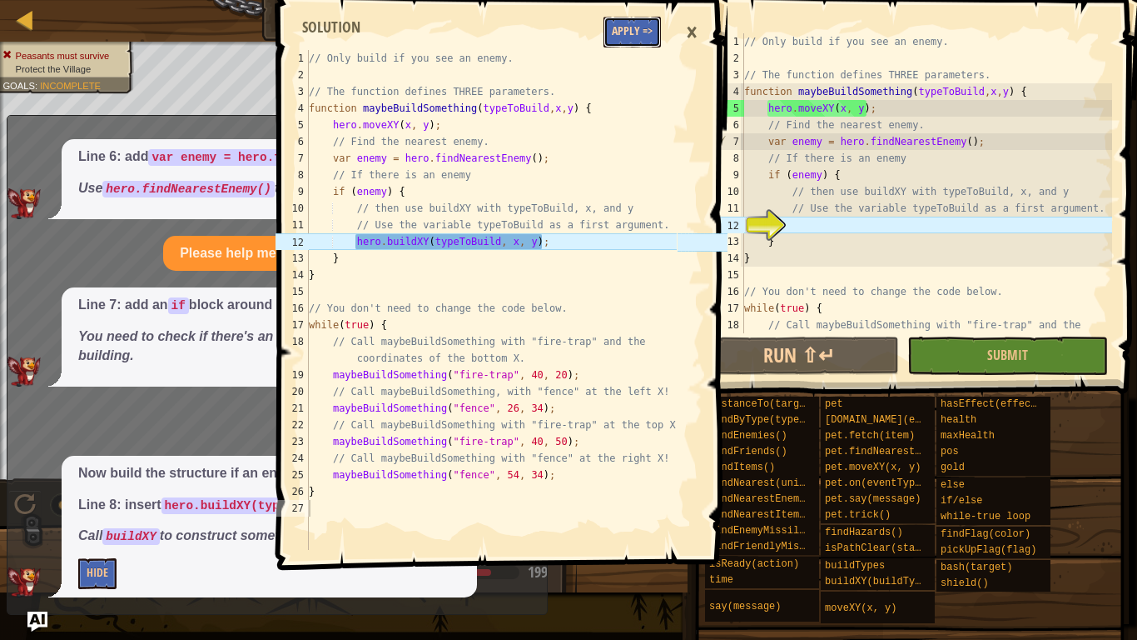
click at [651, 45] on button "Apply =>" at bounding box center [632, 32] width 57 height 31
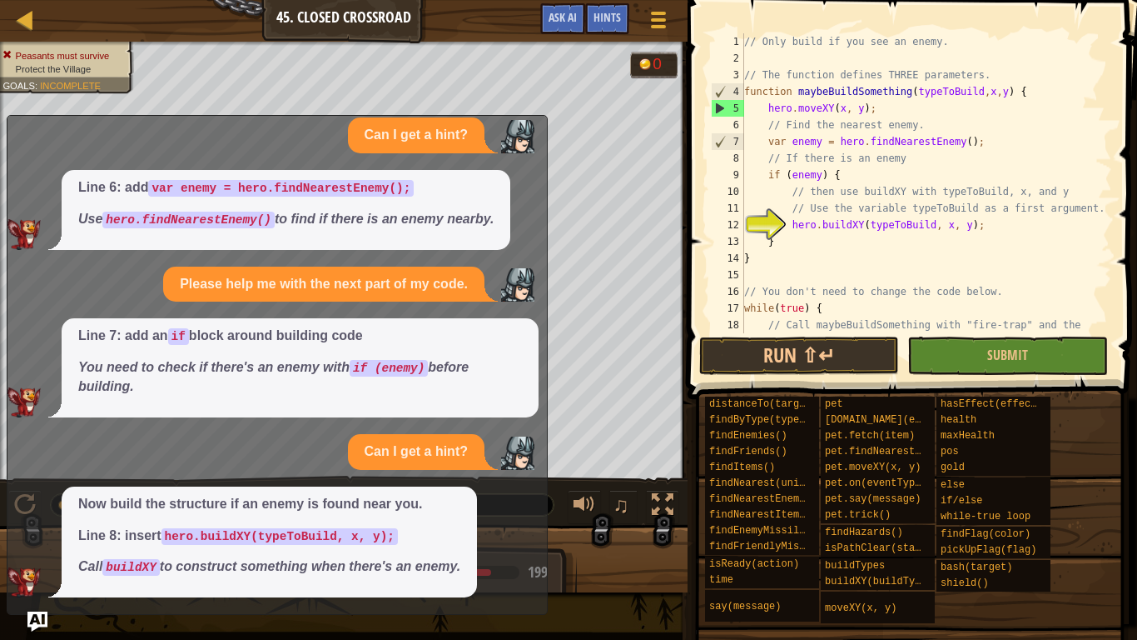
scroll to position [27, 0]
click at [914, 357] on button "Submit" at bounding box center [1008, 355] width 200 height 38
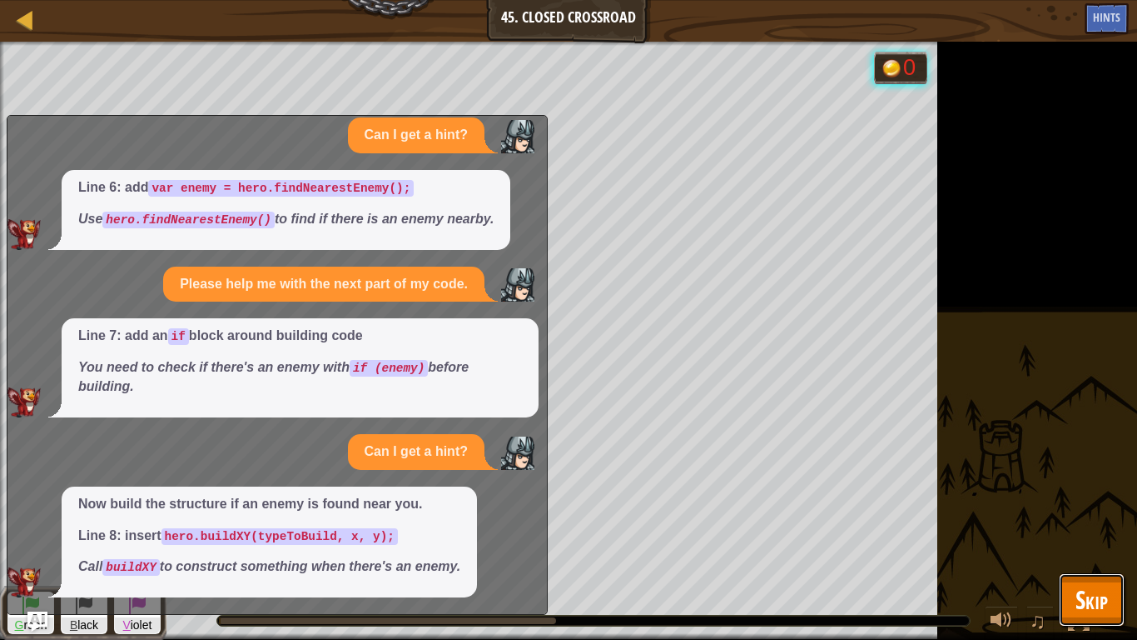
click at [1117, 498] on button "Skip" at bounding box center [1092, 599] width 66 height 53
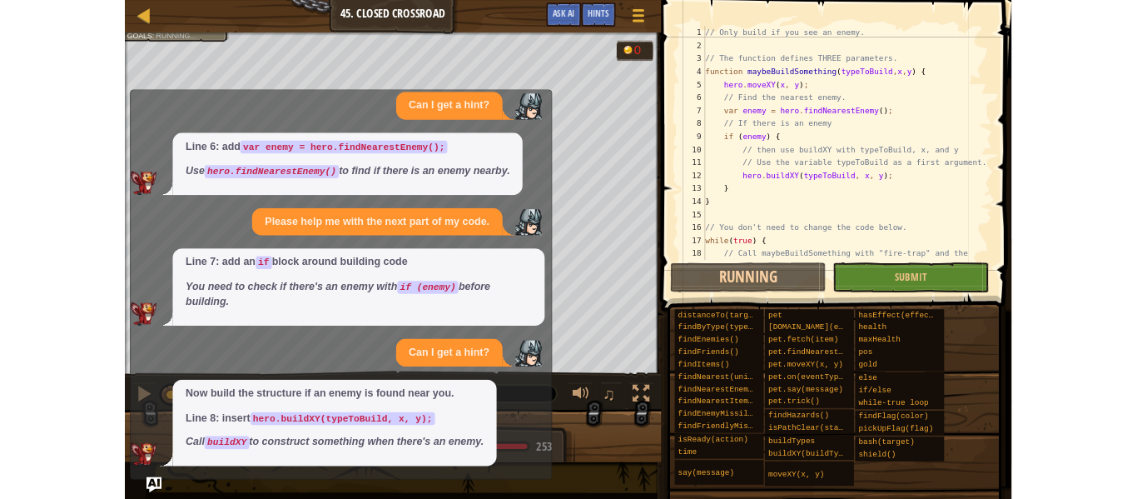
scroll to position [0, 0]
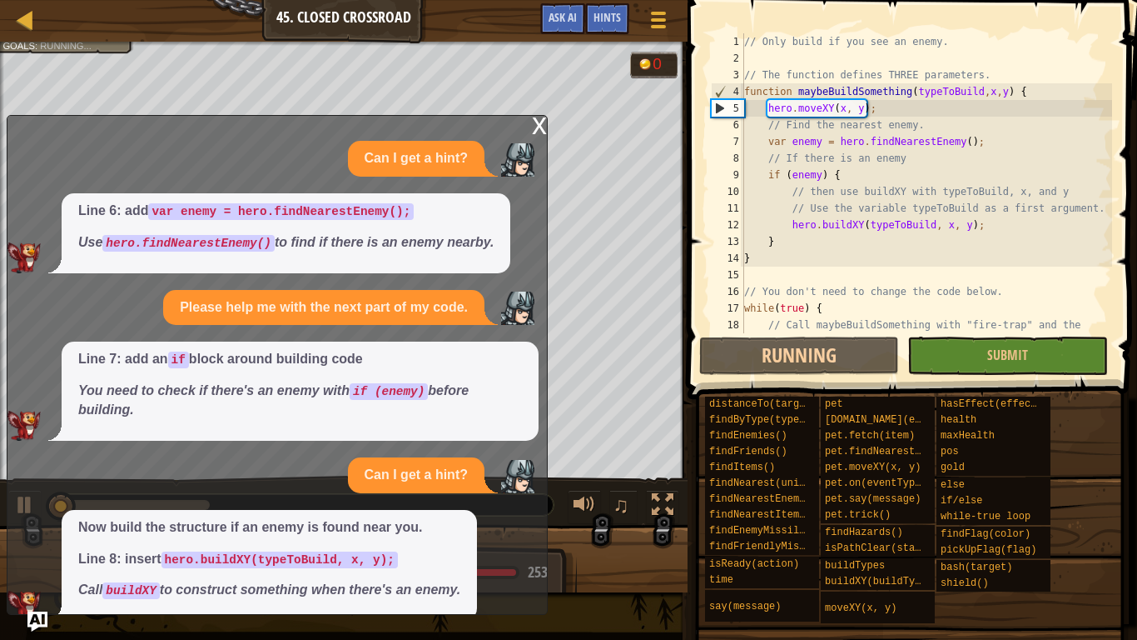
click at [541, 130] on div "x" at bounding box center [539, 124] width 15 height 17
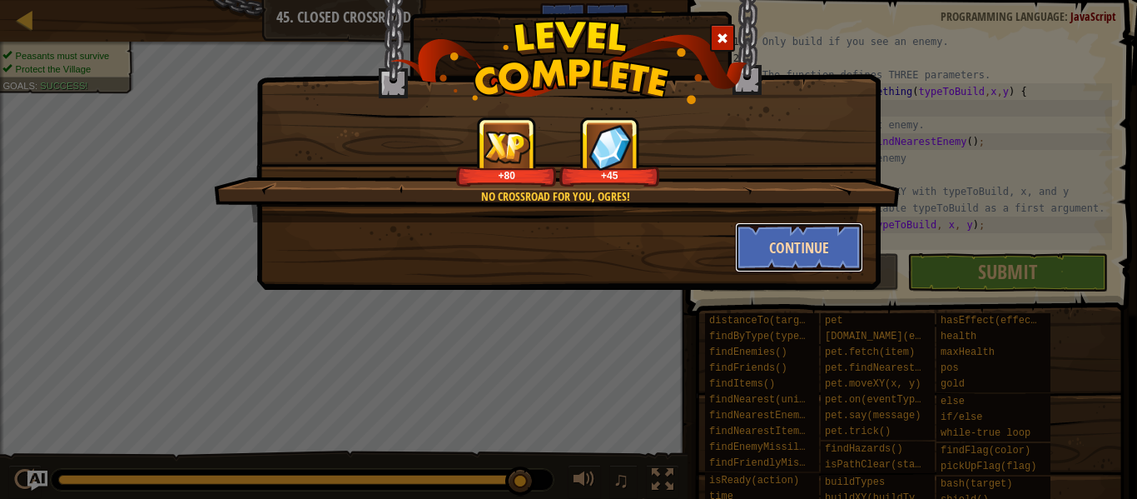
click at [799, 256] on button "Continue" at bounding box center [799, 247] width 129 height 50
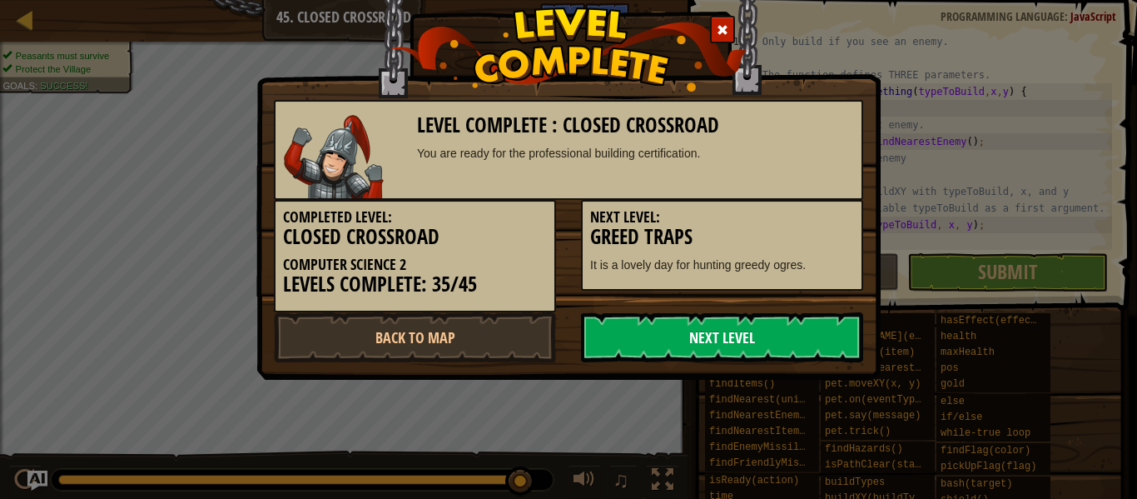
click at [689, 348] on link "Next Level" at bounding box center [722, 337] width 282 height 50
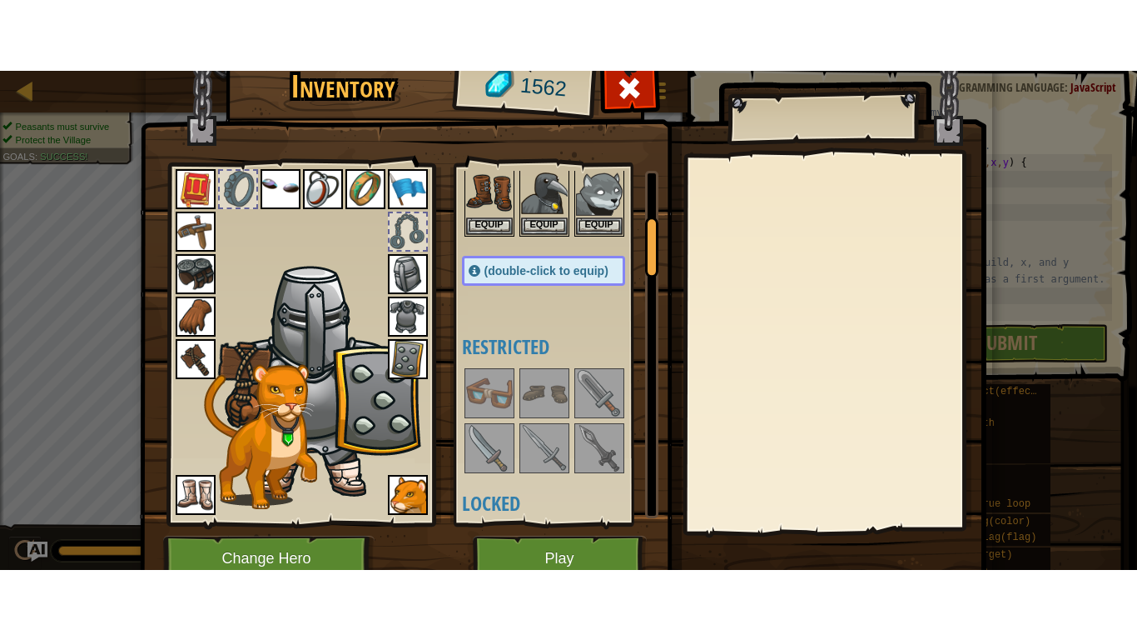
scroll to position [279, 0]
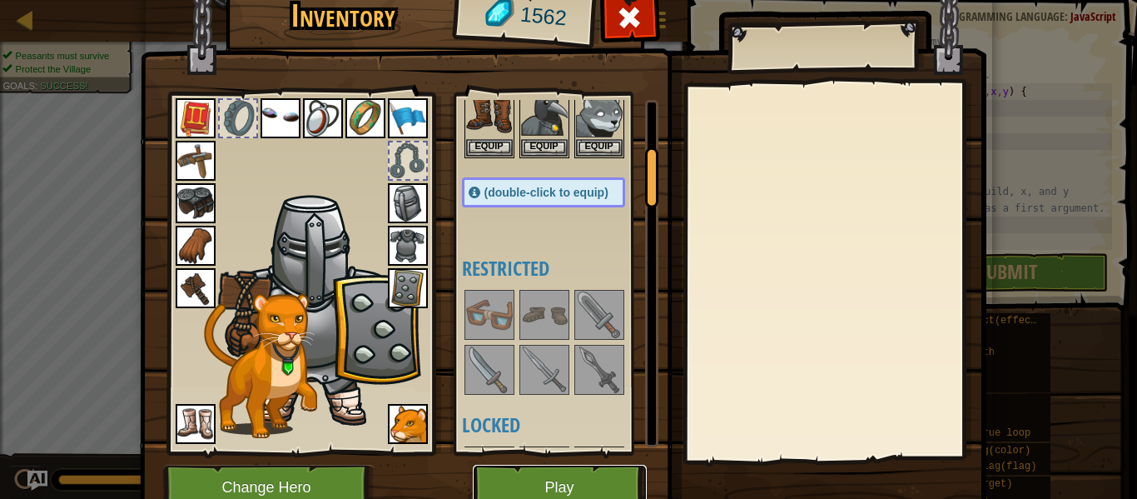
click at [565, 476] on button "Play" at bounding box center [560, 488] width 174 height 46
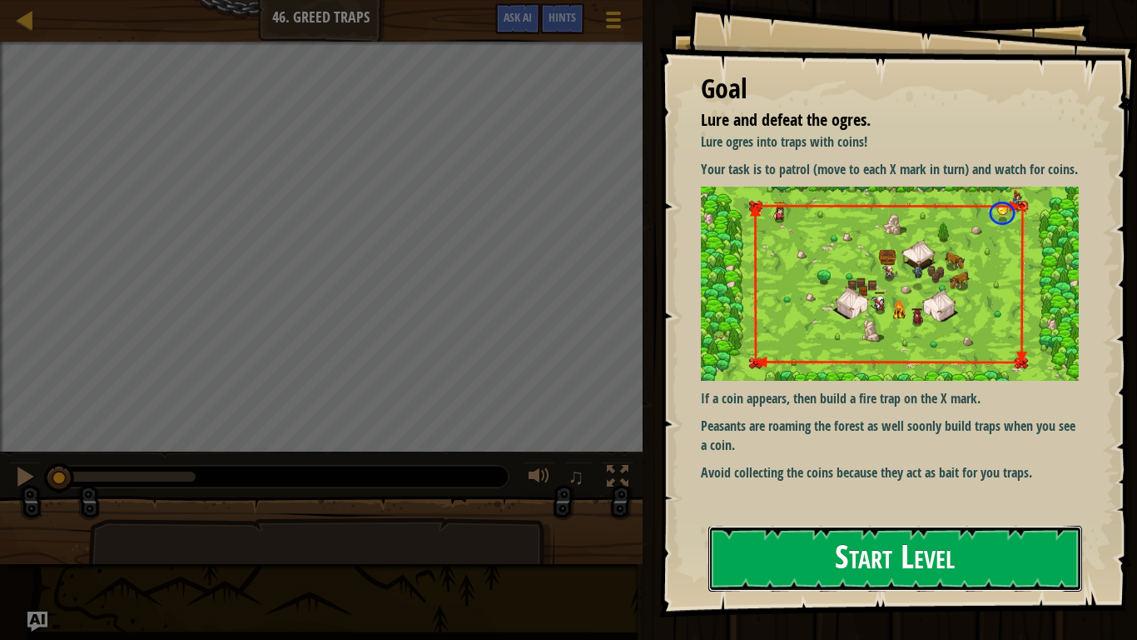
click at [784, 498] on button "Start Level" at bounding box center [896, 558] width 374 height 66
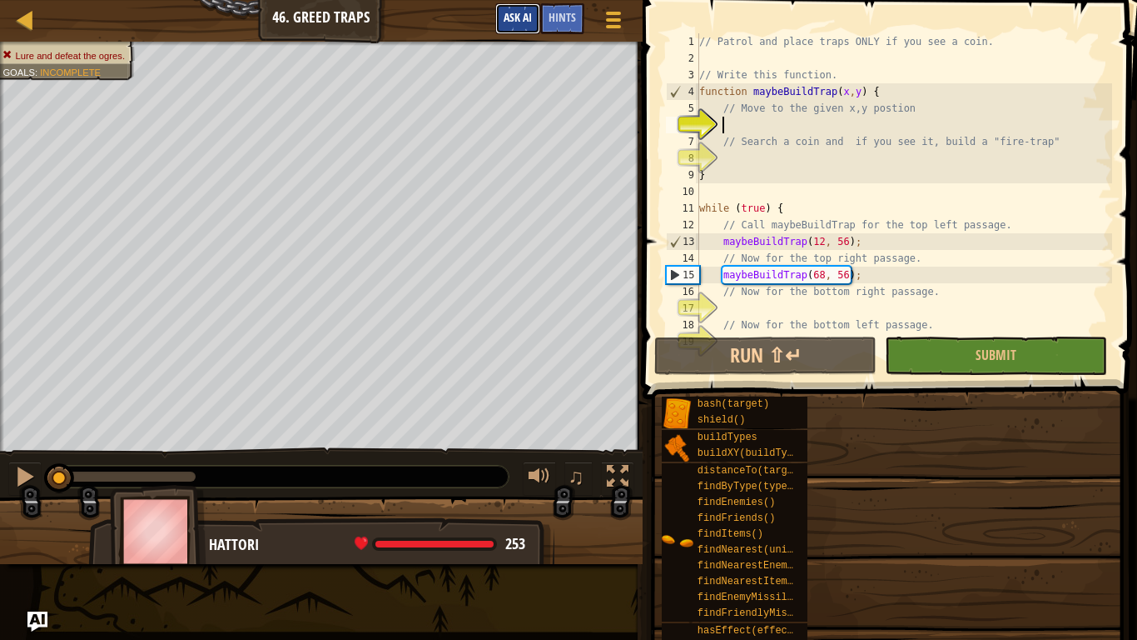
click at [527, 28] on button "Ask AI" at bounding box center [517, 18] width 45 height 31
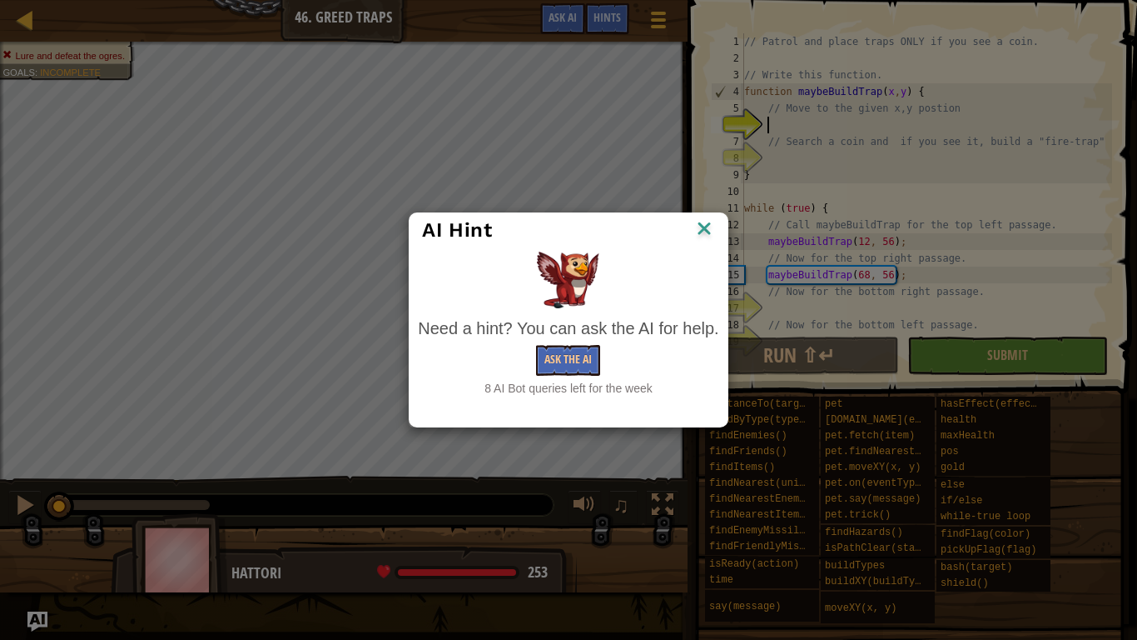
click at [711, 228] on img at bounding box center [705, 229] width 22 height 25
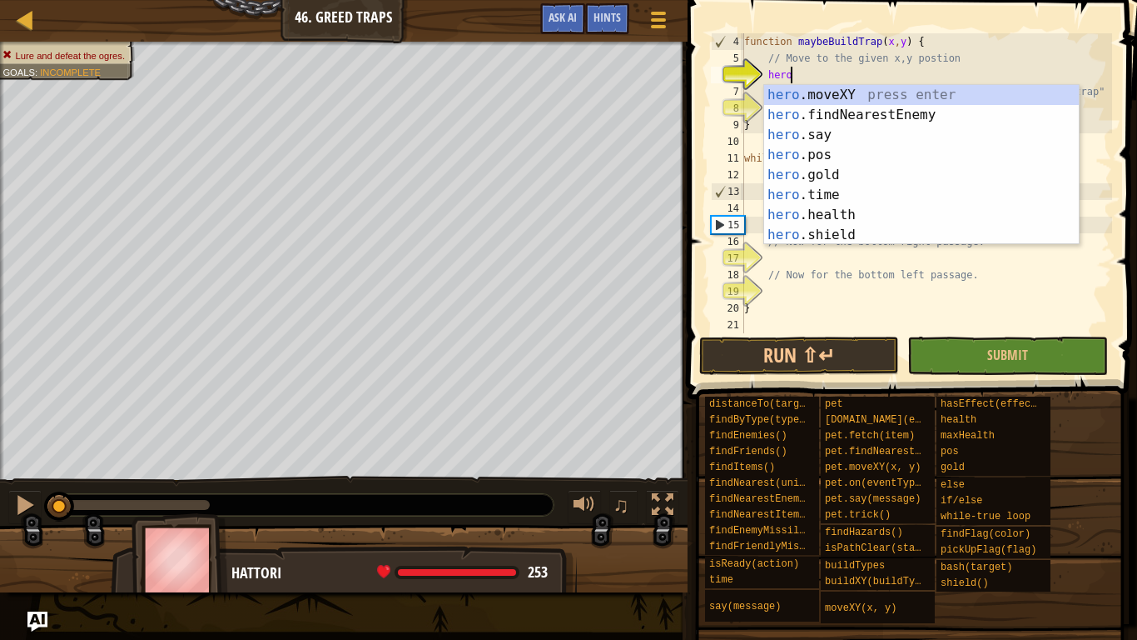
scroll to position [7, 7]
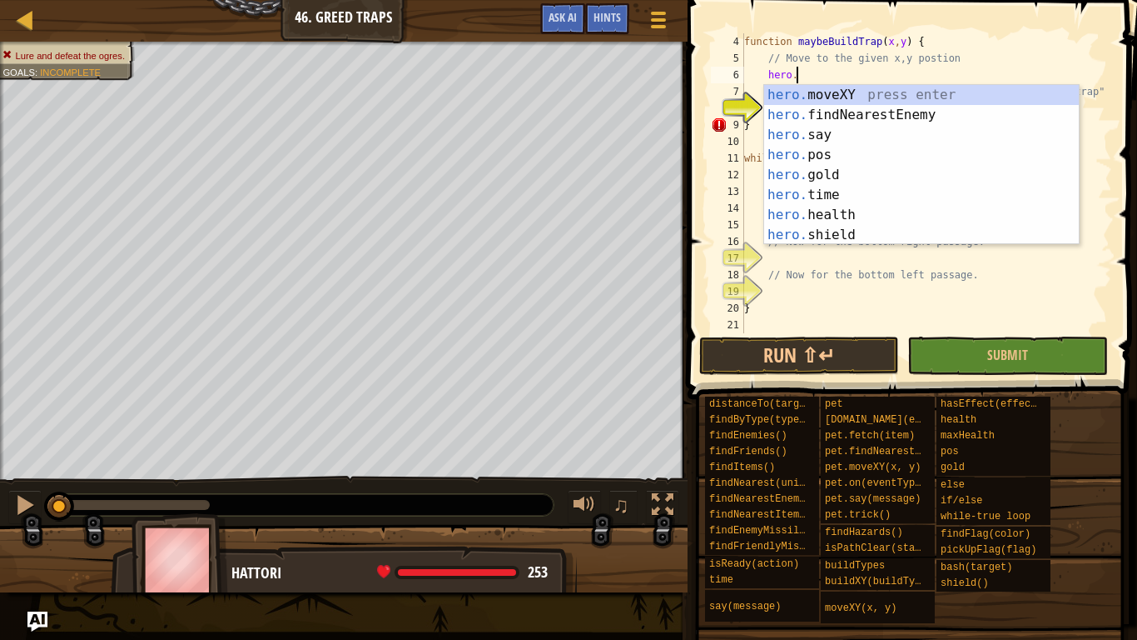
type textarea "hero.moveXY(x, y);"
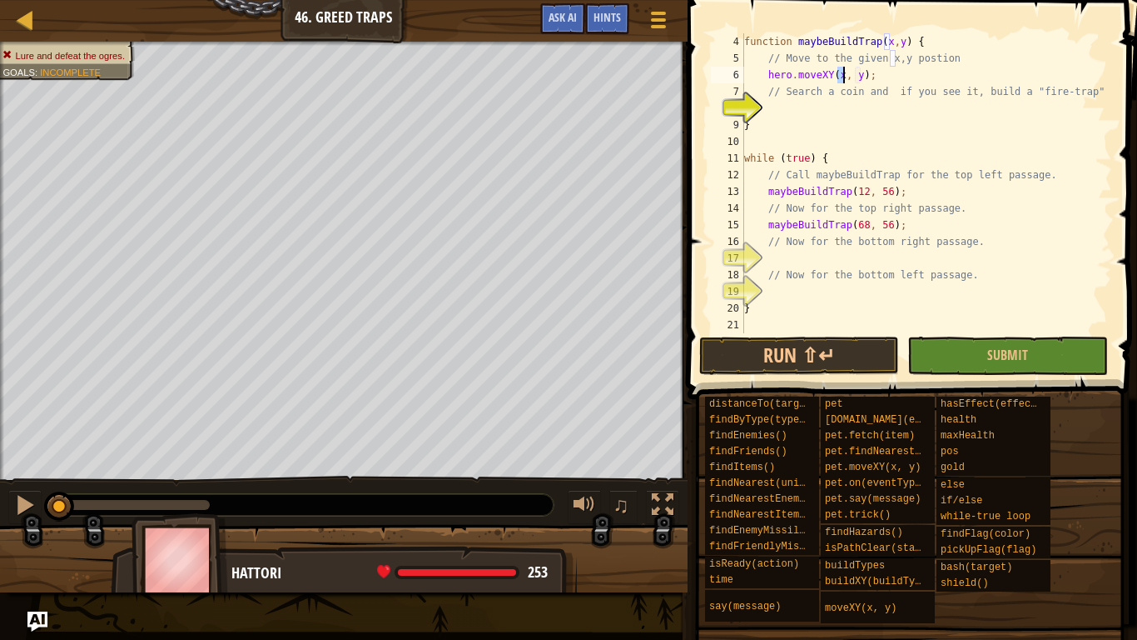
click at [850, 109] on div "function maybeBuildTrap ( x , y ) { // Move to the given x,y postion hero . mov…" at bounding box center [926, 199] width 371 height 333
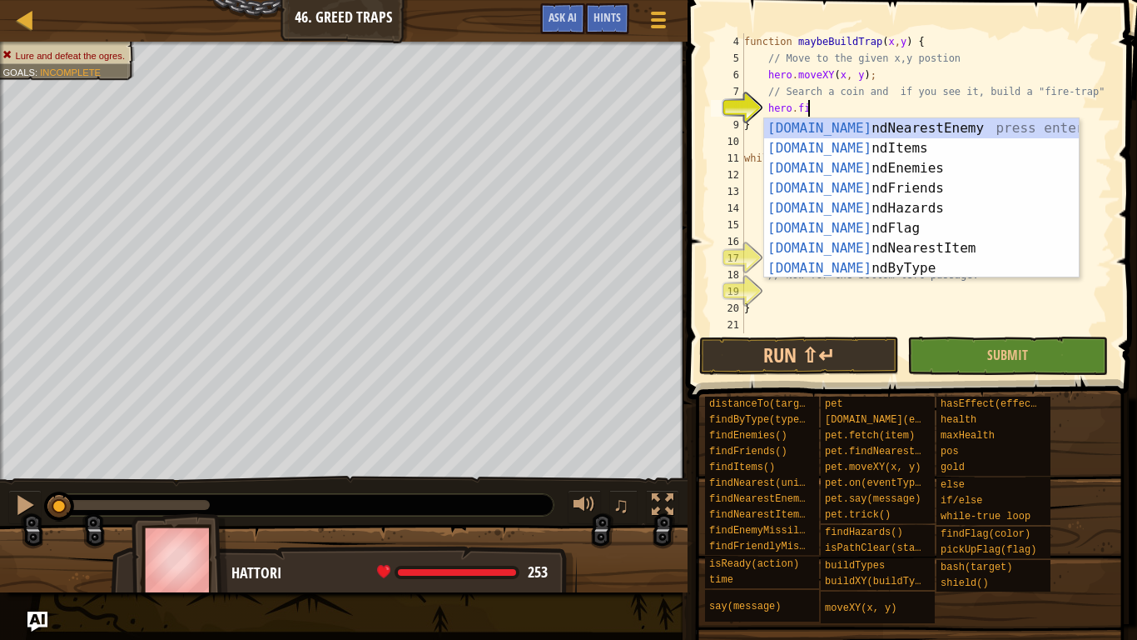
type textarea "hero.find"
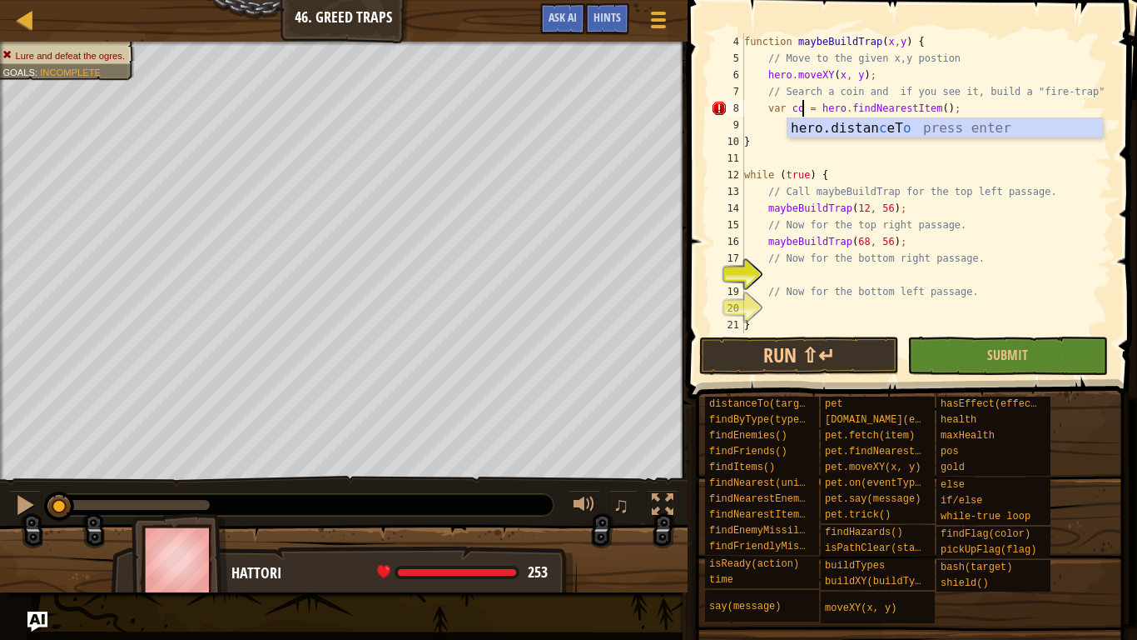
type textarea "var coin = hero.findNearestItem();"
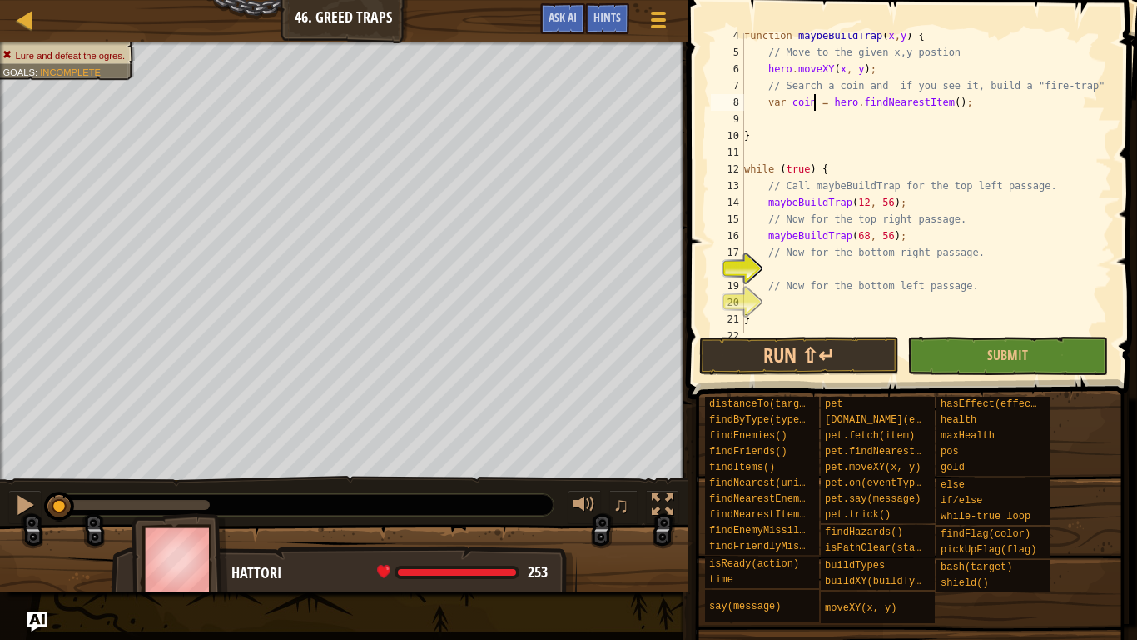
scroll to position [67, 0]
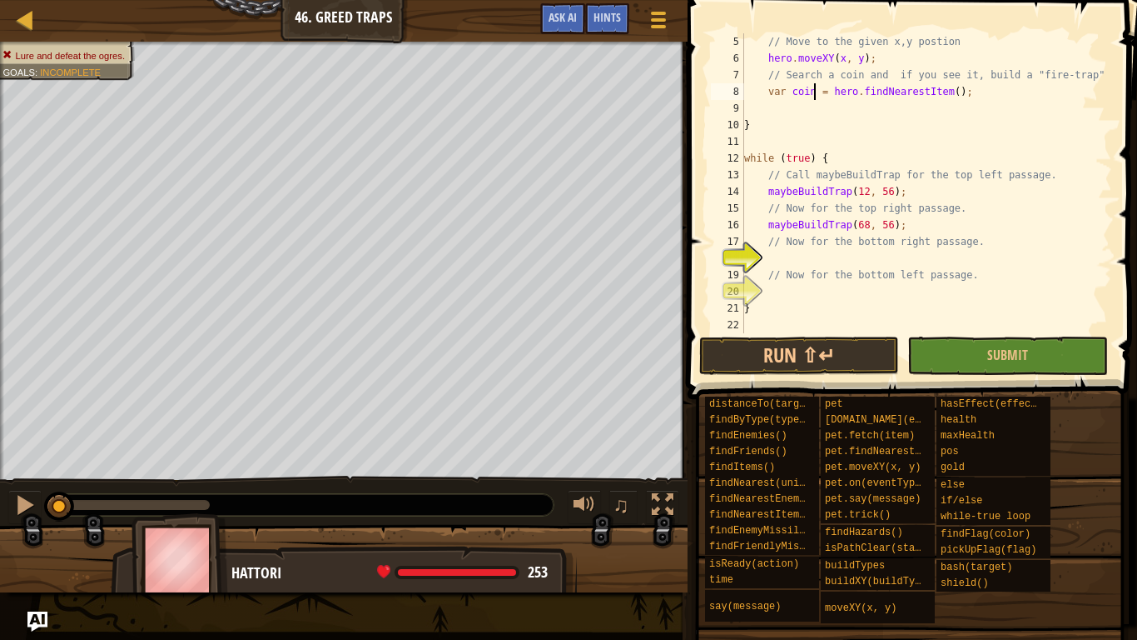
click at [880, 260] on div "// Move to the given x,y postion hero . moveXY ( x , y ) ; // Search a coin and…" at bounding box center [926, 199] width 371 height 333
click at [893, 301] on div "// Move to the given x,y postion hero . moveXY ( x , y ) ; // Search a coin and…" at bounding box center [926, 199] width 371 height 333
type textarea "}"
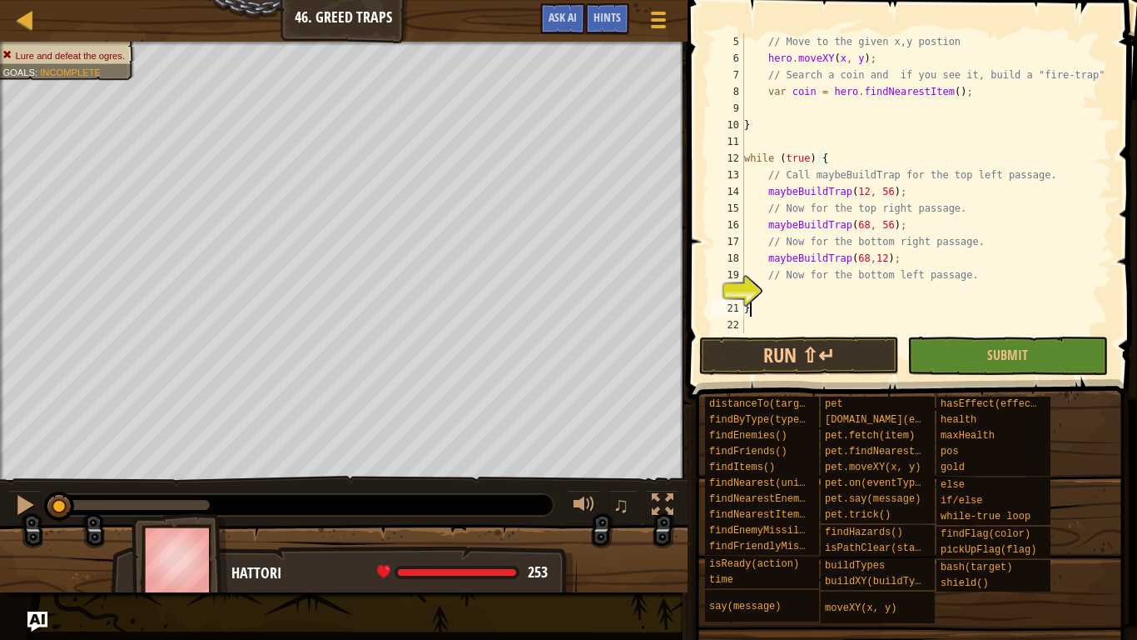
click at [889, 291] on div "// Move to the given x,y postion hero . moveXY ( x , y ) ; // Search a coin and…" at bounding box center [926, 199] width 371 height 333
type textarea "maybeBuildTrap(12,12);"
click at [1027, 356] on span "Submit" at bounding box center [1008, 355] width 41 height 18
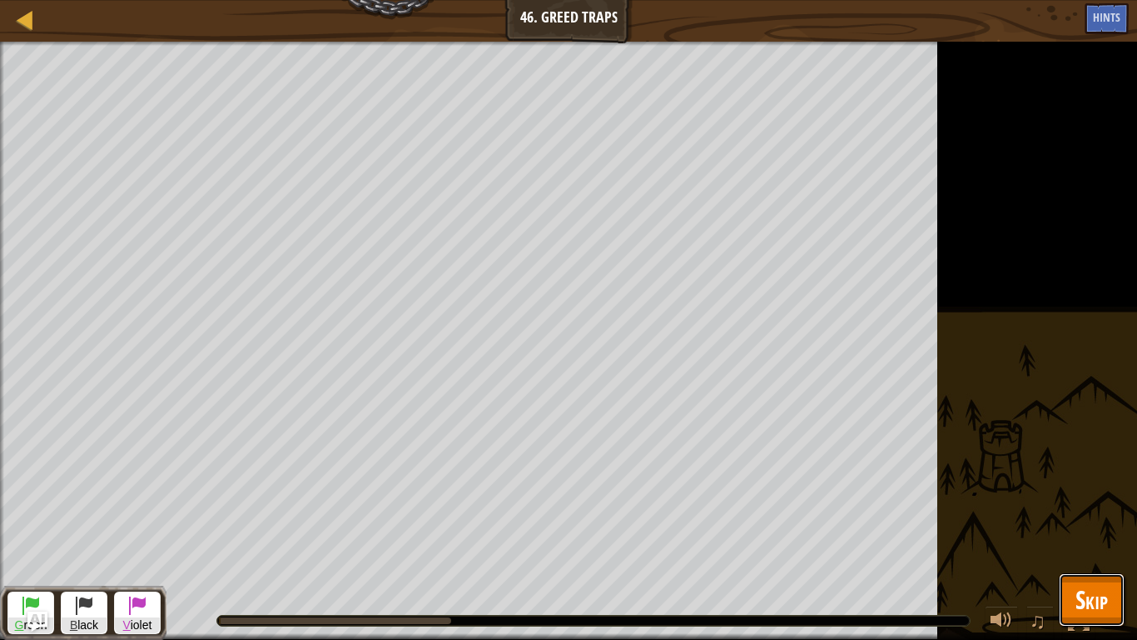
click at [1093, 498] on span "Skip" at bounding box center [1092, 599] width 32 height 34
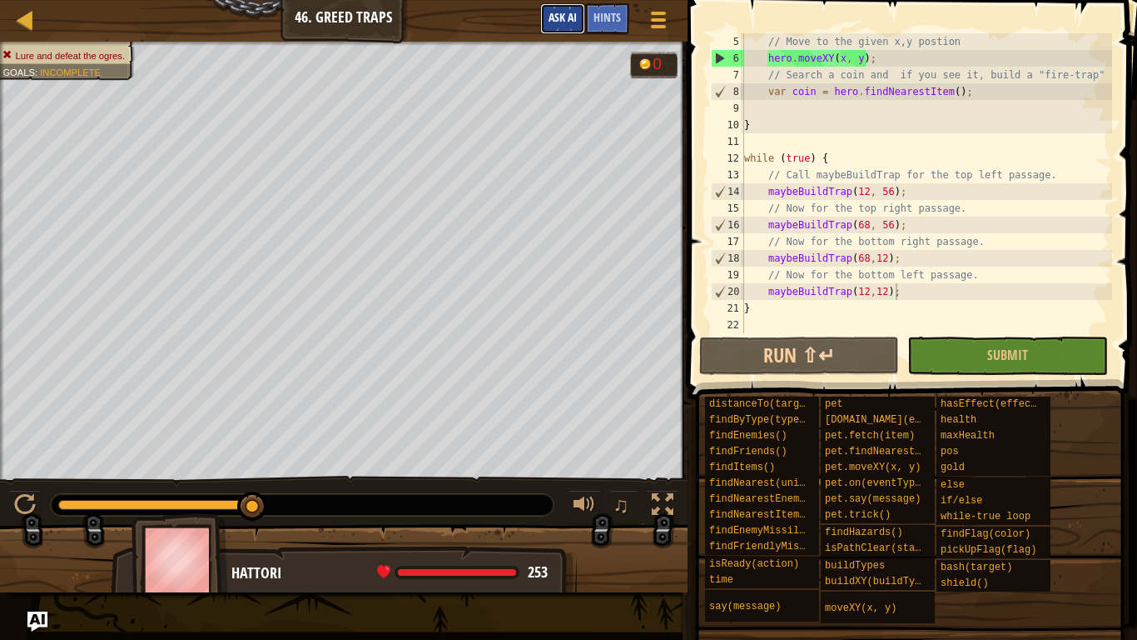
click at [574, 9] on button "Ask AI" at bounding box center [562, 18] width 45 height 31
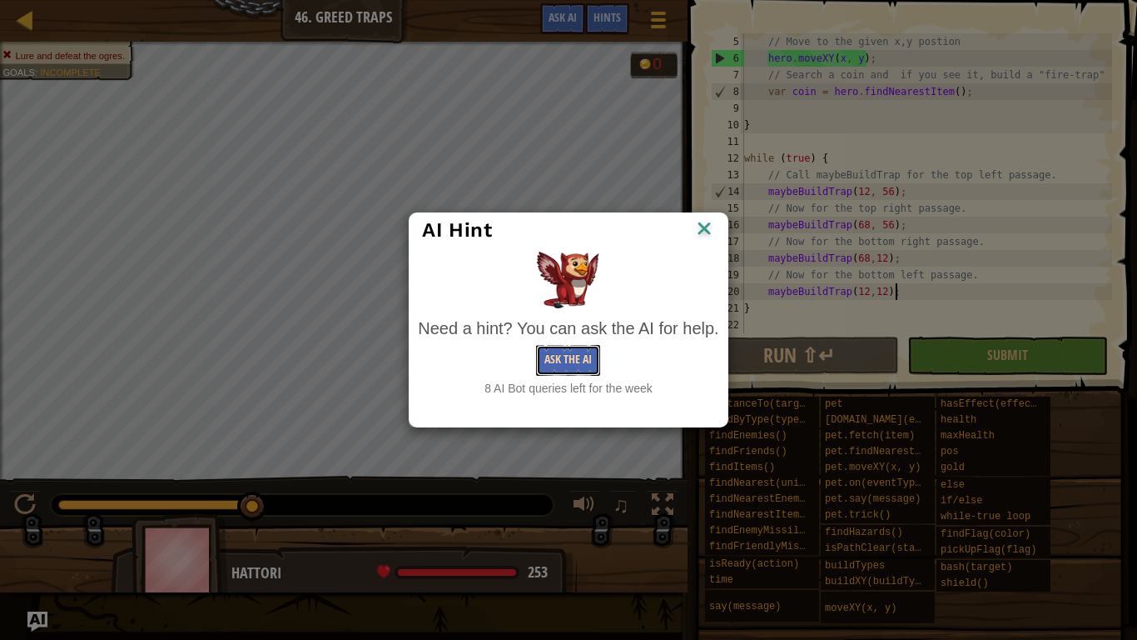
click at [552, 350] on button "Ask the AI" at bounding box center [568, 360] width 64 height 31
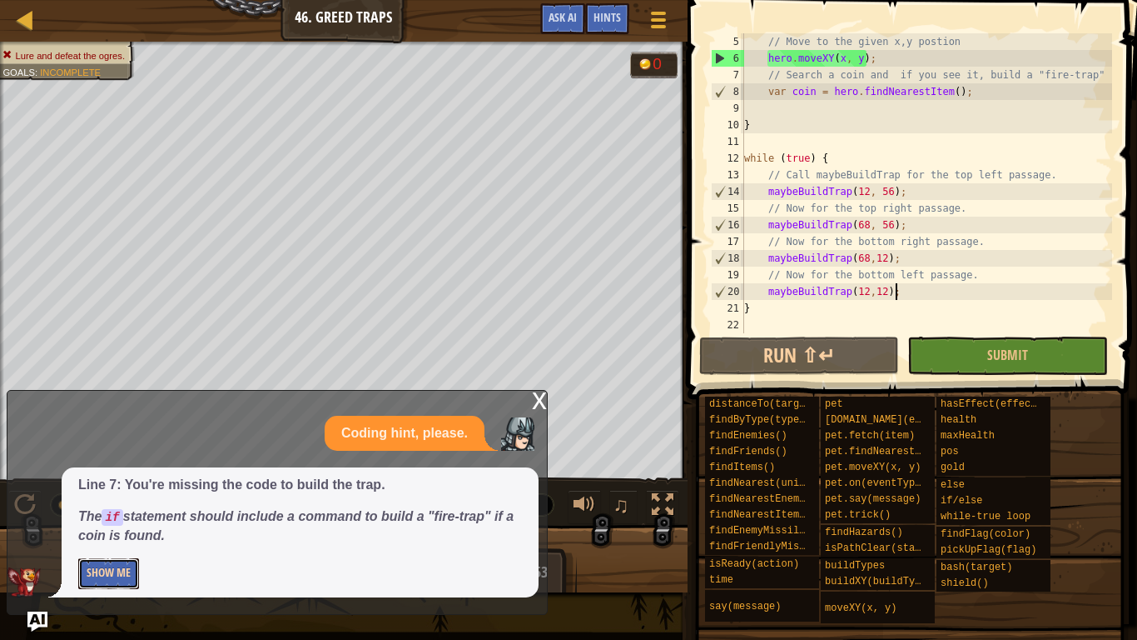
click at [124, 498] on button "Show Me" at bounding box center [108, 573] width 61 height 31
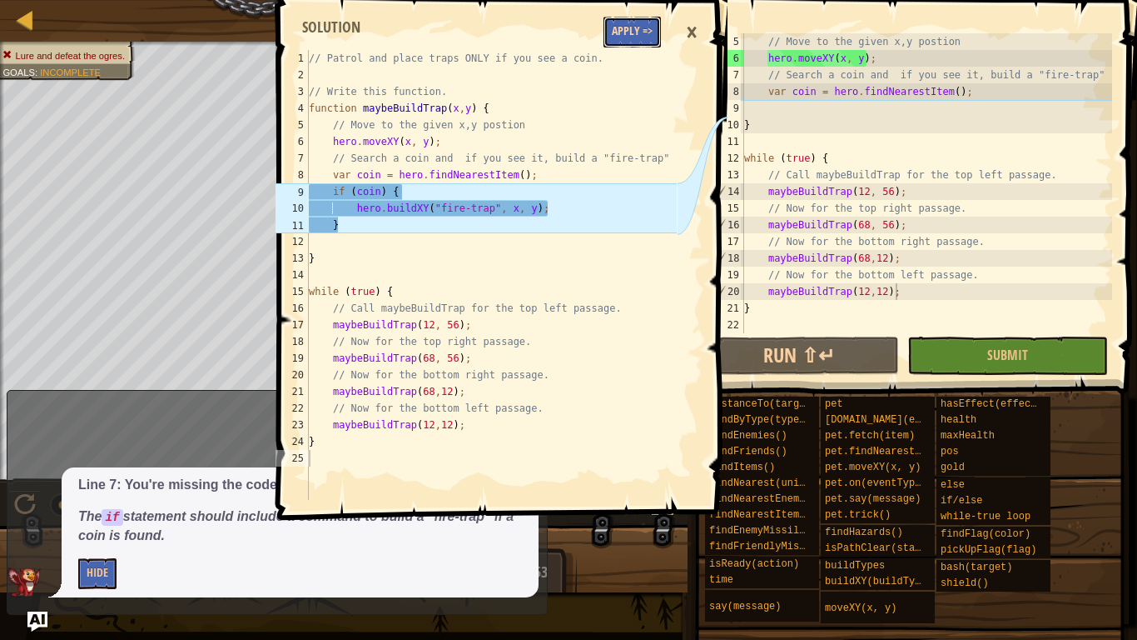
click at [618, 46] on button "Apply =>" at bounding box center [632, 32] width 57 height 31
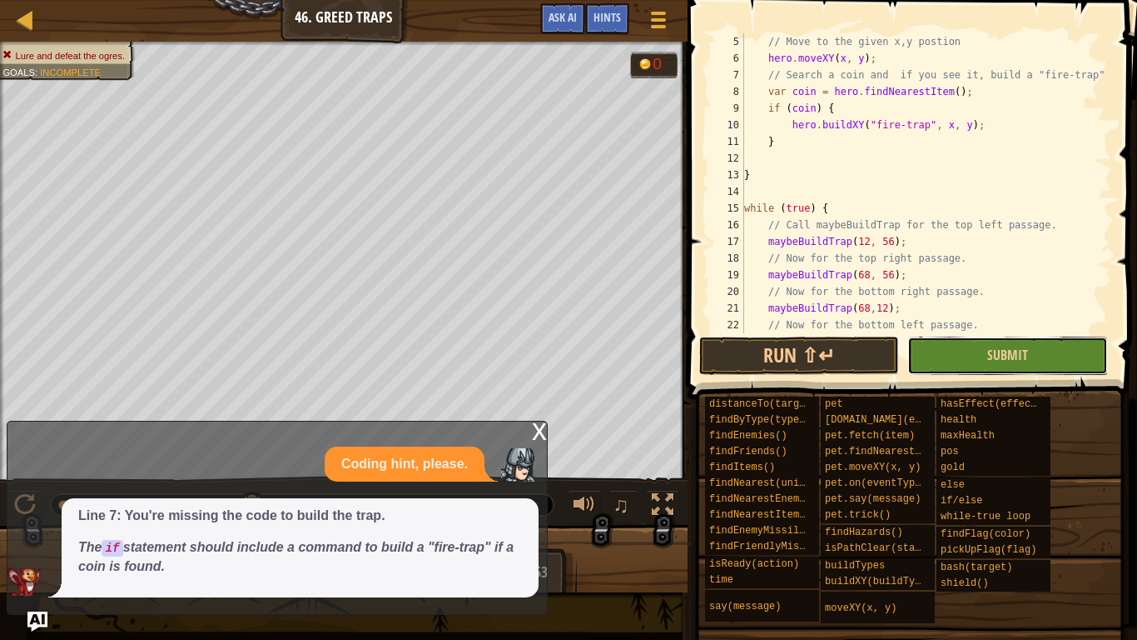
click at [960, 358] on button "Submit" at bounding box center [1008, 355] width 200 height 38
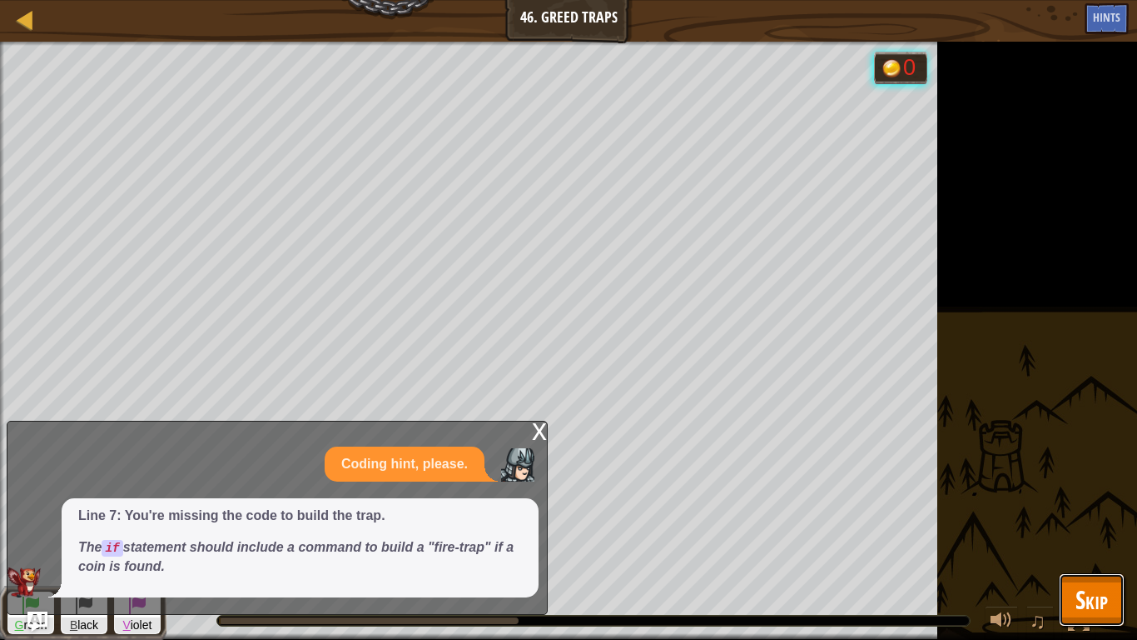
click at [1073, 498] on button "Skip" at bounding box center [1092, 599] width 66 height 53
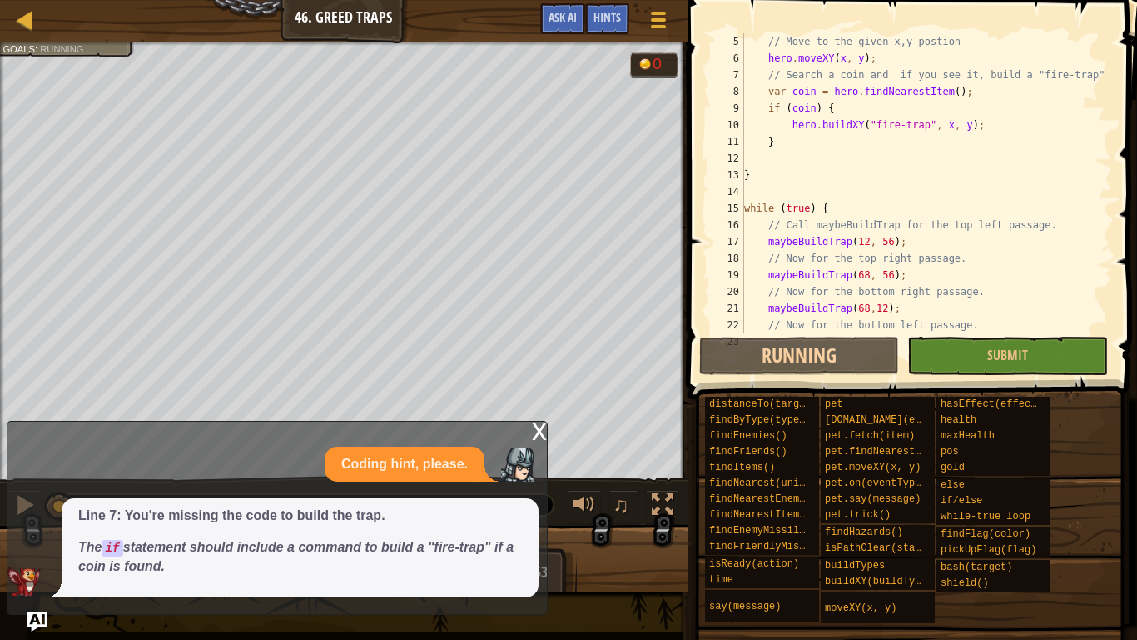
click at [535, 427] on div "x" at bounding box center [539, 429] width 15 height 17
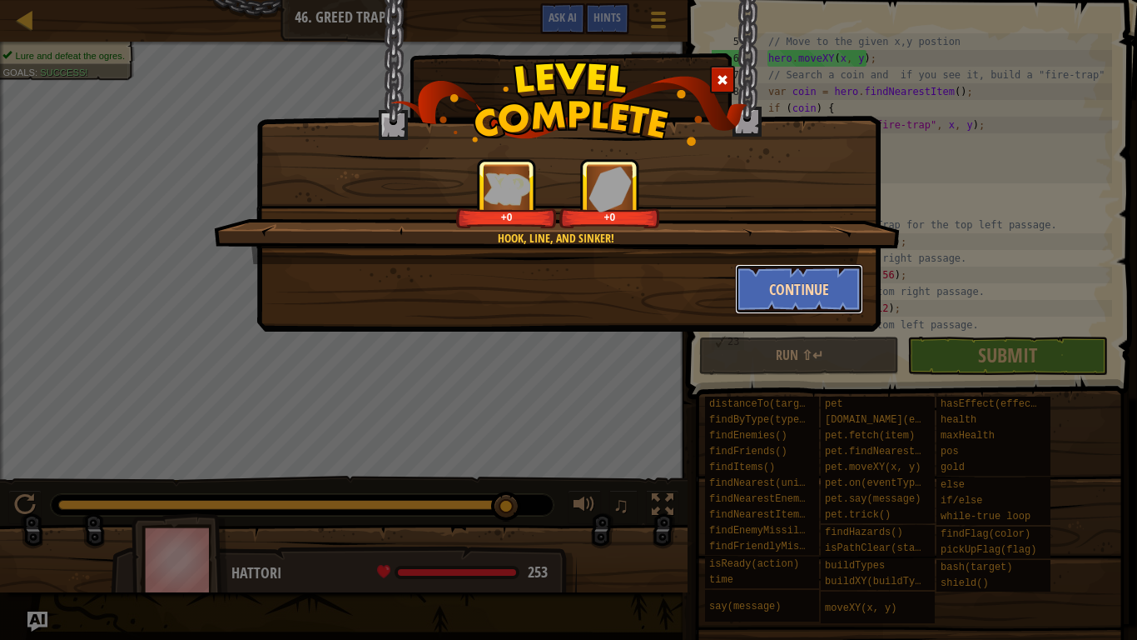
click at [784, 289] on button "Continue" at bounding box center [799, 289] width 129 height 50
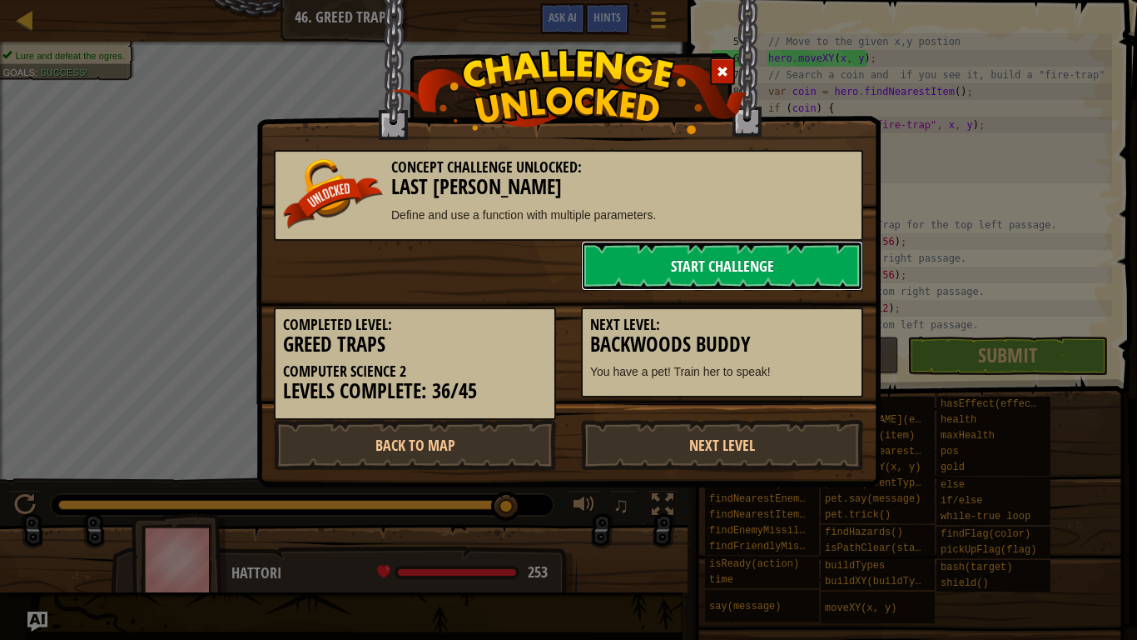
click at [763, 281] on link "Start Challenge" at bounding box center [722, 266] width 282 height 50
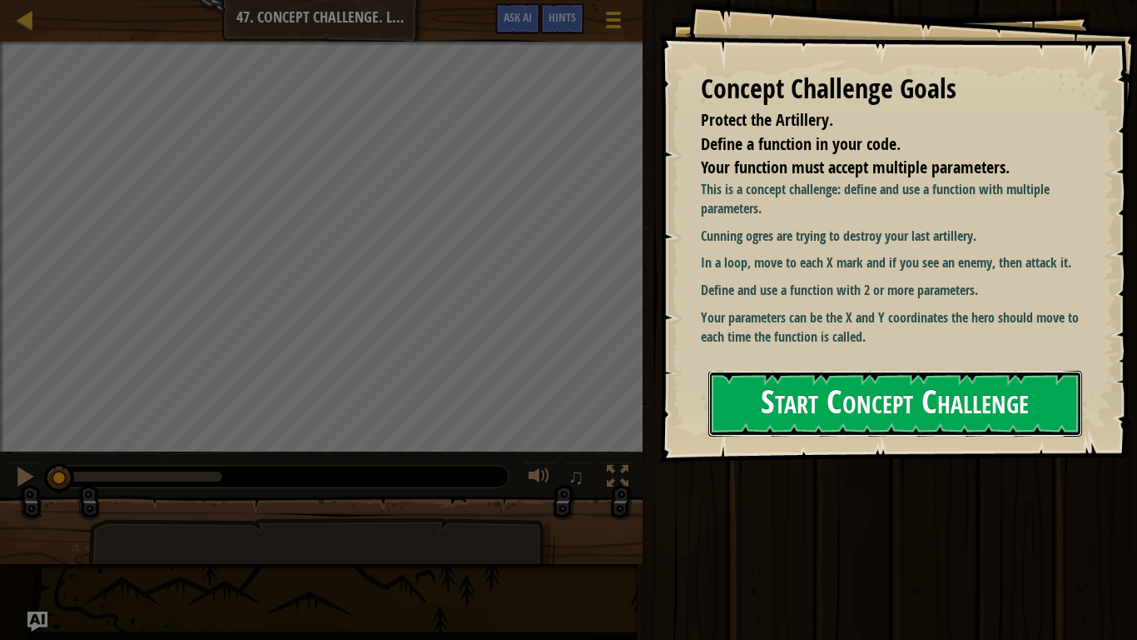
click at [849, 411] on button "Start Concept Challenge" at bounding box center [896, 404] width 374 height 66
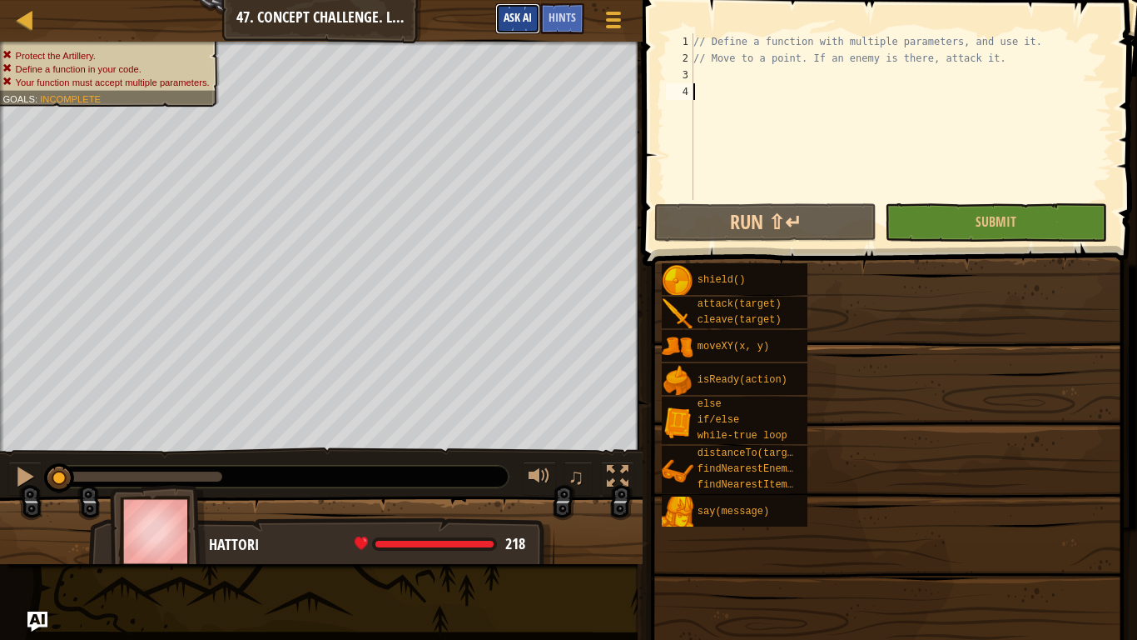
click at [527, 24] on span "Ask AI" at bounding box center [518, 17] width 28 height 16
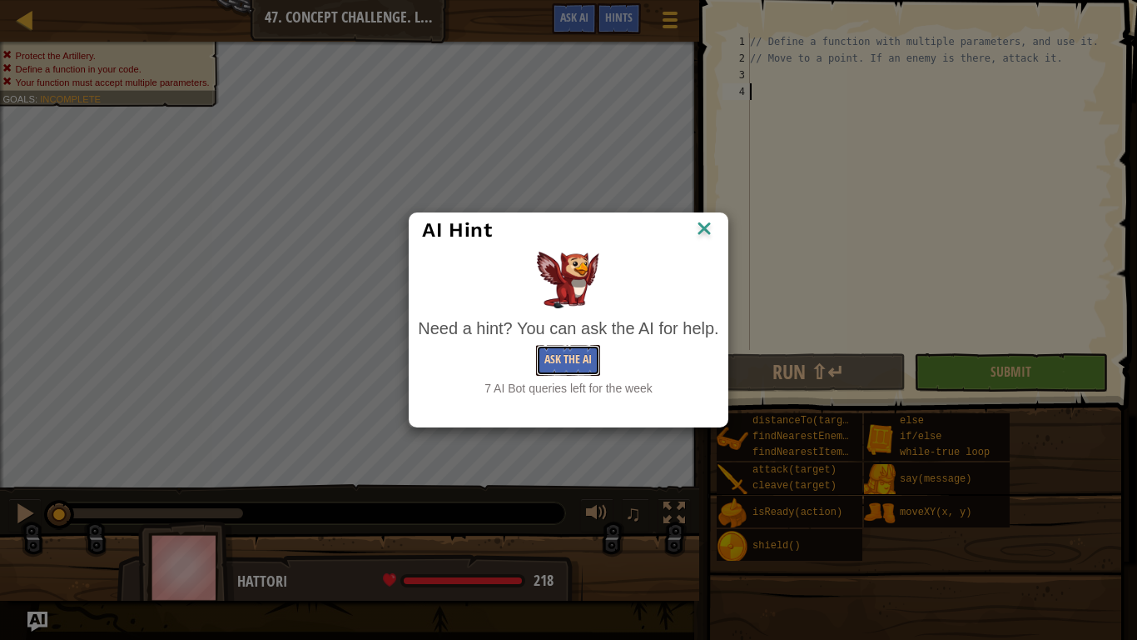
click at [576, 366] on button "Ask the AI" at bounding box center [568, 360] width 64 height 31
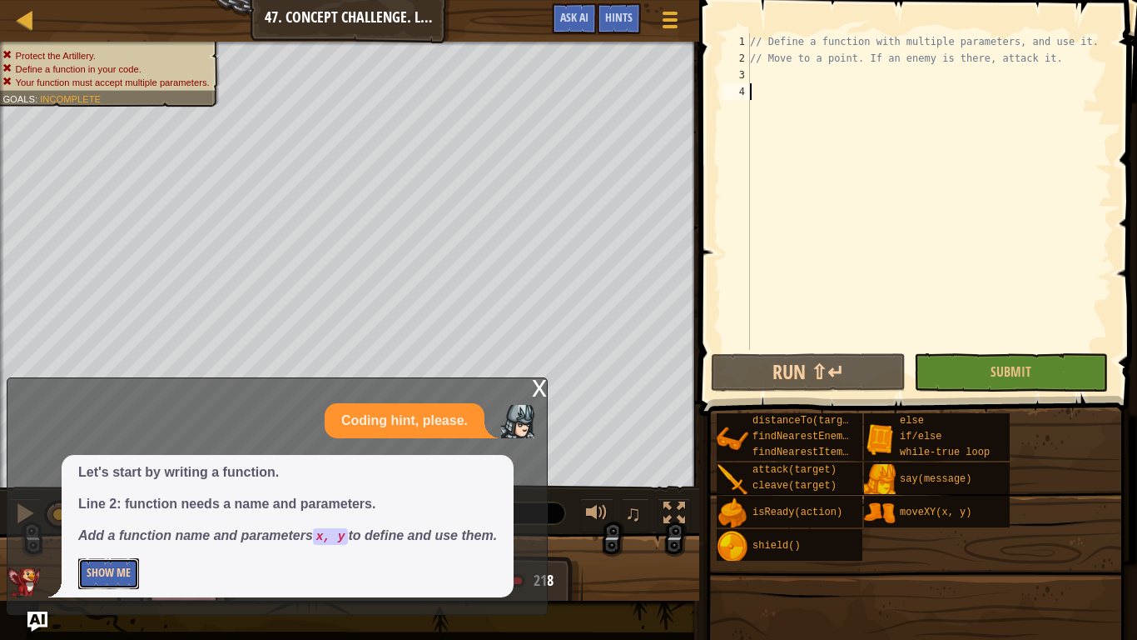
click at [93, 498] on button "Show Me" at bounding box center [108, 573] width 61 height 31
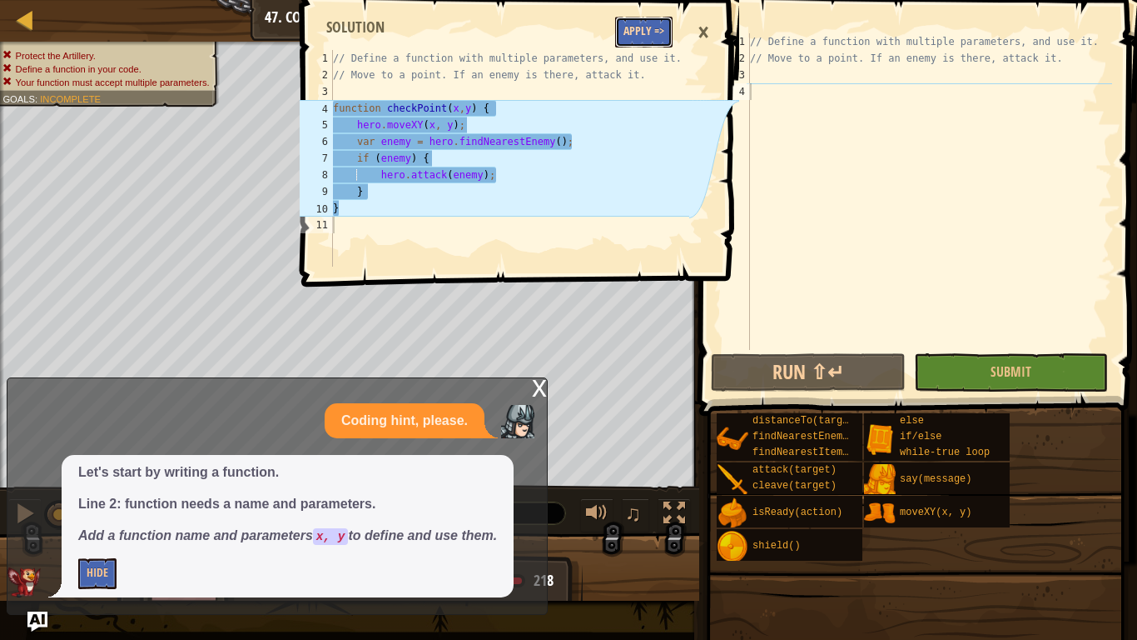
click at [635, 39] on button "Apply =>" at bounding box center [643, 32] width 57 height 31
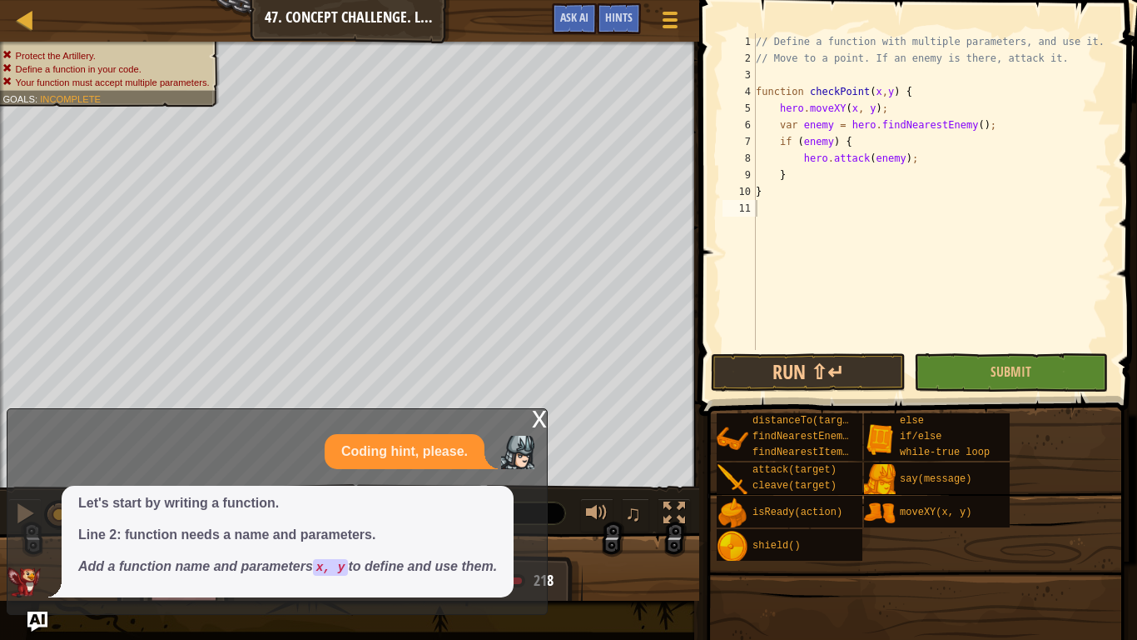
type textarea "}"
click at [809, 194] on div "// Define a function with multiple parameters, and use it. // Move to a point. …" at bounding box center [933, 208] width 360 height 350
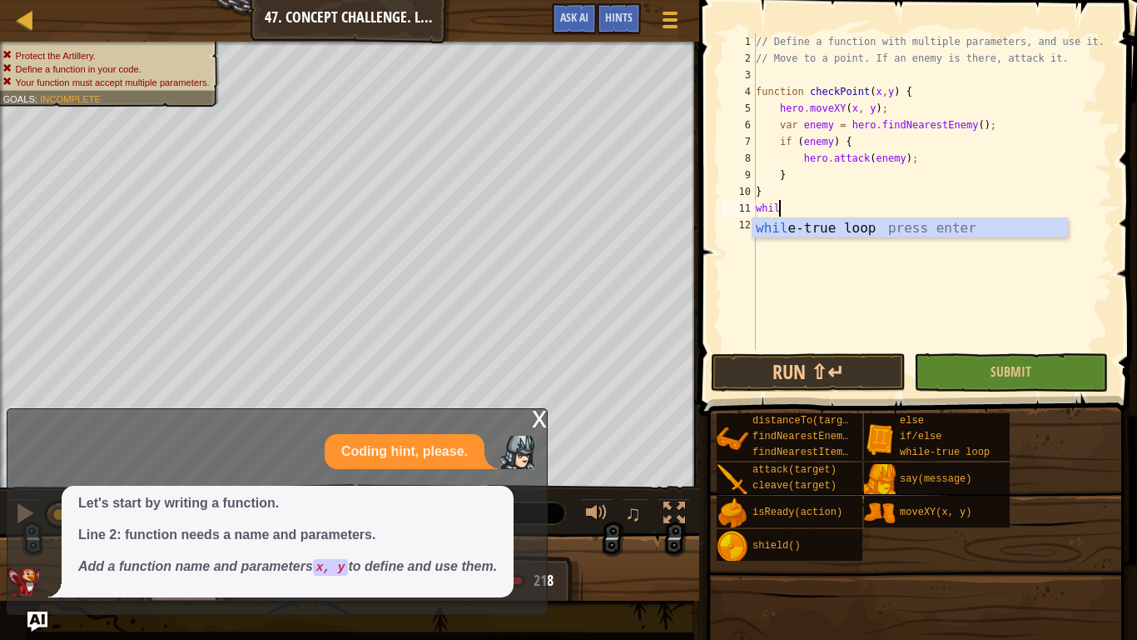
type textarea "while"
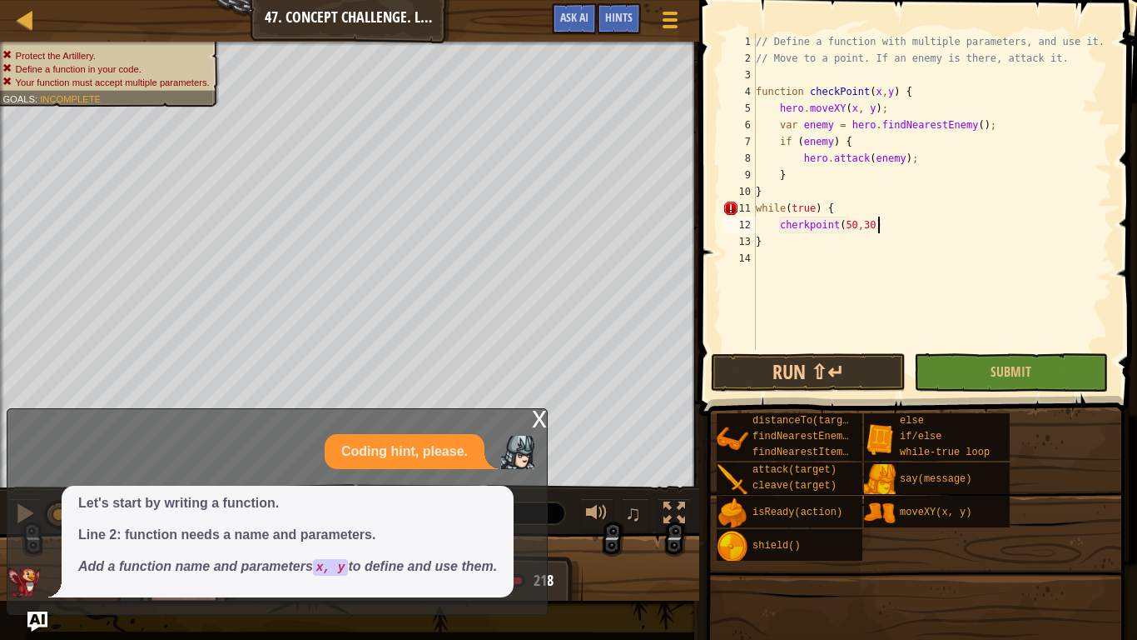
scroll to position [7, 17]
drag, startPoint x: 772, startPoint y: 224, endPoint x: 879, endPoint y: 226, distance: 107.4
click at [879, 226] on div "// Define a function with multiple parameters, and use it. // Move to a point. …" at bounding box center [933, 208] width 360 height 350
click at [884, 228] on div "// Define a function with multiple parameters, and use it. // Move to a point. …" at bounding box center [933, 191] width 360 height 316
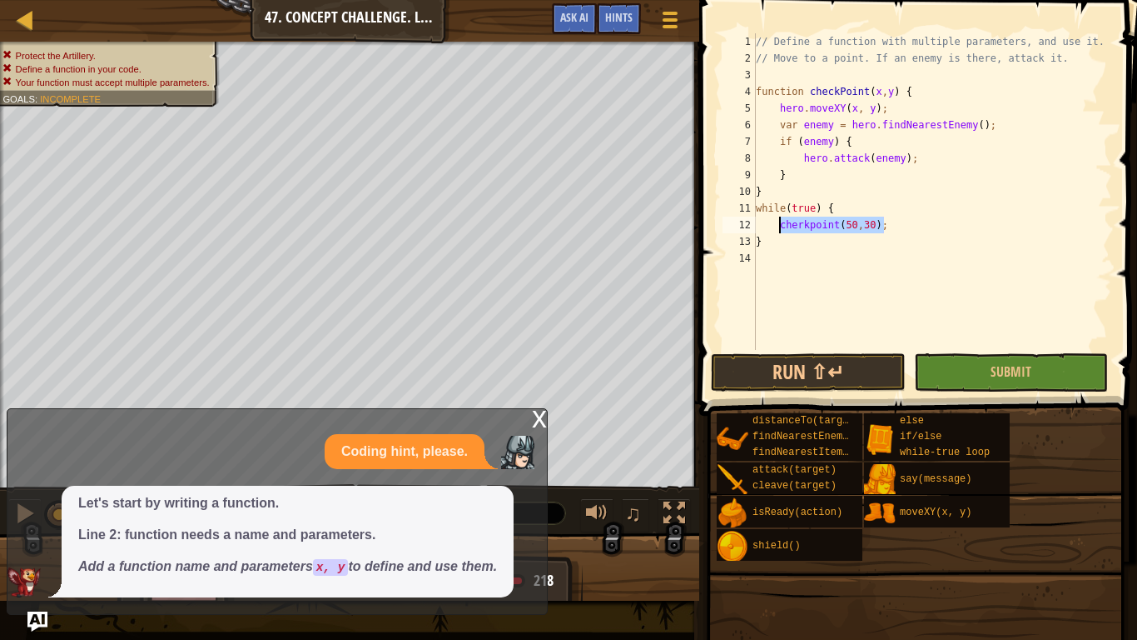
drag, startPoint x: 884, startPoint y: 228, endPoint x: 780, endPoint y: 227, distance: 104.1
click at [780, 227] on div "// Define a function with multiple parameters, and use it. // Move to a point. …" at bounding box center [933, 208] width 360 height 350
drag, startPoint x: 920, startPoint y: 226, endPoint x: 779, endPoint y: 231, distance: 140.8
click at [779, 231] on div "// Define a function with multiple parameters, and use it. // Move to a point. …" at bounding box center [933, 208] width 360 height 350
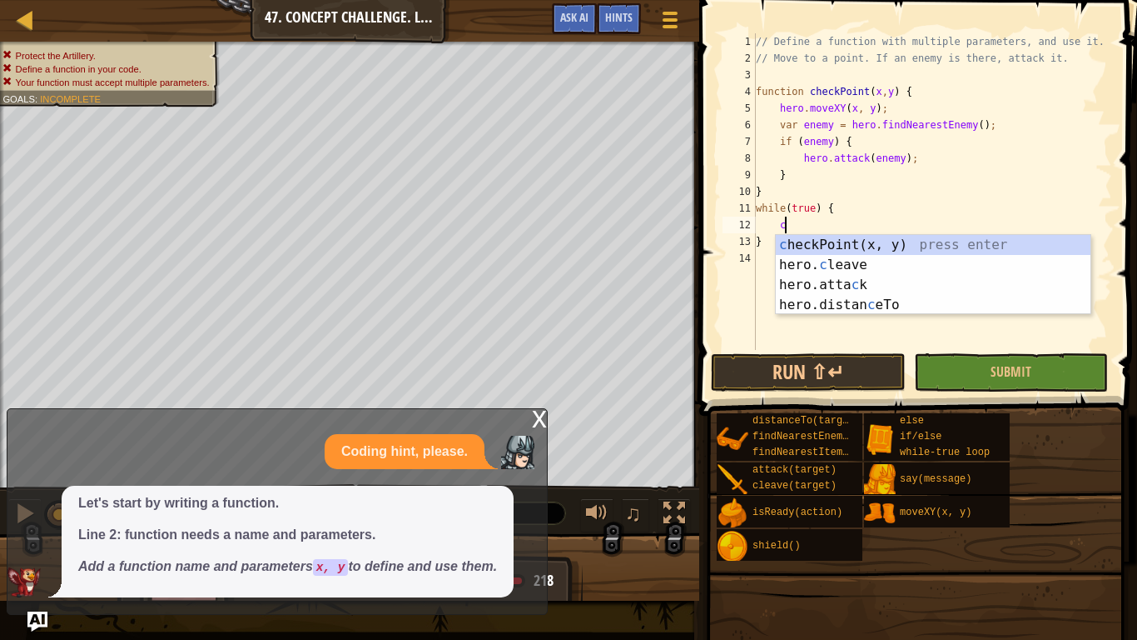
scroll to position [7, 3]
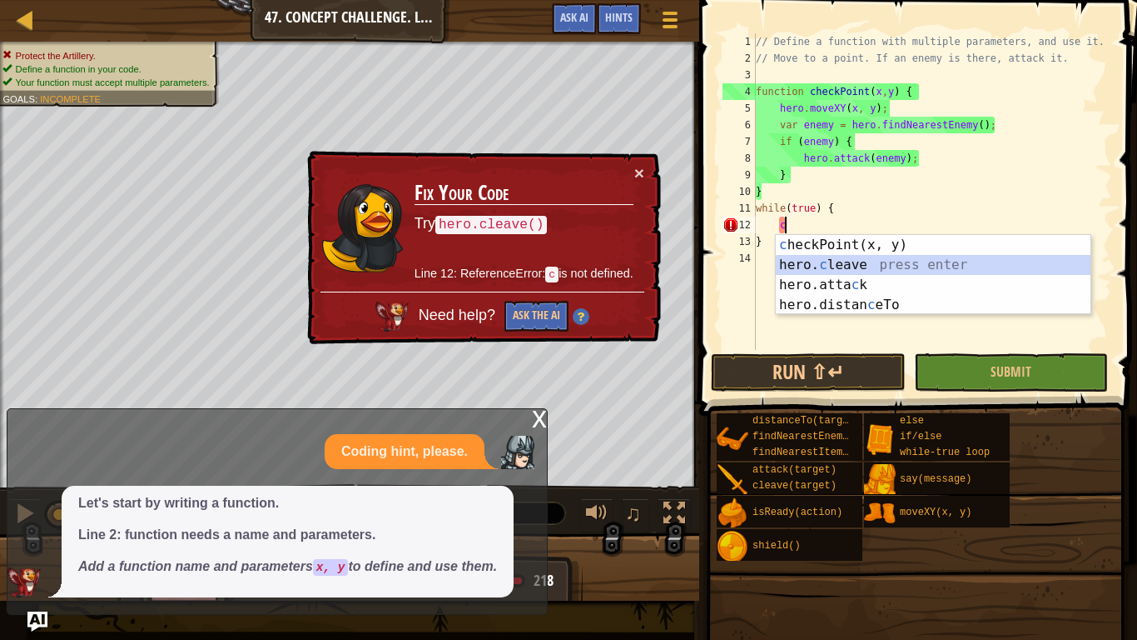
click at [876, 256] on div "c heckPoint(x, y) press enter hero. c leave press enter hero.[PERSON_NAME] pres…" at bounding box center [933, 295] width 315 height 120
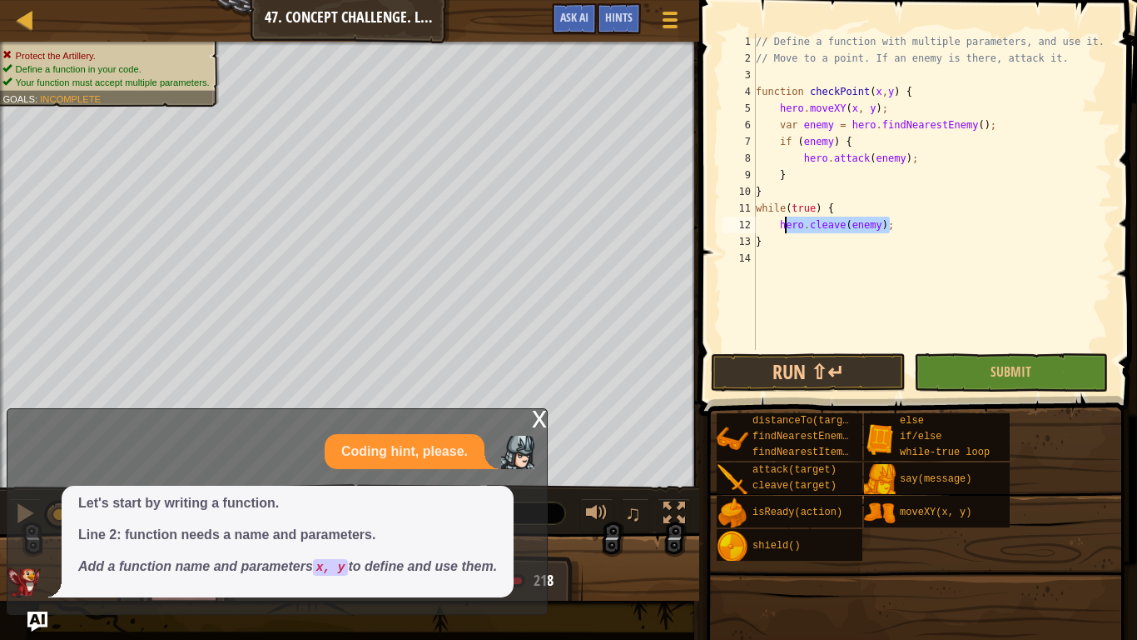
drag, startPoint x: 889, startPoint y: 228, endPoint x: 785, endPoint y: 227, distance: 103.3
click at [785, 227] on div "// Define a function with multiple parameters, and use it. // Move to a point. …" at bounding box center [933, 208] width 360 height 350
type textarea "h"
type textarea "checkPoint(50, 30);"
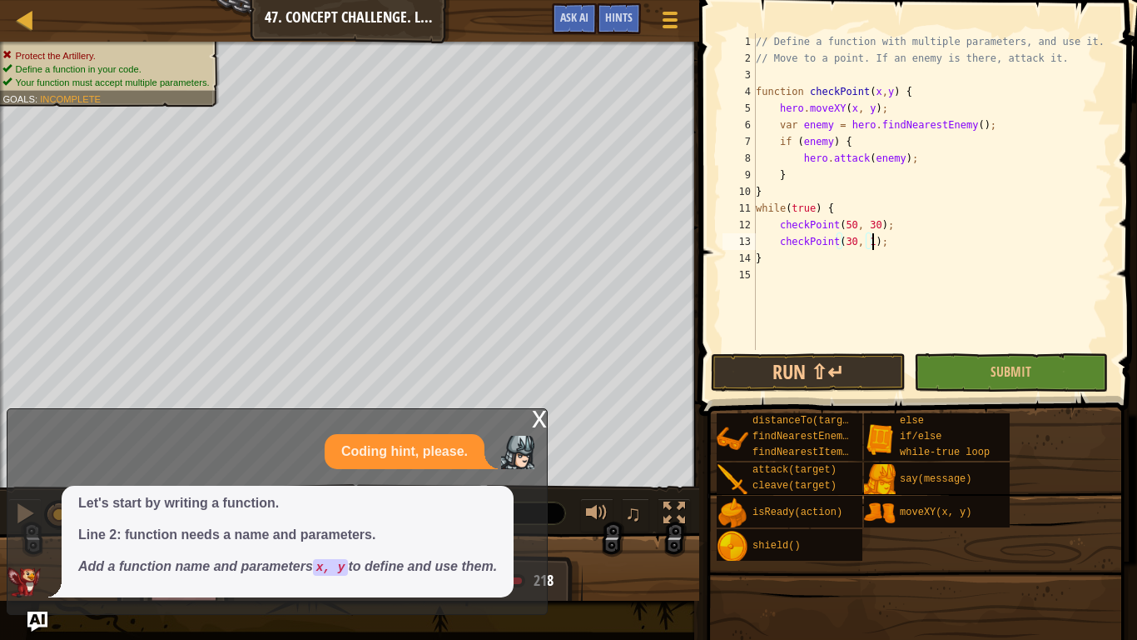
scroll to position [7, 18]
type textarea "checkPoint(30, 10);"
type textarea "1"
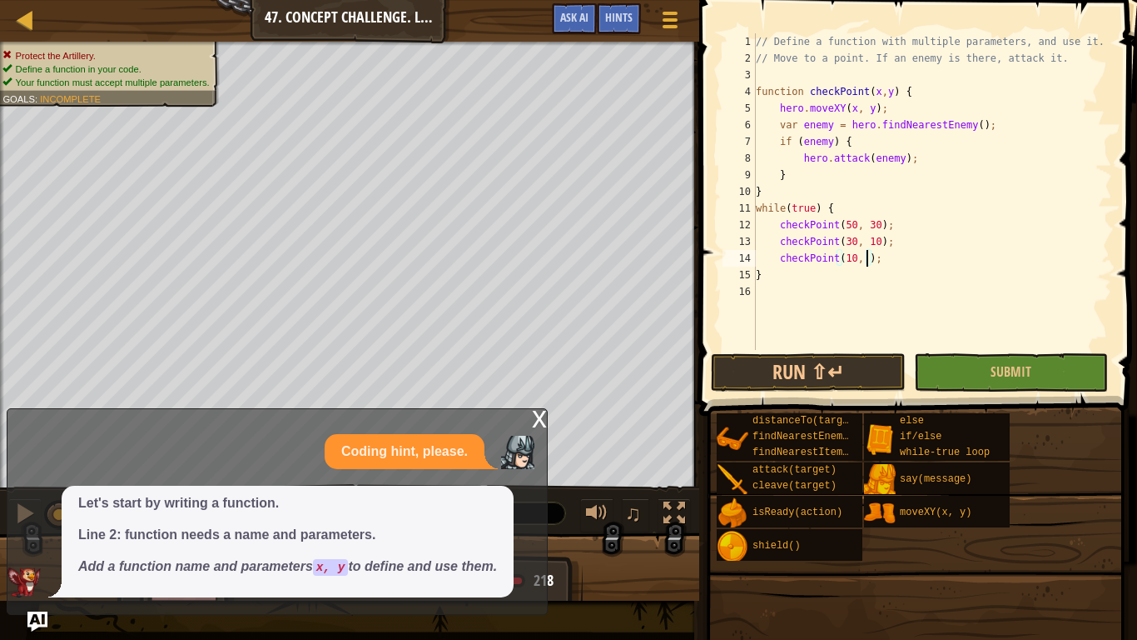
type textarea "checkPoint(10, 30);"
click at [959, 376] on button "Submit" at bounding box center [1011, 372] width 194 height 38
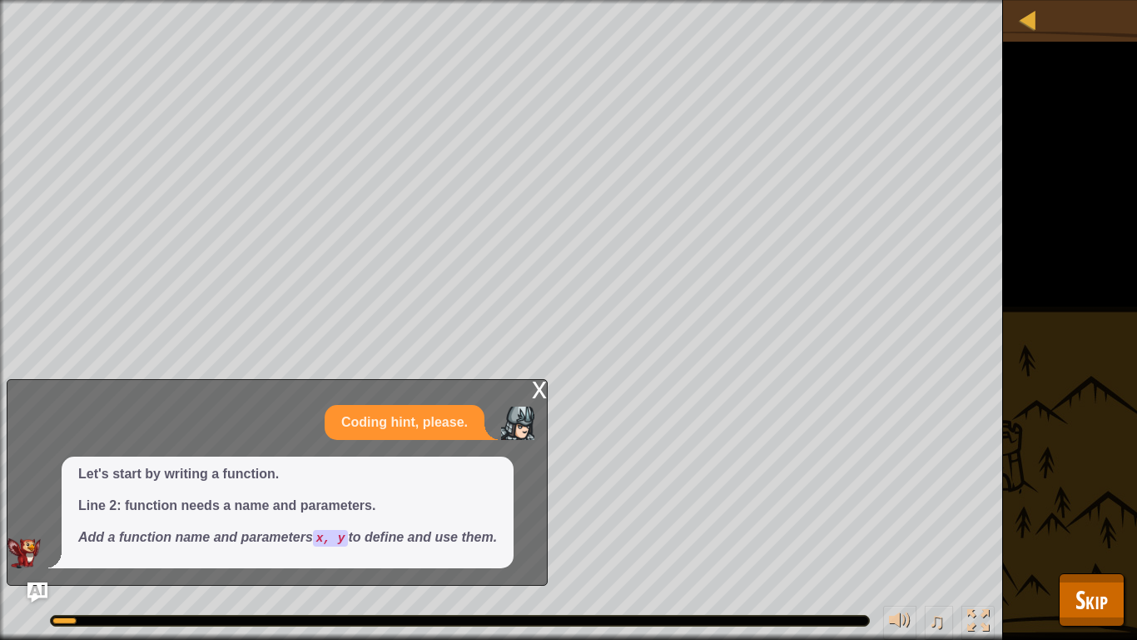
click at [541, 386] on div "x" at bounding box center [539, 388] width 15 height 17
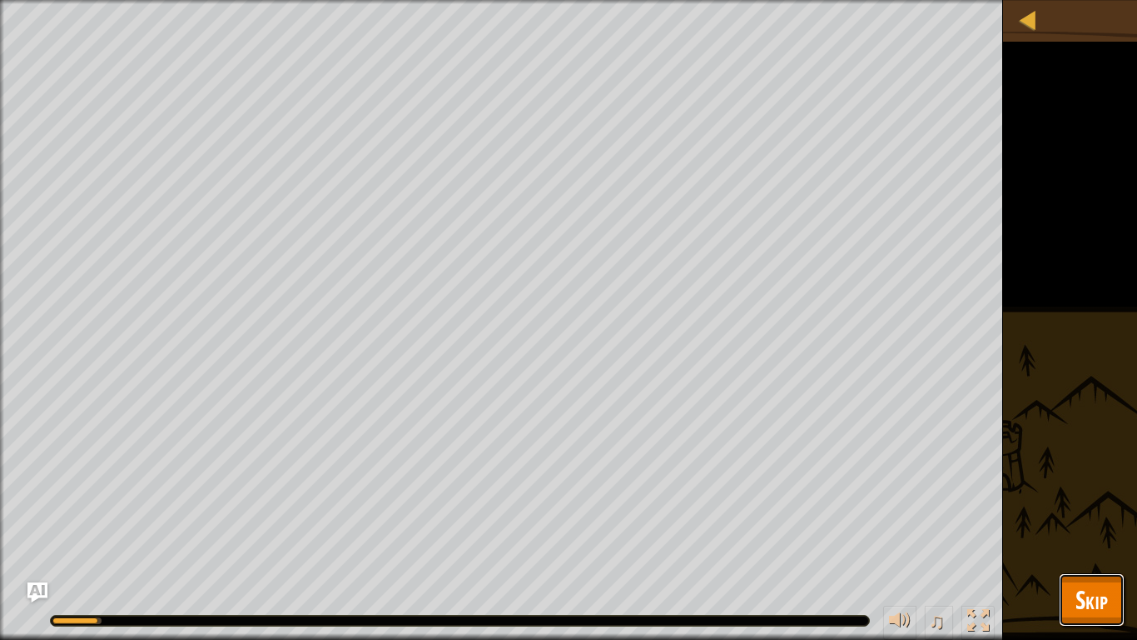
click at [1101, 498] on span "Skip" at bounding box center [1092, 599] width 32 height 34
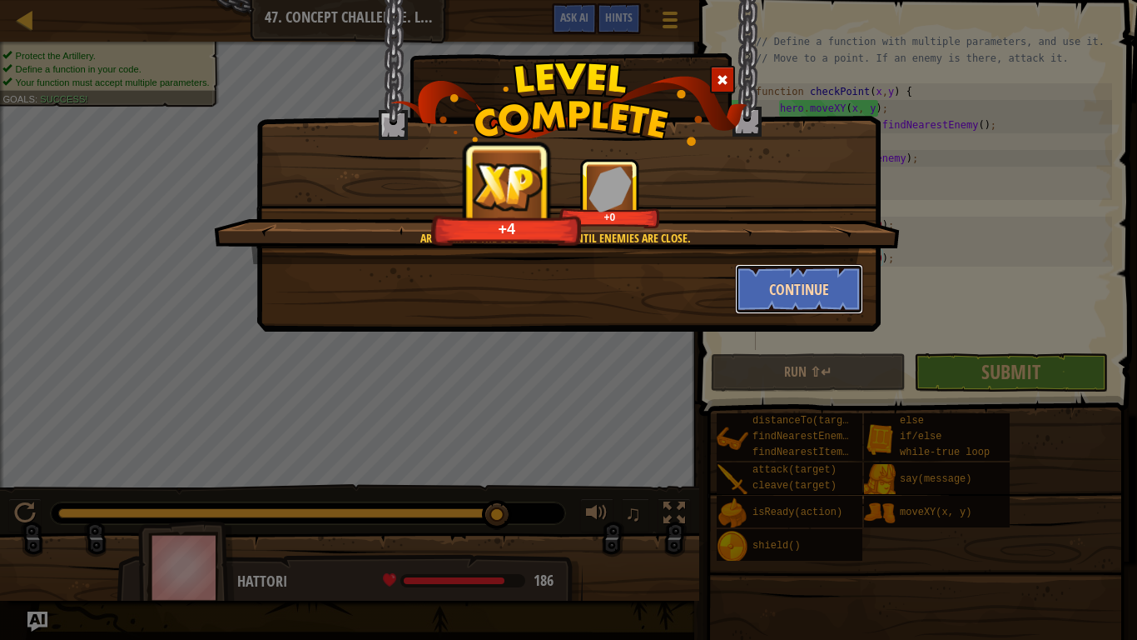
click at [790, 276] on button "Continue" at bounding box center [799, 289] width 129 height 50
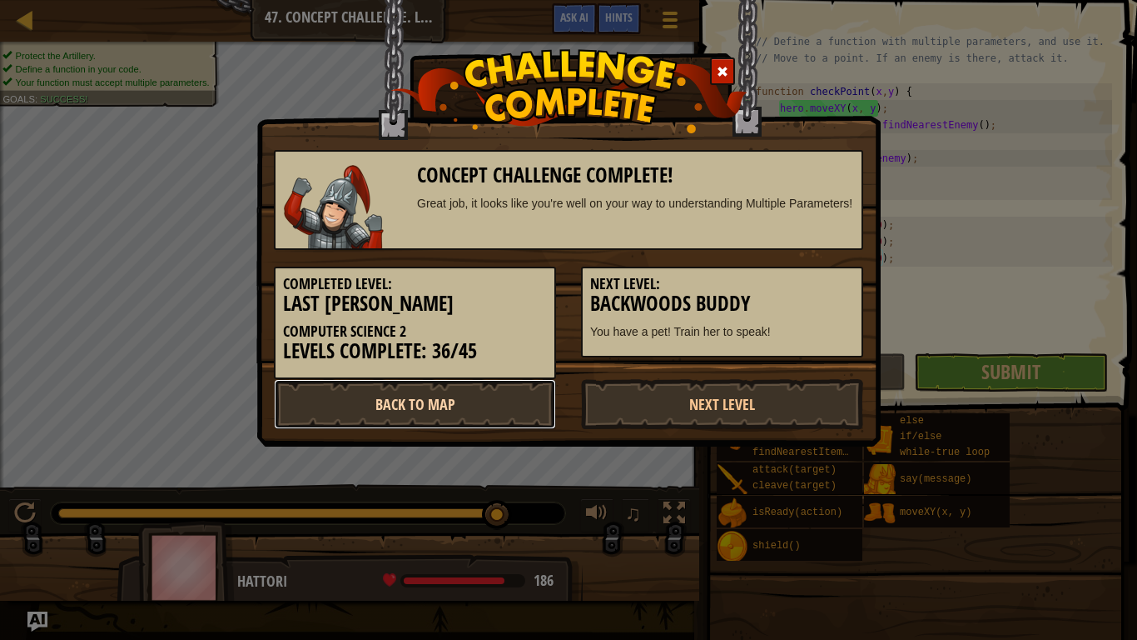
click at [475, 409] on link "Back to Map" at bounding box center [415, 404] width 282 height 50
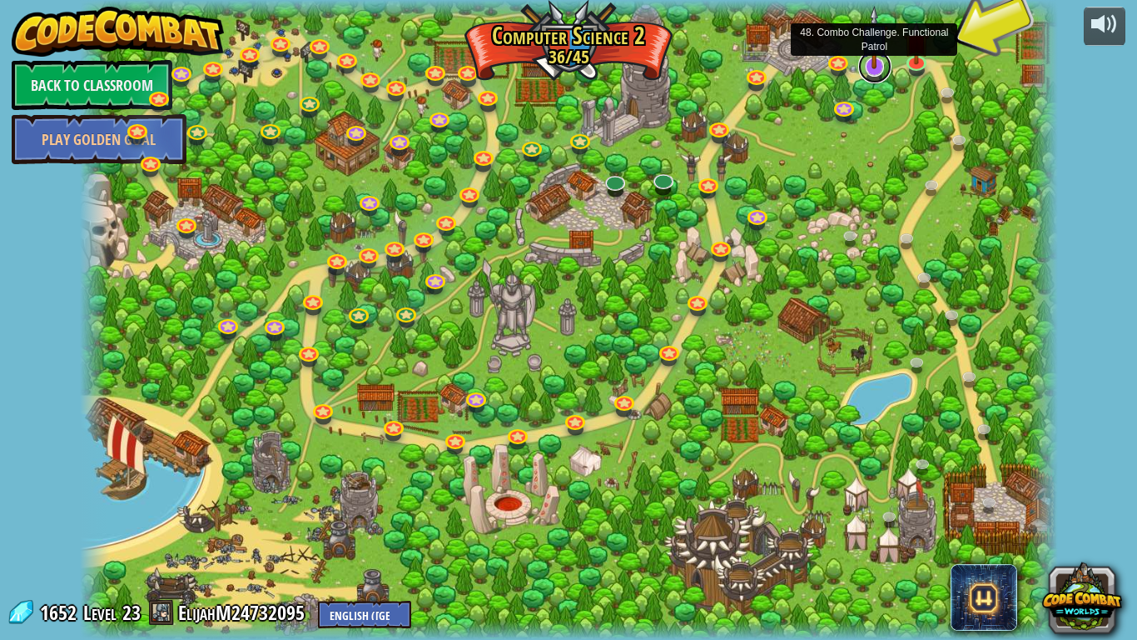
click at [865, 72] on link at bounding box center [875, 66] width 33 height 33
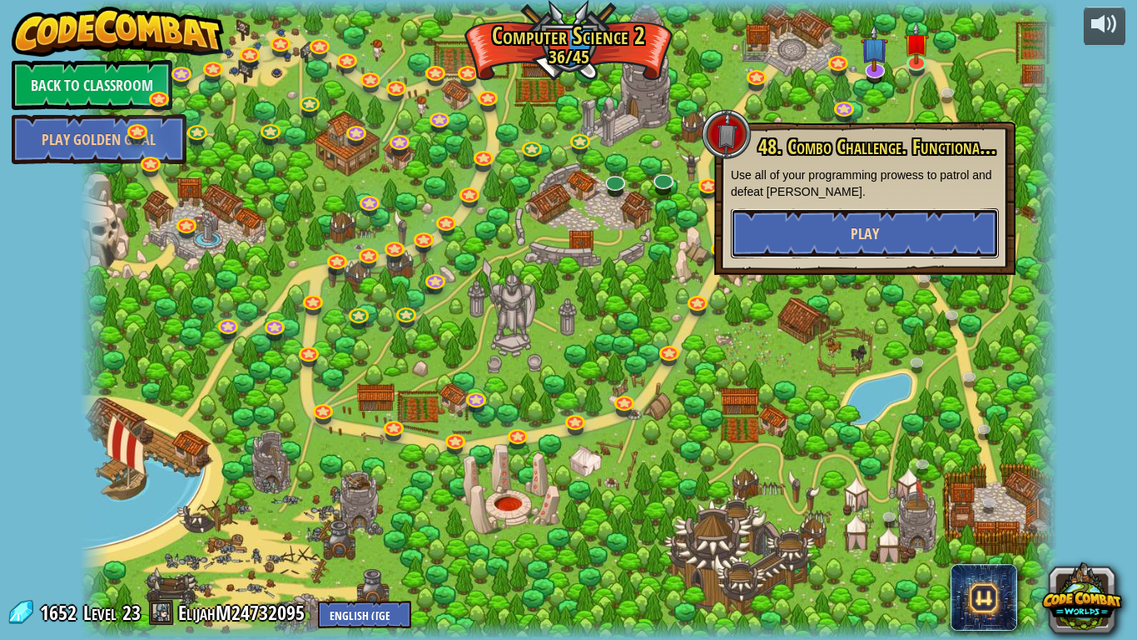
click at [859, 211] on button "Play" at bounding box center [865, 233] width 268 height 50
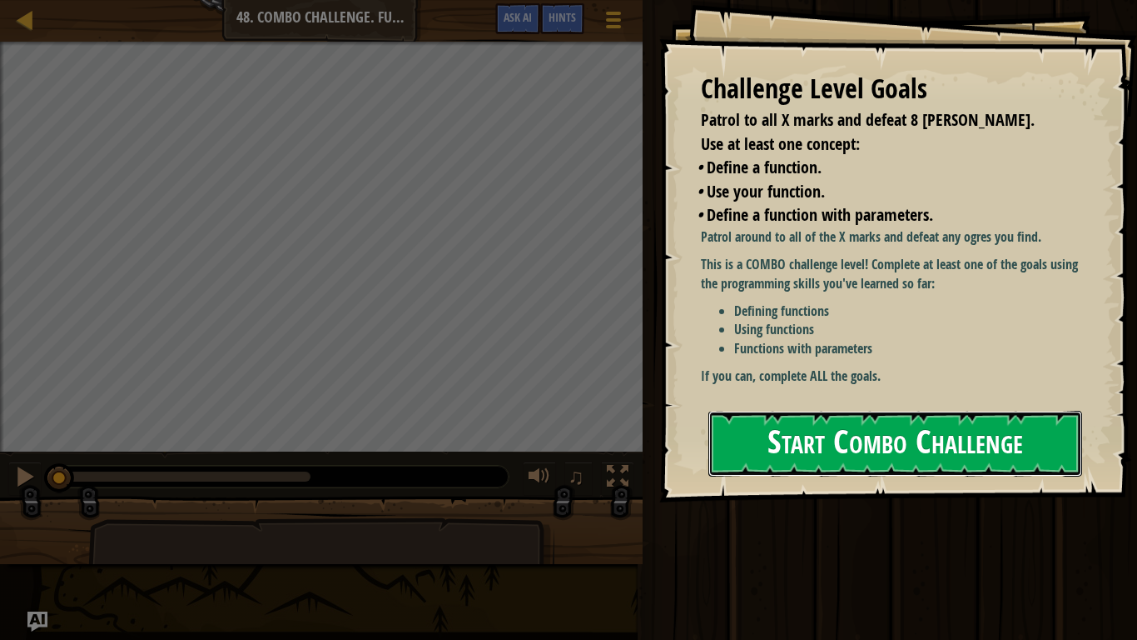
click at [811, 455] on button "Start Combo Challenge" at bounding box center [896, 444] width 374 height 66
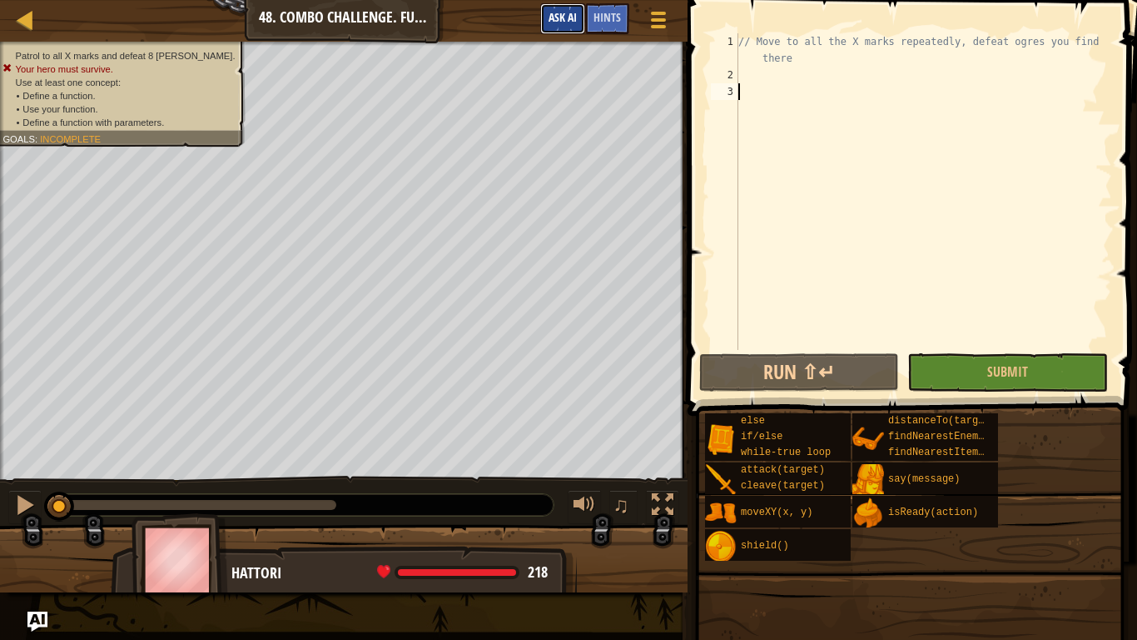
click at [566, 22] on span "Ask AI" at bounding box center [563, 17] width 28 height 16
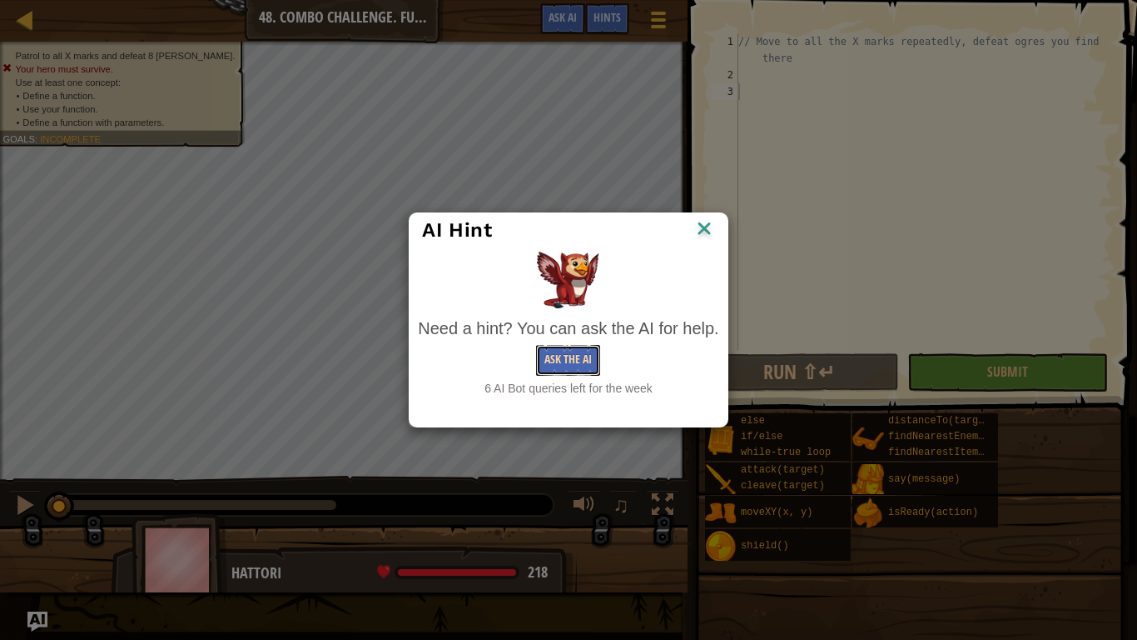
click at [592, 364] on button "Ask the AI" at bounding box center [568, 360] width 64 height 31
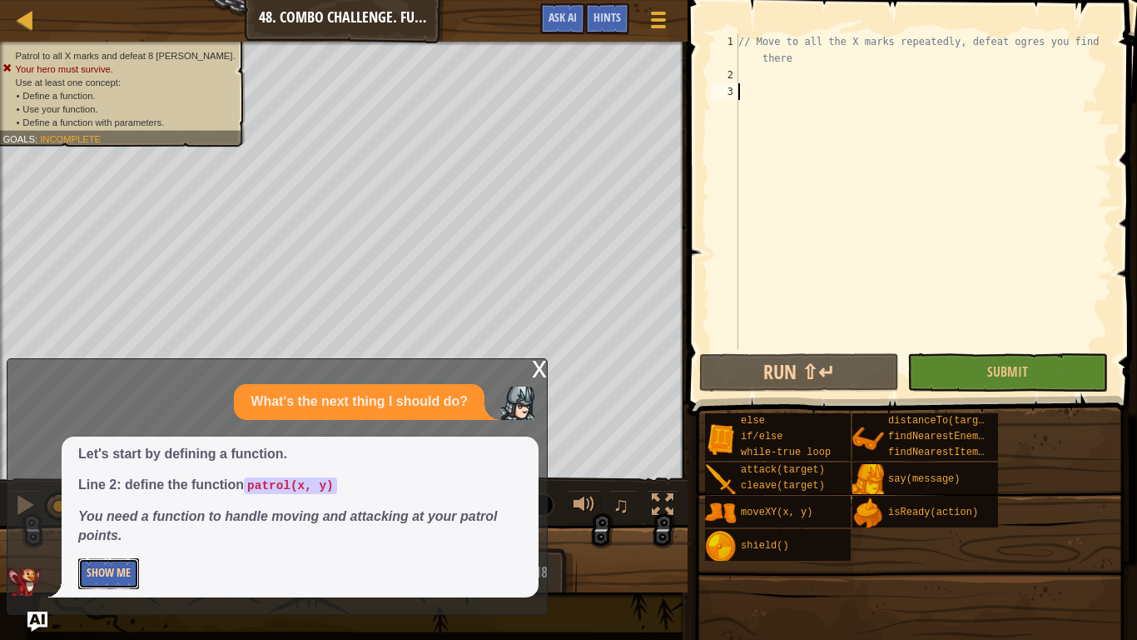
click at [127, 498] on button "Show Me" at bounding box center [108, 573] width 61 height 31
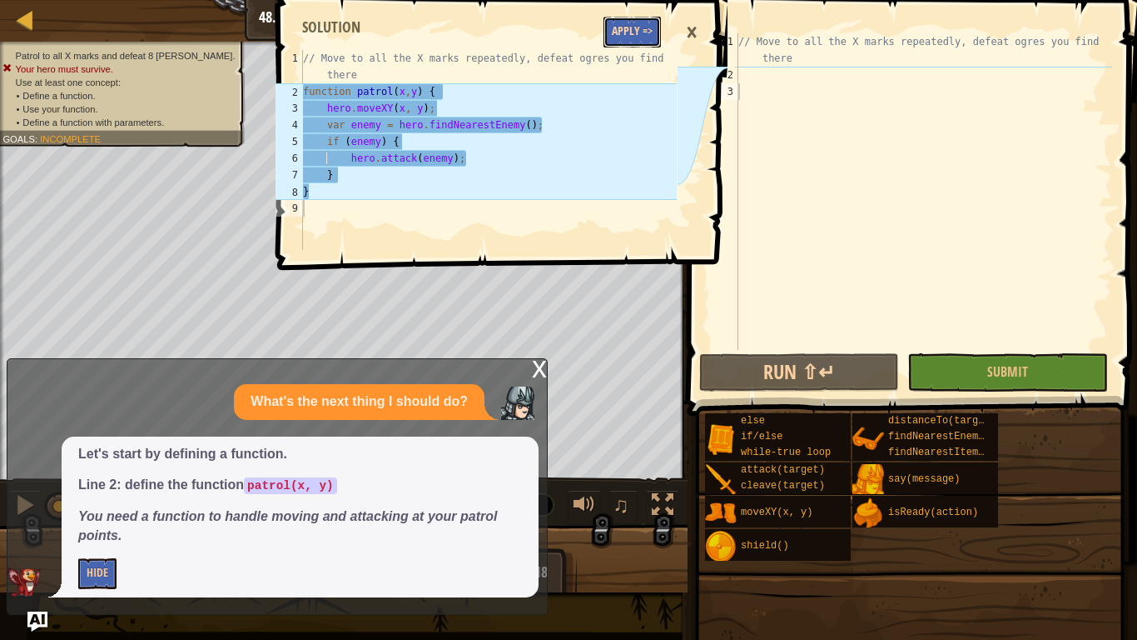
click at [617, 32] on button "Apply =>" at bounding box center [632, 32] width 57 height 31
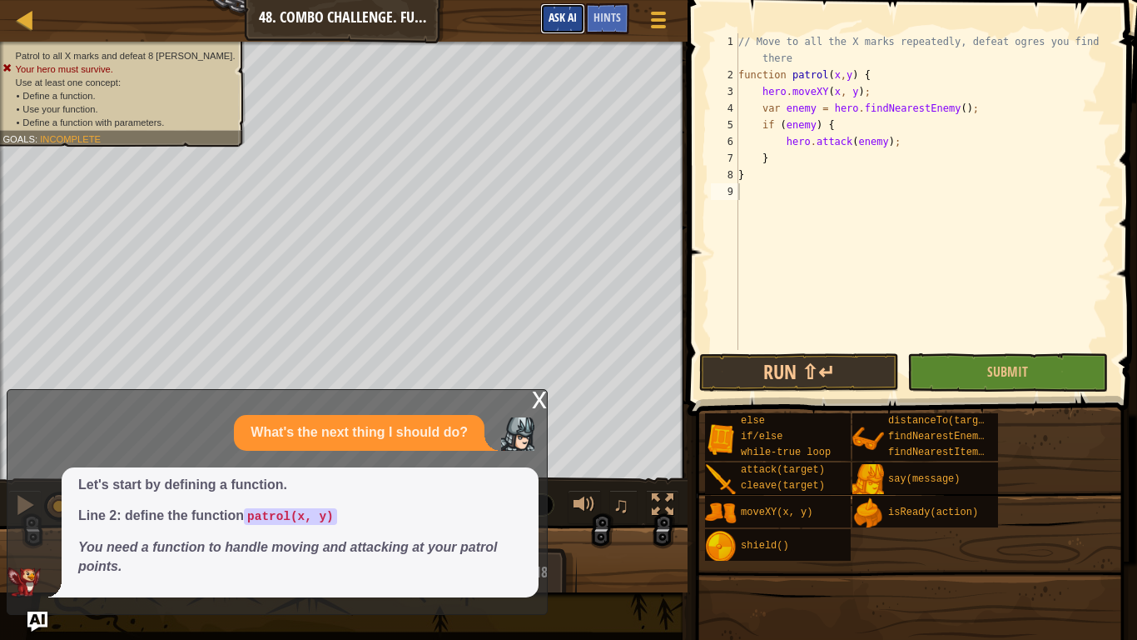
click at [571, 28] on button "Ask AI" at bounding box center [562, 18] width 45 height 31
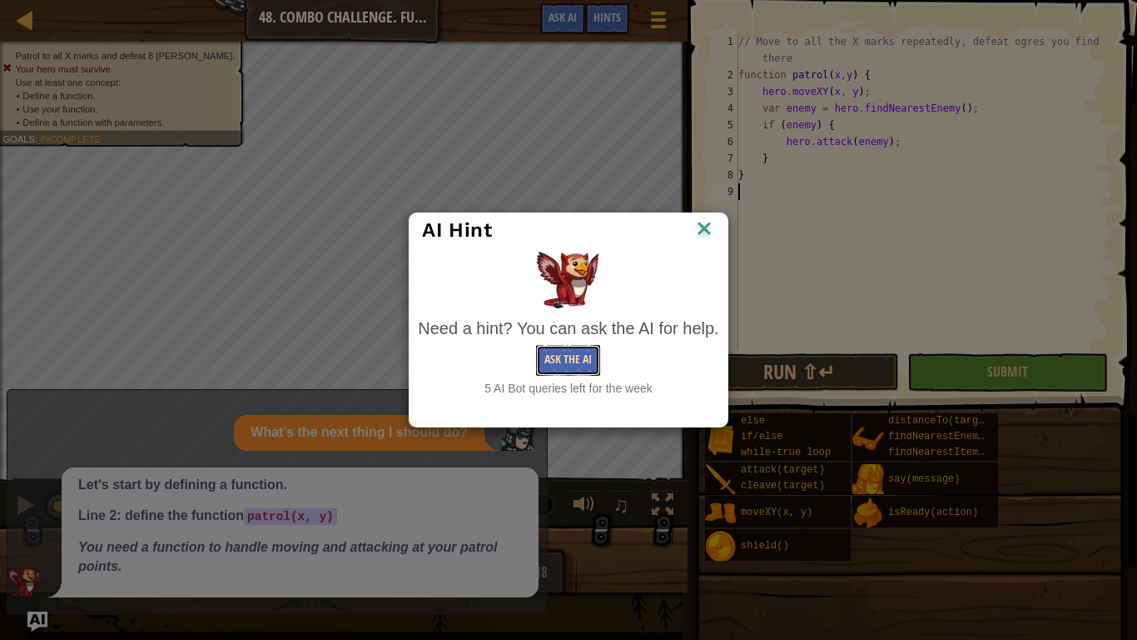
click at [539, 356] on button "Ask the AI" at bounding box center [568, 360] width 64 height 31
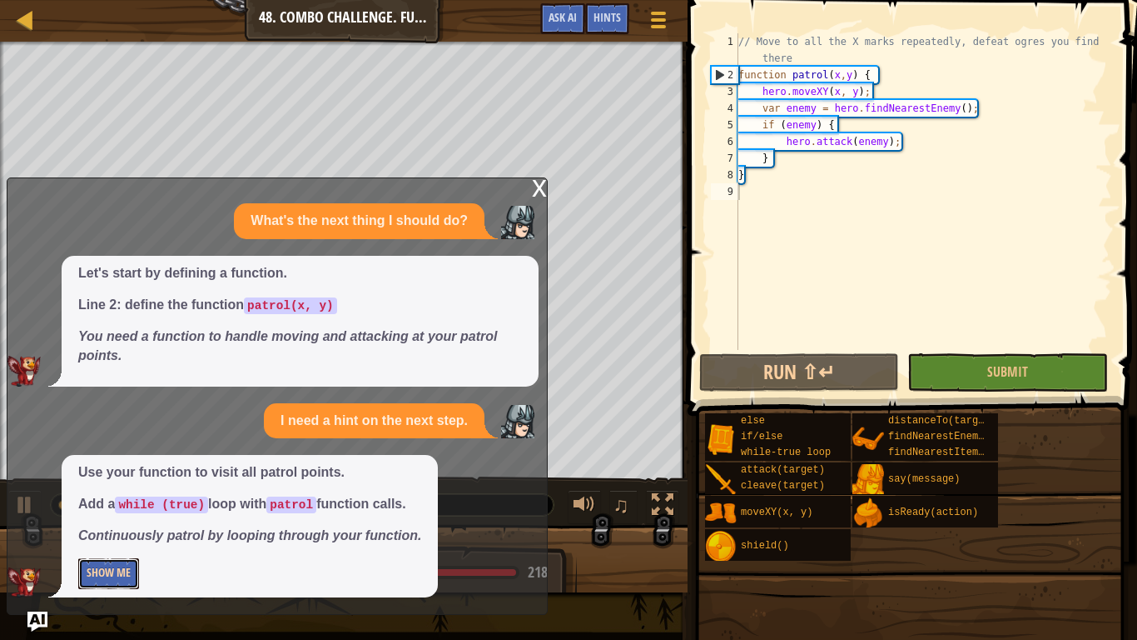
click at [100, 498] on button "Show Me" at bounding box center [108, 573] width 61 height 31
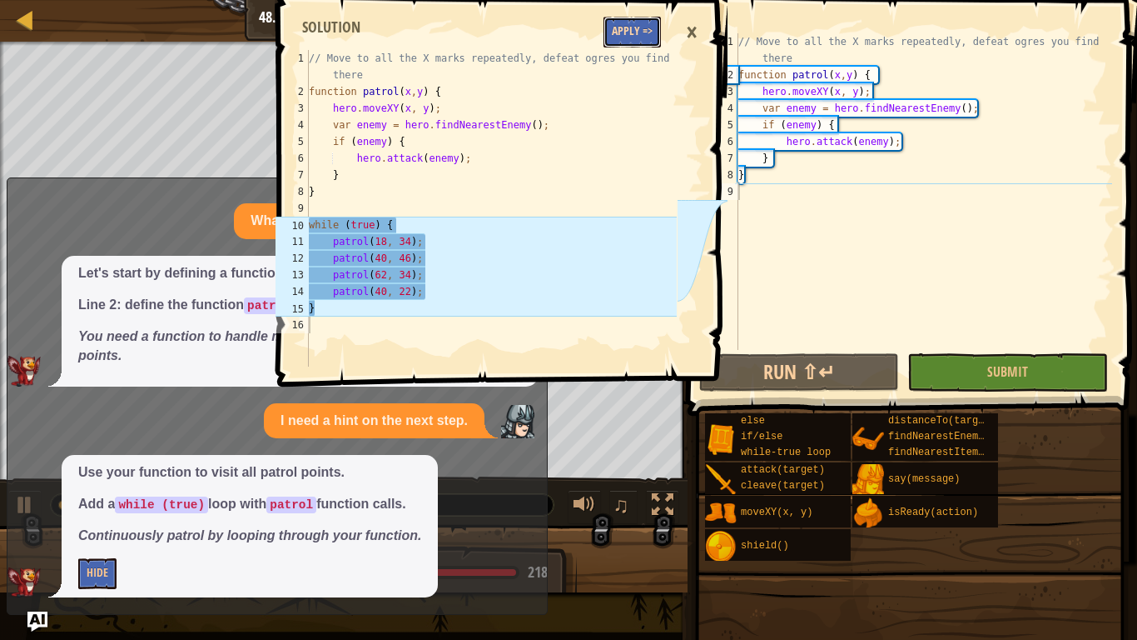
click at [620, 44] on button "Apply =>" at bounding box center [632, 32] width 57 height 31
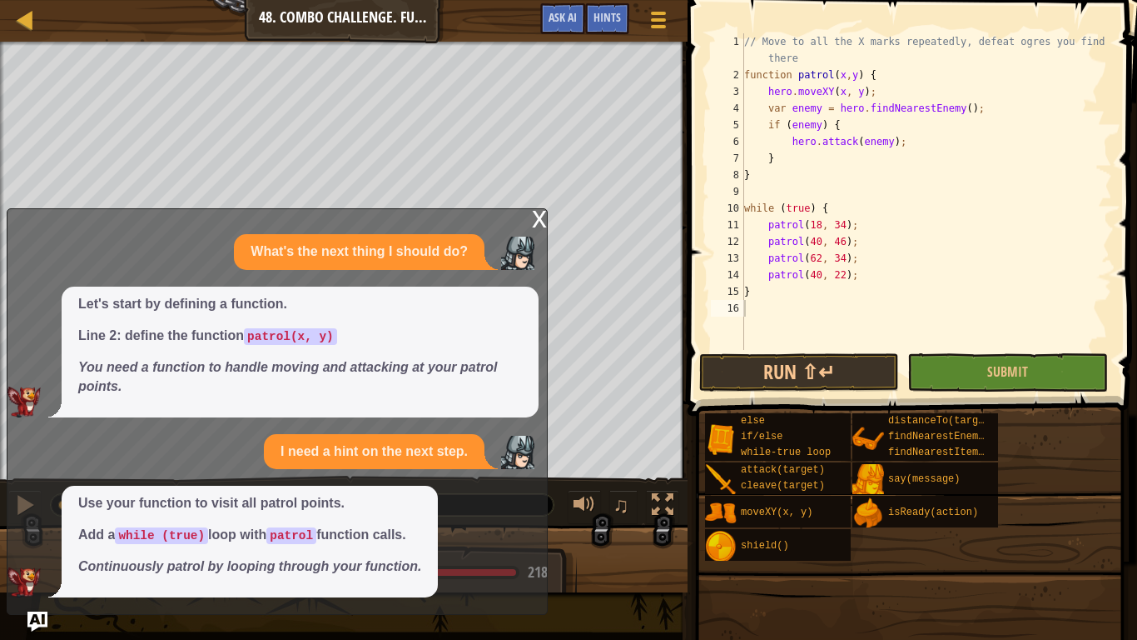
click at [525, 216] on div "x What's the next thing I should do? Let's start by defining a function. Line 2…" at bounding box center [277, 411] width 541 height 406
click at [535, 220] on div "x" at bounding box center [539, 217] width 15 height 17
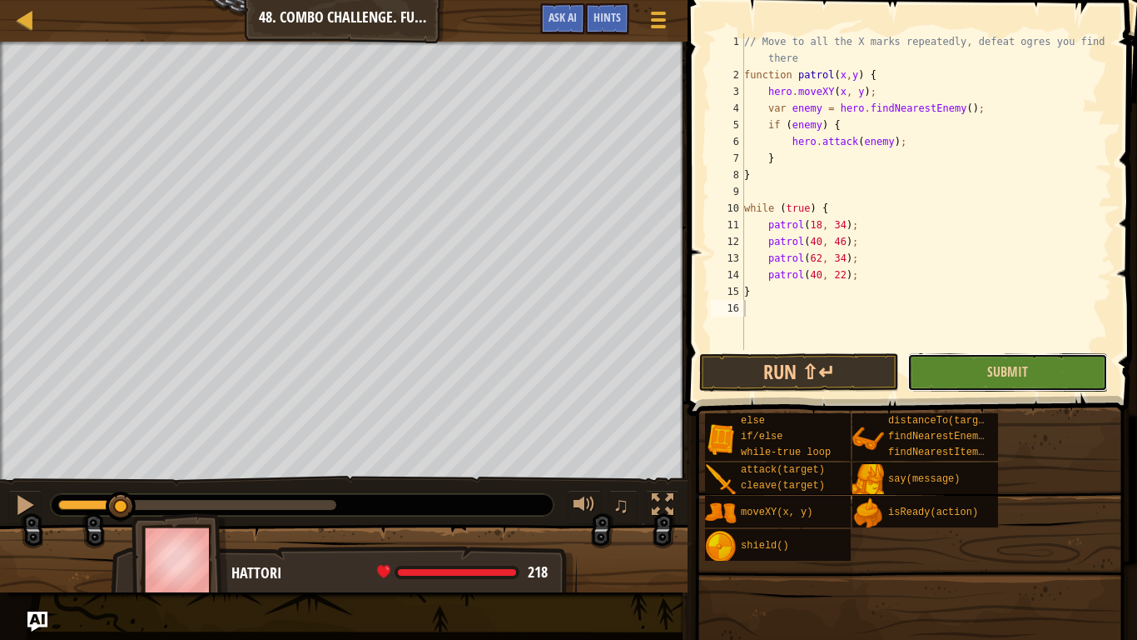
click at [1034, 360] on button "Submit" at bounding box center [1008, 372] width 200 height 38
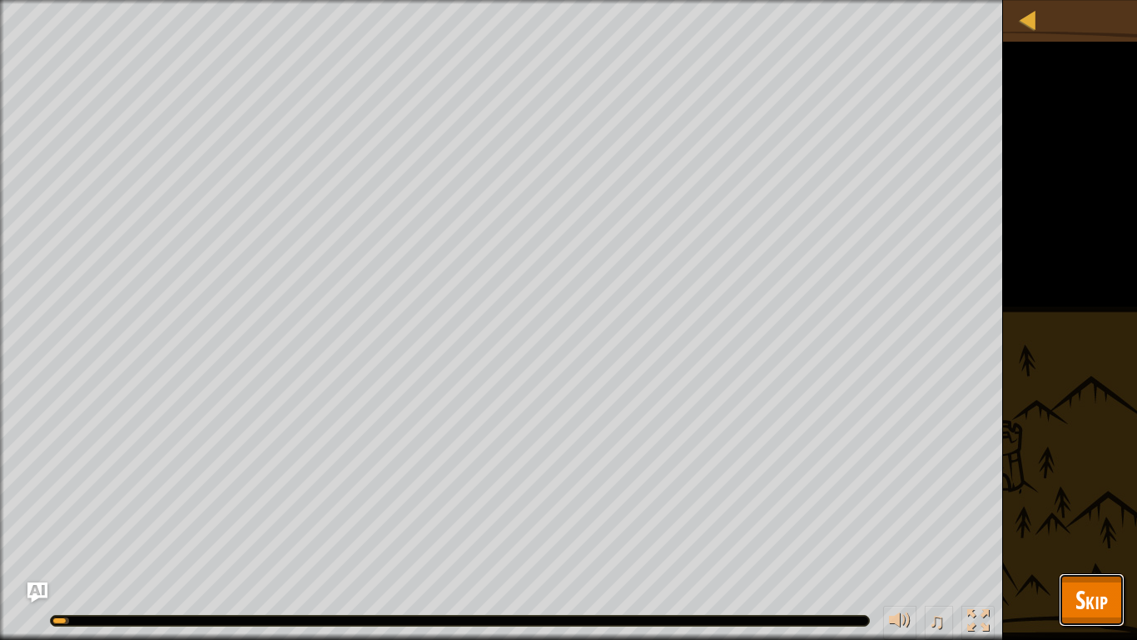
click at [1113, 498] on button "Skip" at bounding box center [1092, 599] width 66 height 53
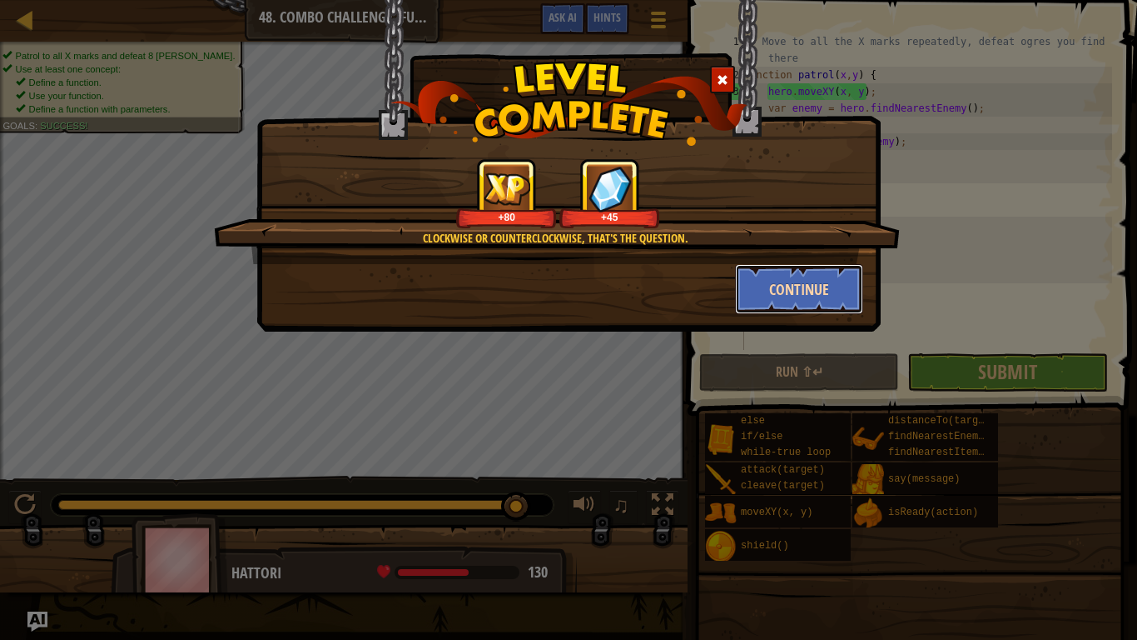
click at [827, 288] on button "Continue" at bounding box center [799, 289] width 129 height 50
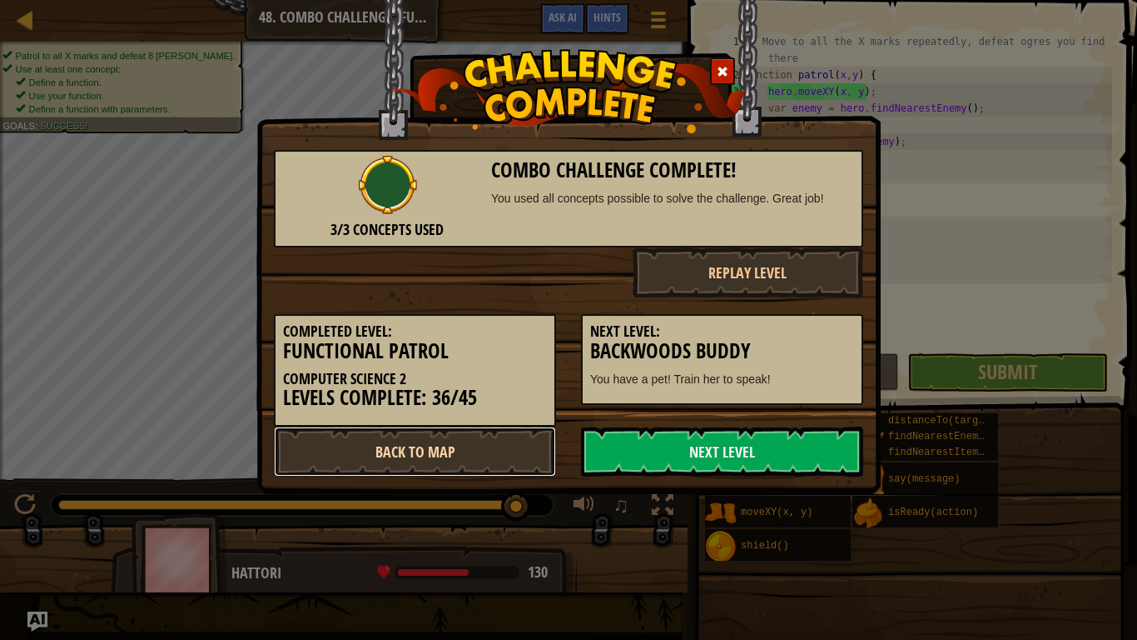
click at [444, 437] on link "Back to Map" at bounding box center [415, 451] width 282 height 50
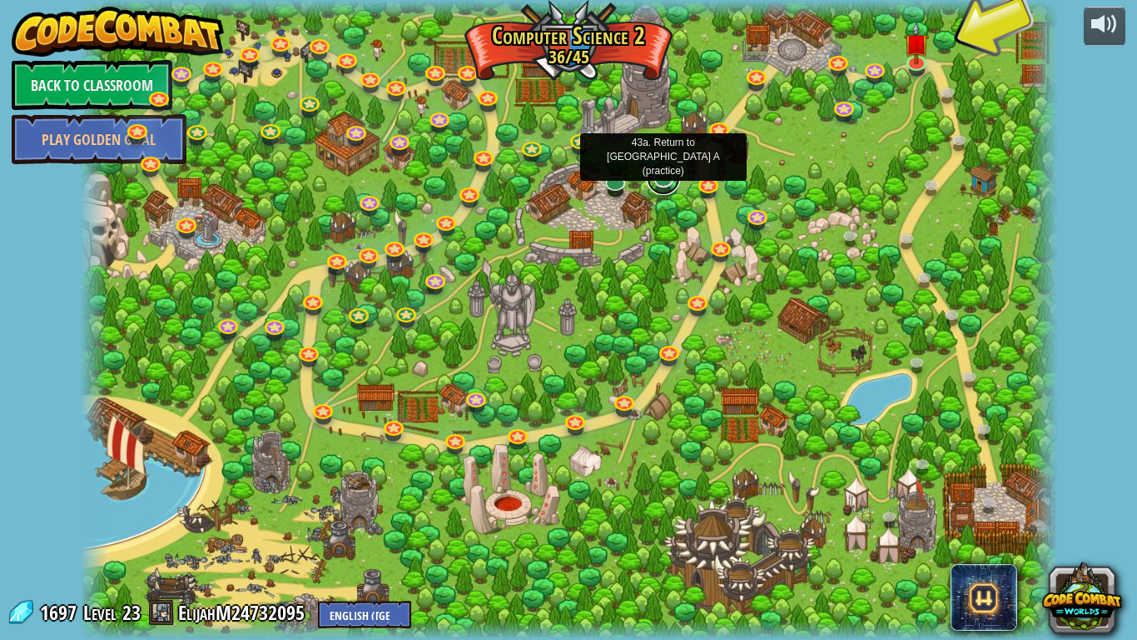
click at [658, 182] on link at bounding box center [663, 178] width 33 height 33
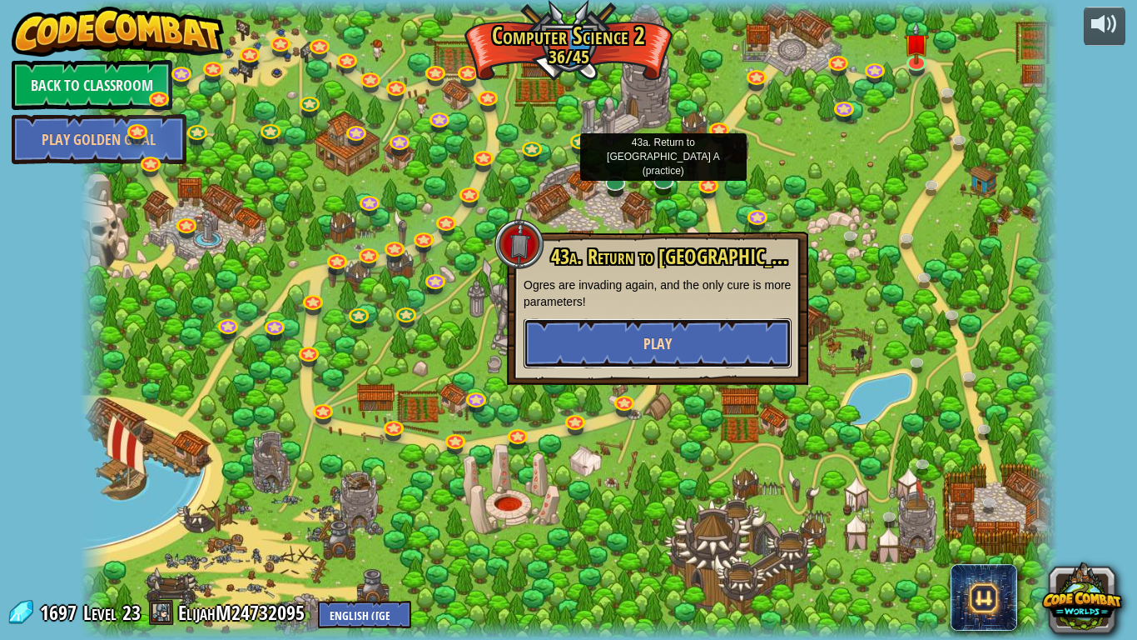
click at [720, 358] on button "Play" at bounding box center [658, 343] width 268 height 50
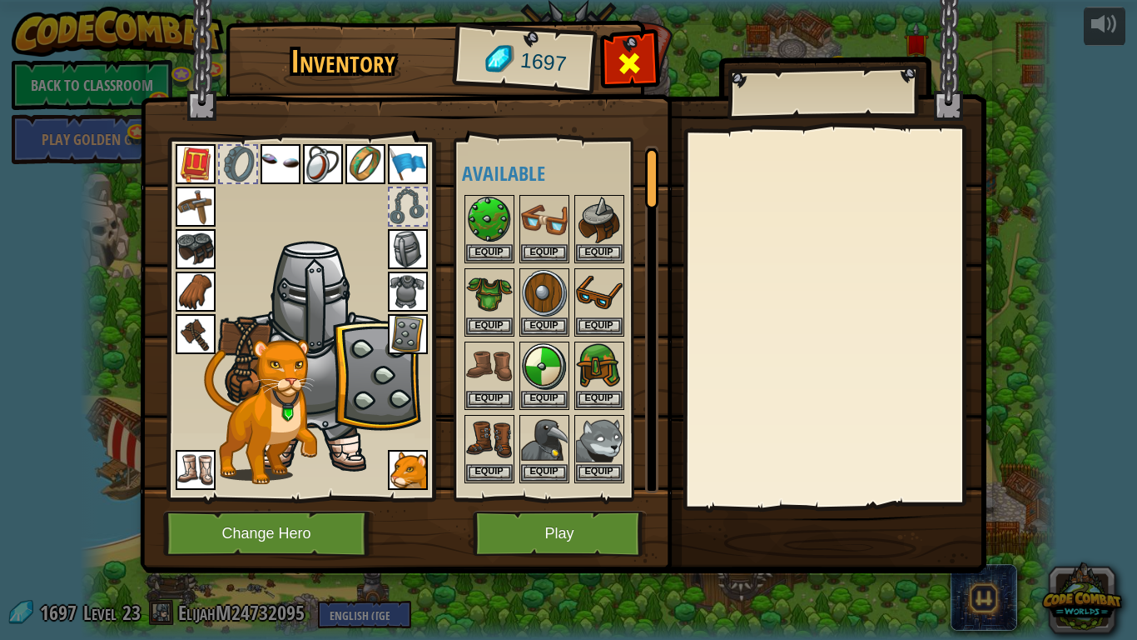
click at [610, 58] on div at bounding box center [630, 68] width 52 height 52
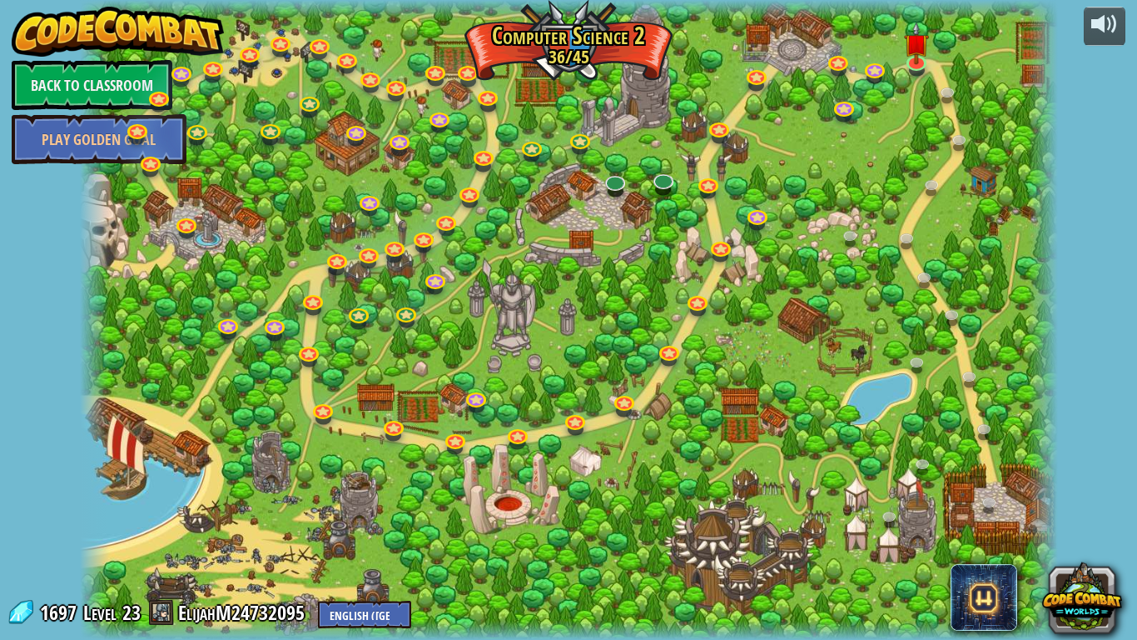
click at [154, 498] on span at bounding box center [161, 612] width 25 height 25
click at [207, 498] on link "ElijahM24732095" at bounding box center [244, 612] width 132 height 27
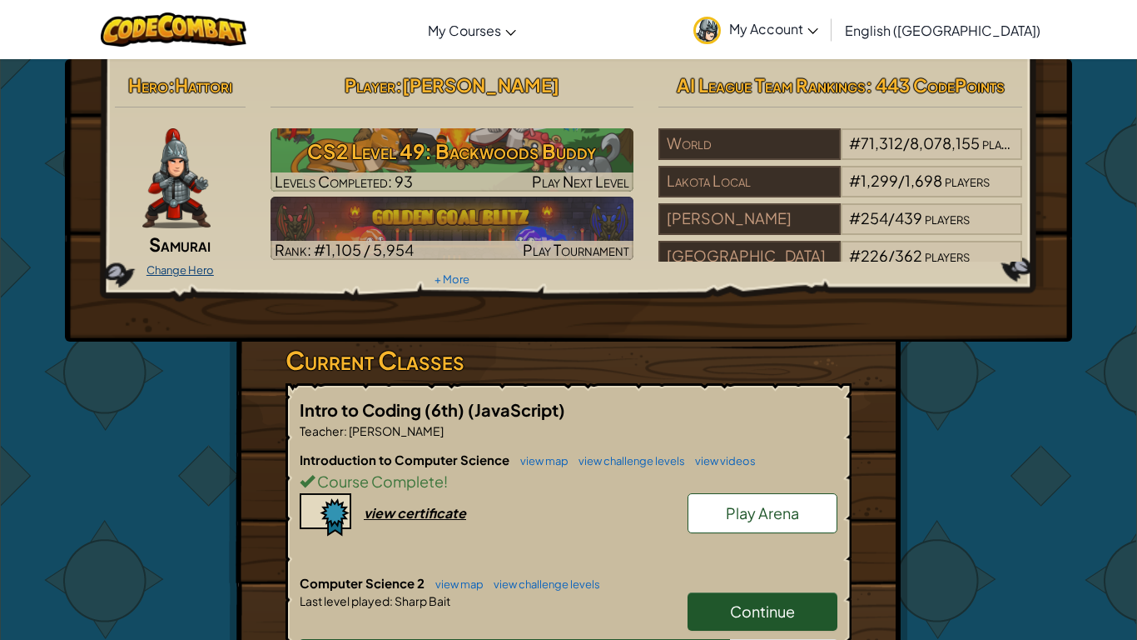
click at [193, 272] on link "Change Hero" at bounding box center [180, 269] width 67 height 13
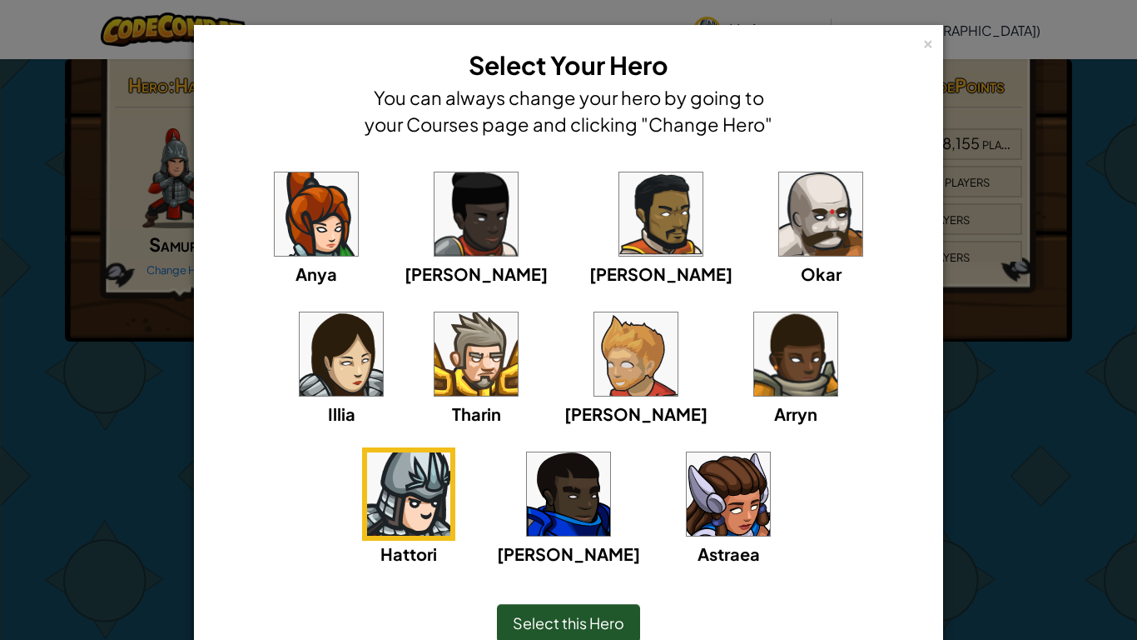
click at [779, 226] on img at bounding box center [820, 213] width 83 height 83
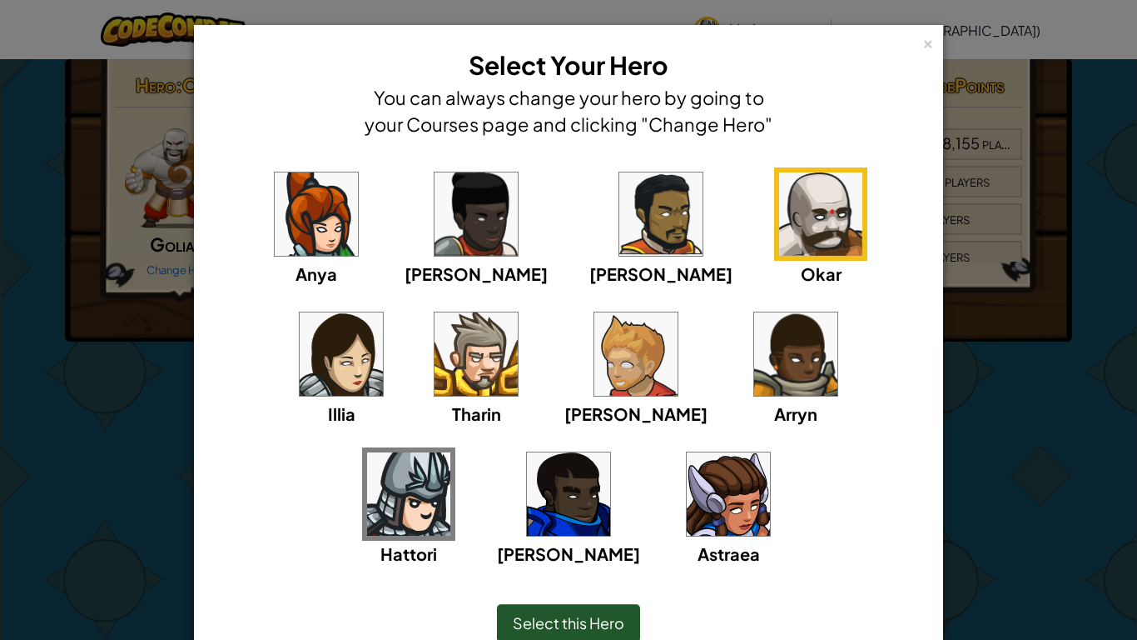
scroll to position [78, 0]
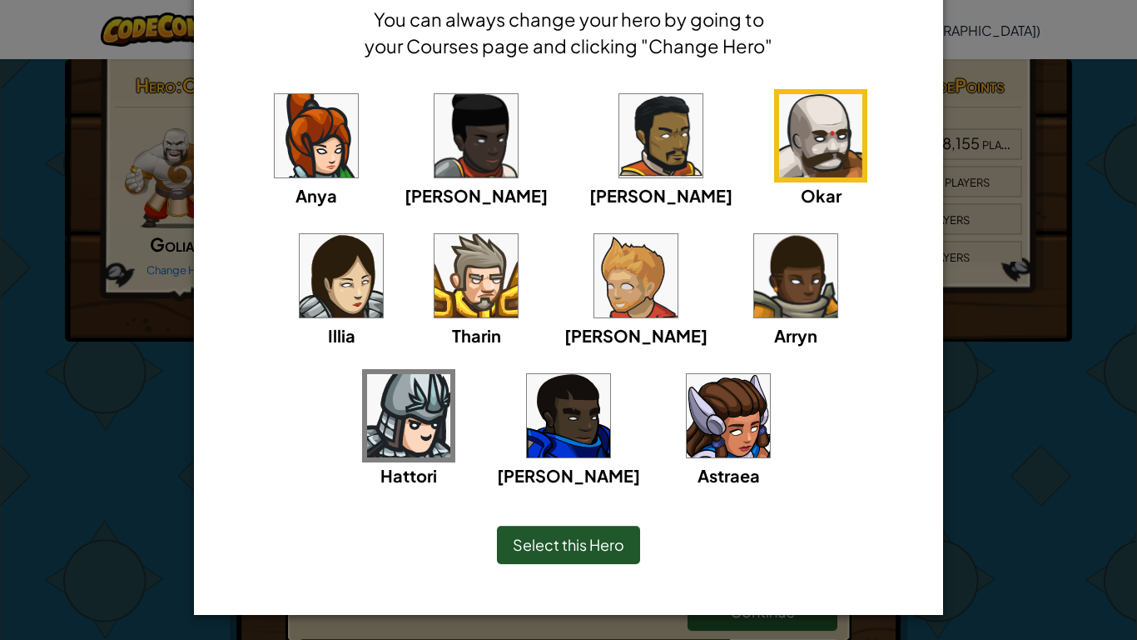
click at [585, 498] on div "Select this Hero" at bounding box center [568, 544] width 143 height 38
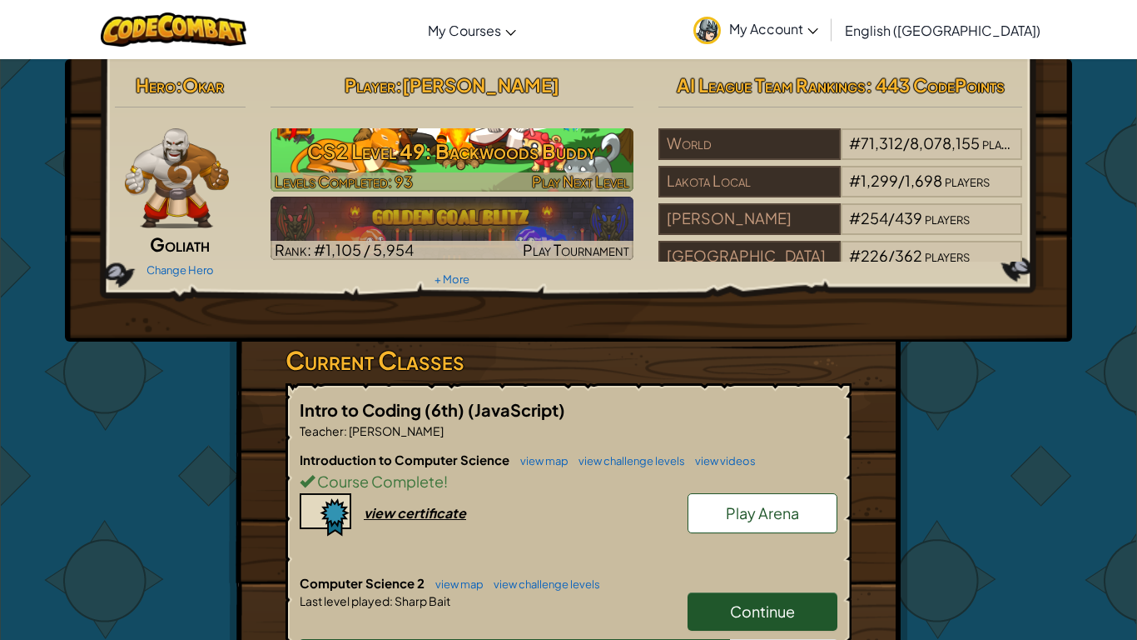
click at [500, 181] on div at bounding box center [453, 181] width 364 height 19
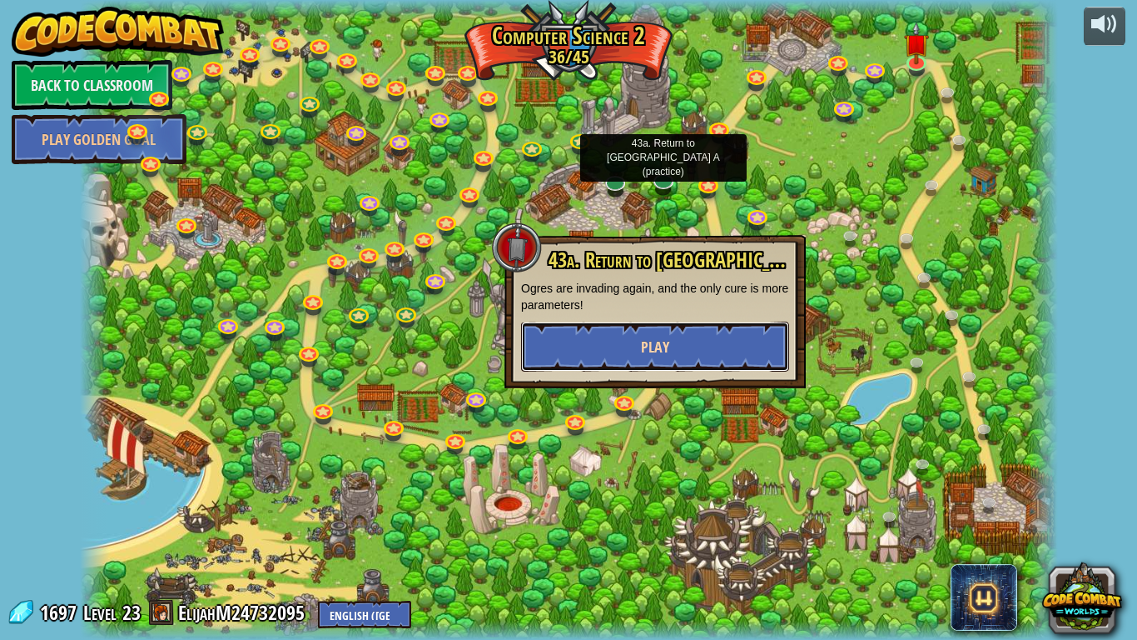
click at [662, 351] on span "Play" at bounding box center [655, 346] width 28 height 21
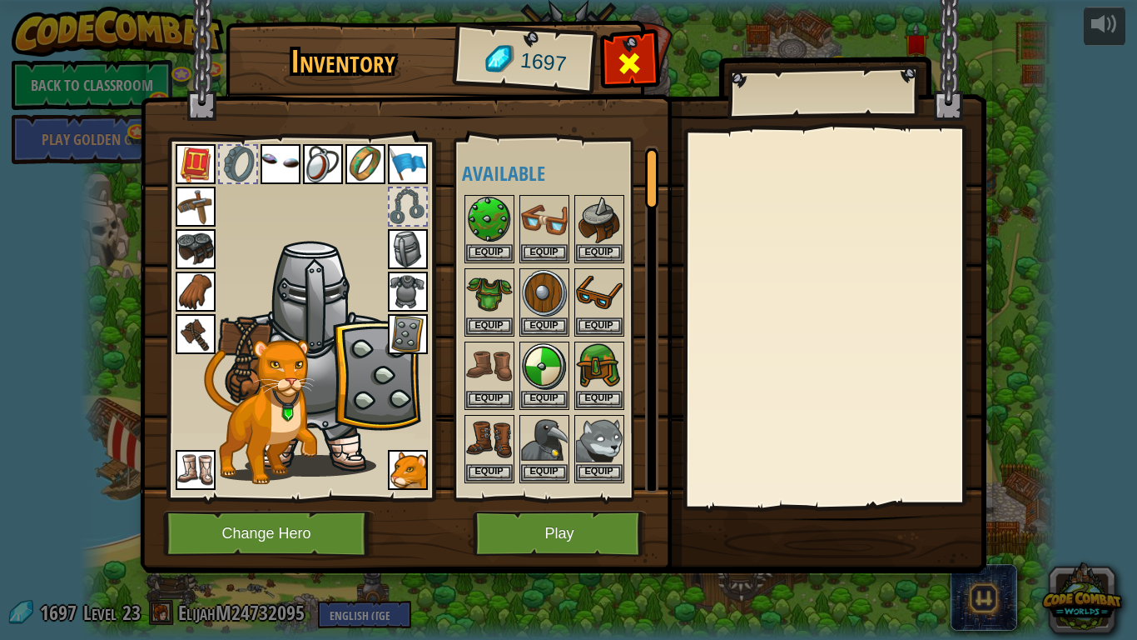
click at [640, 74] on span at bounding box center [629, 63] width 27 height 27
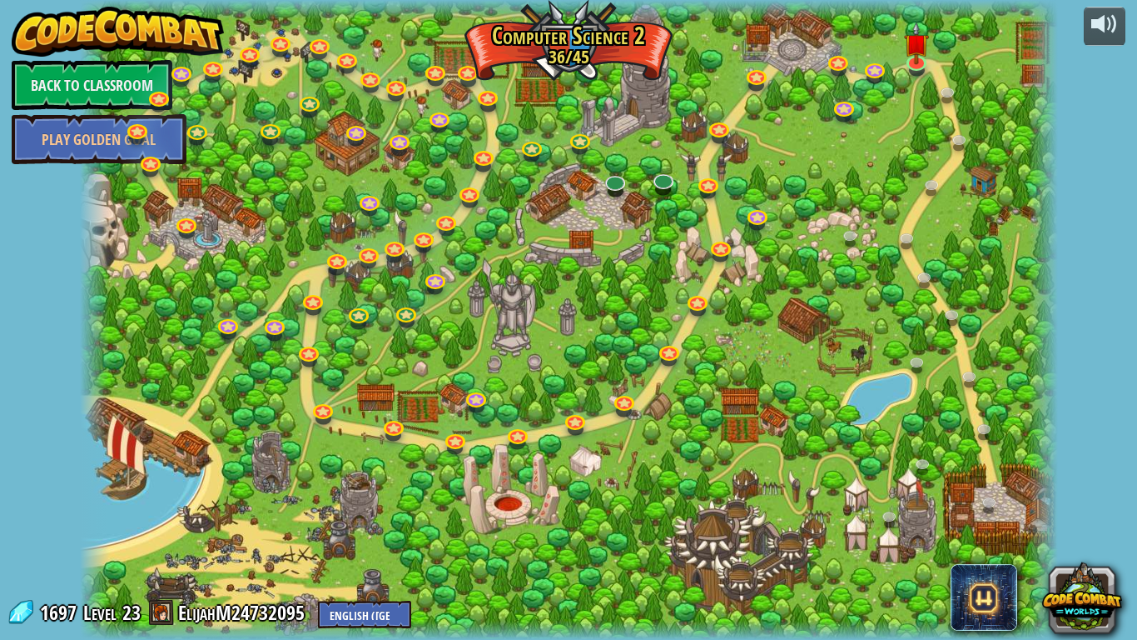
click at [160, 498] on span at bounding box center [161, 612] width 25 height 25
click at [128, 64] on link "Back to Classroom" at bounding box center [92, 85] width 161 height 50
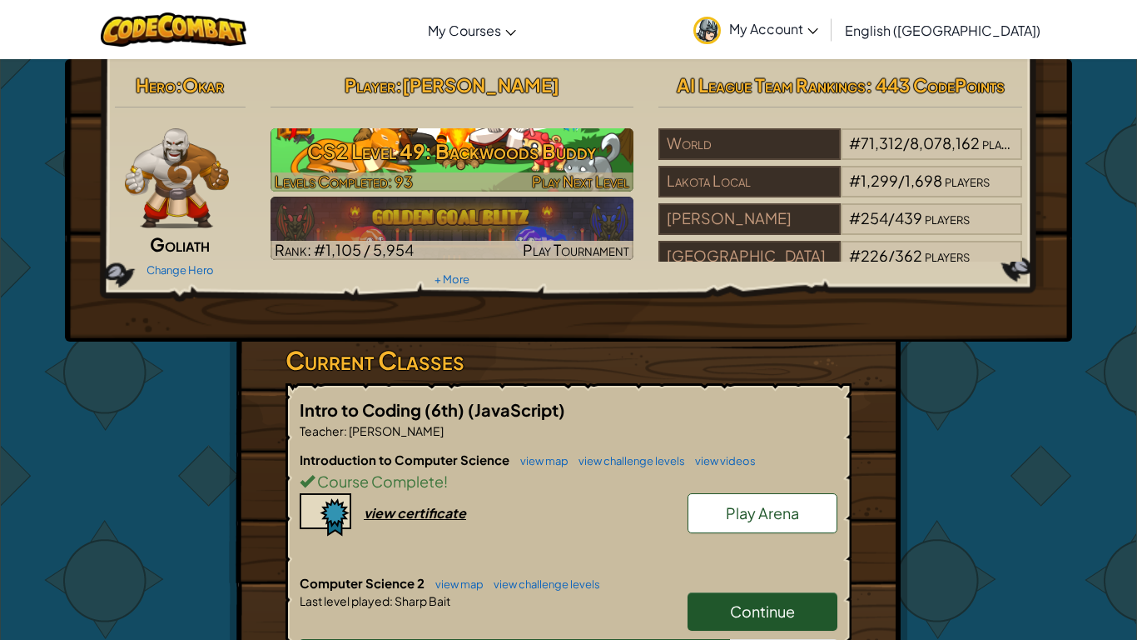
click at [393, 141] on h3 "CS2 Level 49: Backwoods Buddy" at bounding box center [453, 150] width 364 height 37
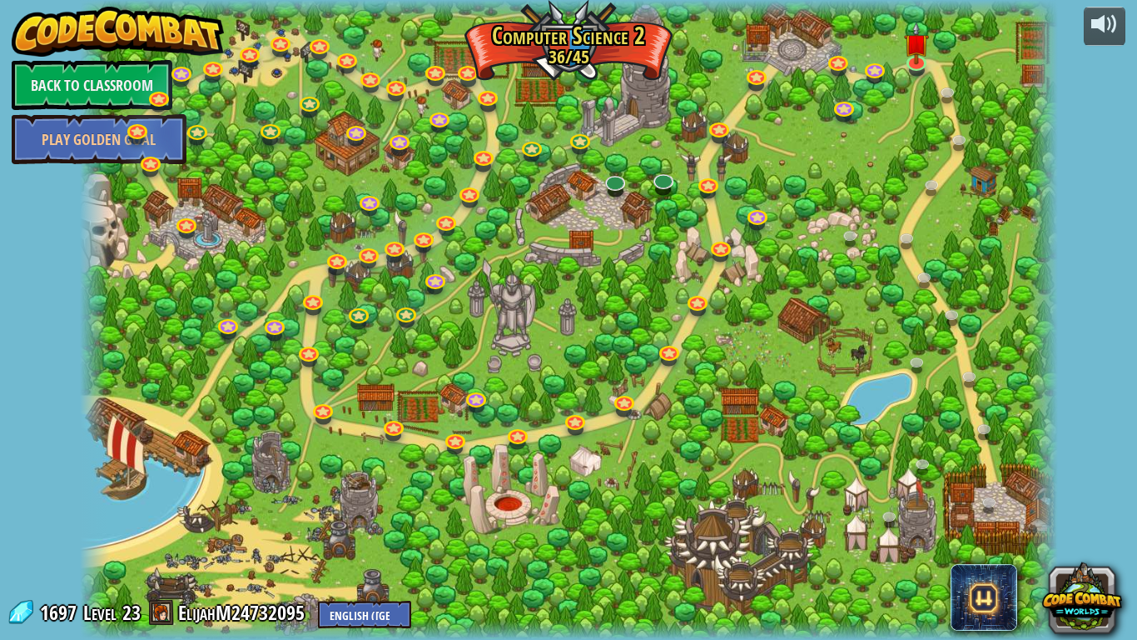
click at [166, 498] on span at bounding box center [161, 612] width 25 height 25
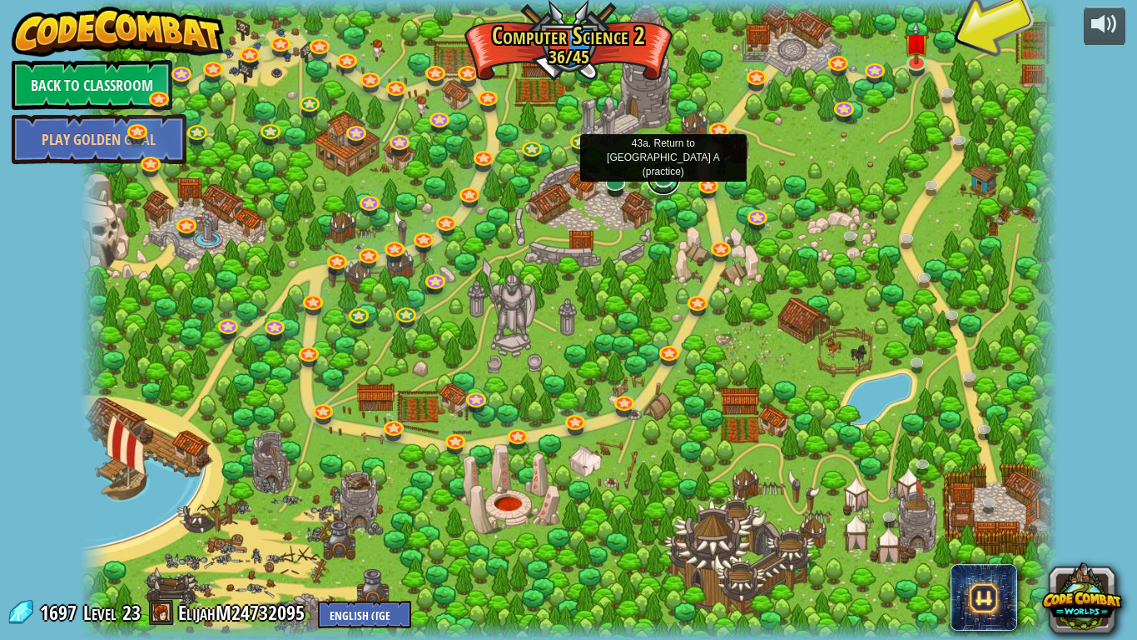
click at [665, 183] on link at bounding box center [663, 178] width 33 height 33
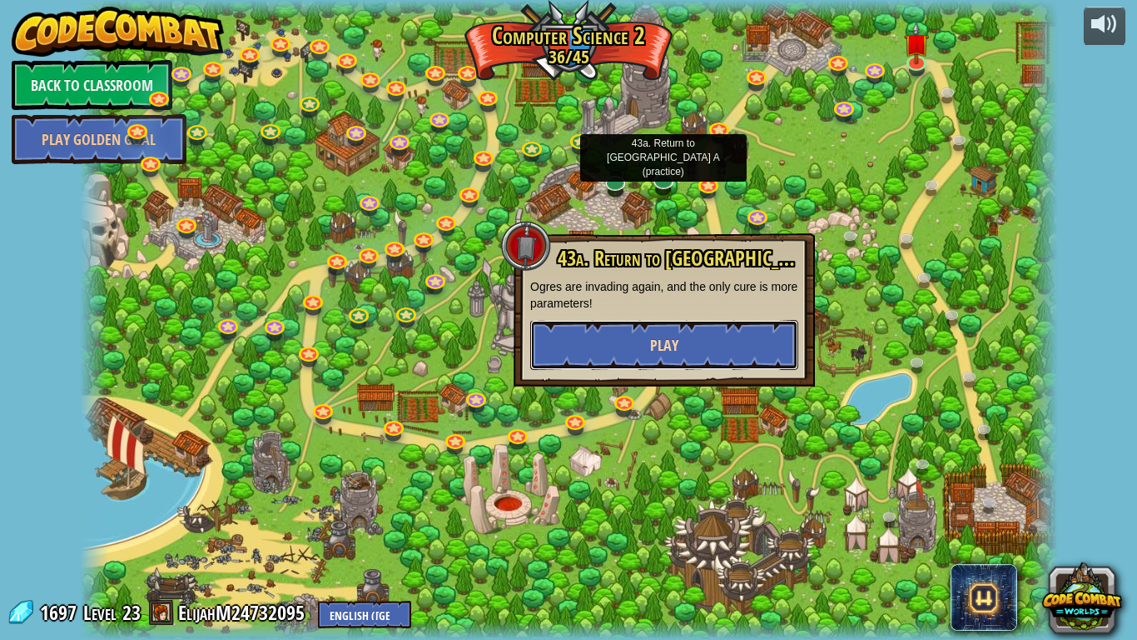
click at [646, 351] on button "Play" at bounding box center [664, 345] width 268 height 50
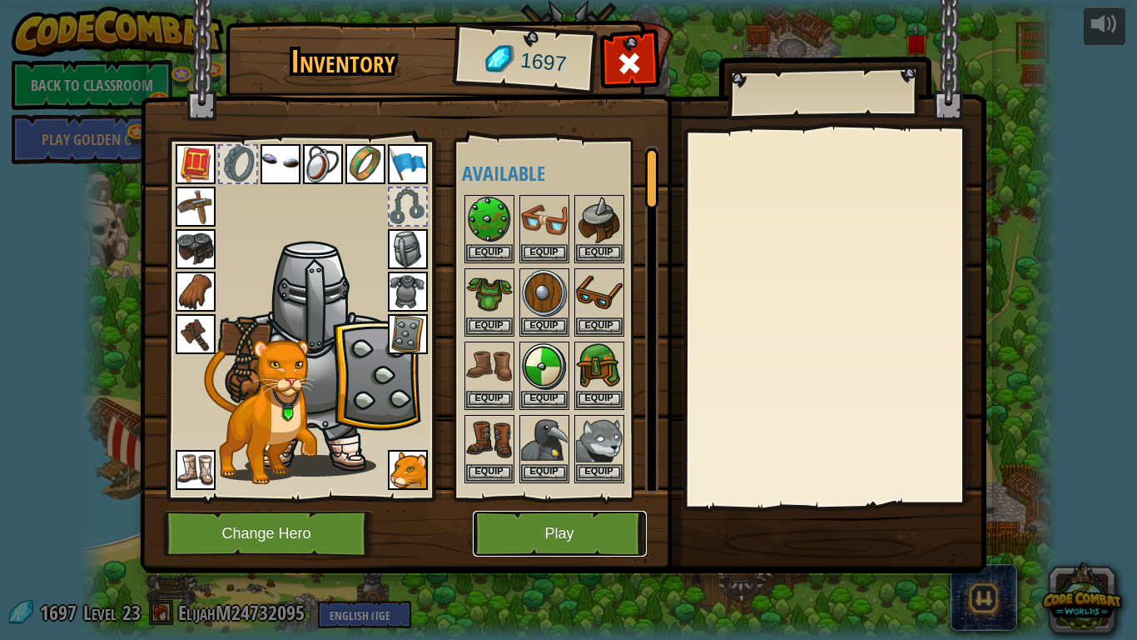
click at [545, 498] on button "Play" at bounding box center [560, 533] width 174 height 46
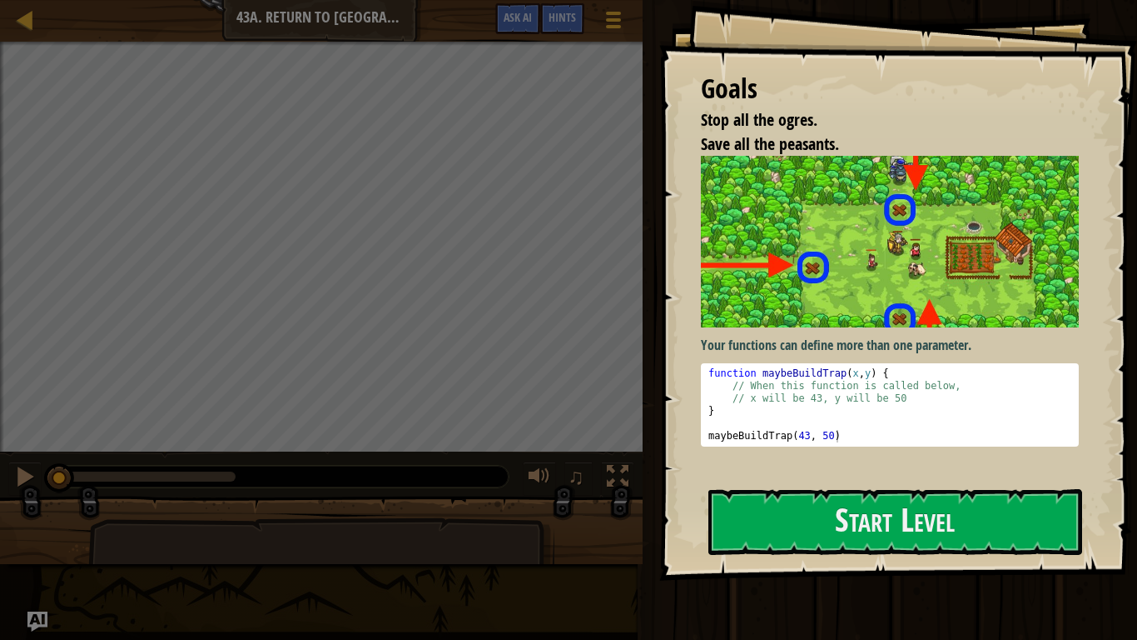
click at [877, 475] on div "Goals Stop all the ogres. Save all the peasants. Your functions can define more…" at bounding box center [899, 290] width 478 height 580
click at [884, 498] on button "Start Level" at bounding box center [896, 522] width 374 height 66
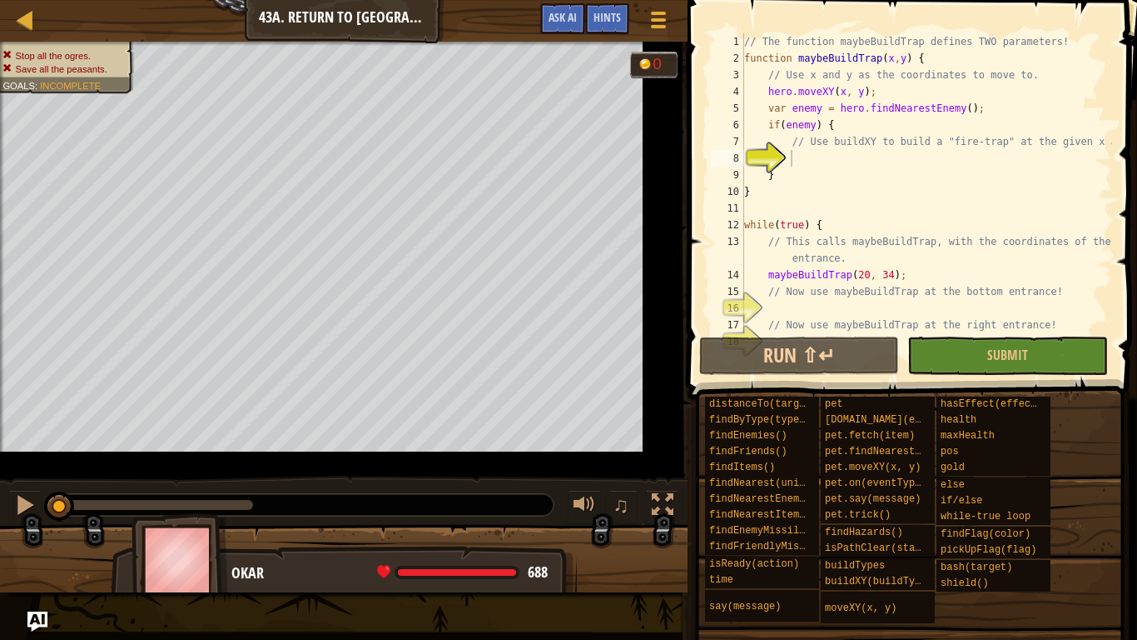
click at [521, 12] on div "Map Computer Science 2 43a. Return to [GEOGRAPHIC_DATA] A Game Menu Done Hints …" at bounding box center [344, 21] width 688 height 42
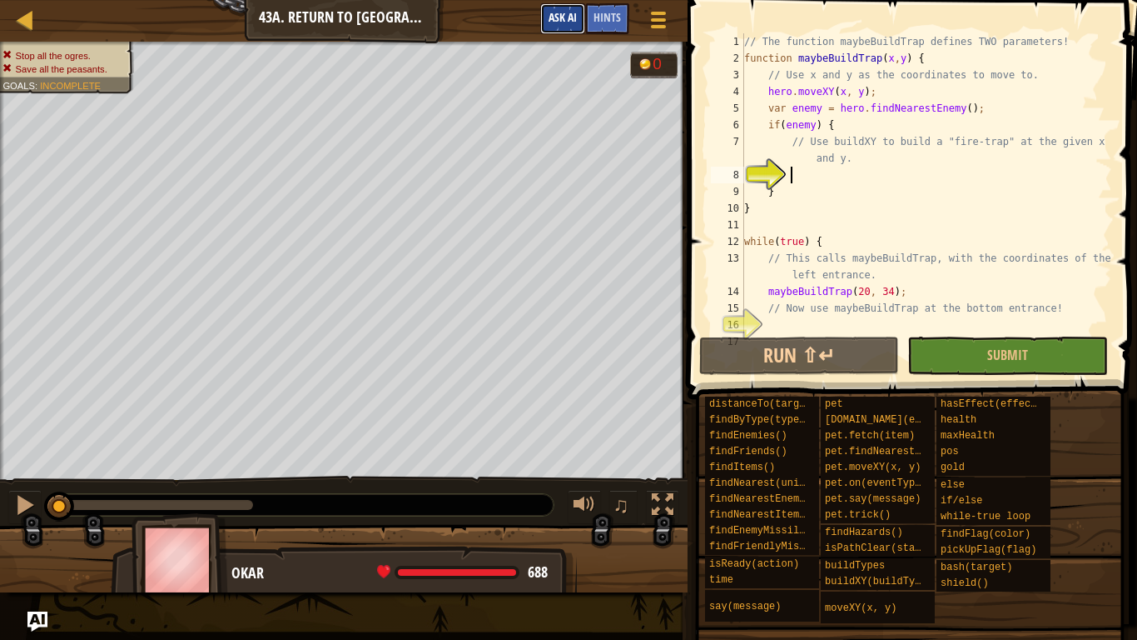
click at [560, 16] on span "Ask AI" at bounding box center [563, 17] width 28 height 16
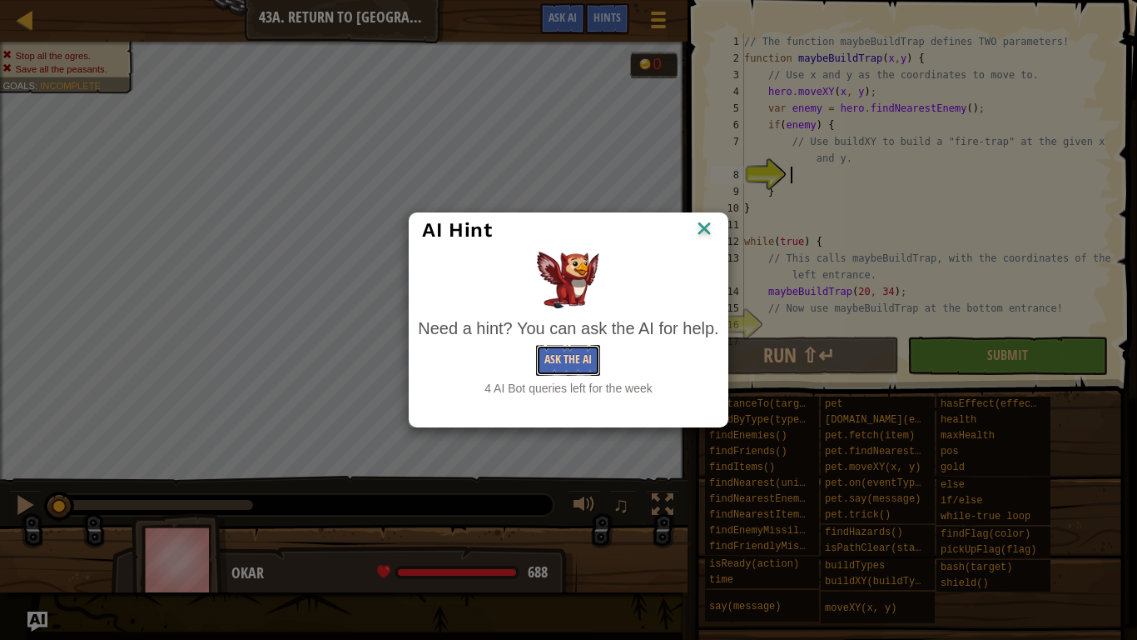
click at [558, 356] on button "Ask the AI" at bounding box center [568, 360] width 64 height 31
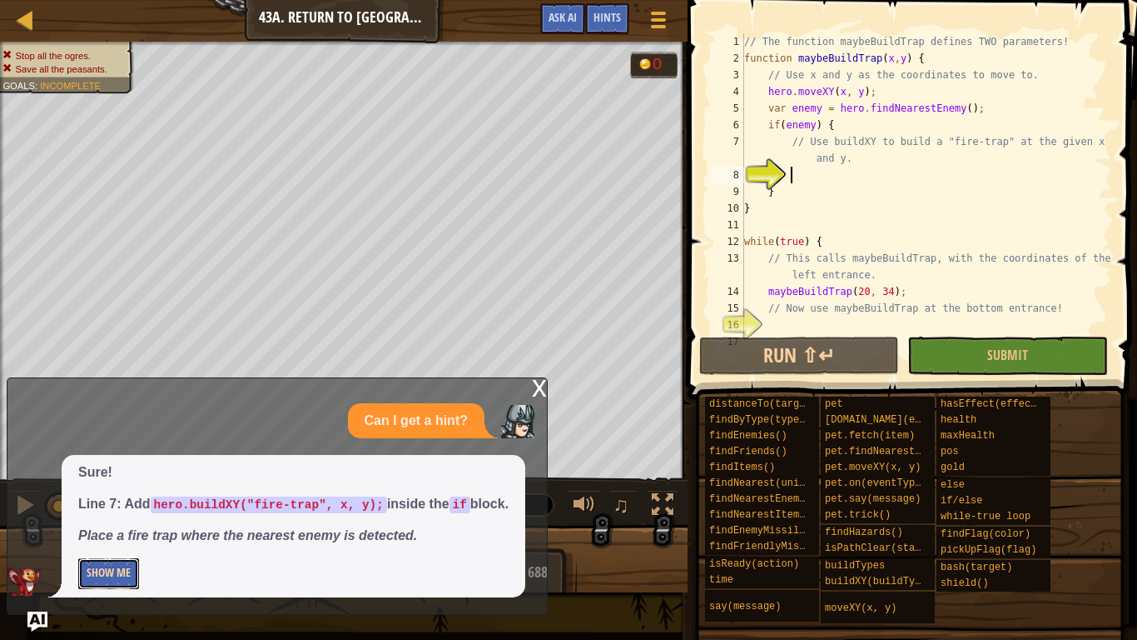
click at [89, 498] on button "Show Me" at bounding box center [108, 573] width 61 height 31
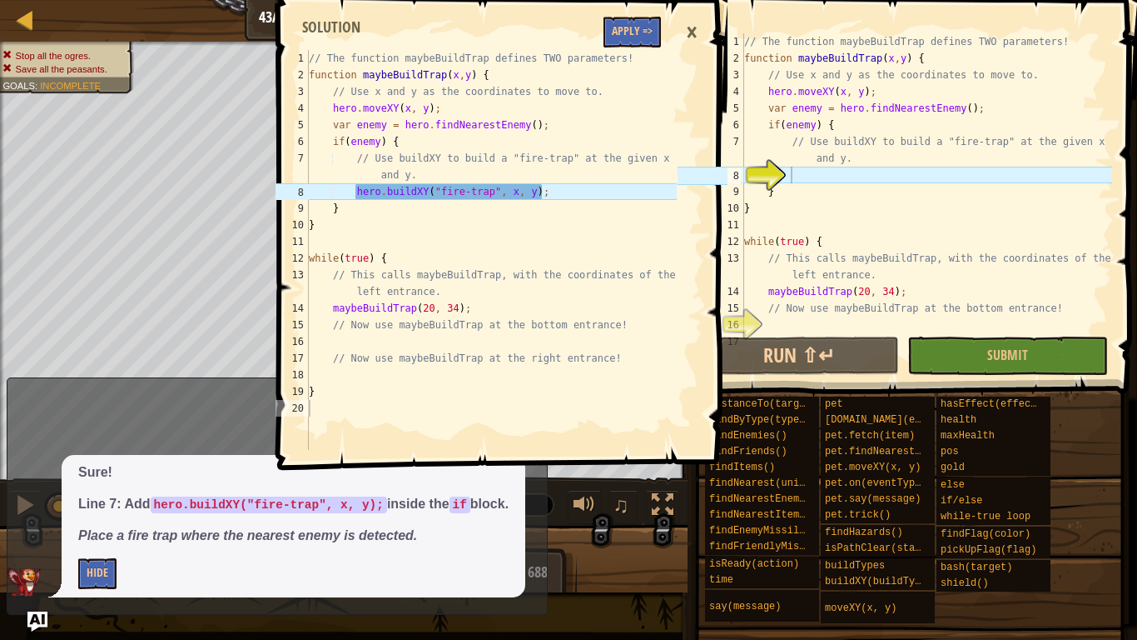
click at [607, 47] on span at bounding box center [503, 211] width 463 height 519
click at [616, 41] on button "Apply =>" at bounding box center [632, 32] width 57 height 31
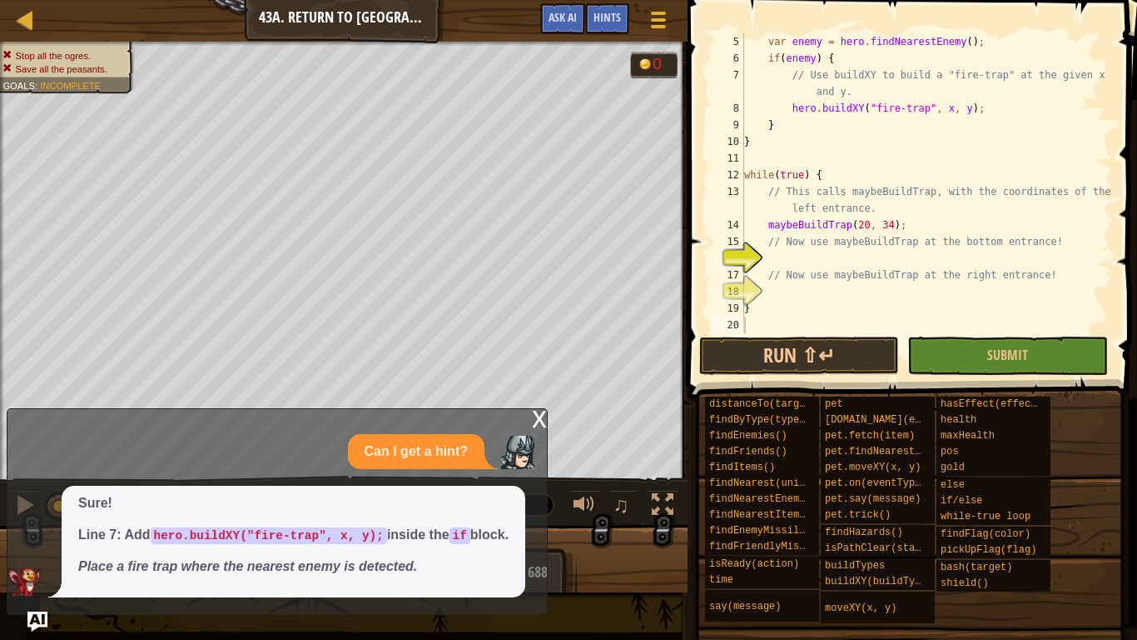
scroll to position [67, 0]
click at [815, 258] on div "var enemy = hero . findNearestEnemy ( ) ; if ( enemy ) { // Use buildXY to buil…" at bounding box center [926, 199] width 371 height 333
click at [543, 424] on div "x" at bounding box center [539, 417] width 15 height 17
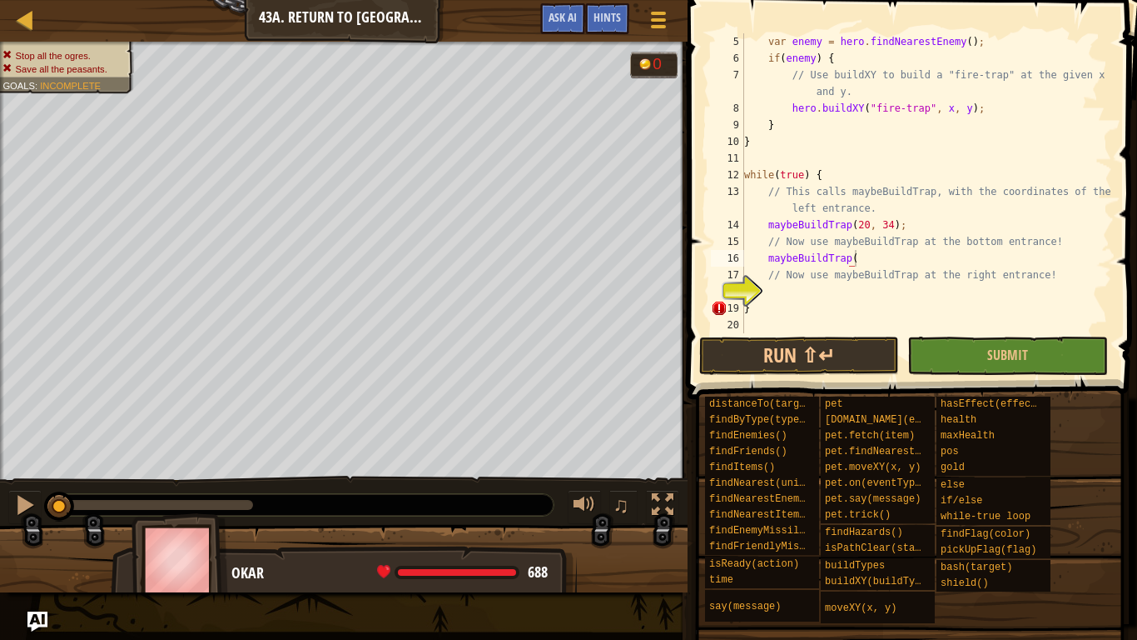
click at [885, 262] on div "var enemy = hero . findNearestEnemy ( ) ; if ( enemy ) { // Use buildXY to buil…" at bounding box center [926, 199] width 371 height 333
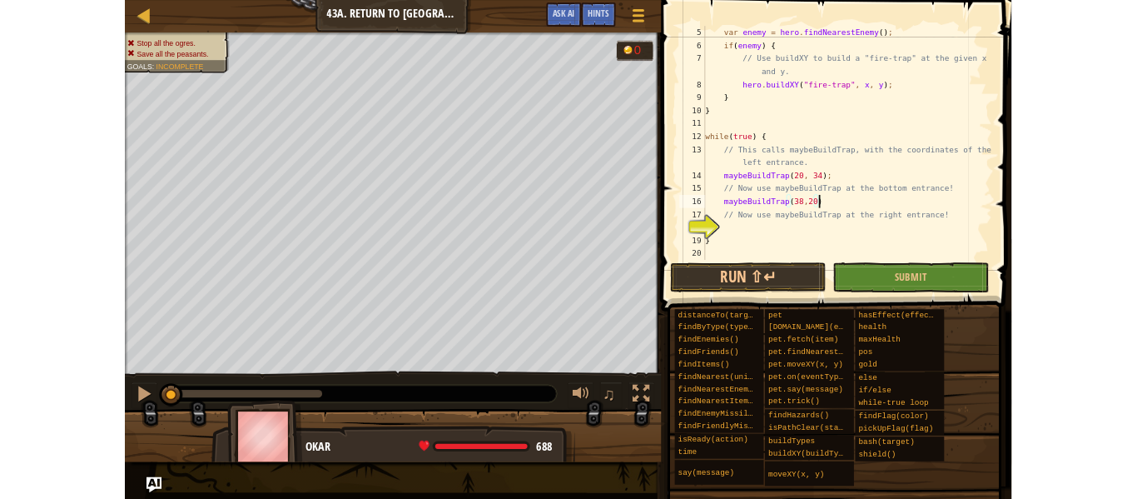
scroll to position [7, 21]
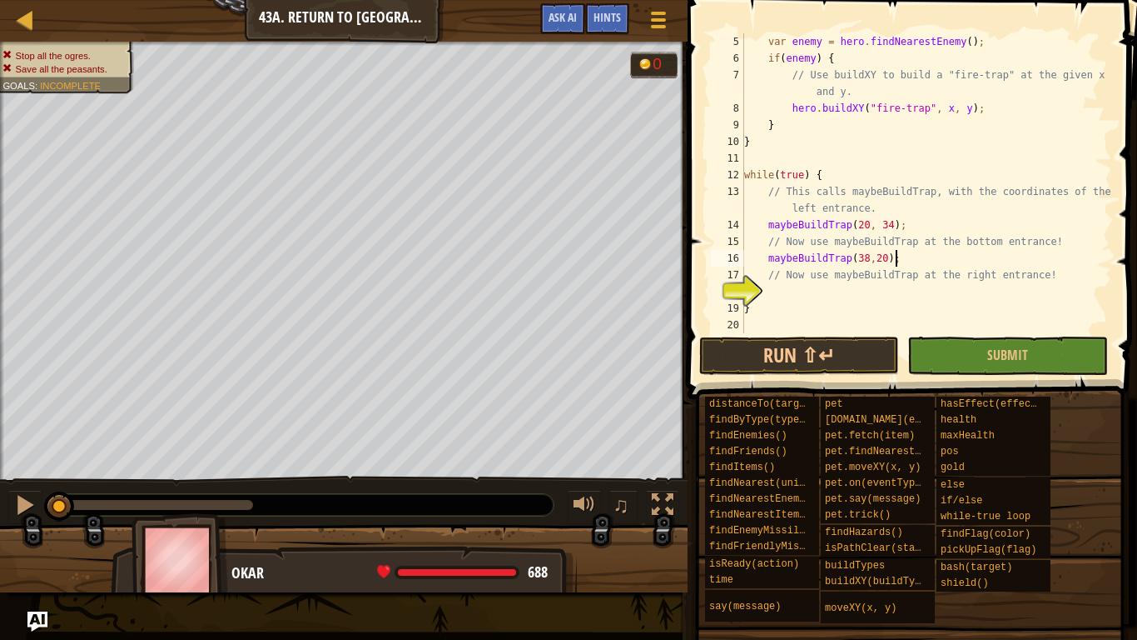
type textarea "maybeBuildTrap(38,20);"
